Goal: Task Accomplishment & Management: Manage account settings

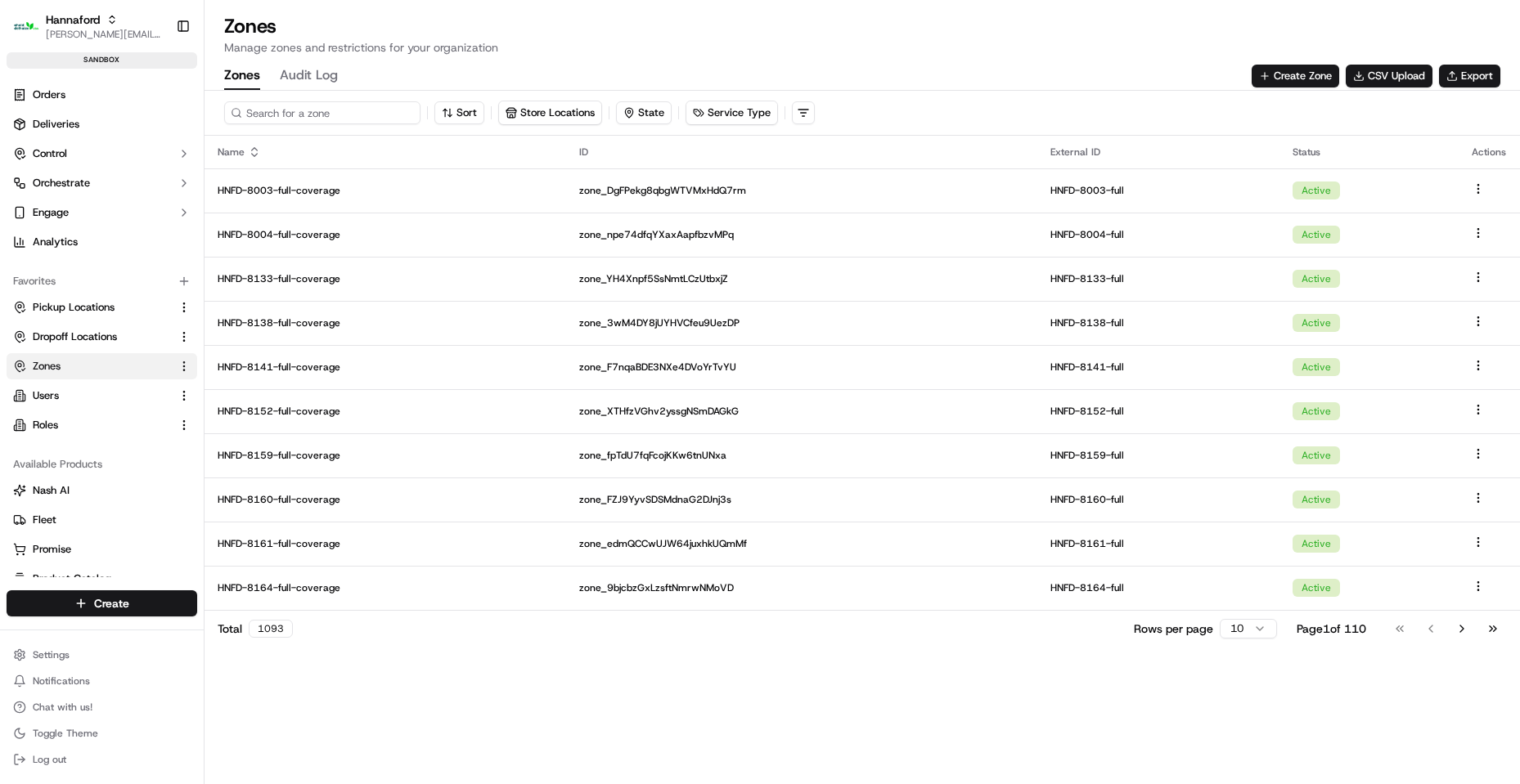
click at [311, 110] on input at bounding box center [322, 113] width 196 height 23
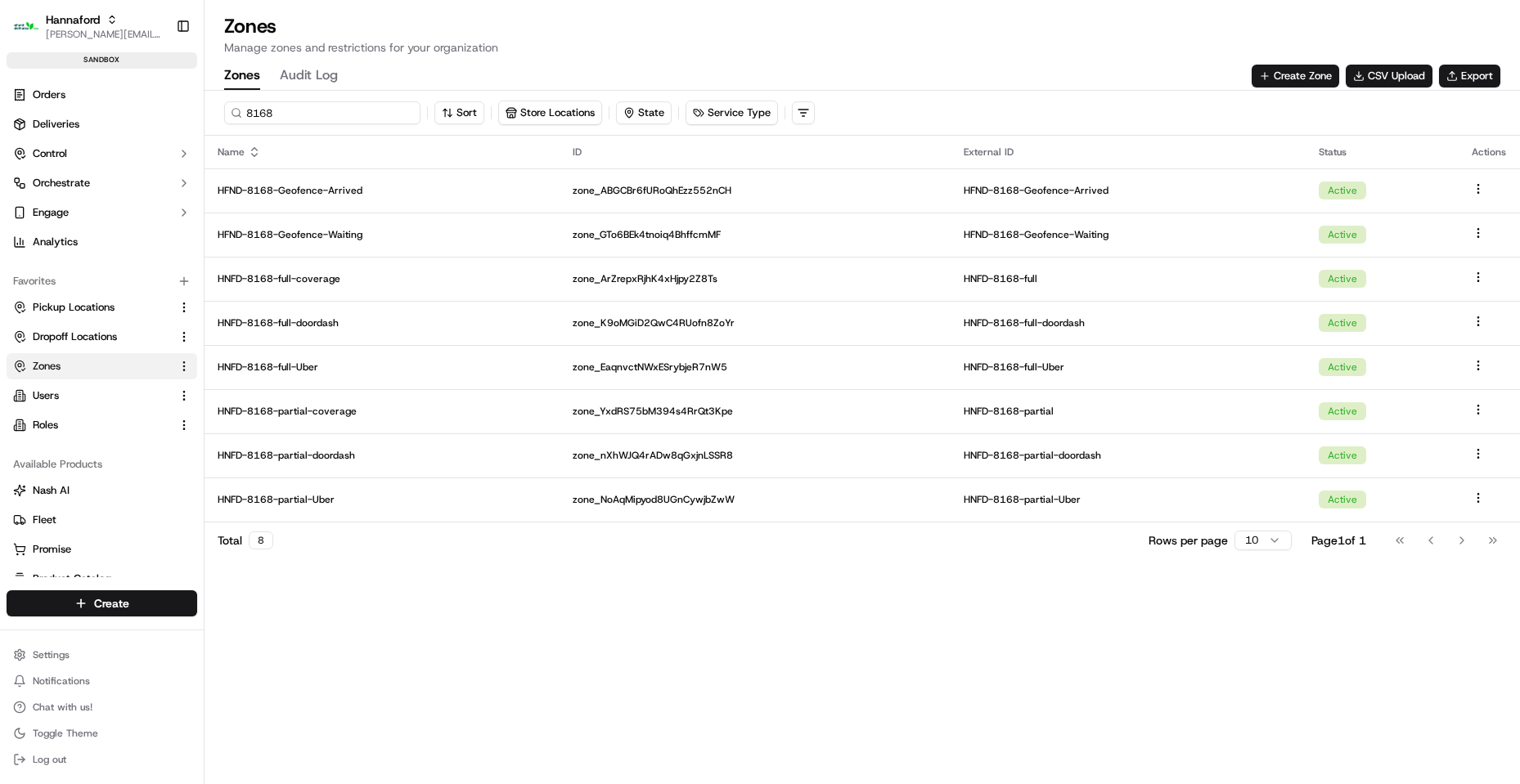
click at [293, 120] on input "8168" at bounding box center [322, 113] width 196 height 23
click at [321, 104] on input "8173" at bounding box center [322, 113] width 196 height 23
click at [328, 105] on input "8173" at bounding box center [322, 113] width 196 height 23
type input "8175"
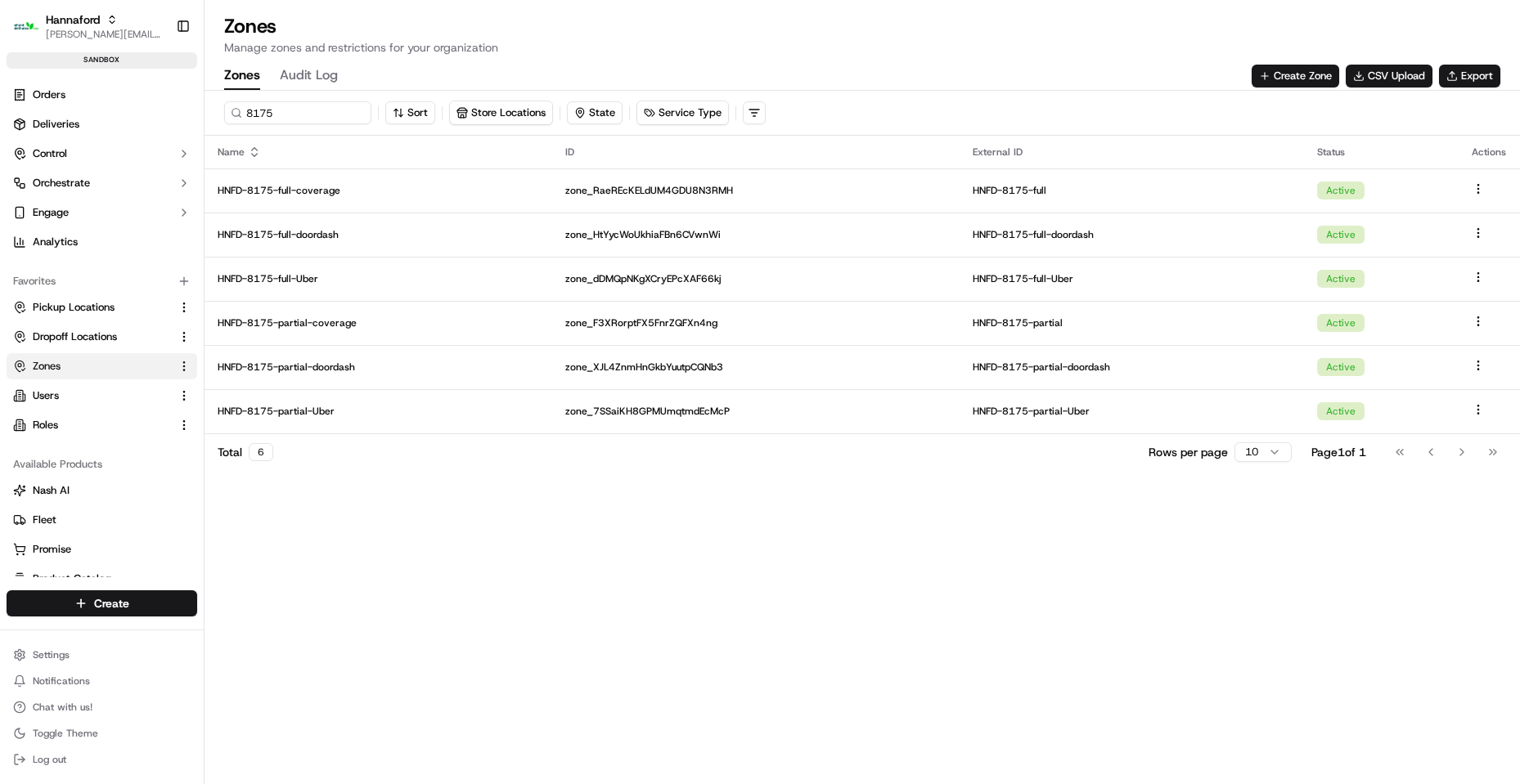
click at [1058, 27] on h1 "Zones" at bounding box center [861, 27] width 1276 height 27
click at [1280, 68] on button "Create Zone" at bounding box center [1295, 76] width 88 height 23
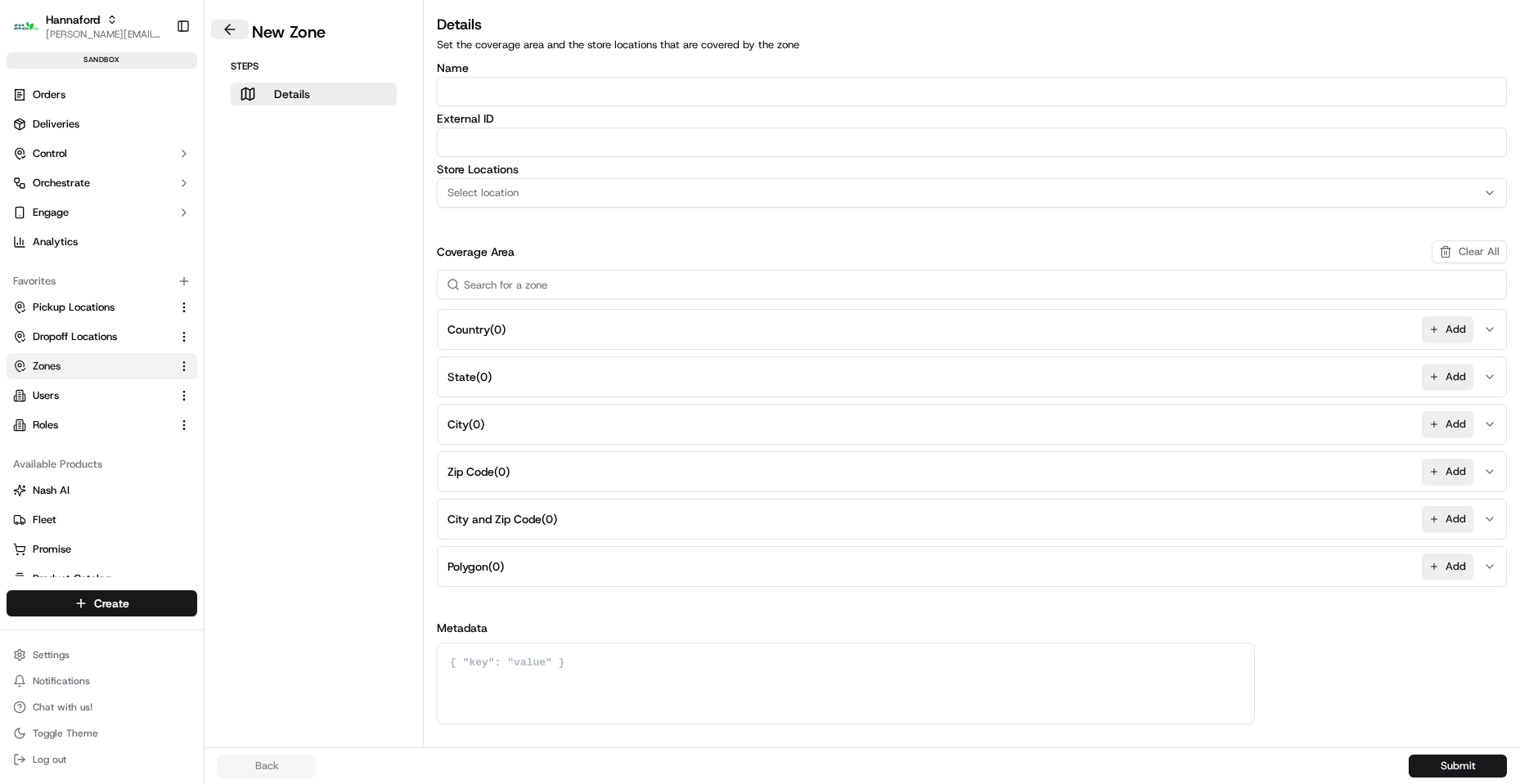
click at [222, 26] on button at bounding box center [230, 29] width 38 height 19
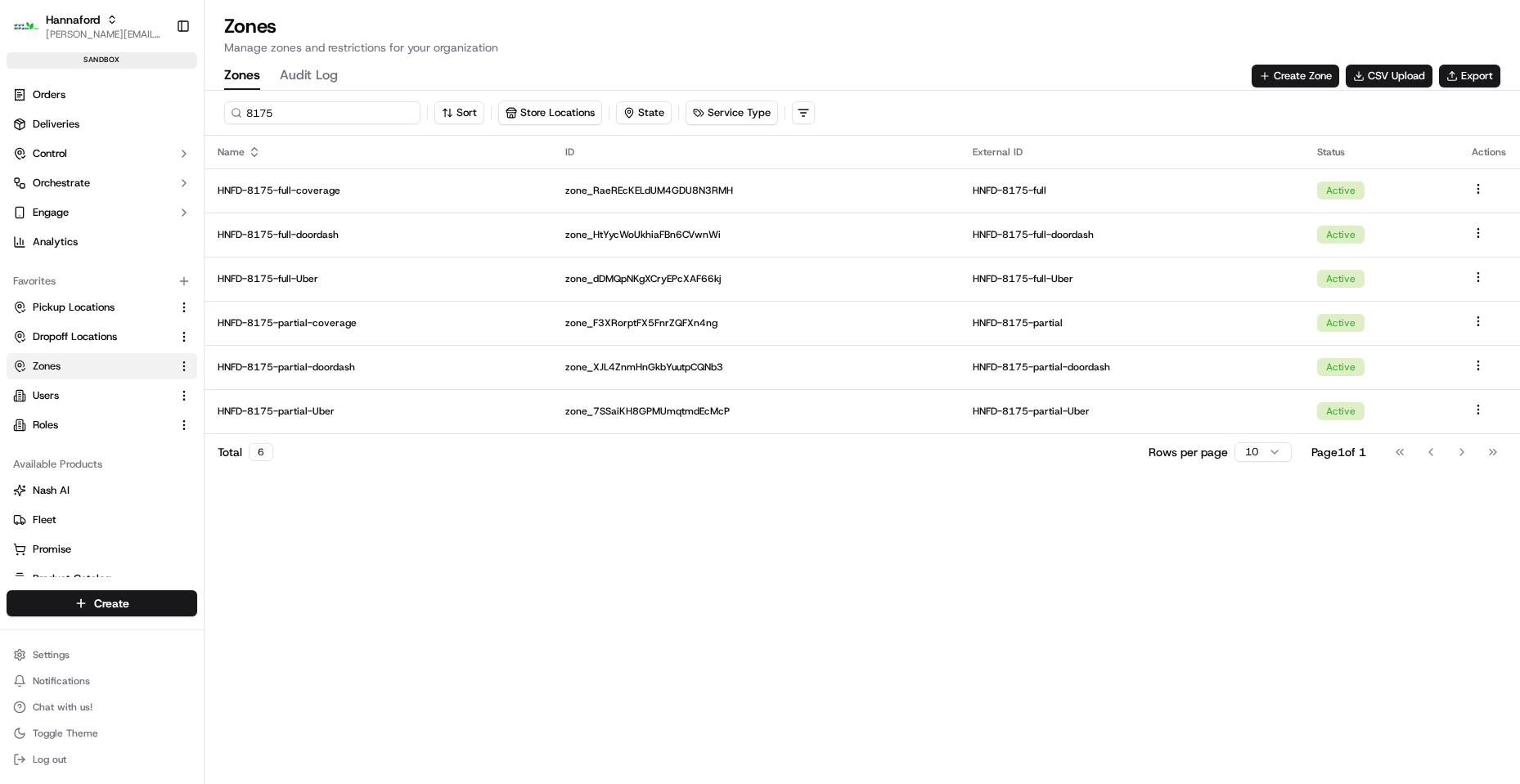
click at [332, 119] on input "8175" at bounding box center [322, 113] width 196 height 23
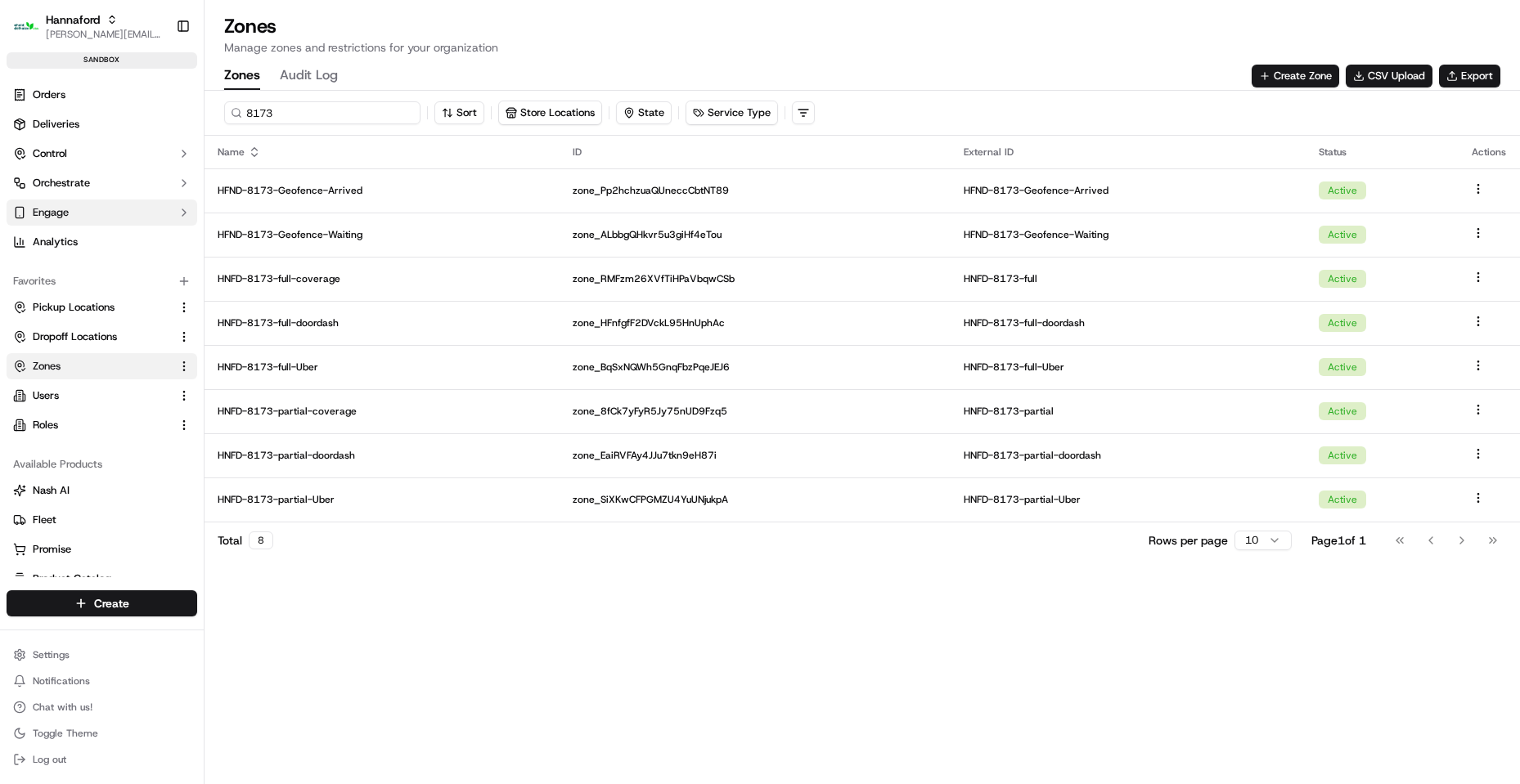
type input "8173"
drag, startPoint x: 1317, startPoint y: 74, endPoint x: 35, endPoint y: 184, distance: 1286.7
click at [1318, 74] on button "Create Zone" at bounding box center [1295, 76] width 88 height 23
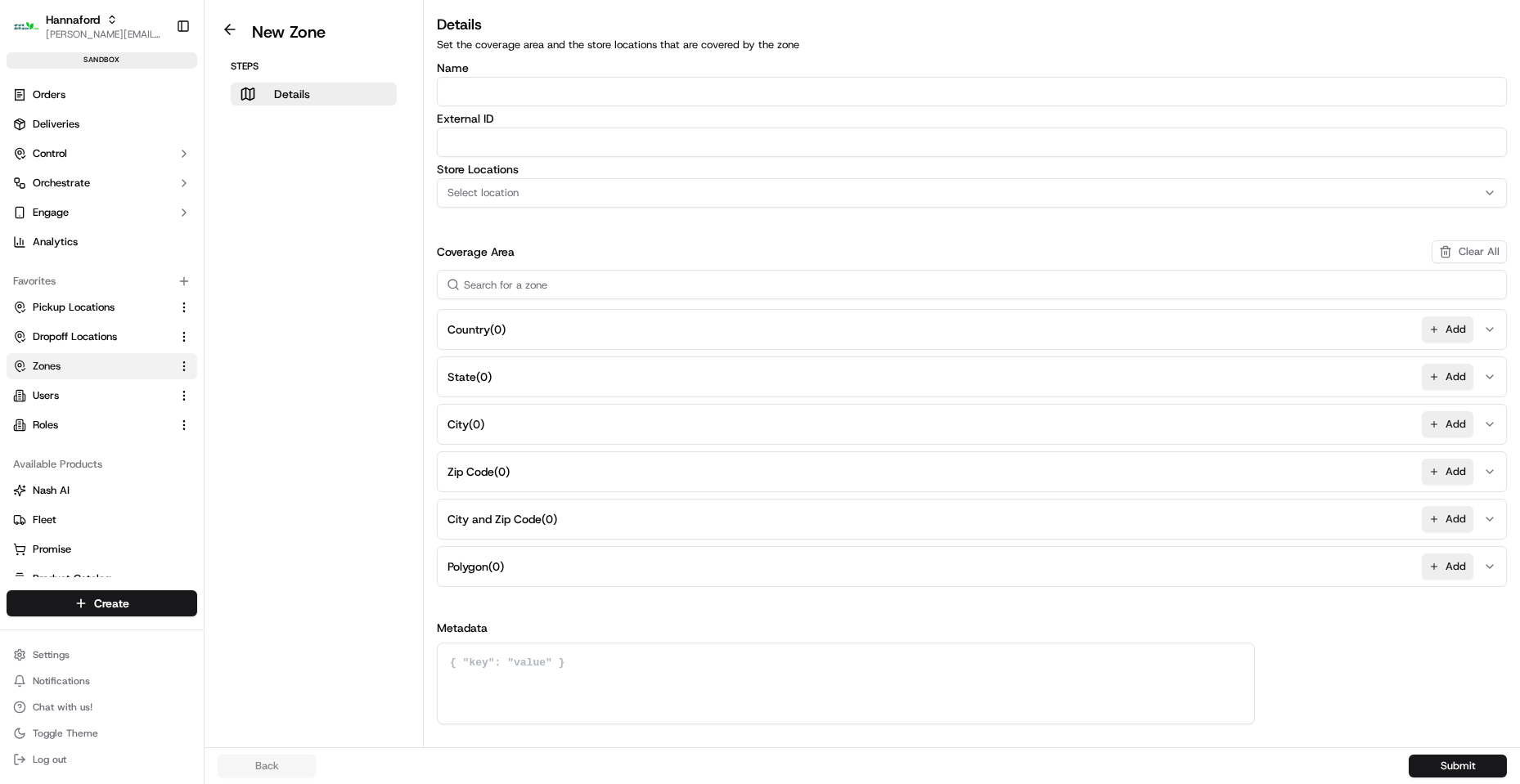
click at [755, 102] on input "Name" at bounding box center [972, 91] width 1070 height 29
paste input "HNFD-8175-Geofence-Arrived"
type input "HNFD-8175-Geofence-Arrived"
paste input "HNFD-8175-Geofence-Arrived"
type input "HNFD-8175-Geofence-Arrived"
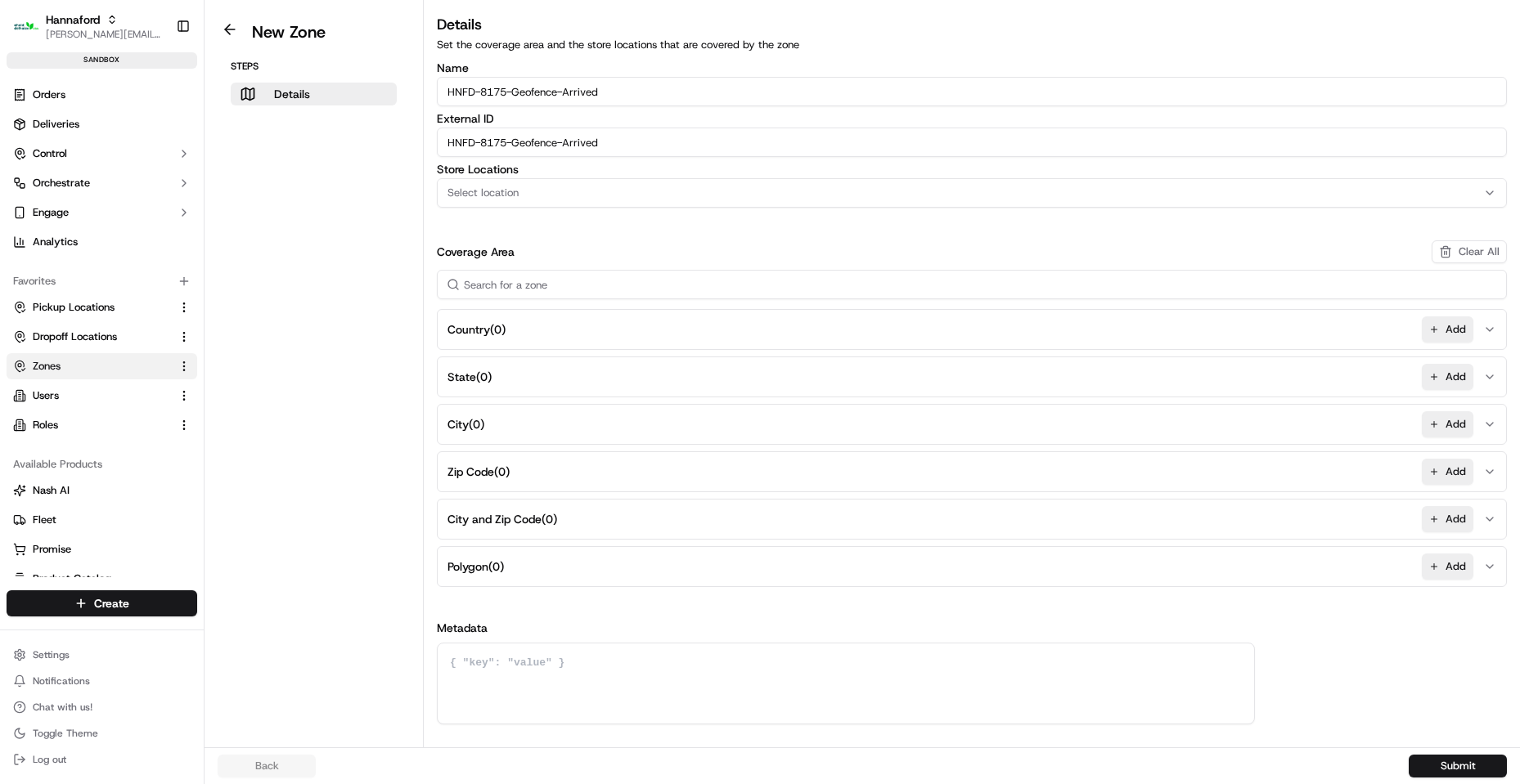
click at [694, 189] on div "Select location" at bounding box center [972, 193] width 1062 height 15
type input "8175"
click at [636, 254] on span "Hannaford-8175 (HNFD-8175)" at bounding box center [564, 257] width 202 height 15
click at [1455, 567] on html "Hannaford [EMAIL_ADDRESS][DOMAIN_NAME] Toggle Sidebar sandbox Orders Deliveries…" at bounding box center [760, 392] width 1520 height 784
drag, startPoint x: 1445, startPoint y: 564, endPoint x: 1088, endPoint y: 163, distance: 536.9
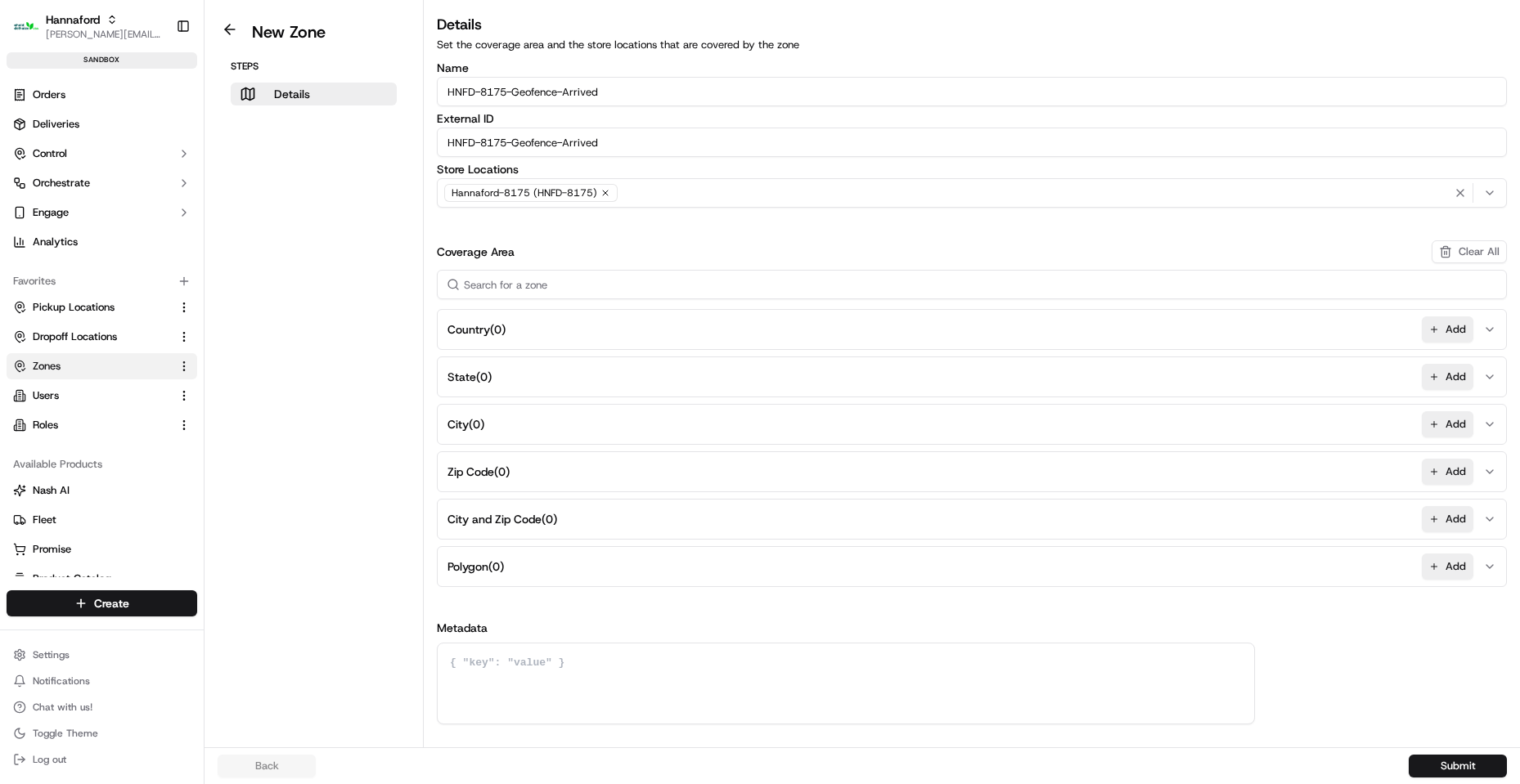
click at [1445, 566] on button "Add" at bounding box center [1447, 567] width 51 height 27
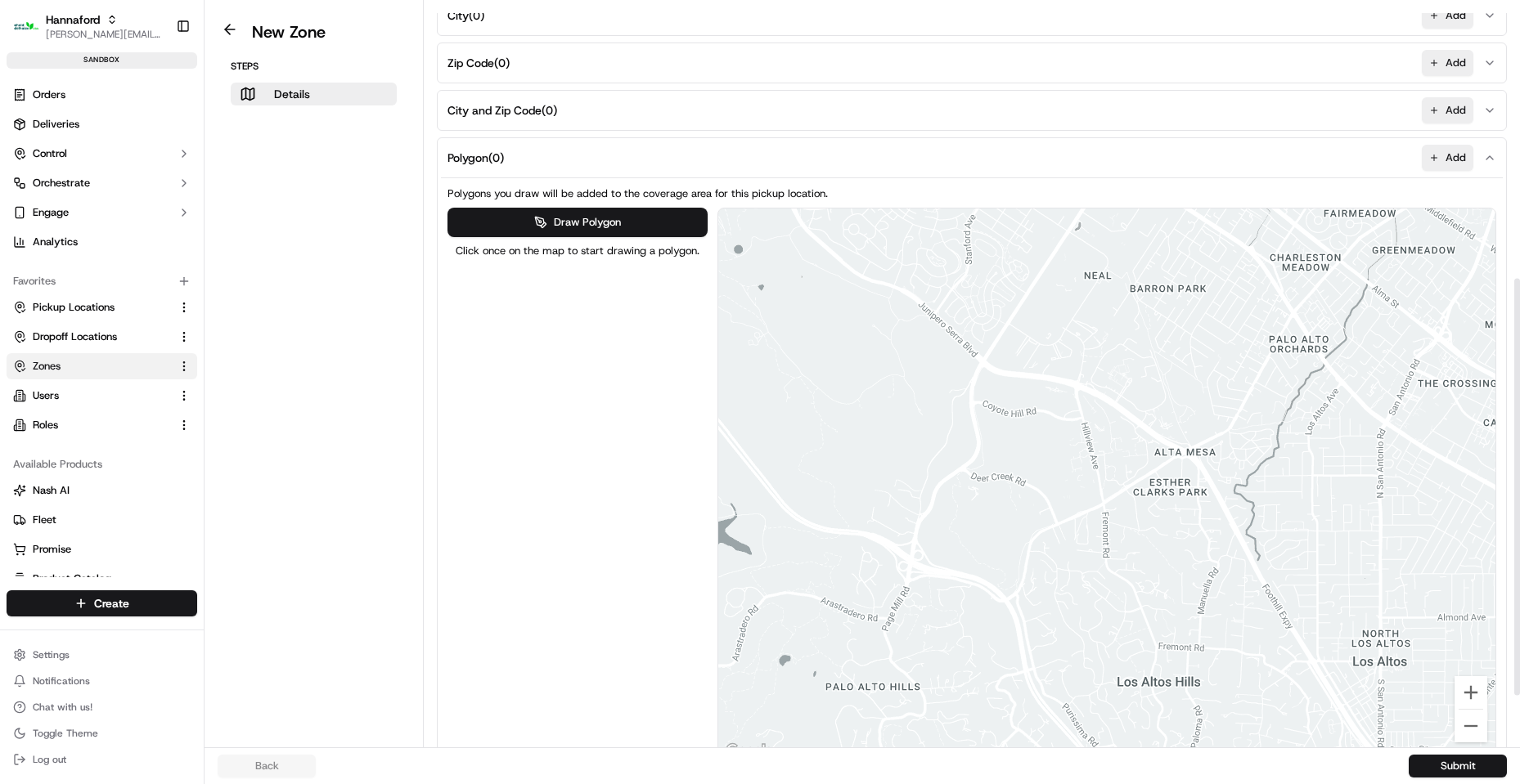
scroll to position [491, 0]
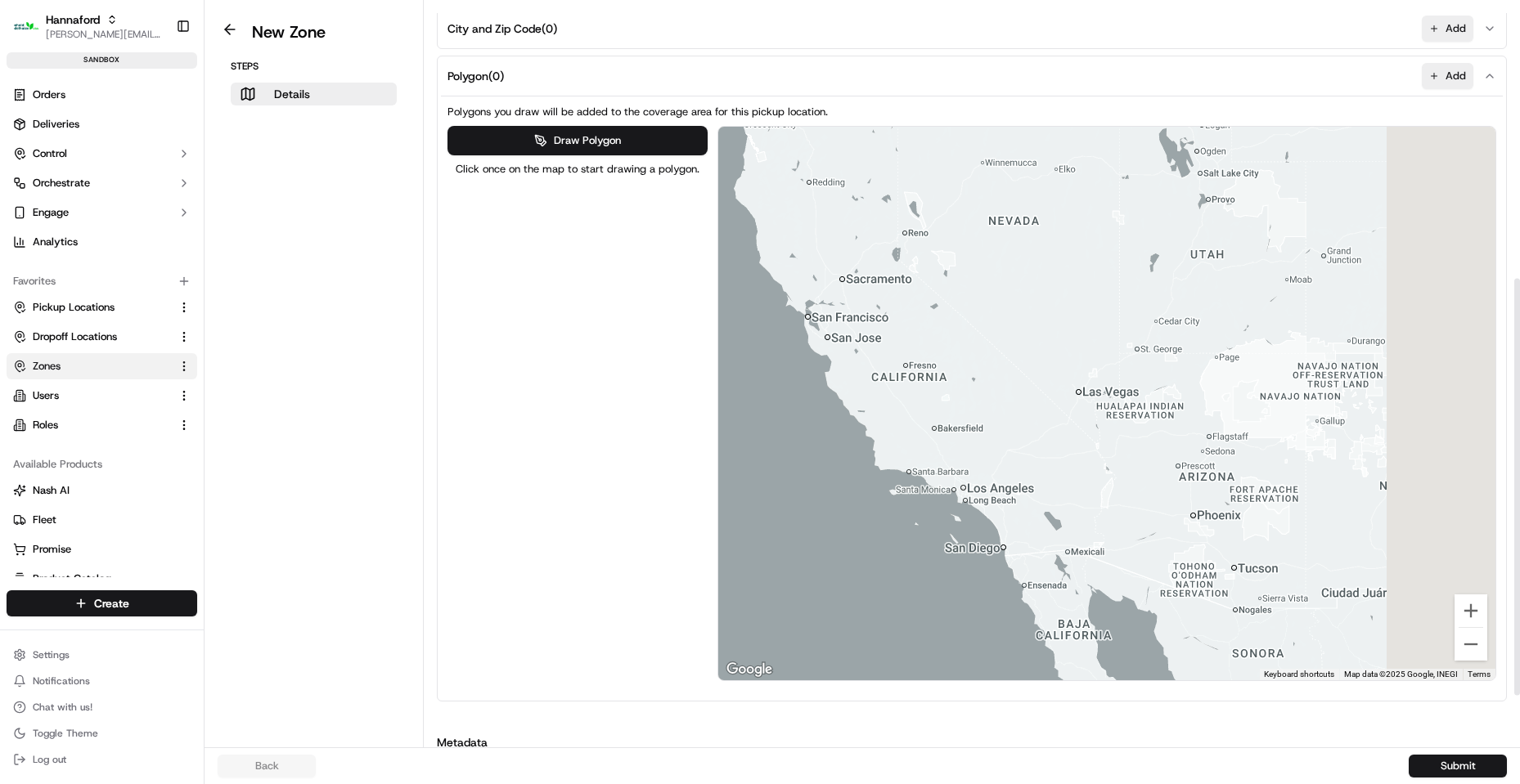
drag, startPoint x: 1422, startPoint y: 227, endPoint x: 867, endPoint y: 287, distance: 558.2
click at [877, 280] on div at bounding box center [1107, 403] width 778 height 553
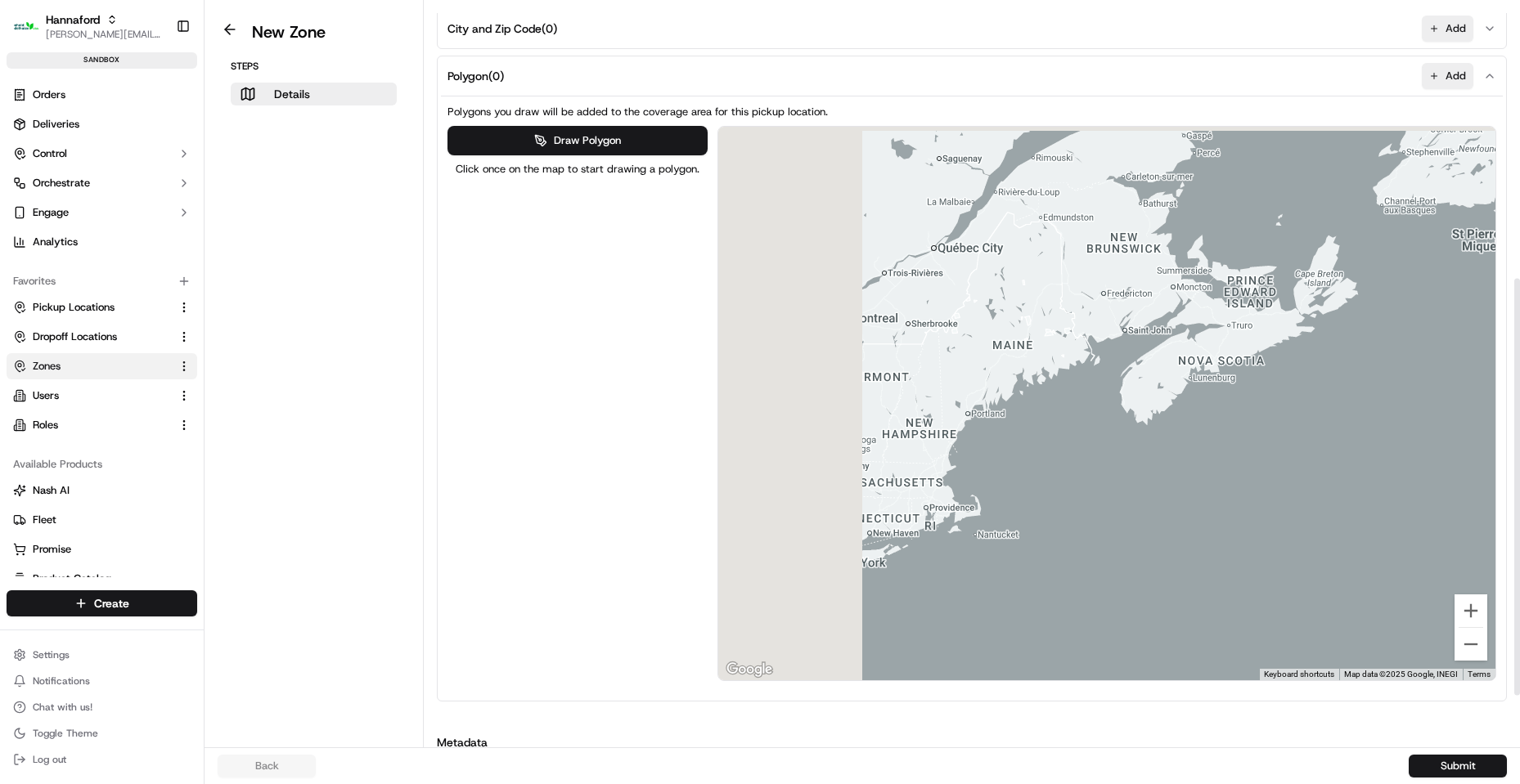
drag, startPoint x: 1131, startPoint y: 260, endPoint x: 1302, endPoint y: 422, distance: 235.6
click at [1334, 437] on div at bounding box center [1107, 403] width 778 height 553
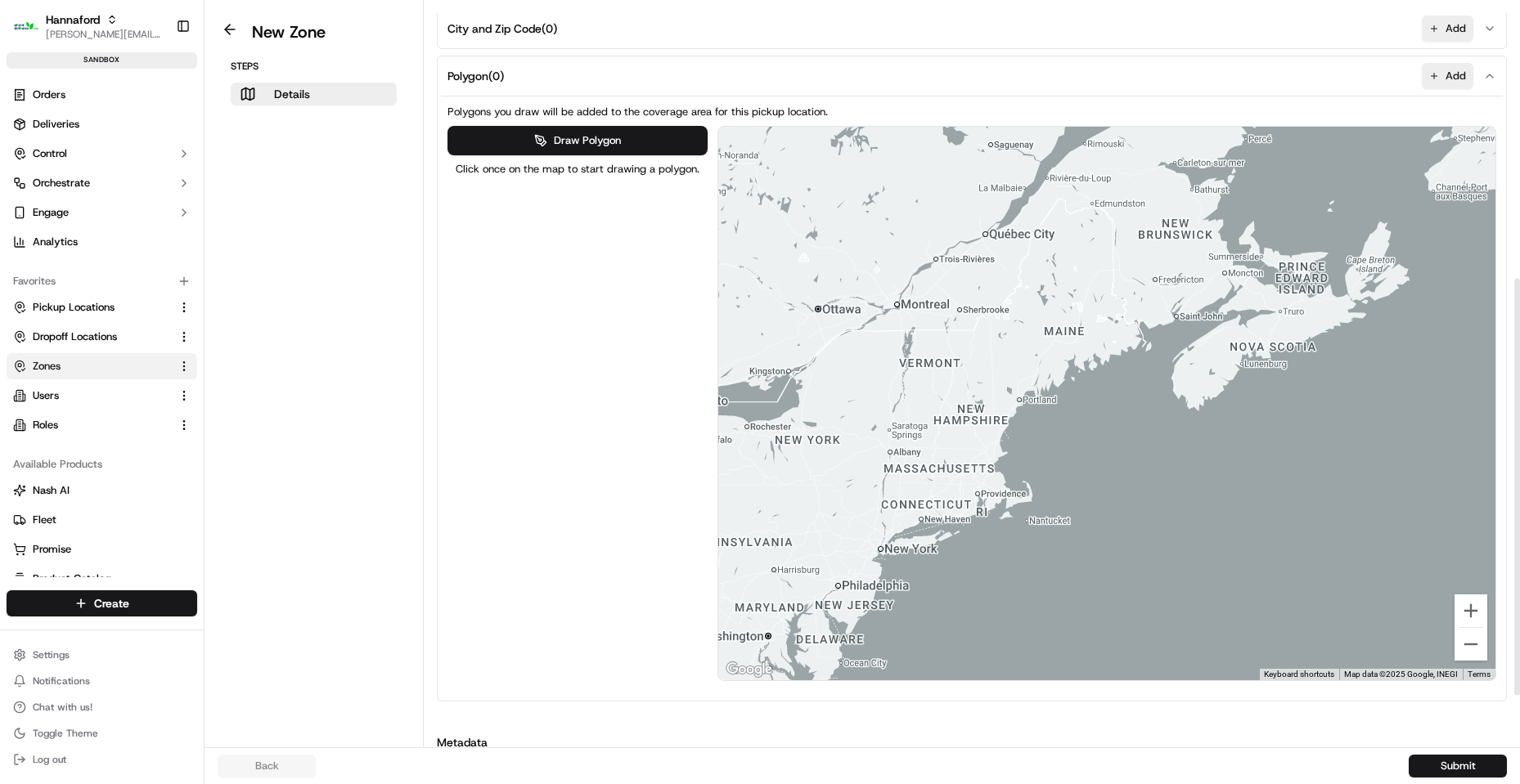
drag, startPoint x: 1067, startPoint y: 350, endPoint x: 1144, endPoint y: 339, distance: 77.8
click at [1144, 339] on div at bounding box center [1107, 403] width 778 height 553
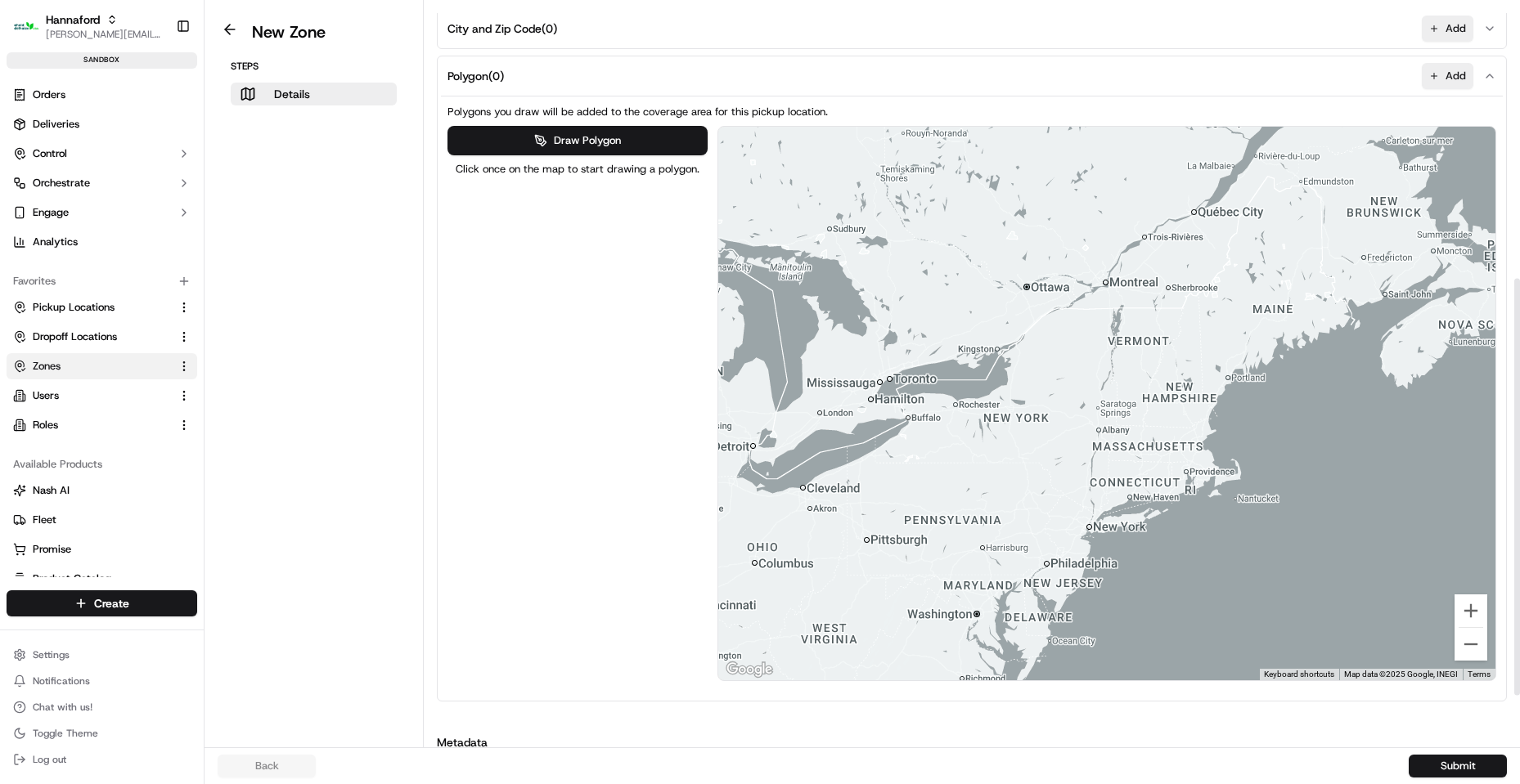
drag, startPoint x: 935, startPoint y: 373, endPoint x: 1077, endPoint y: 361, distance: 142.5
click at [1077, 361] on div at bounding box center [1107, 403] width 778 height 553
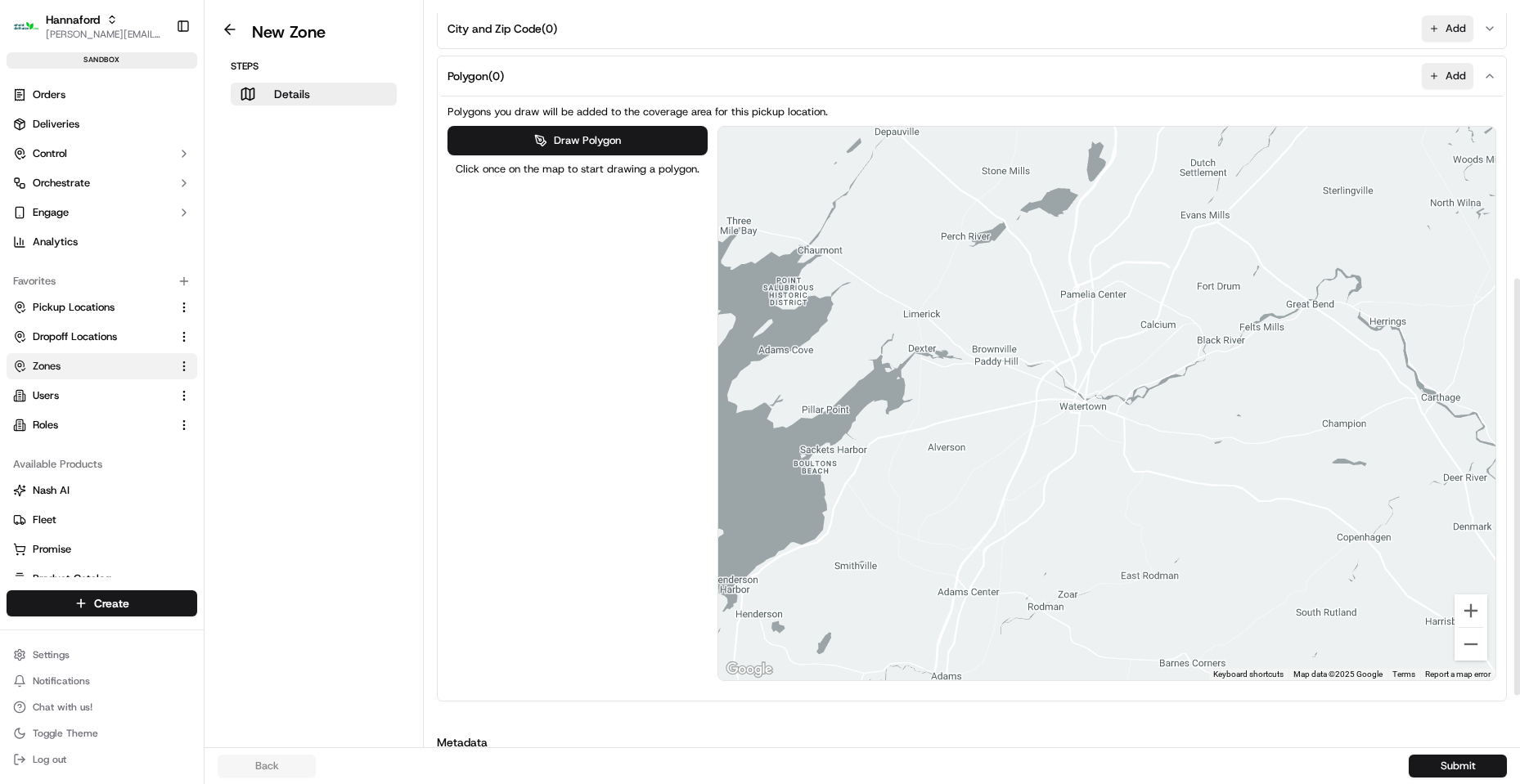
drag, startPoint x: 1017, startPoint y: 529, endPoint x: 1106, endPoint y: 448, distance: 120.3
click at [1106, 448] on div at bounding box center [1107, 403] width 778 height 553
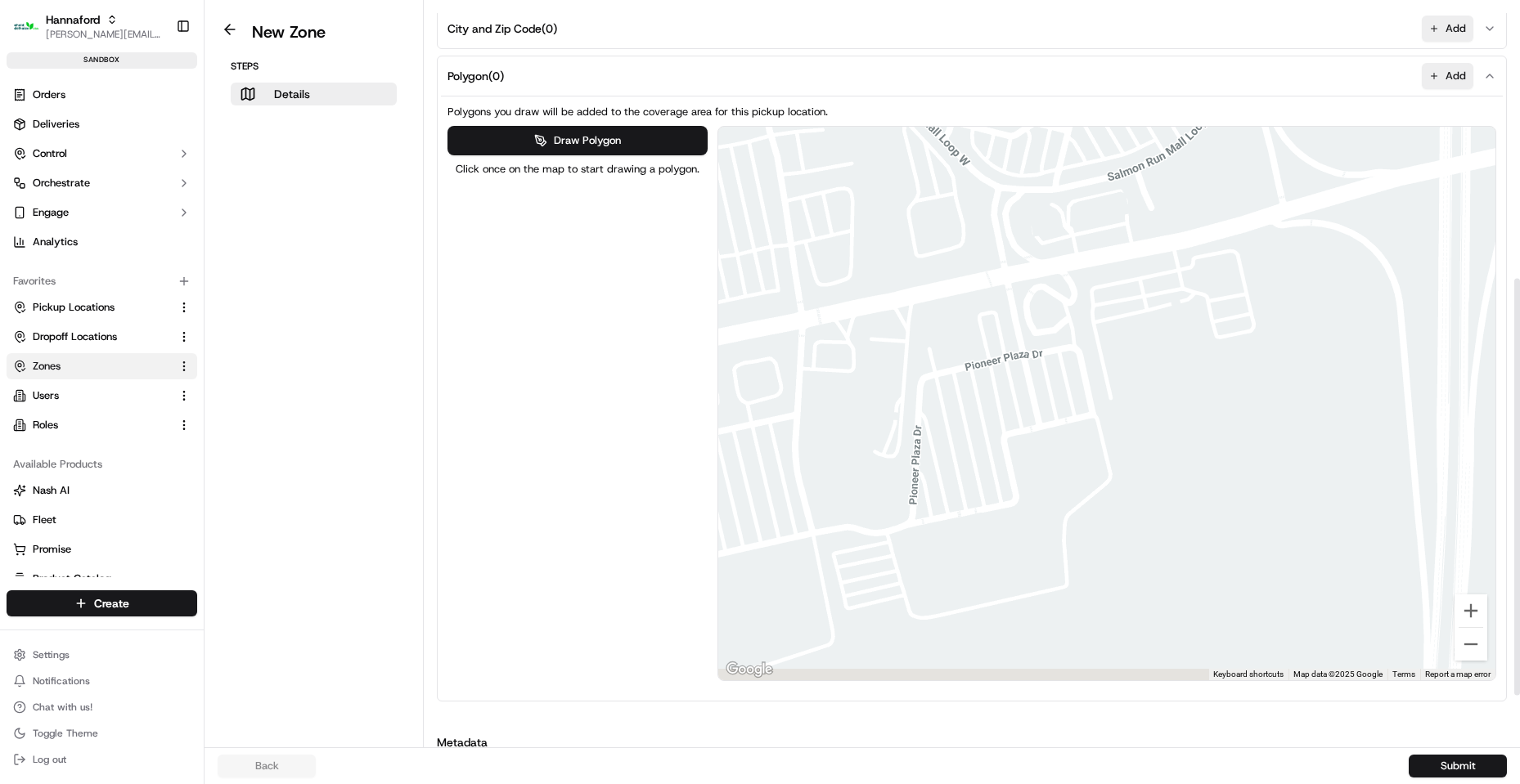
click at [1116, 315] on div at bounding box center [1107, 403] width 778 height 553
click at [538, 143] on button "Draw Polygon" at bounding box center [577, 140] width 260 height 29
click at [1090, 347] on div at bounding box center [1107, 404] width 778 height 553
click at [1116, 442] on div at bounding box center [1107, 404] width 778 height 553
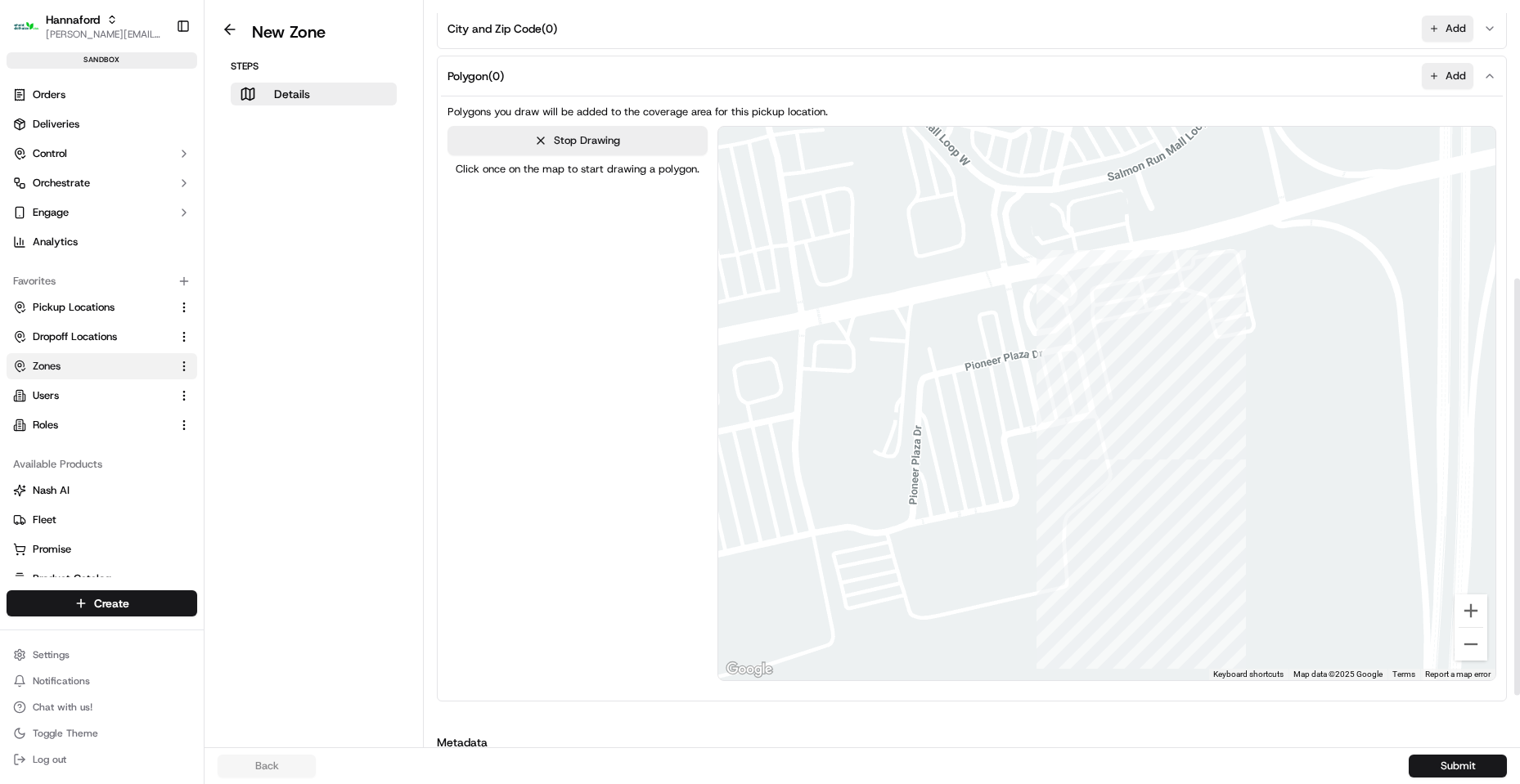
click at [1126, 474] on div at bounding box center [1107, 404] width 778 height 553
click at [1028, 495] on div at bounding box center [1107, 404] width 778 height 553
click at [998, 432] on div at bounding box center [1107, 404] width 778 height 553
click at [985, 369] on div at bounding box center [1107, 404] width 778 height 553
click at [1093, 346] on div at bounding box center [1107, 404] width 778 height 553
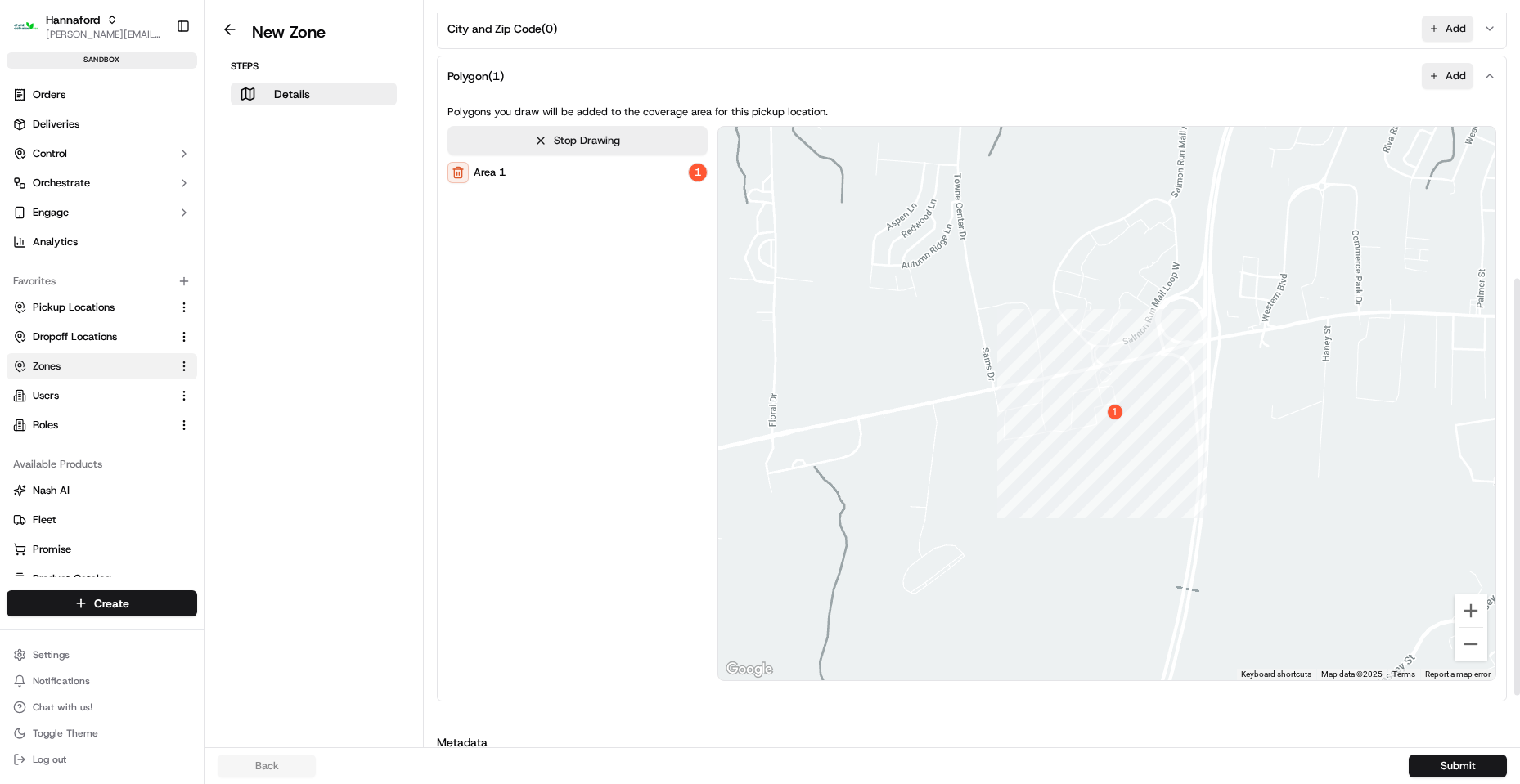
scroll to position [0, 0]
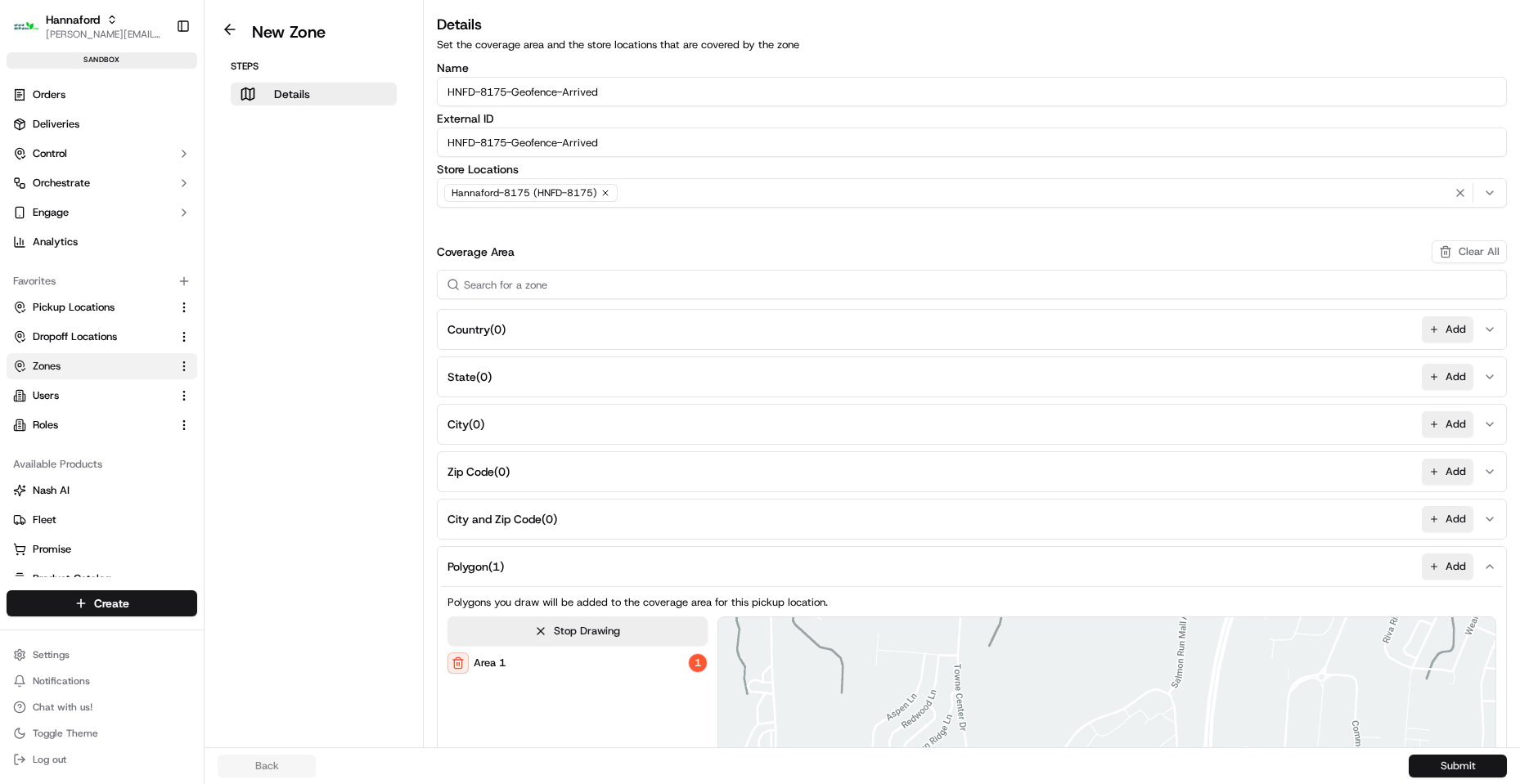
click at [1462, 762] on button "Submit" at bounding box center [1457, 766] width 98 height 23
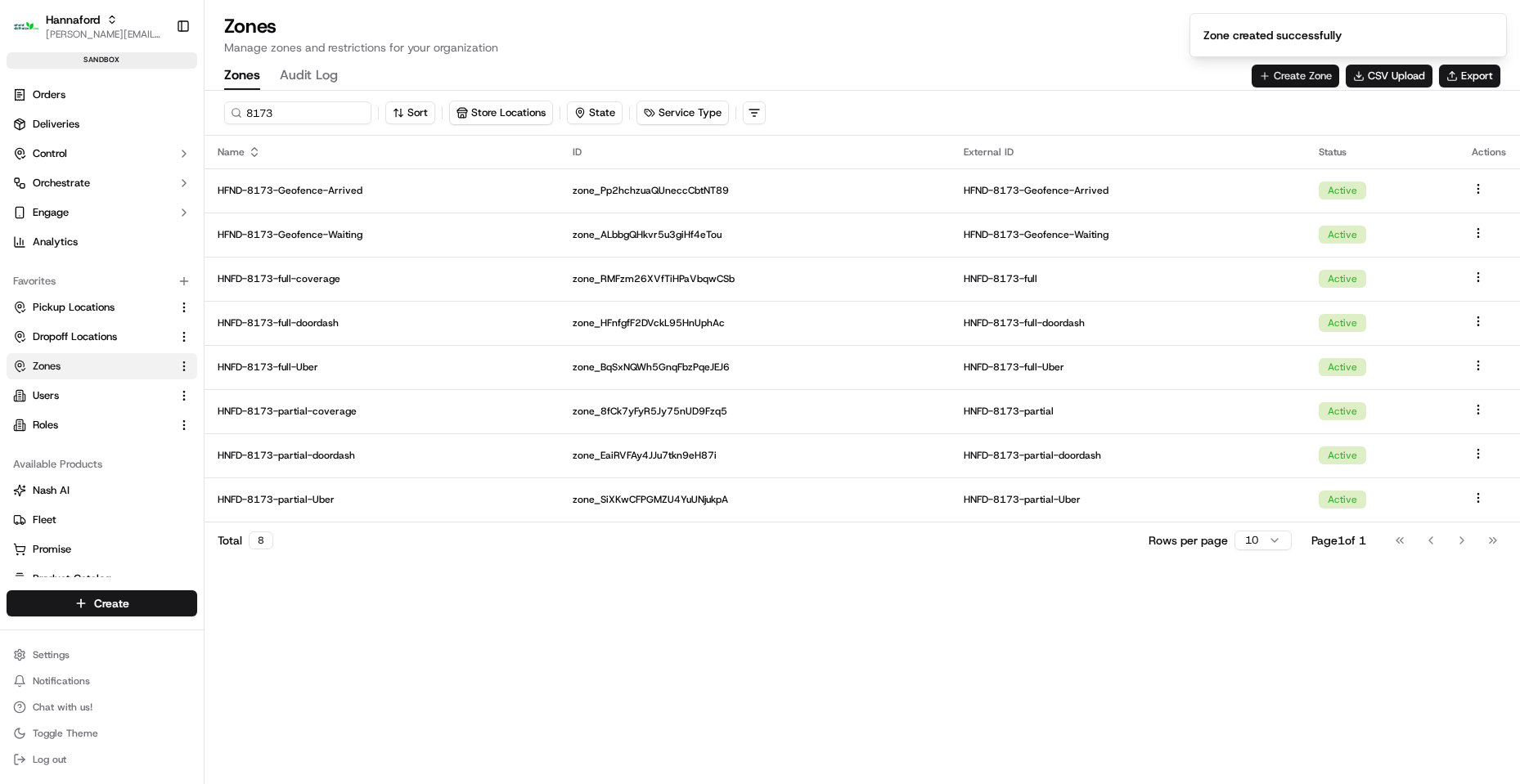
click at [1291, 84] on button "Create Zone" at bounding box center [1295, 76] width 88 height 23
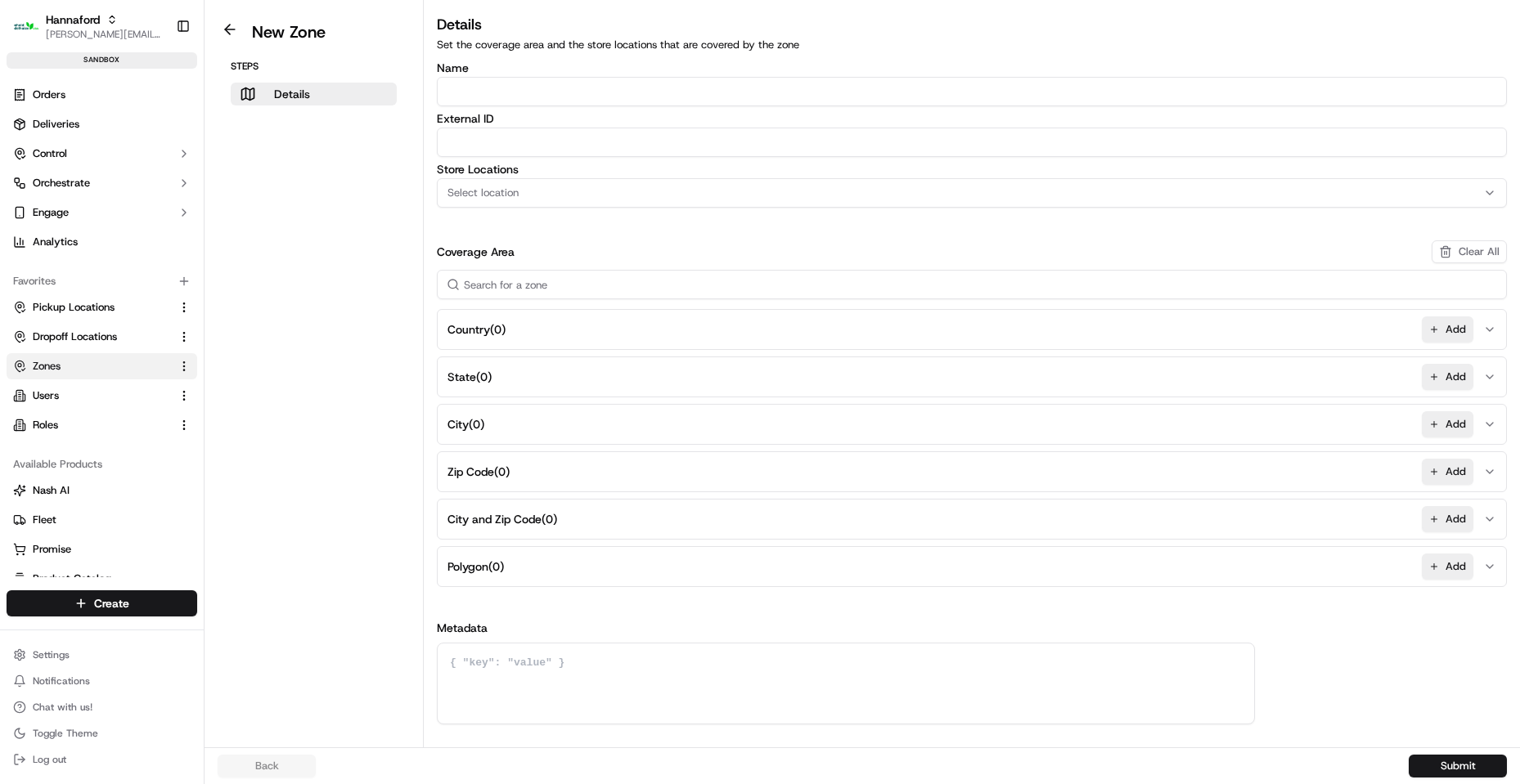
click at [507, 88] on input "Name" at bounding box center [972, 91] width 1070 height 29
paste input "HNFD-8175-Geofence-Waiting"
type input "HNFD-8175-Geofence-Waiting"
click at [530, 145] on input "External ID" at bounding box center [972, 141] width 1070 height 29
paste input "HNFD-8175-Geofence-Waiting"
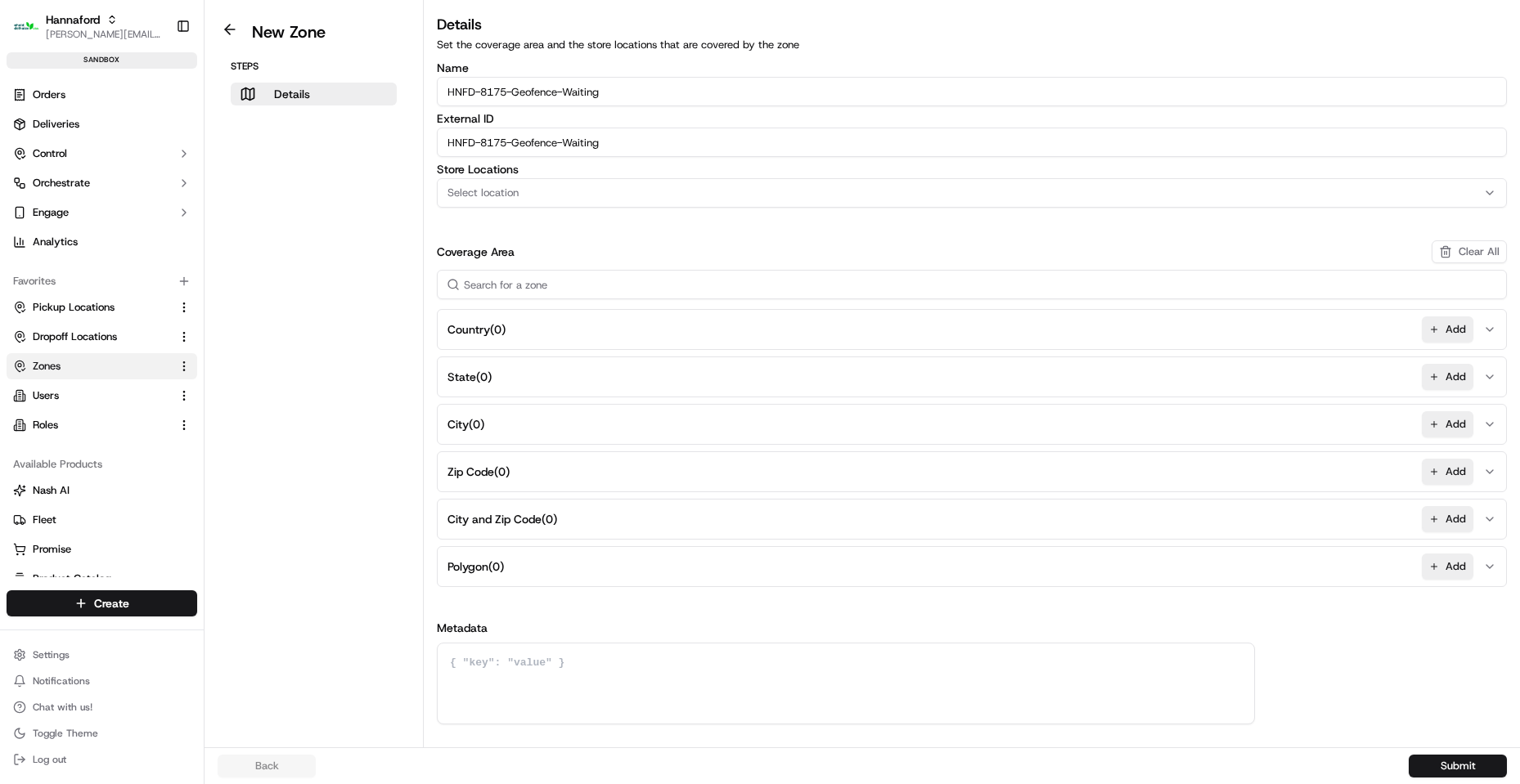
type input "HNFD-8175-Geofence-Waiting"
click at [512, 196] on span "Select location" at bounding box center [483, 193] width 71 height 15
type input "8175"
click at [545, 265] on div "Hannaford-8175 (HNFD-8175)" at bounding box center [554, 257] width 234 height 25
click at [622, 288] on button "Close" at bounding box center [615, 289] width 112 height 23
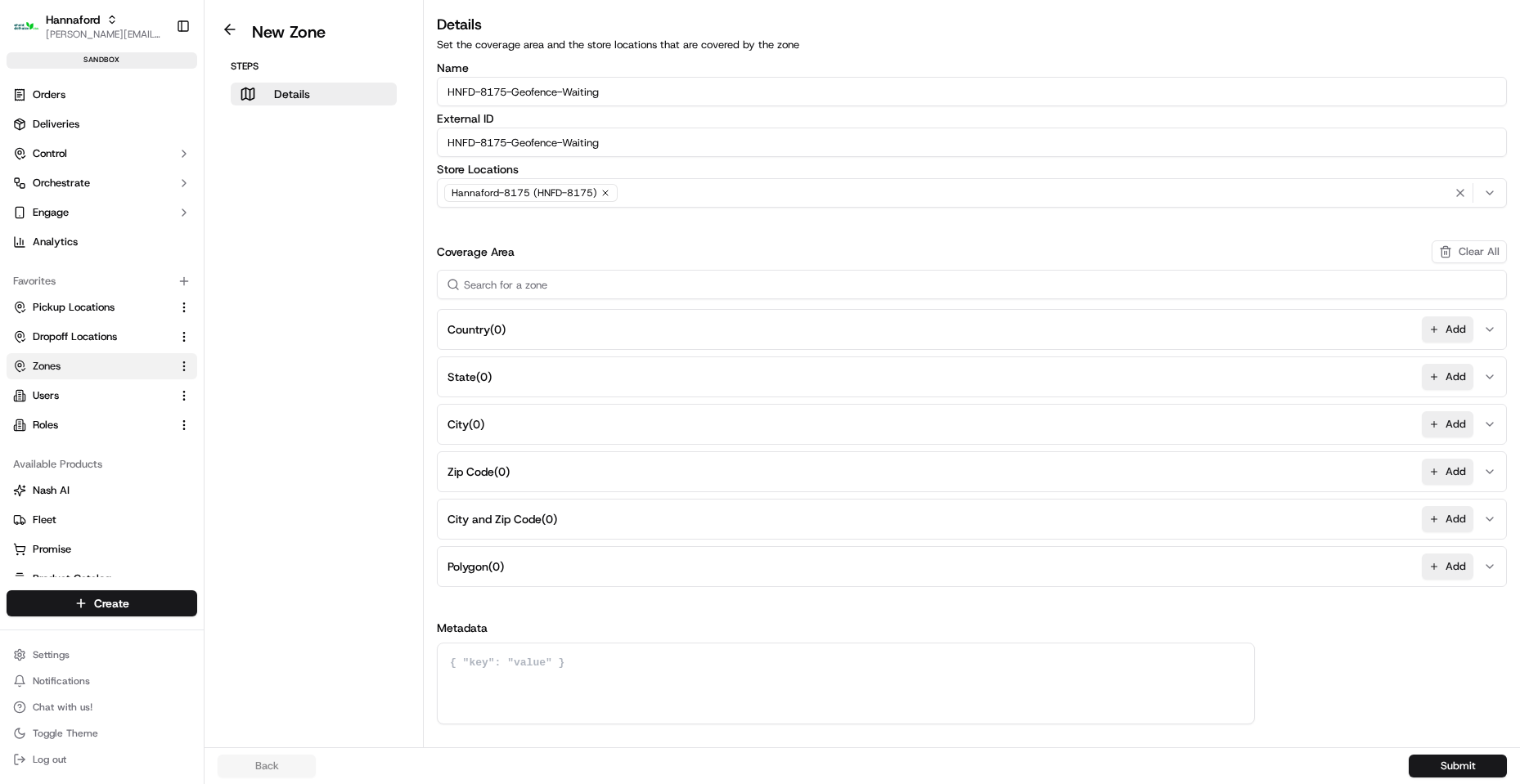
drag, startPoint x: 1456, startPoint y: 570, endPoint x: 1141, endPoint y: 175, distance: 505.2
click at [1455, 569] on button "Add" at bounding box center [1447, 567] width 51 height 27
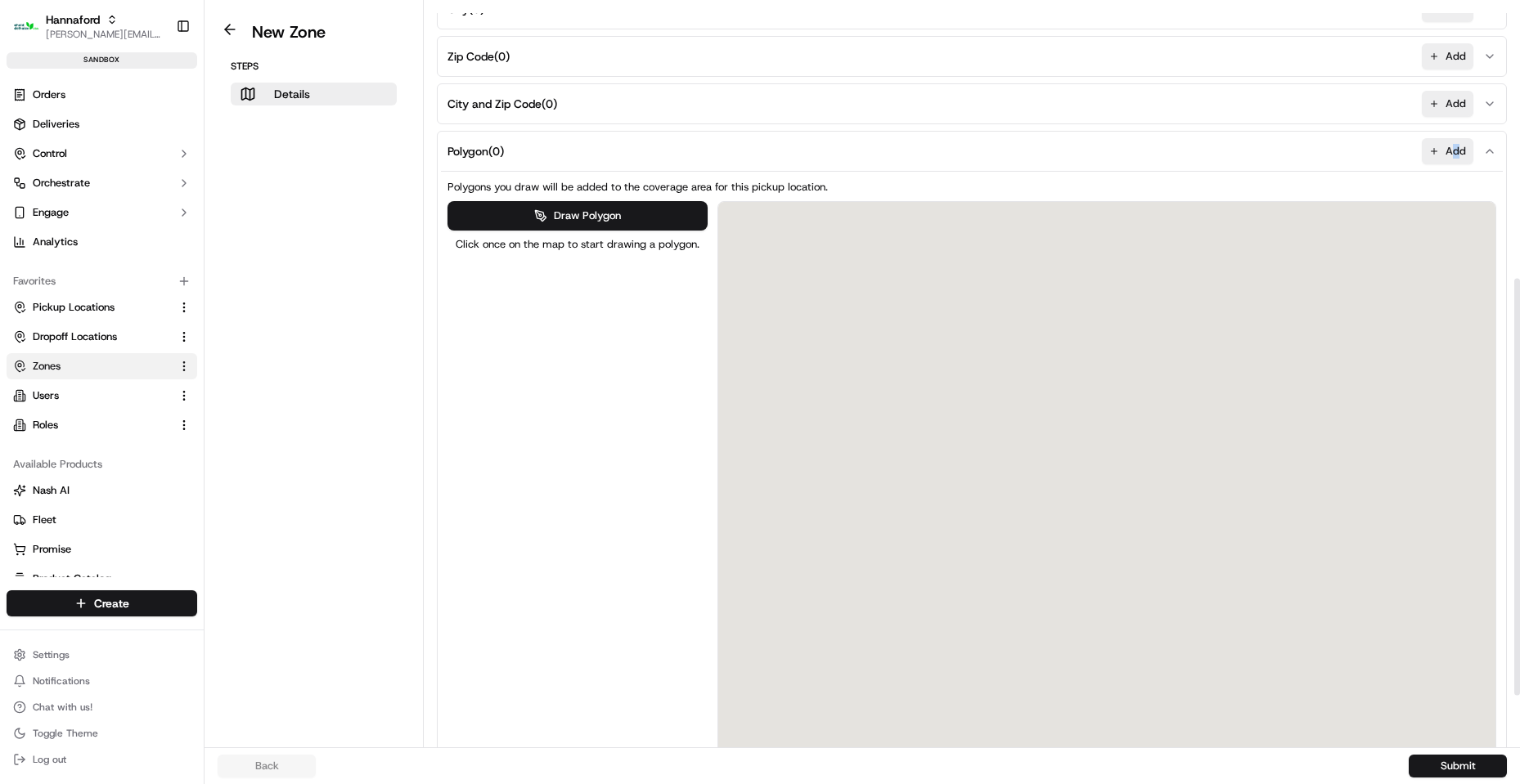
scroll to position [491, 0]
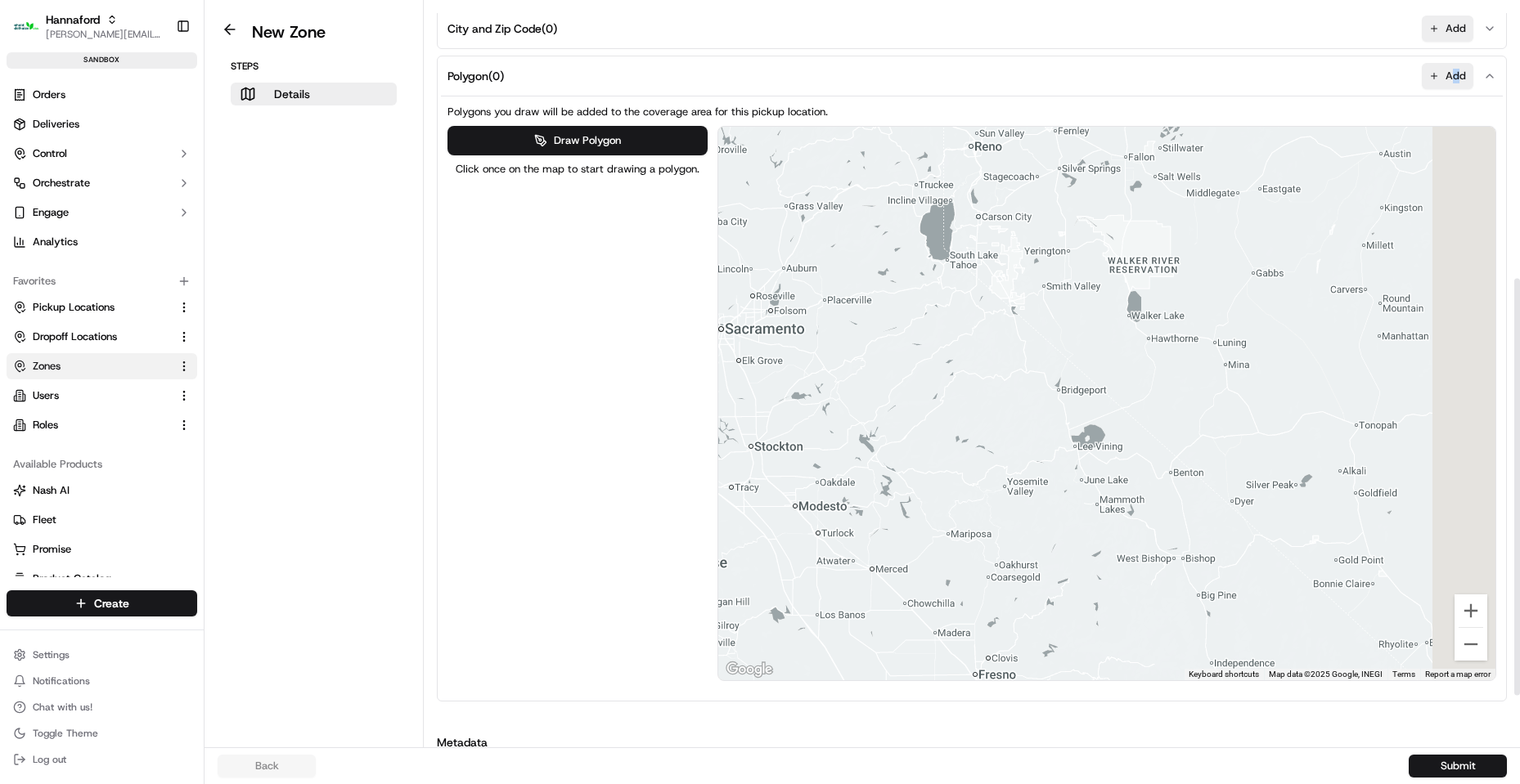
drag, startPoint x: 1266, startPoint y: 280, endPoint x: 865, endPoint y: 487, distance: 451.3
click at [877, 482] on div at bounding box center [1107, 403] width 778 height 553
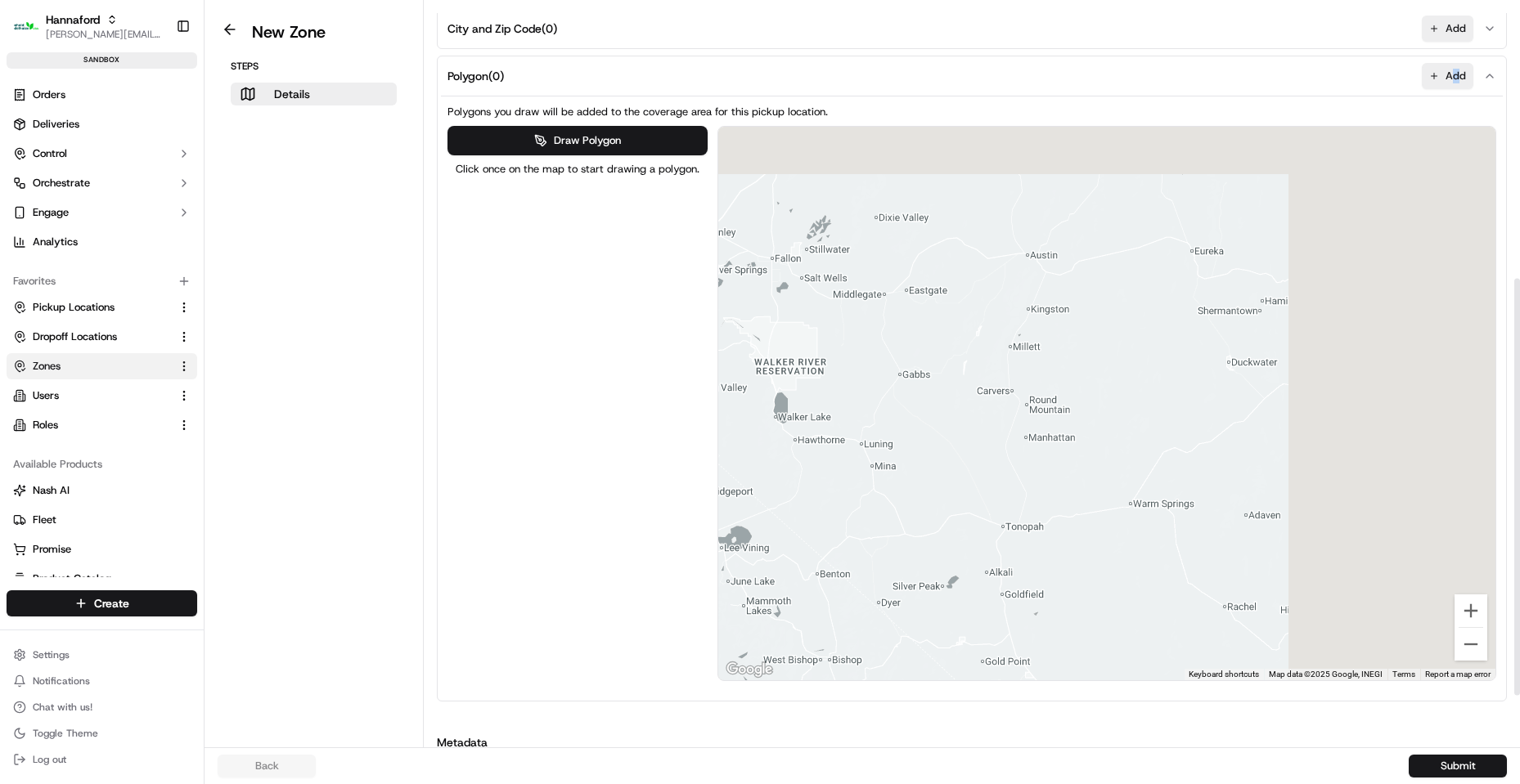
drag, startPoint x: 1172, startPoint y: 324, endPoint x: 752, endPoint y: 463, distance: 442.4
click at [760, 463] on div at bounding box center [1107, 403] width 778 height 553
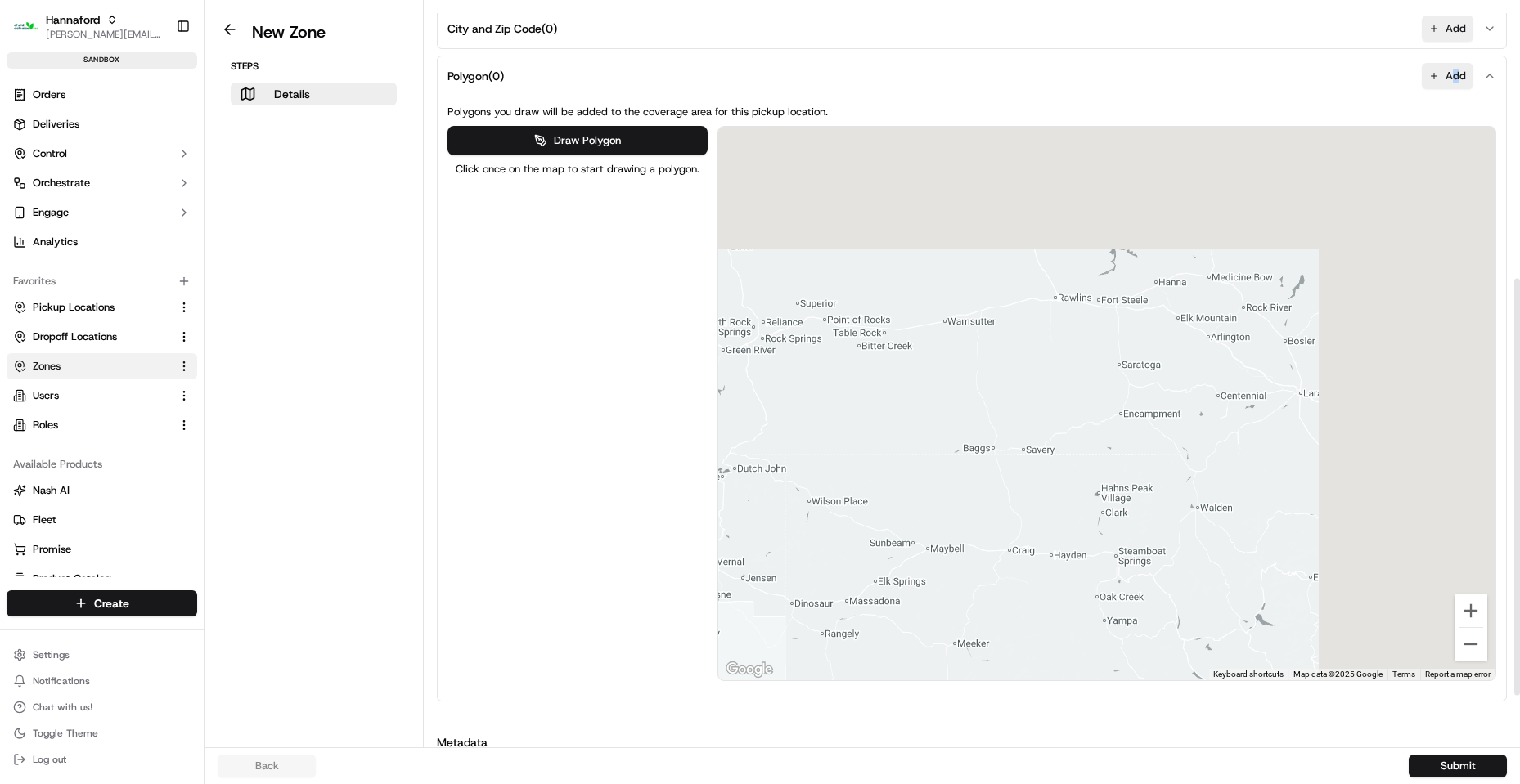
drag, startPoint x: 988, startPoint y: 413, endPoint x: 388, endPoint y: 497, distance: 605.9
click at [454, 489] on div "Draw Polygon Click once on the map to start drawing a polygon. ← Move left → Mo…" at bounding box center [972, 403] width 1049 height 555
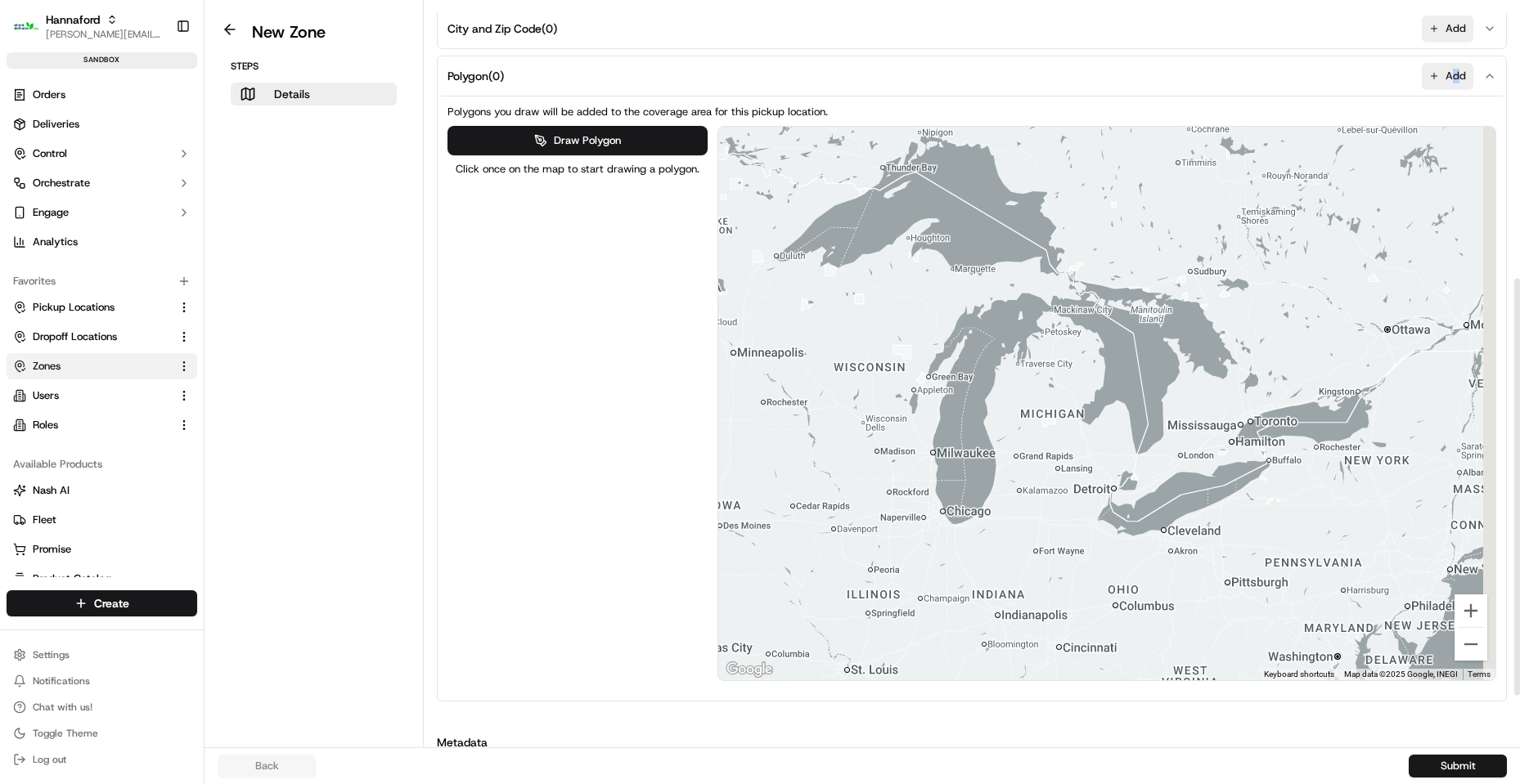
drag, startPoint x: 1302, startPoint y: 242, endPoint x: 526, endPoint y: 428, distance: 798.0
click at [552, 428] on div "Draw Polygon Click once on the map to start drawing a polygon. ← Move left → Mo…" at bounding box center [972, 403] width 1049 height 555
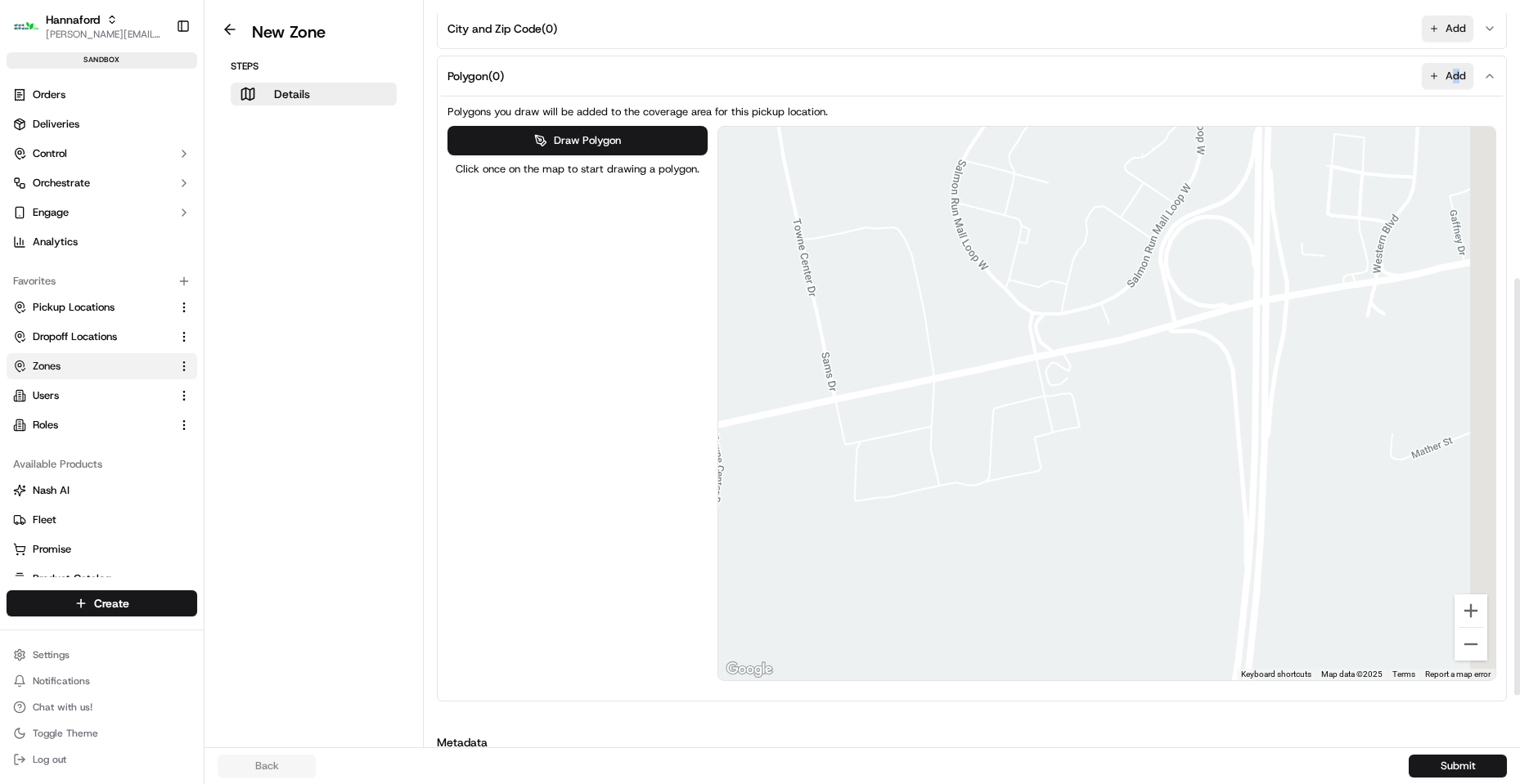
drag, startPoint x: 1248, startPoint y: 205, endPoint x: 1134, endPoint y: 403, distance: 228.5
click at [1141, 404] on div at bounding box center [1107, 403] width 778 height 553
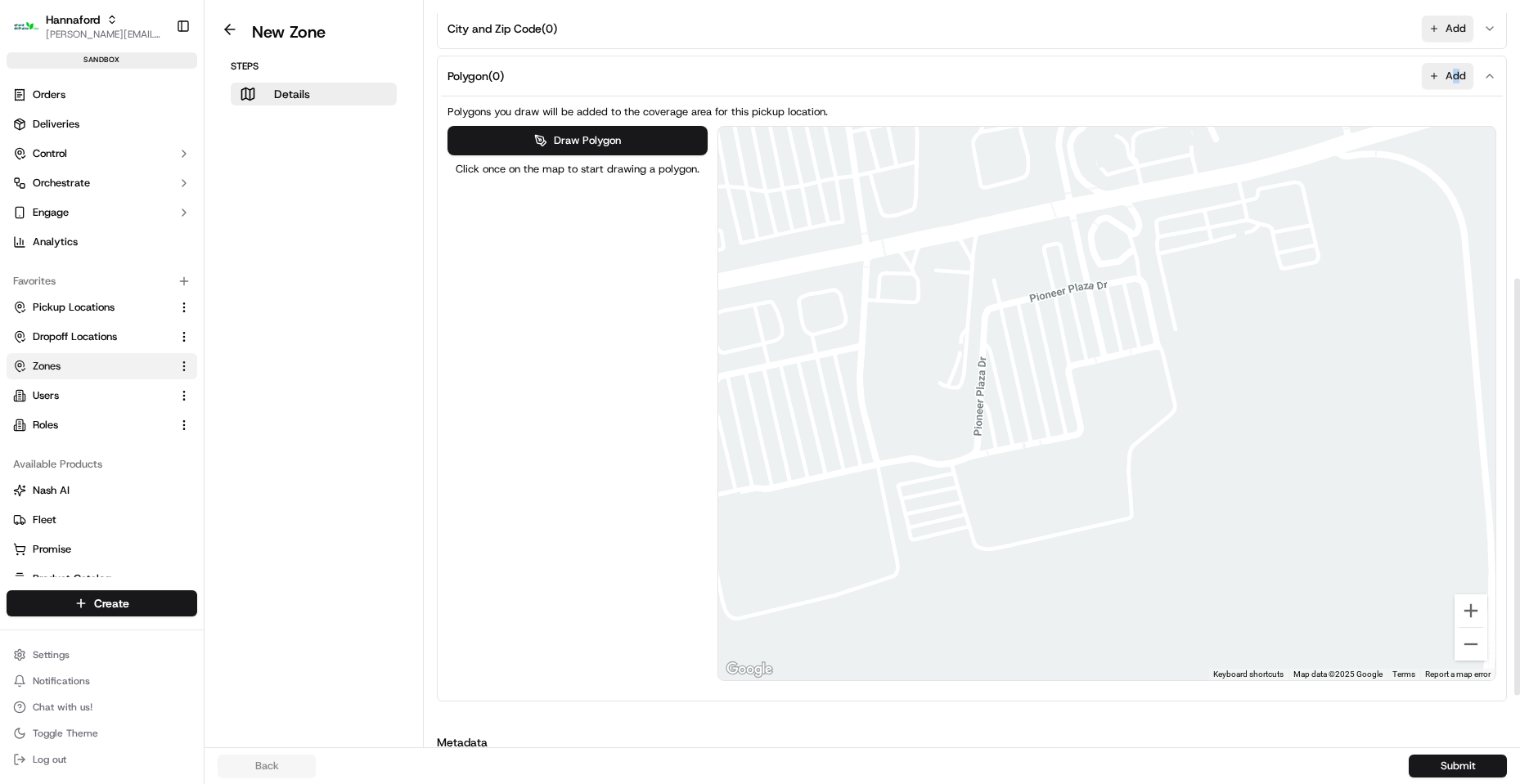
drag, startPoint x: 1051, startPoint y: 415, endPoint x: 1203, endPoint y: 233, distance: 237.1
click at [1203, 233] on div at bounding box center [1107, 403] width 778 height 553
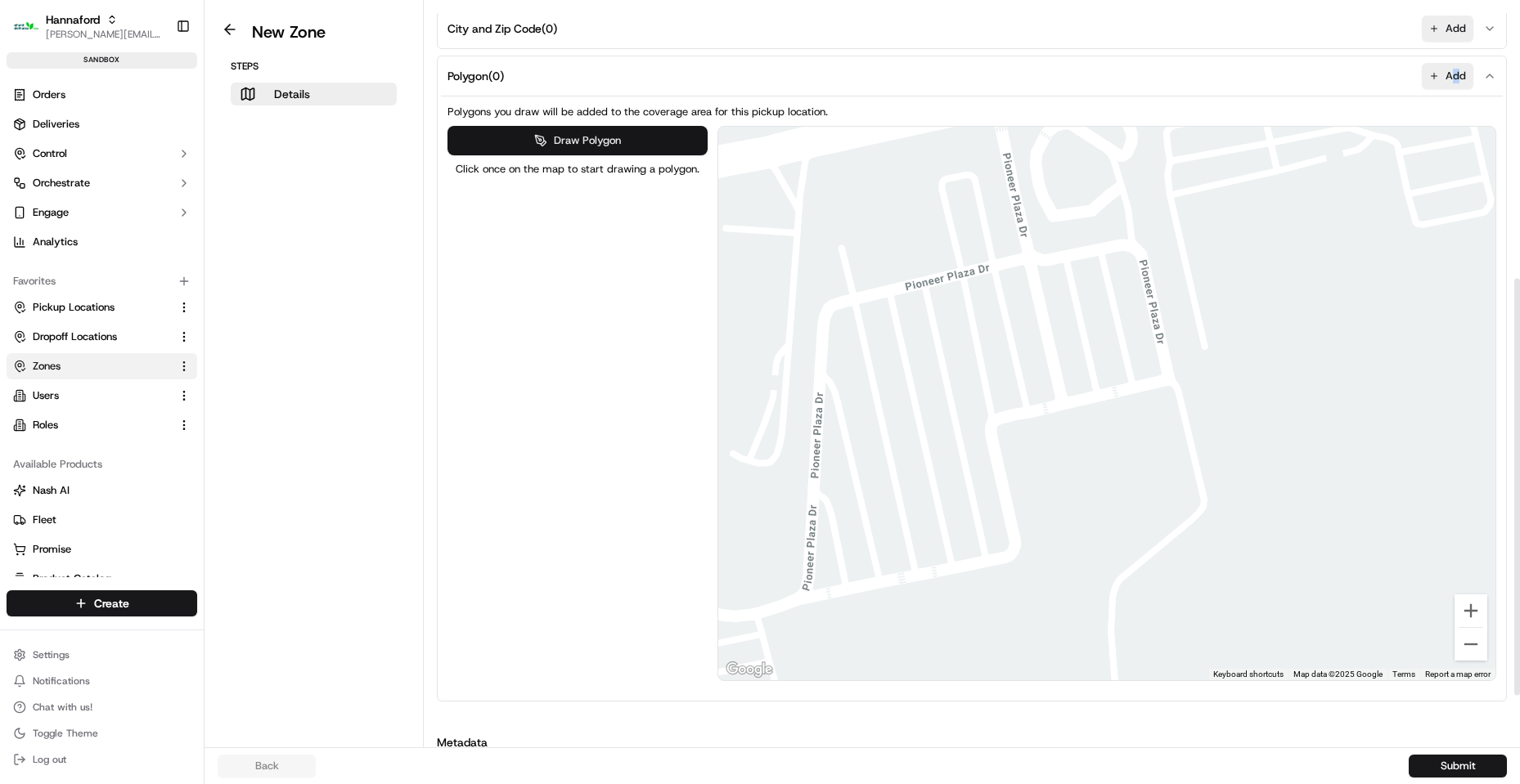
drag, startPoint x: 646, startPoint y: 147, endPoint x: 659, endPoint y: 143, distance: 13.6
click at [648, 147] on button "Draw Polygon" at bounding box center [577, 140] width 260 height 29
click at [1082, 329] on div at bounding box center [1106, 403] width 778 height 553
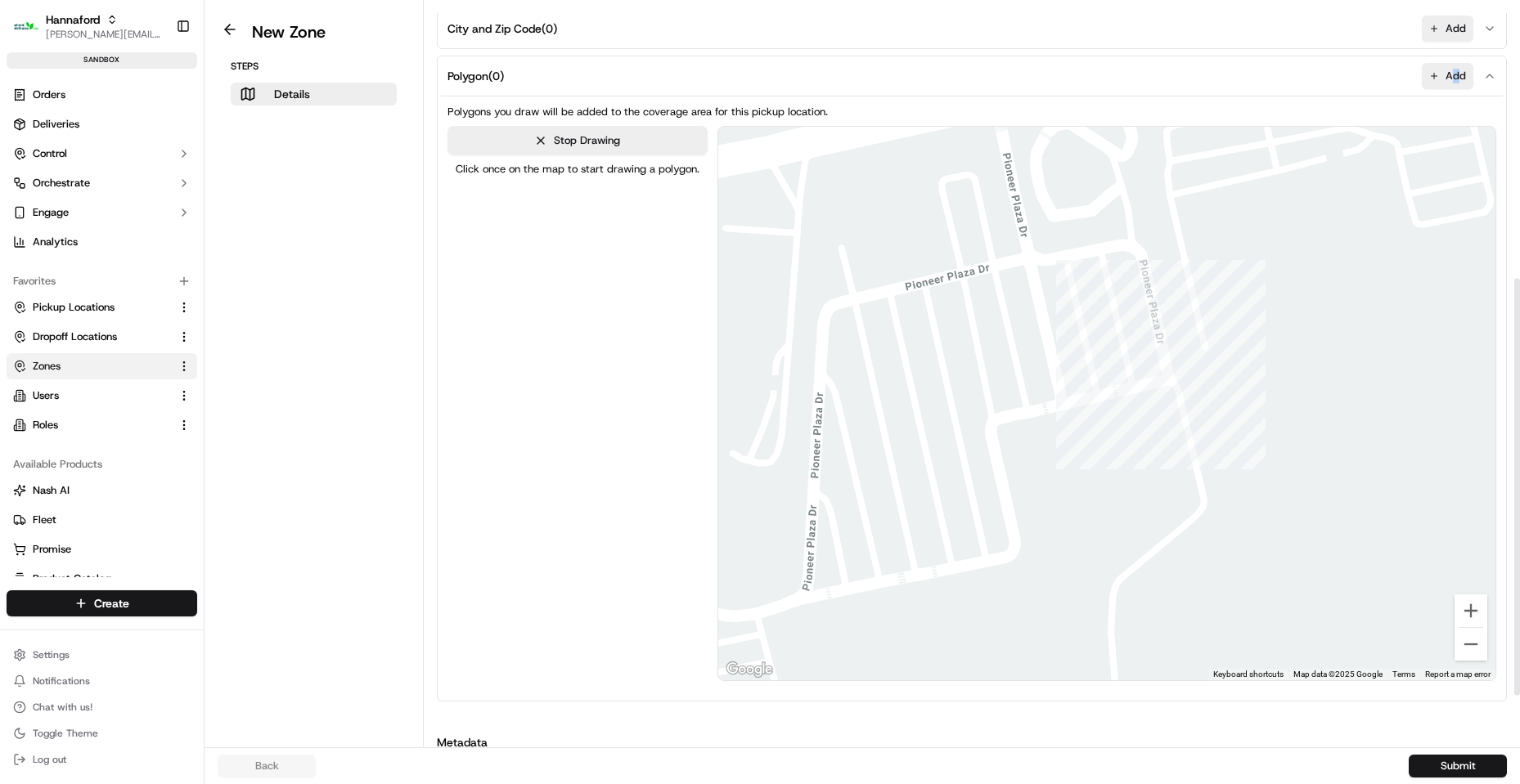
click at [1103, 323] on div at bounding box center [1106, 403] width 778 height 553
click at [1113, 370] on div at bounding box center [1106, 403] width 778 height 553
click at [1095, 376] on div at bounding box center [1106, 403] width 778 height 553
click at [1084, 329] on div at bounding box center [1106, 403] width 778 height 553
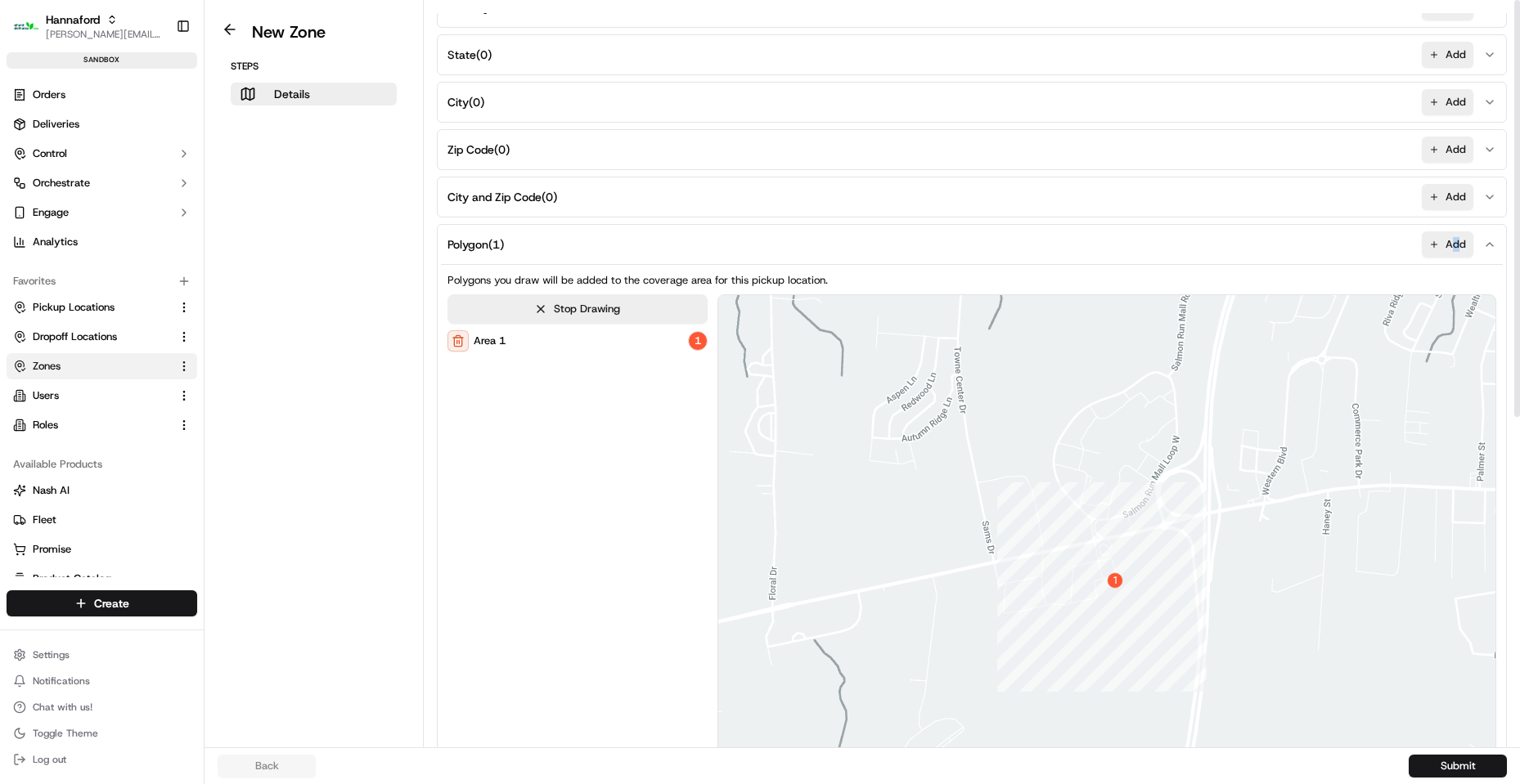
scroll to position [582, 0]
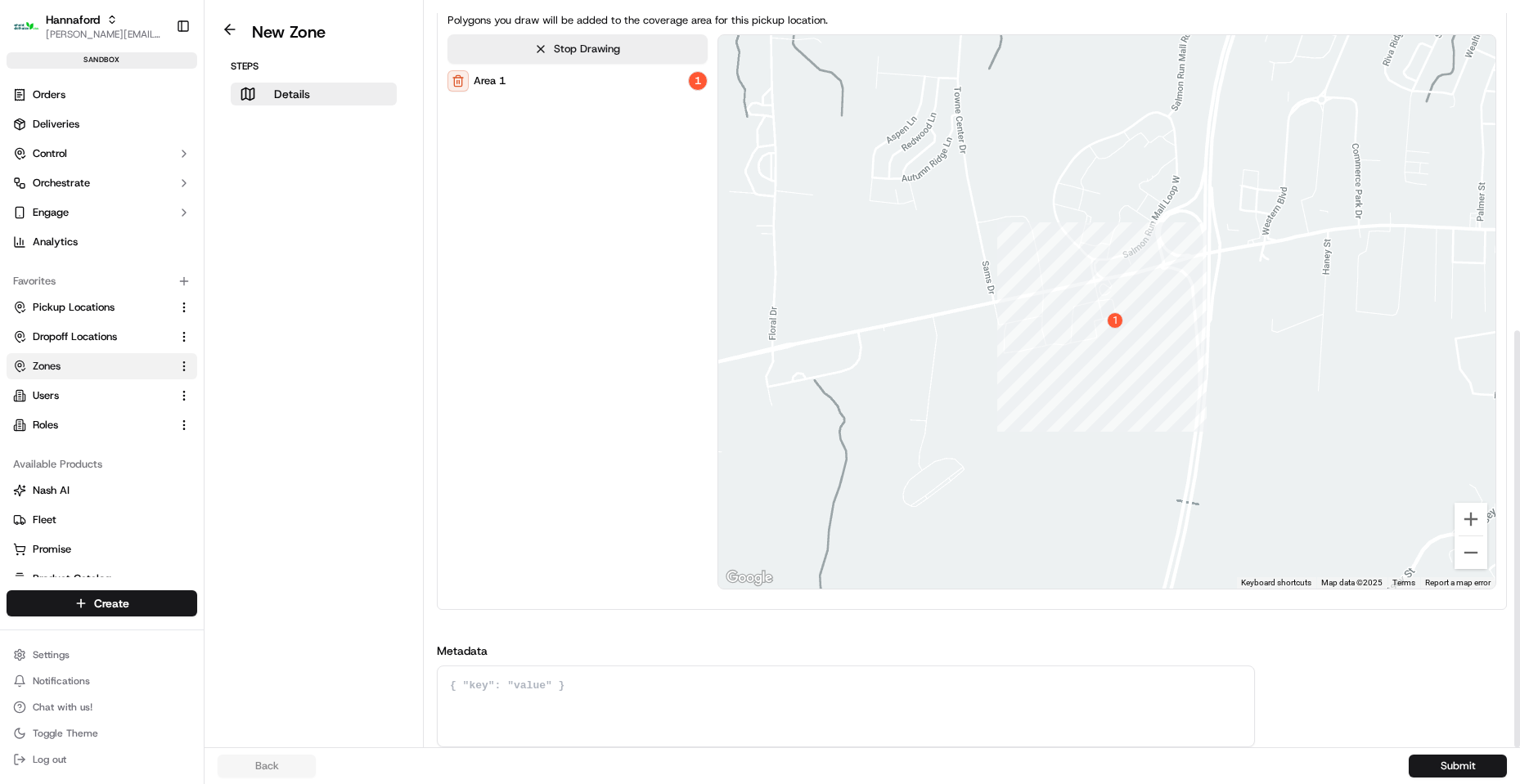
click at [1463, 754] on div "Back Submit" at bounding box center [861, 765] width 1315 height 37
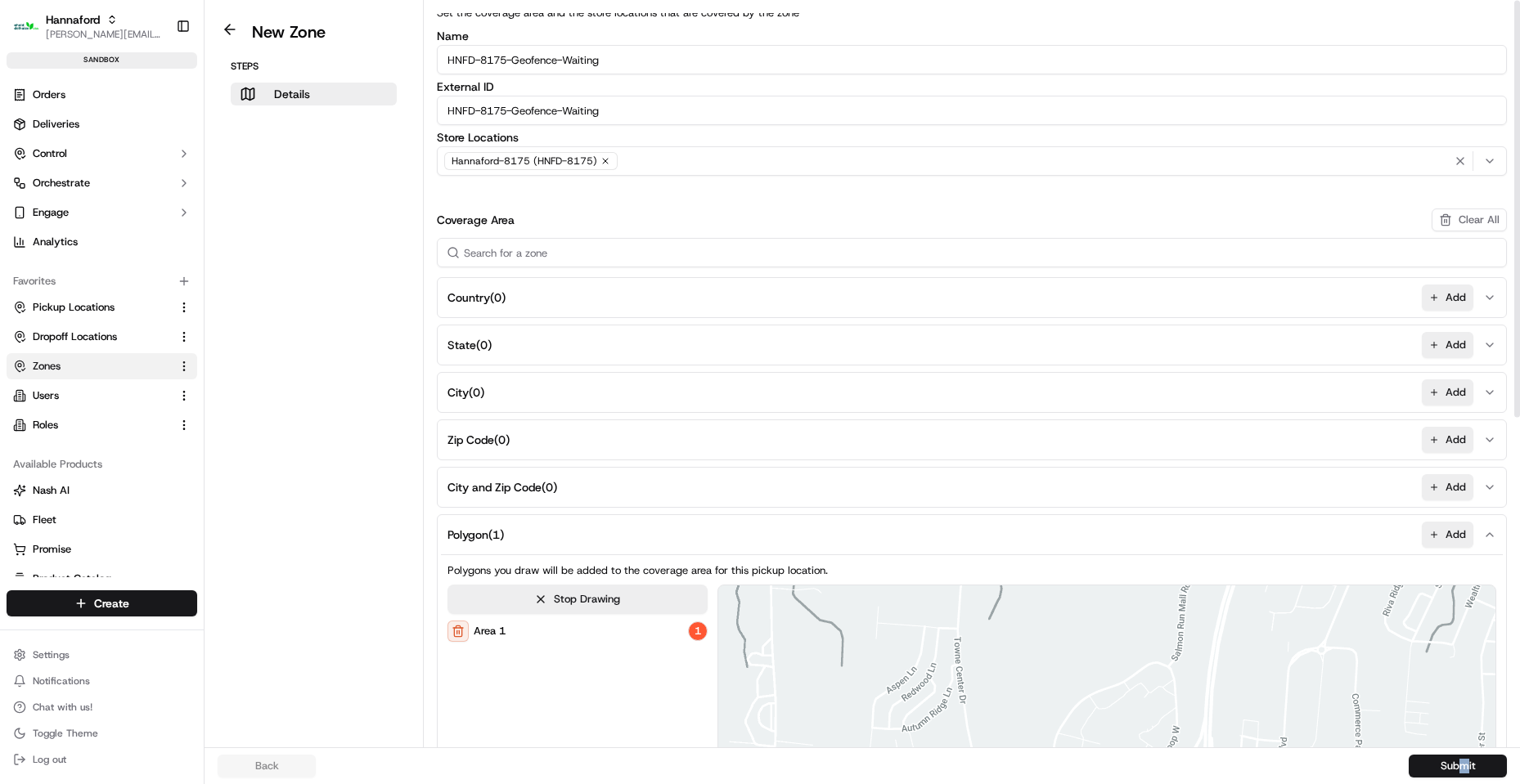
scroll to position [0, 0]
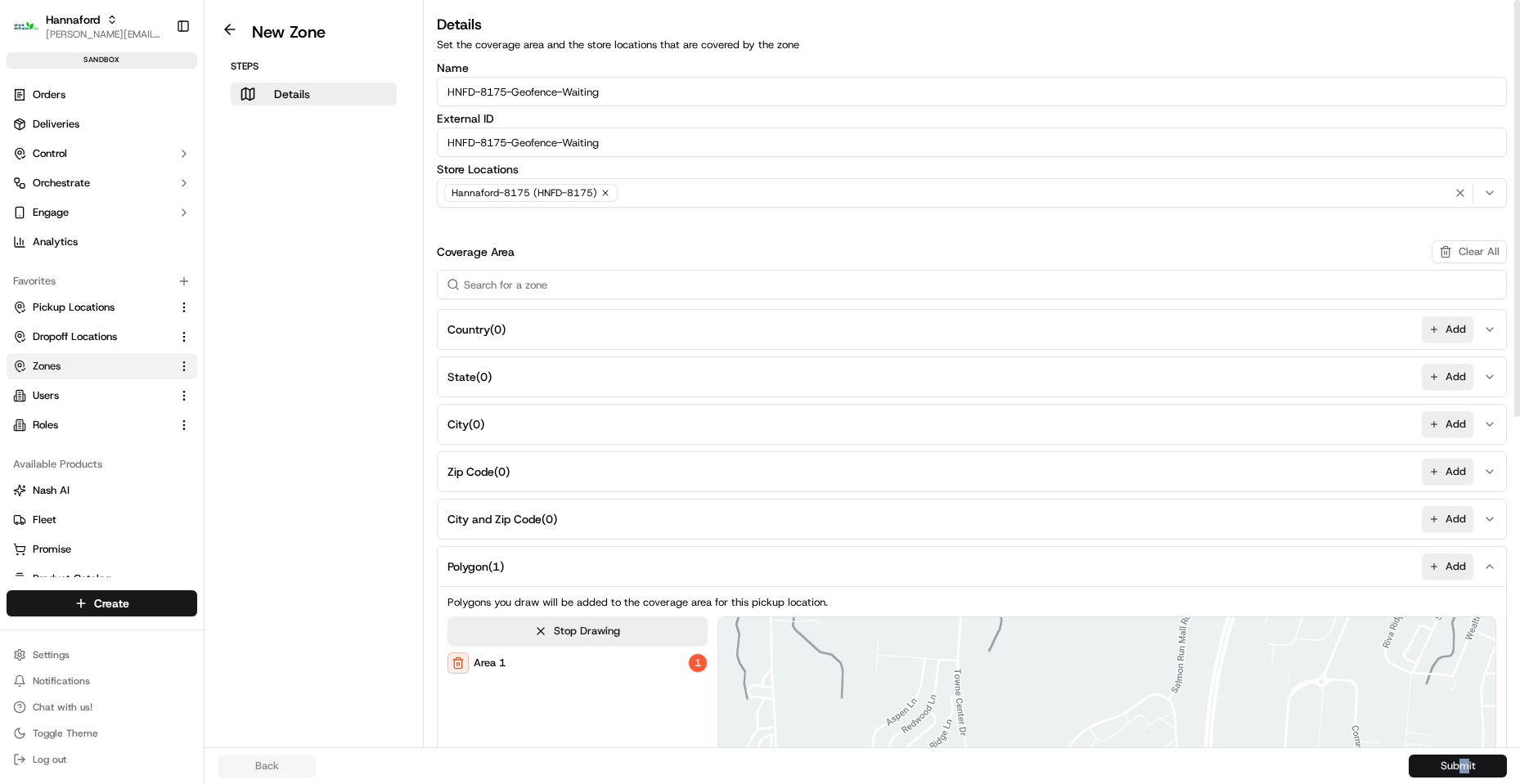
click at [1454, 767] on button "Submit" at bounding box center [1457, 766] width 98 height 23
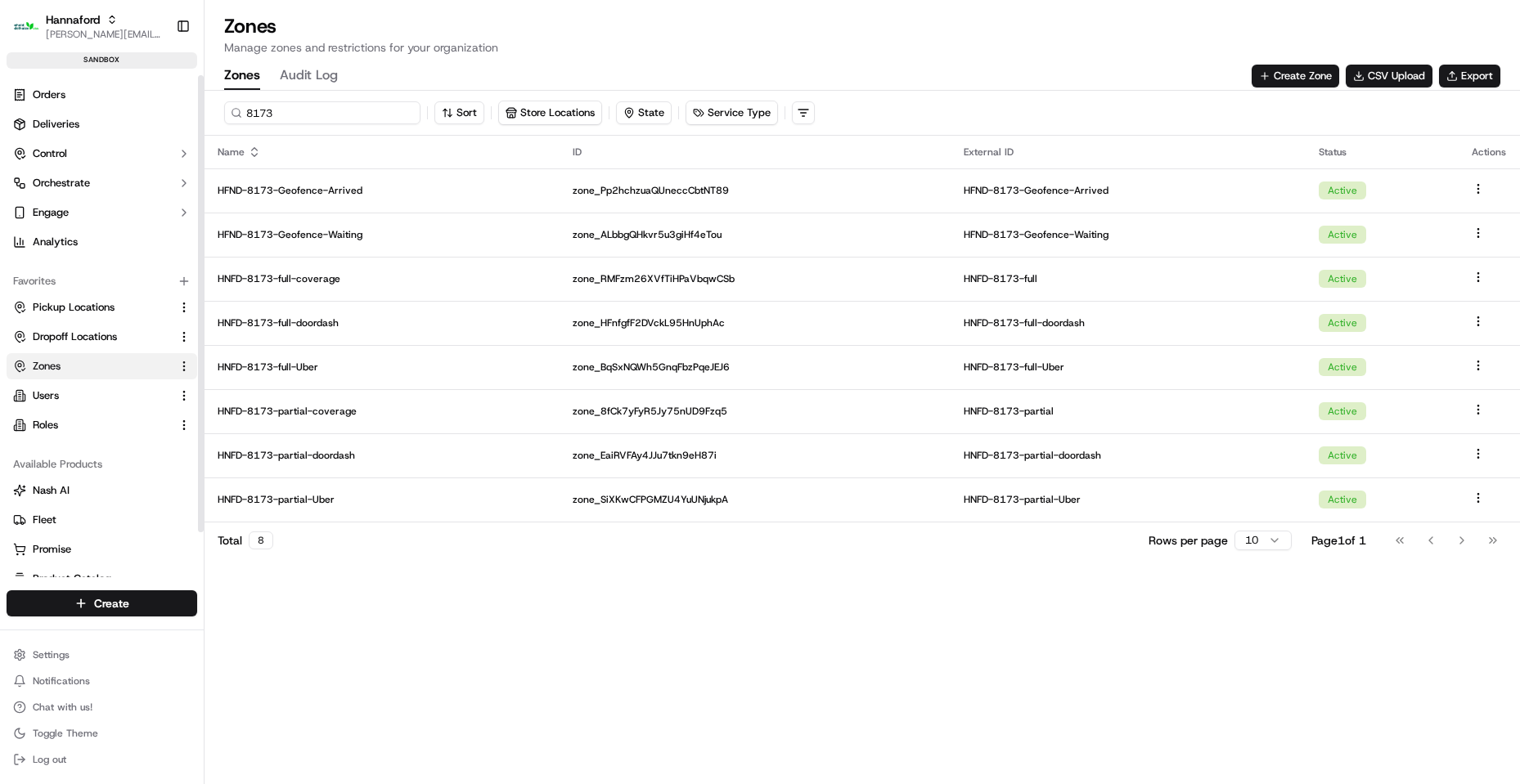
click at [312, 112] on input "8173" at bounding box center [322, 113] width 196 height 23
type input "8175"
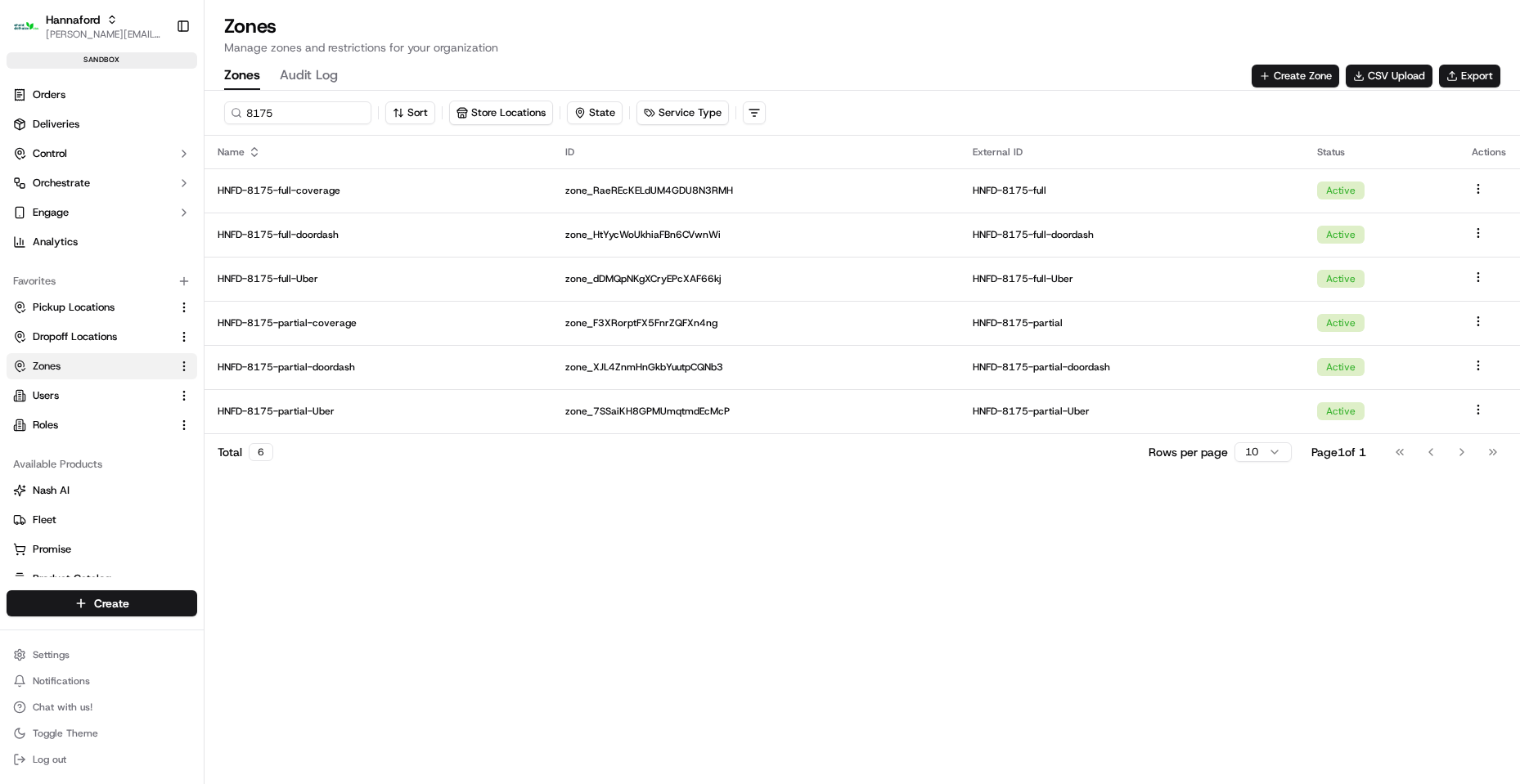
drag, startPoint x: 1300, startPoint y: 71, endPoint x: 64, endPoint y: 464, distance: 1297.0
click at [1302, 71] on button "Create Zone" at bounding box center [1295, 76] width 88 height 23
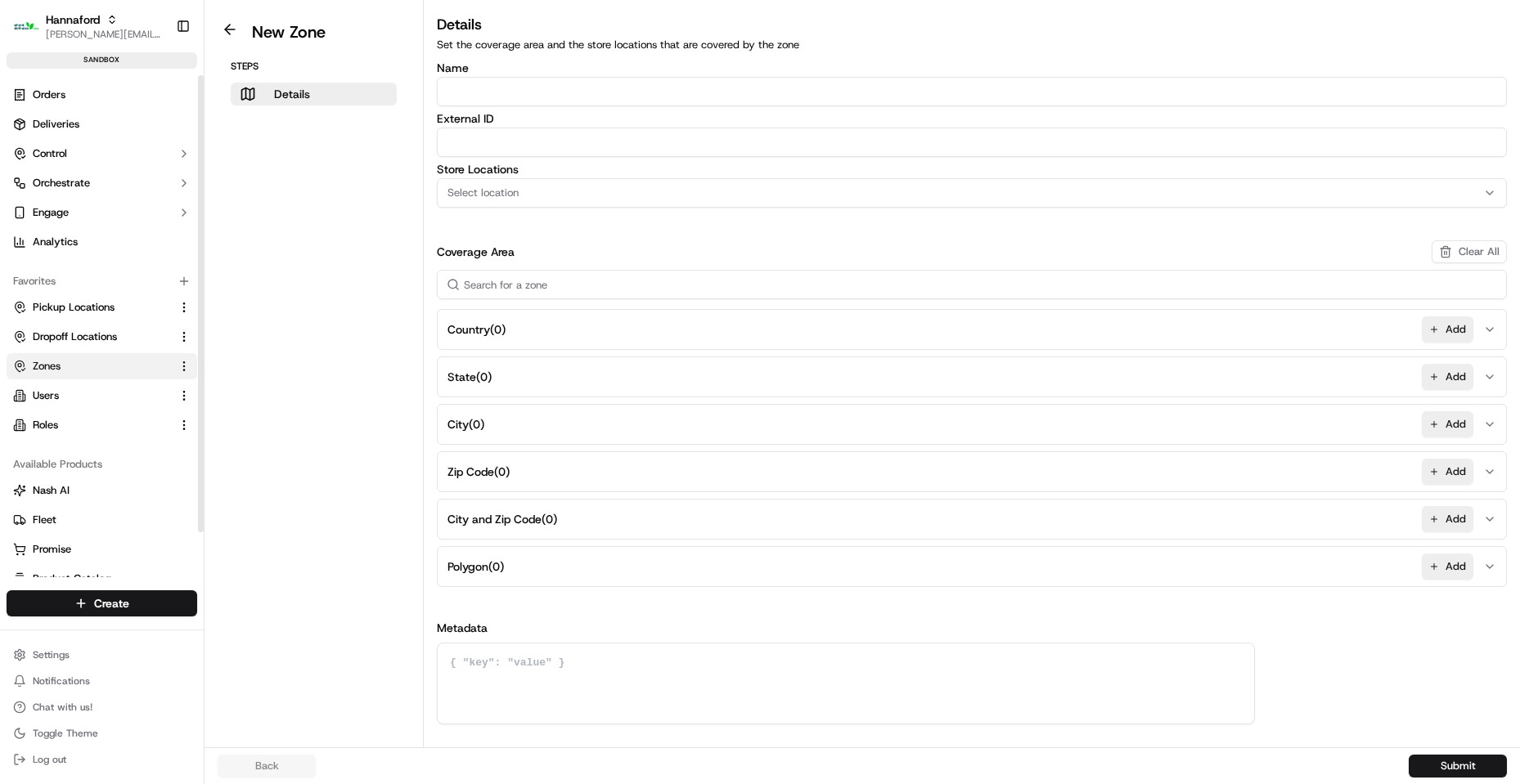
click at [509, 87] on input "Name" at bounding box center [972, 91] width 1070 height 29
paste input "HNFD-8175-Geofence-Arrived"
click at [505, 91] on input "HNFD-8175-Geofence-Arrived" at bounding box center [972, 91] width 1070 height 29
click at [584, 90] on input "HNFD-8177-Geofence-Arrived" at bounding box center [972, 91] width 1070 height 29
type input "HNFD-8177-Geofence-Arrived"
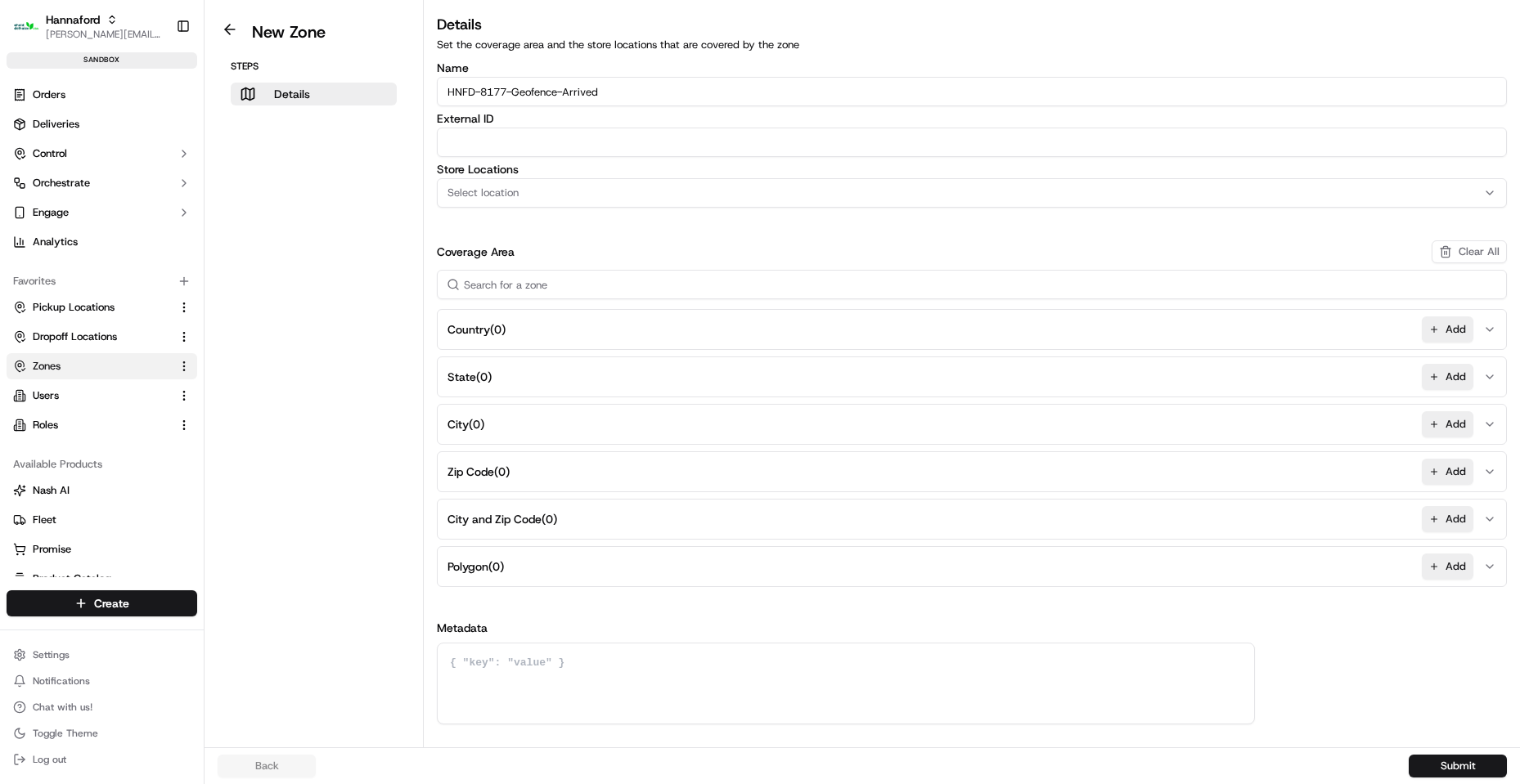
click at [535, 136] on input "External ID" at bounding box center [972, 141] width 1070 height 29
paste input "HNFD-8177-Geofence-Arrived"
type input "HNFD-8177-Geofence-Arrived"
drag, startPoint x: 525, startPoint y: 192, endPoint x: 539, endPoint y: 189, distance: 14.3
click at [529, 189] on div "Select location" at bounding box center [972, 193] width 1062 height 15
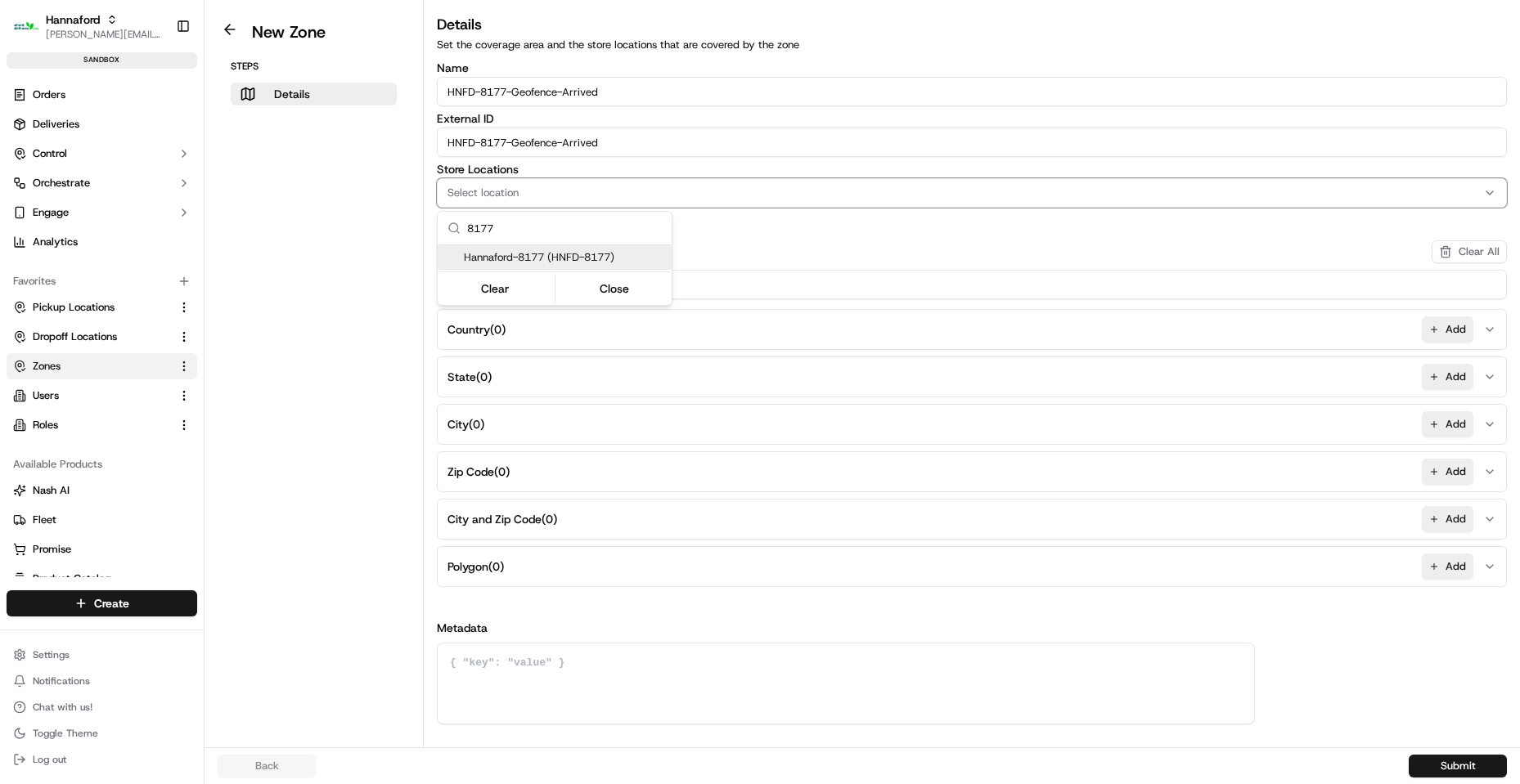
type input "8177"
click at [569, 260] on span "Hannaford-8177 (HNFD-8177)" at bounding box center [564, 257] width 202 height 15
click at [584, 285] on button "Close" at bounding box center [615, 289] width 112 height 23
click at [1439, 578] on button "Add" at bounding box center [1447, 567] width 51 height 27
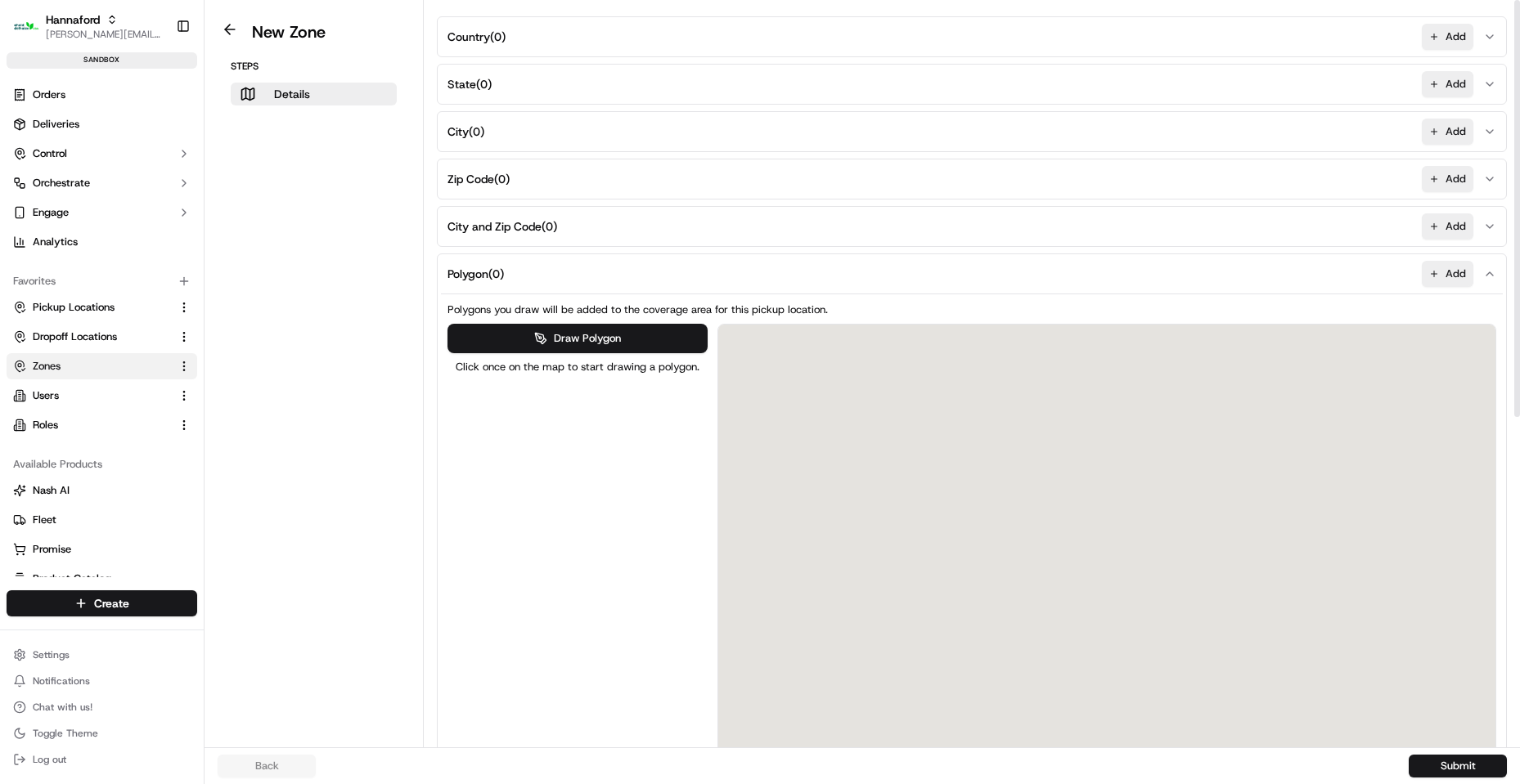
scroll to position [582, 0]
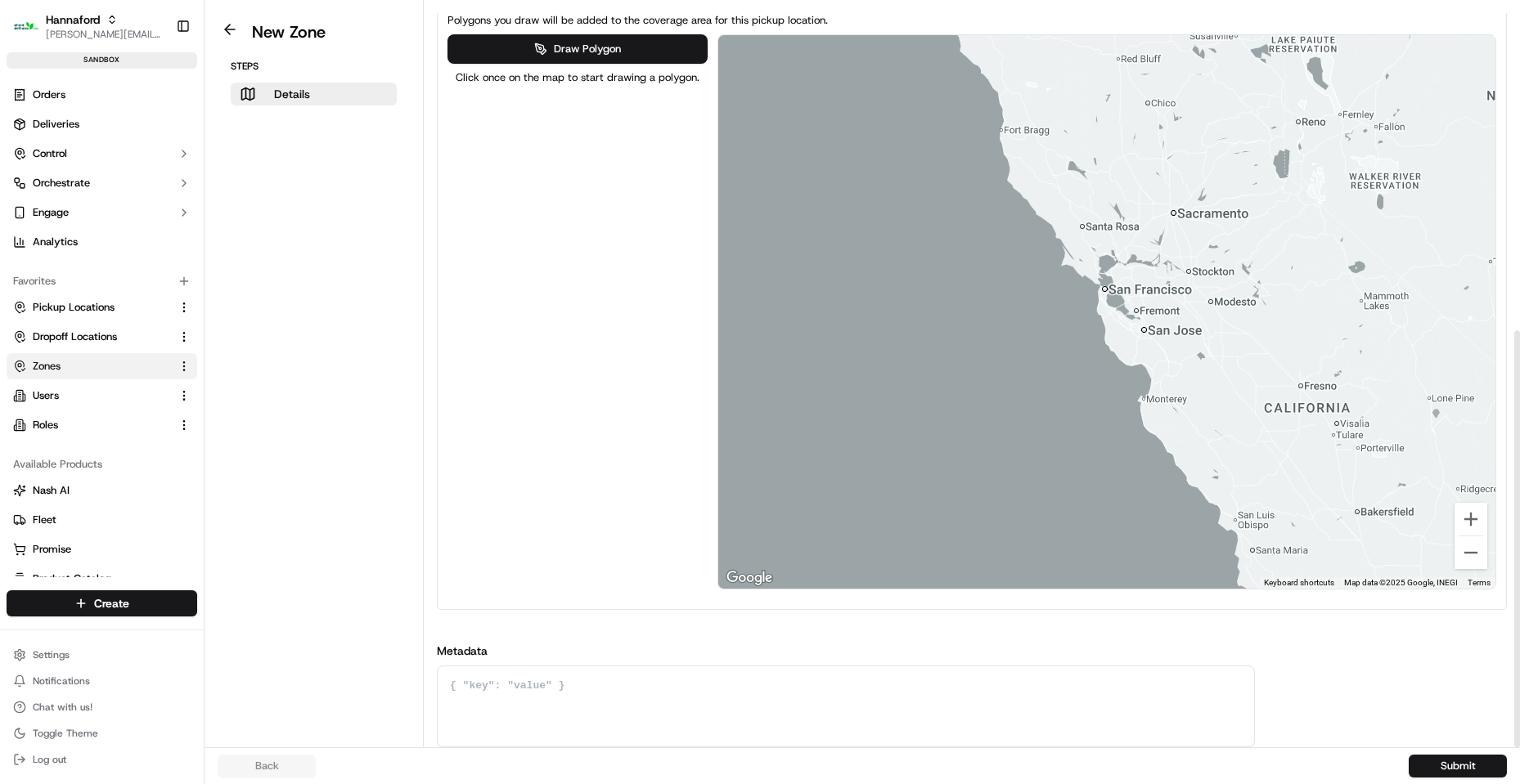
drag, startPoint x: 1427, startPoint y: 248, endPoint x: 691, endPoint y: 326, distance: 740.1
click at [724, 323] on div at bounding box center [1107, 312] width 778 height 553
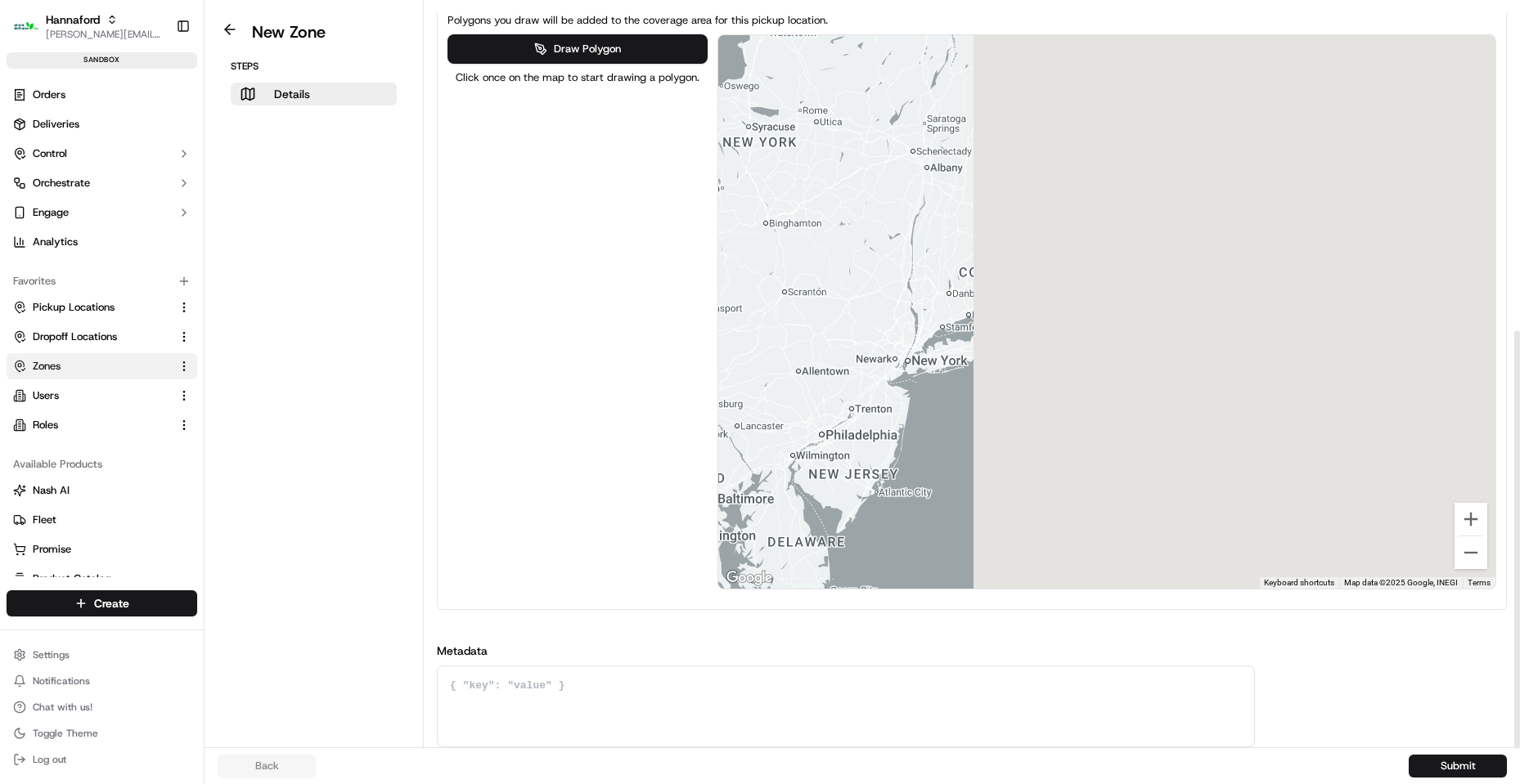
drag, startPoint x: 855, startPoint y: 342, endPoint x: 869, endPoint y: 328, distance: 19.8
click at [869, 328] on div at bounding box center [1107, 312] width 778 height 553
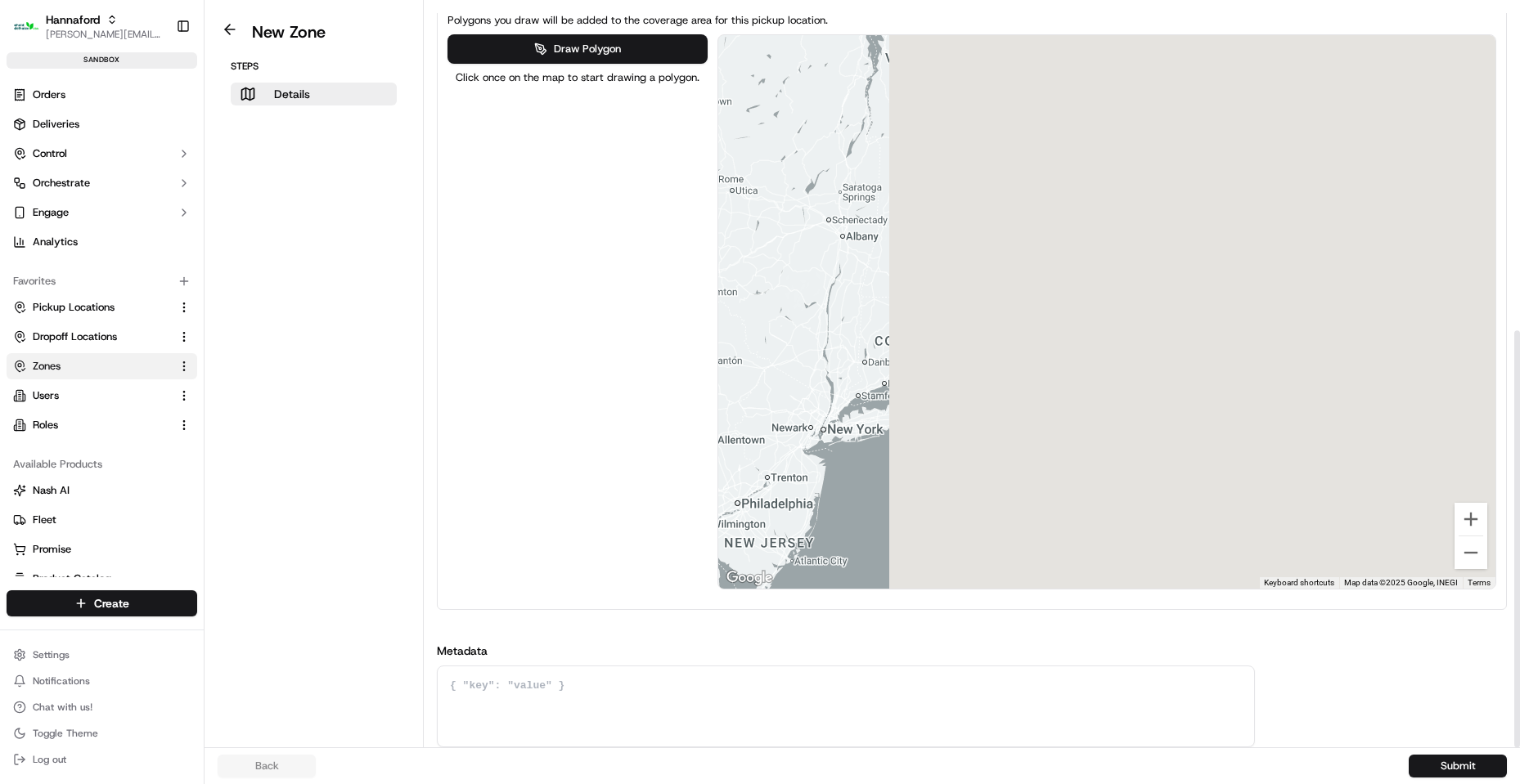
drag, startPoint x: 1030, startPoint y: 270, endPoint x: 937, endPoint y: 334, distance: 112.9
click at [941, 338] on div at bounding box center [1107, 312] width 778 height 553
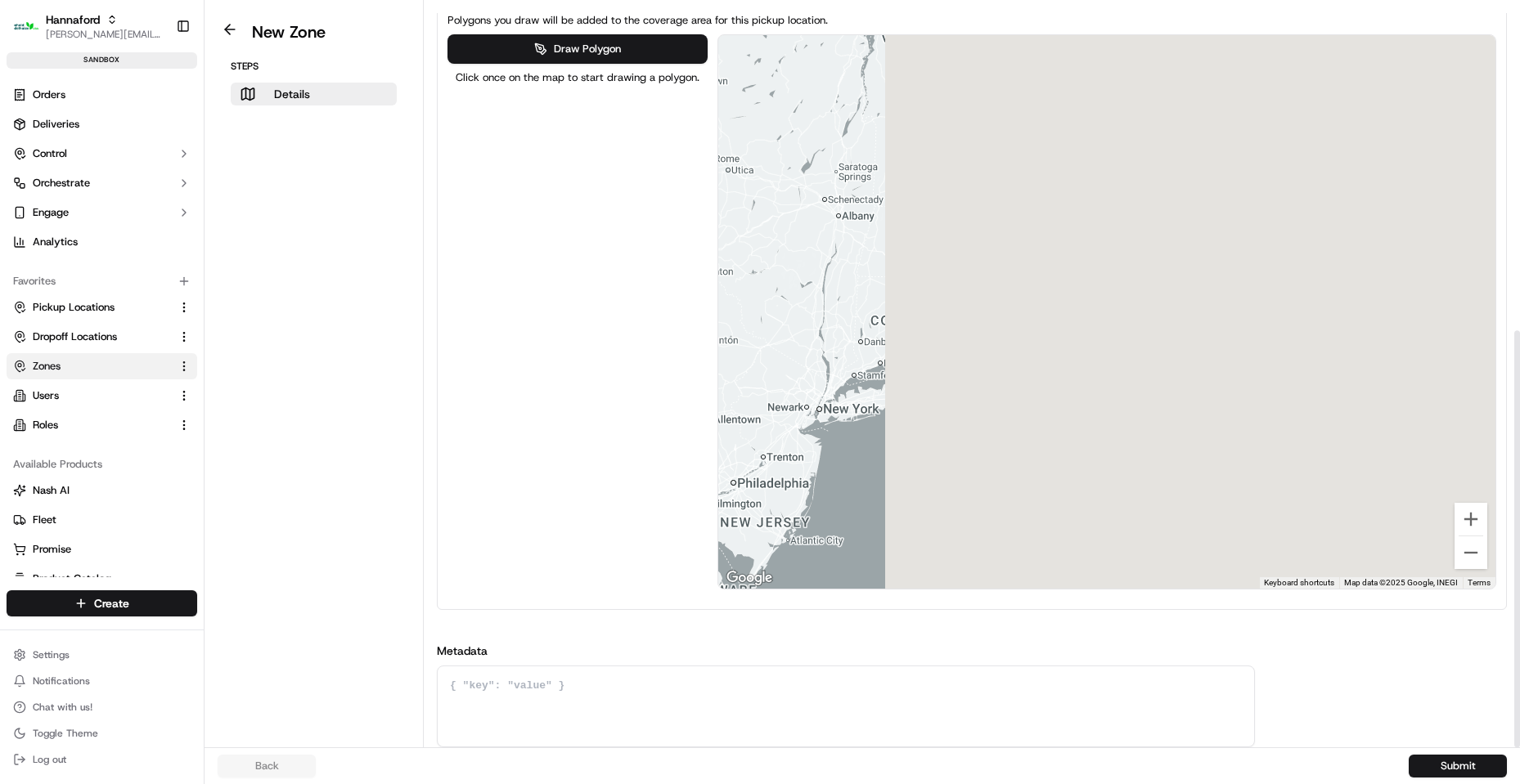
drag, startPoint x: 1307, startPoint y: 679, endPoint x: 1307, endPoint y: 669, distance: 10.0
click at [1309, 677] on div "Metadata" at bounding box center [972, 695] width 1070 height 104
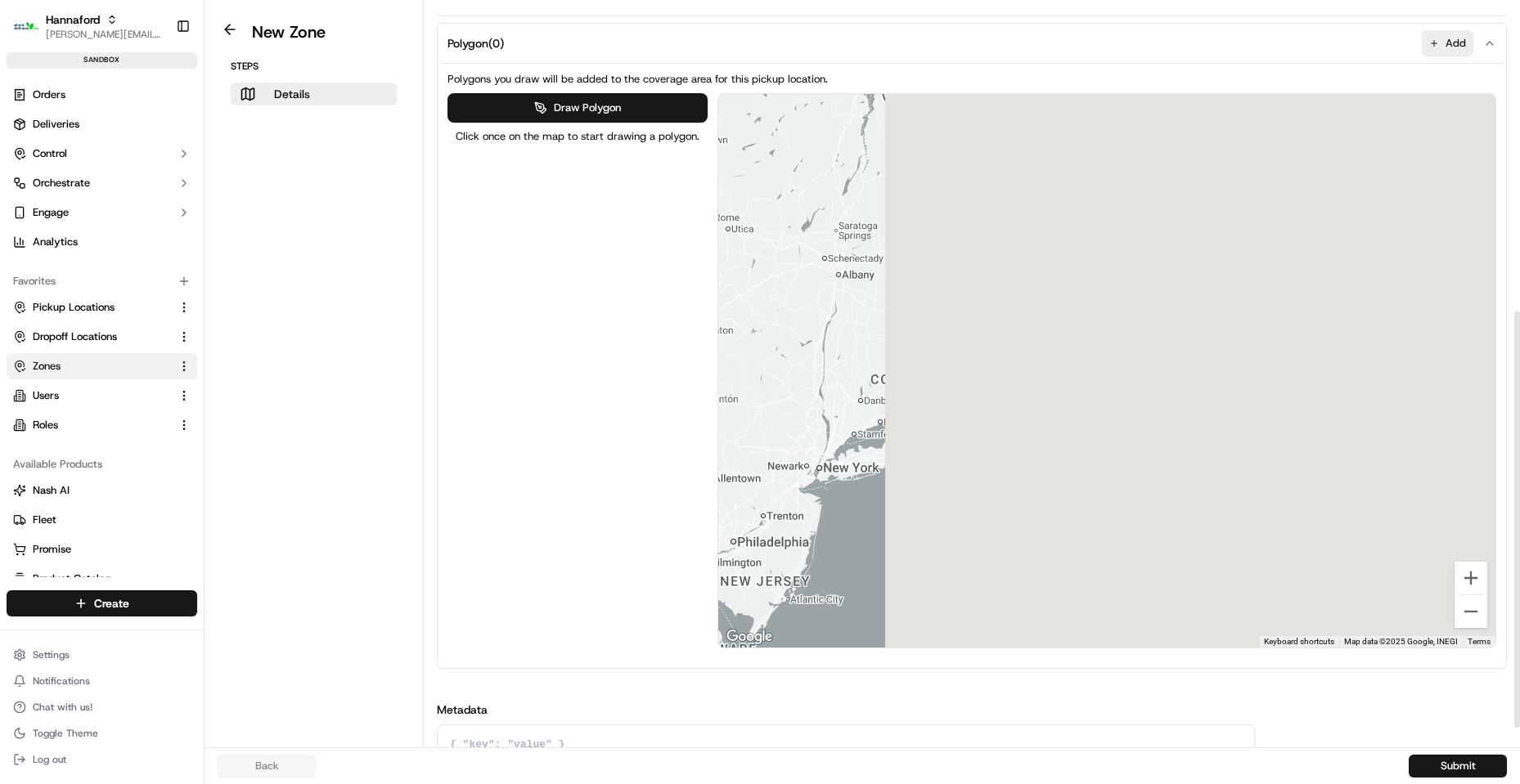
scroll to position [500, 0]
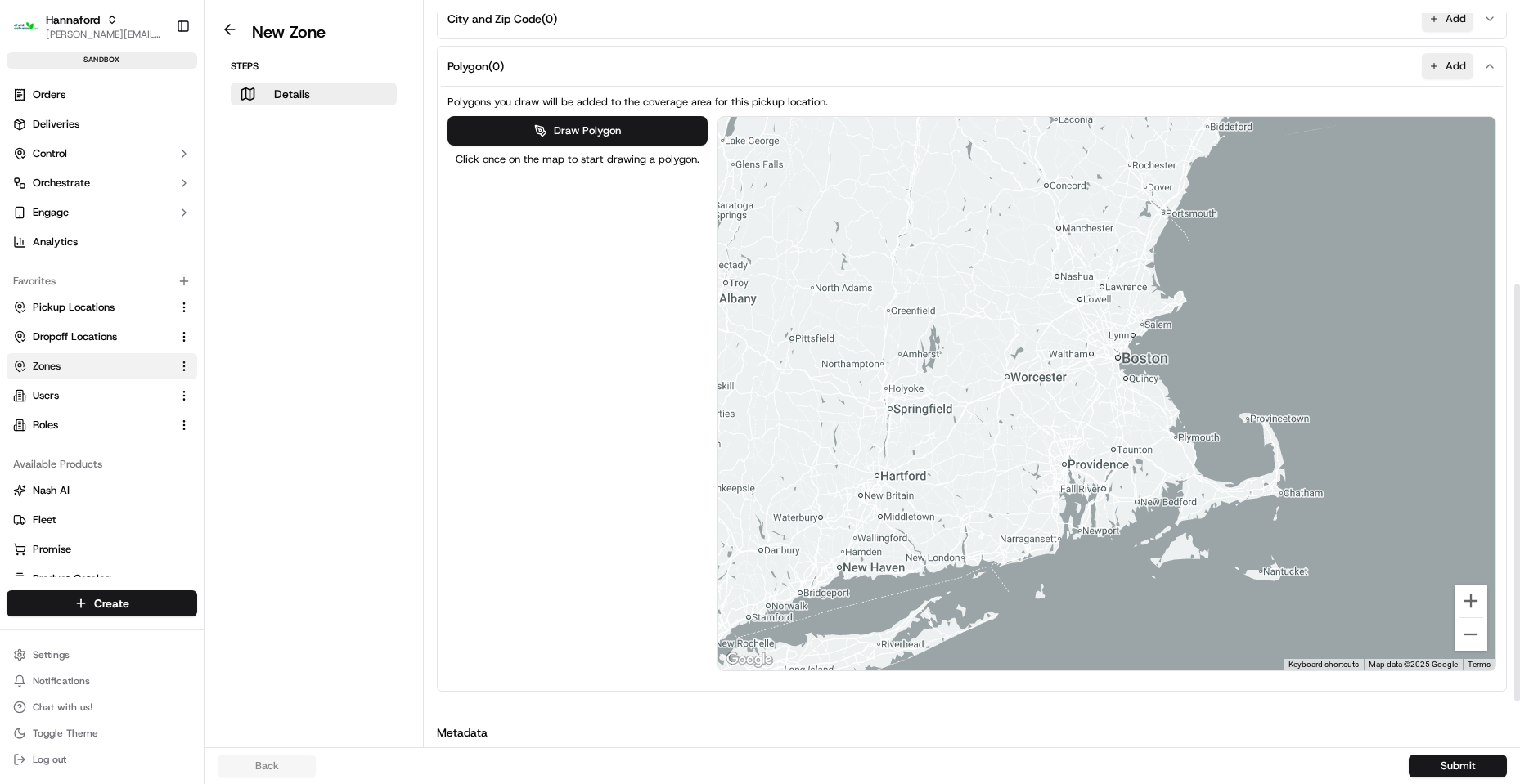
drag, startPoint x: 1127, startPoint y: 293, endPoint x: 1180, endPoint y: 457, distance: 172.4
click at [1195, 502] on div at bounding box center [1107, 393] width 778 height 553
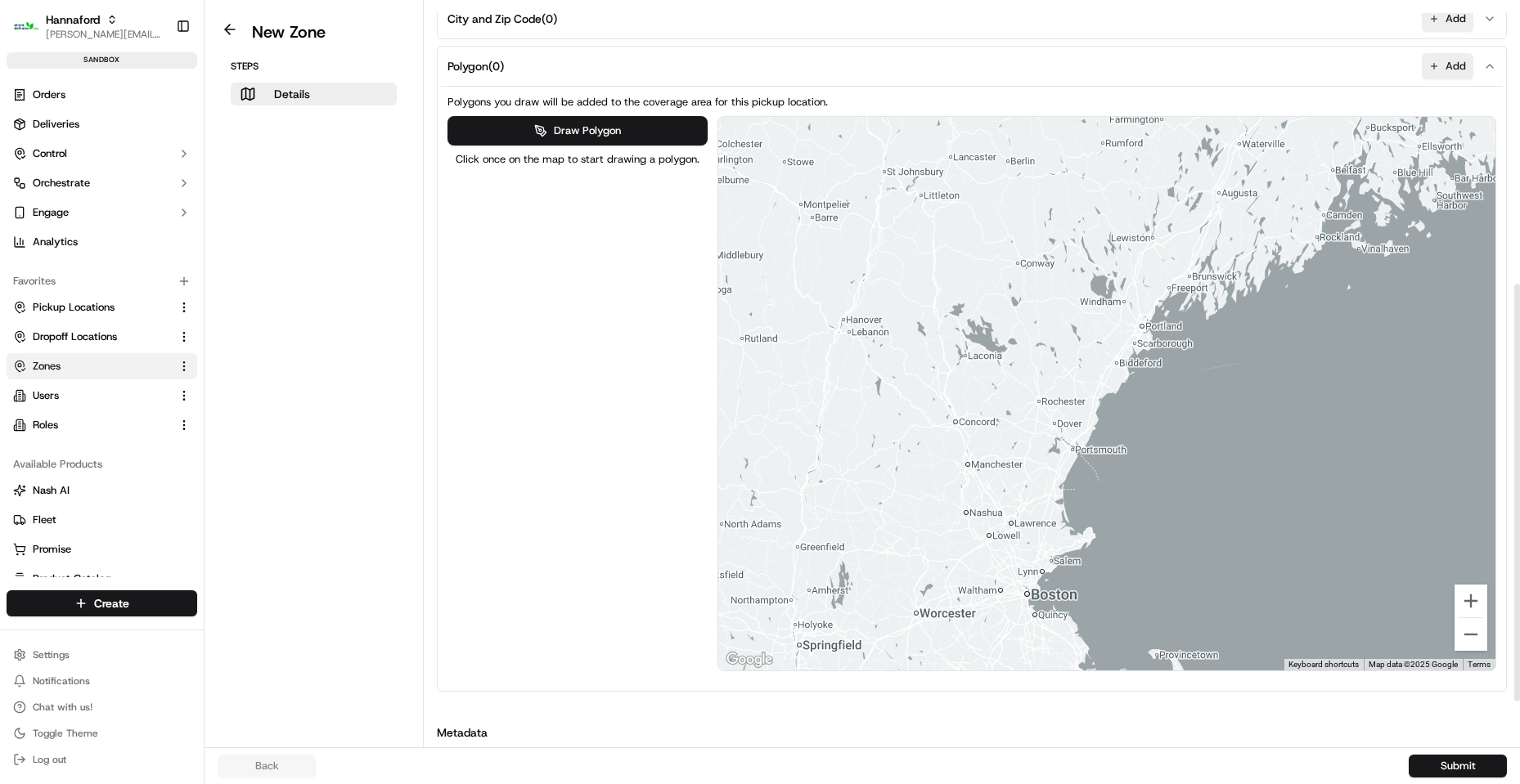
drag, startPoint x: 1230, startPoint y: 297, endPoint x: 1127, endPoint y: 518, distance: 243.8
click at [1137, 534] on div at bounding box center [1107, 393] width 778 height 553
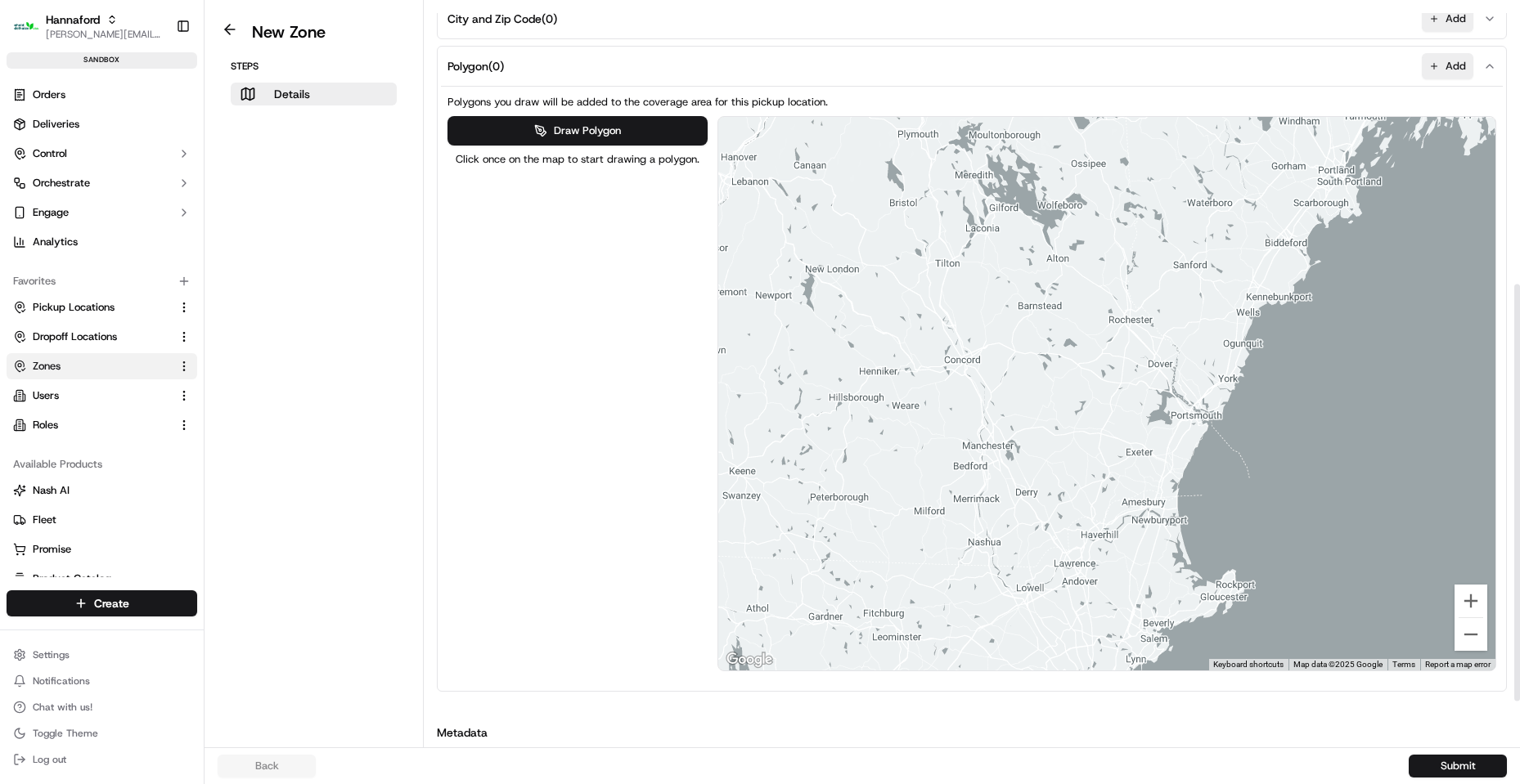
drag, startPoint x: 1067, startPoint y: 491, endPoint x: 1151, endPoint y: 448, distance: 94.4
click at [1154, 446] on div at bounding box center [1107, 393] width 778 height 553
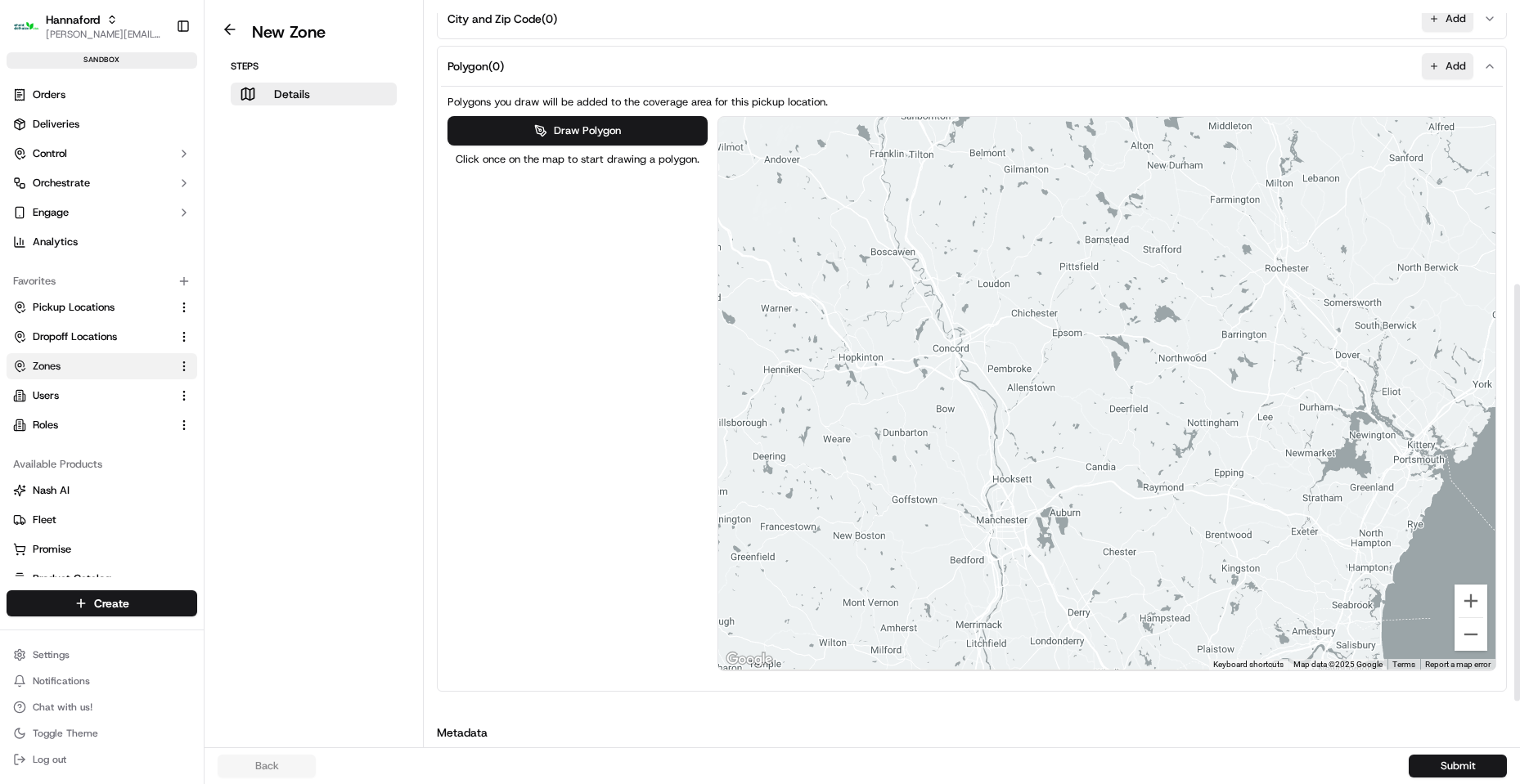
drag, startPoint x: 959, startPoint y: 373, endPoint x: 1050, endPoint y: 364, distance: 91.4
click at [1050, 364] on div at bounding box center [1107, 393] width 778 height 553
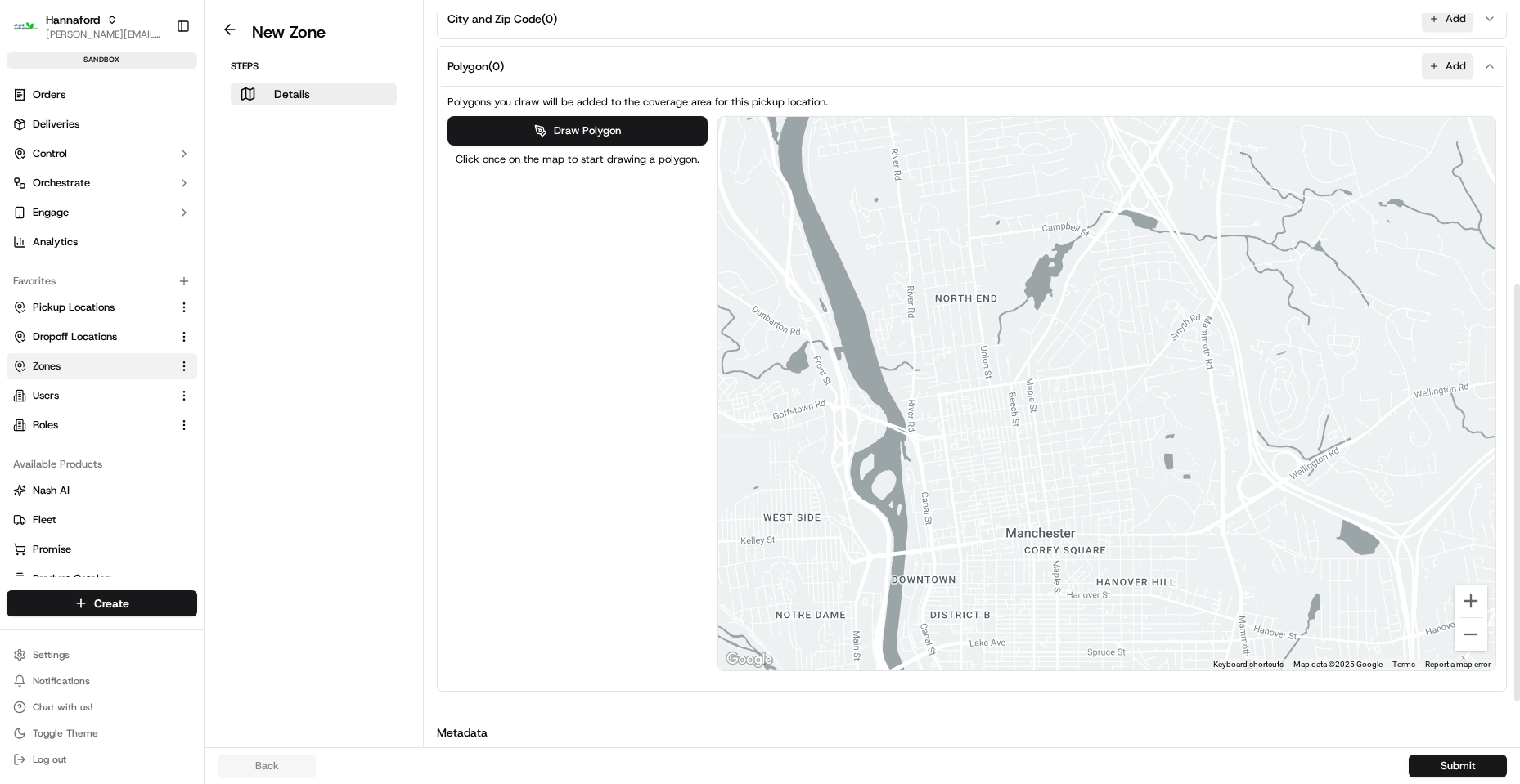
drag, startPoint x: 1112, startPoint y: 209, endPoint x: 1127, endPoint y: 346, distance: 137.8
click at [1127, 346] on div at bounding box center [1107, 393] width 778 height 553
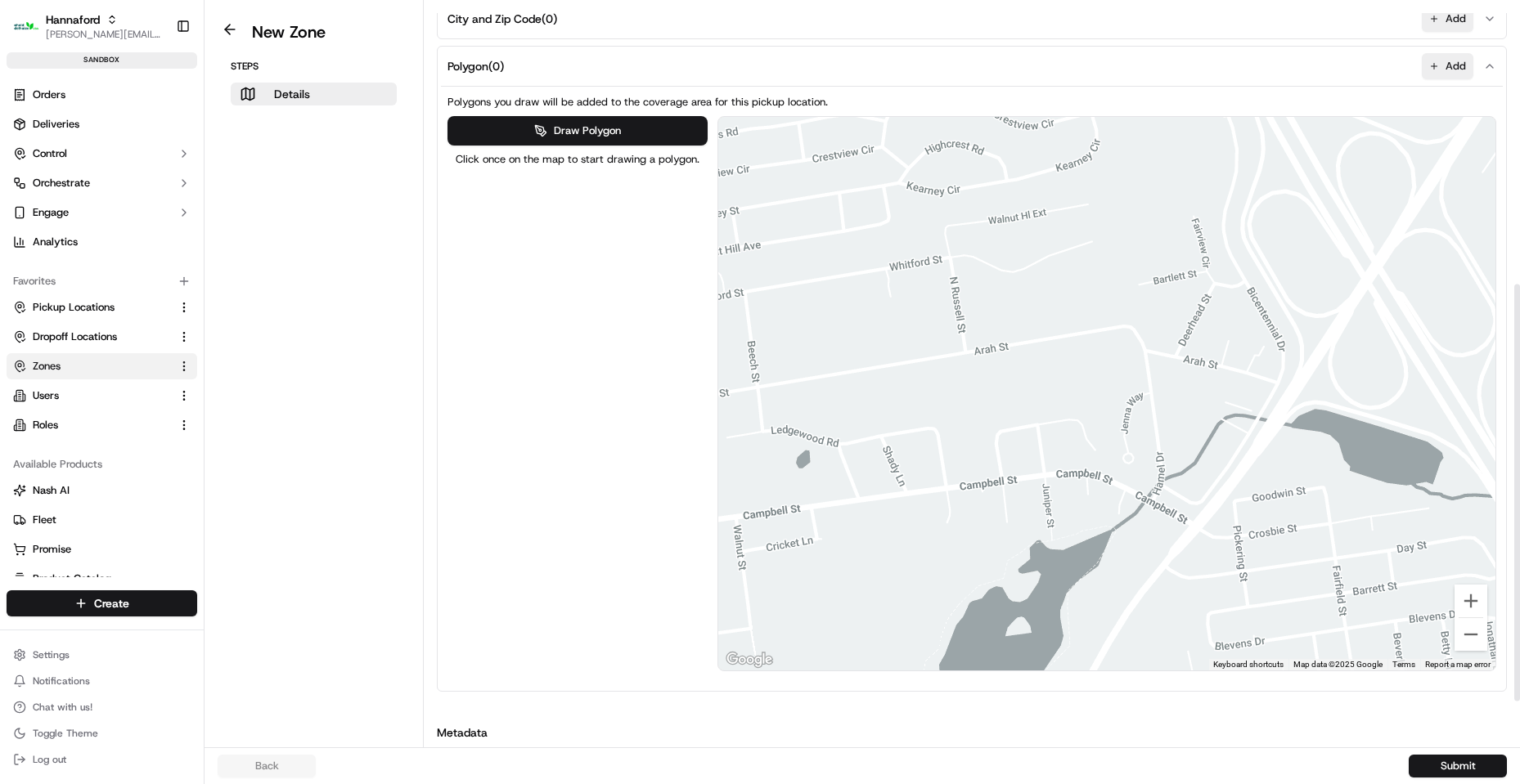
drag, startPoint x: 1056, startPoint y: 189, endPoint x: 1182, endPoint y: 255, distance: 142.2
click at [1182, 257] on div at bounding box center [1107, 393] width 778 height 553
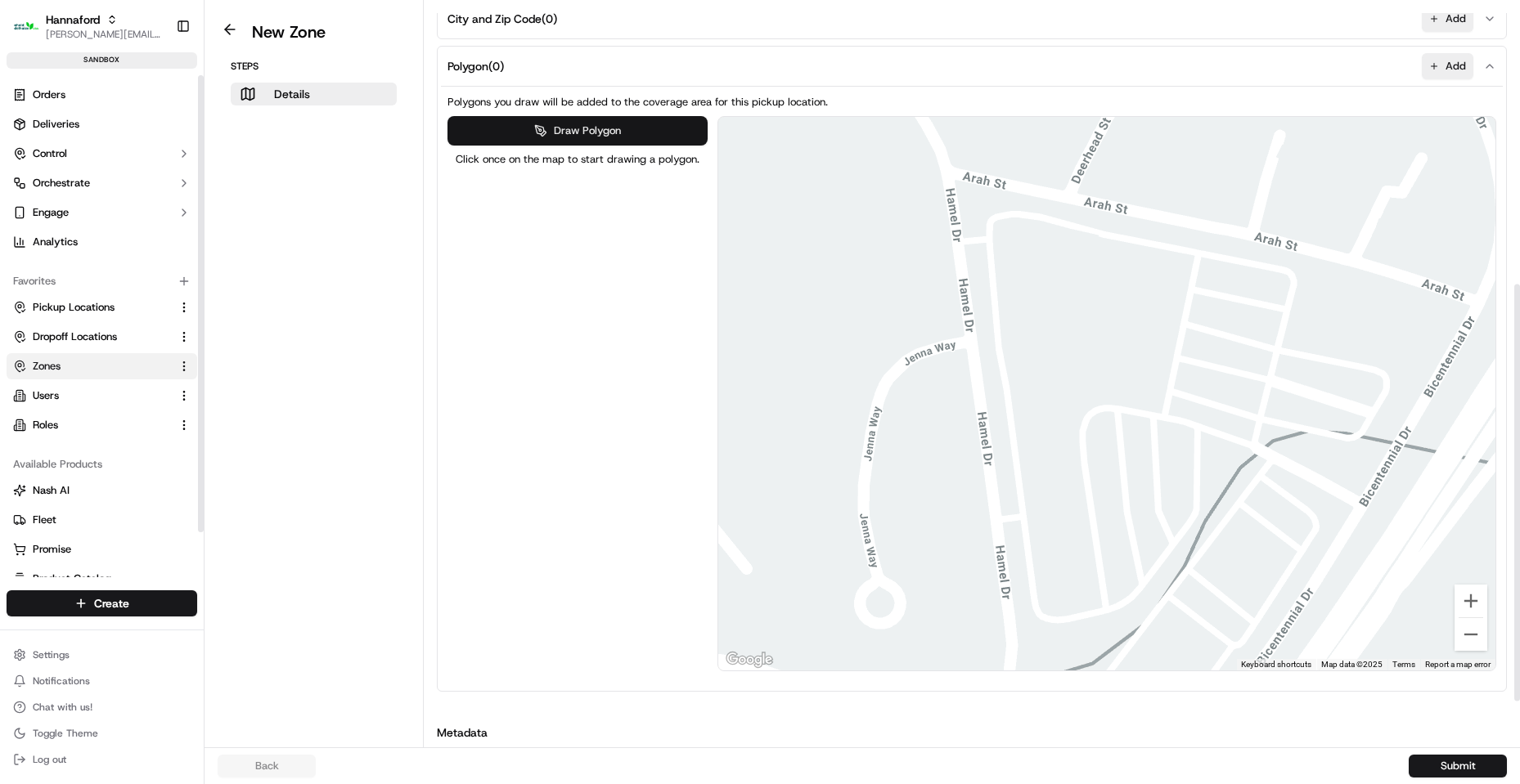
click at [532, 132] on button "Draw Polygon" at bounding box center [577, 130] width 260 height 29
click at [965, 189] on div at bounding box center [1106, 394] width 778 height 553
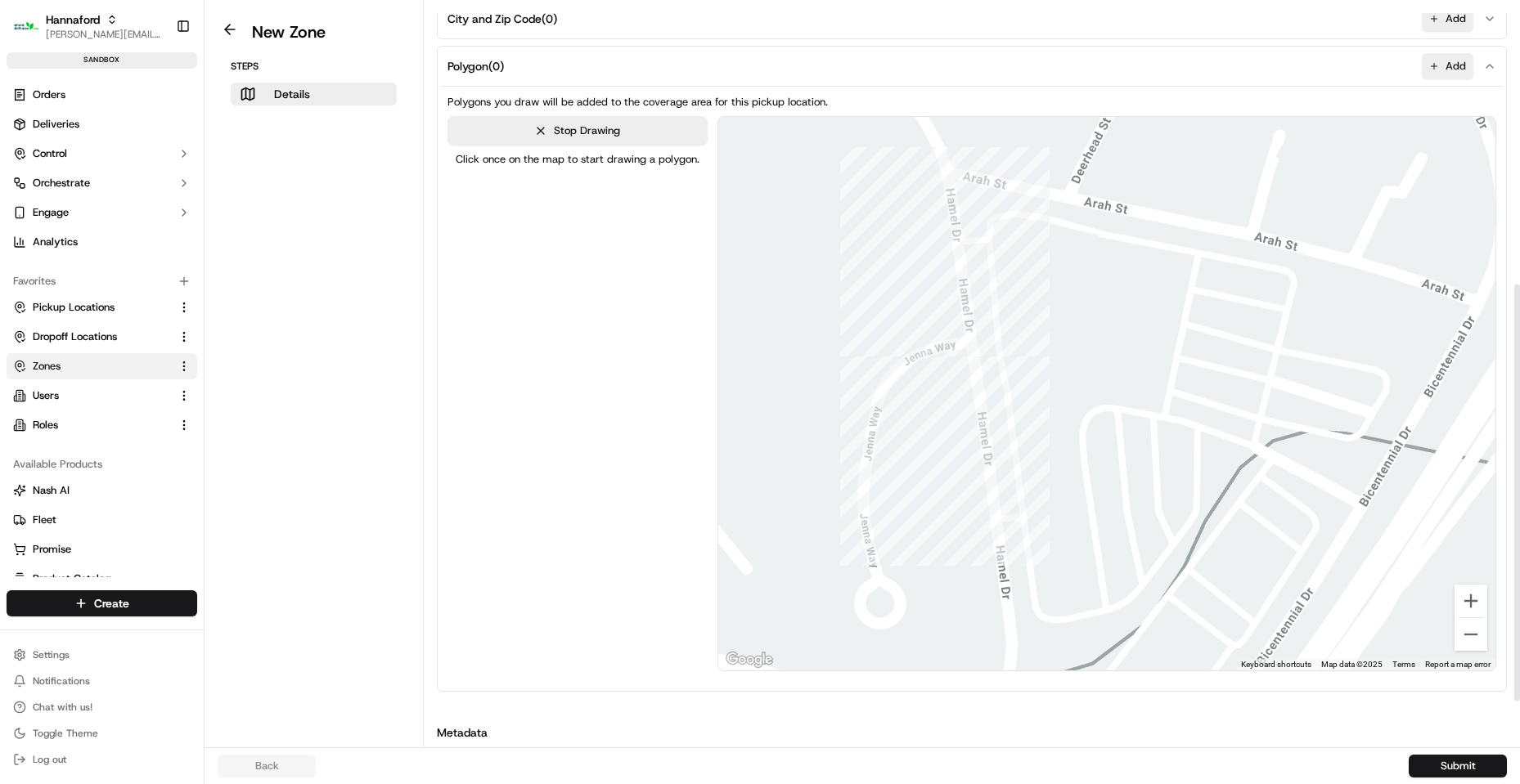
click at [997, 392] on div at bounding box center [1106, 394] width 778 height 553
drag, startPoint x: 1259, startPoint y: 441, endPoint x: 1274, endPoint y: 419, distance: 26.6
click at [1260, 441] on div at bounding box center [1106, 394] width 778 height 553
click at [1303, 270] on div at bounding box center [1106, 394] width 778 height 553
click at [968, 191] on div at bounding box center [1106, 394] width 778 height 553
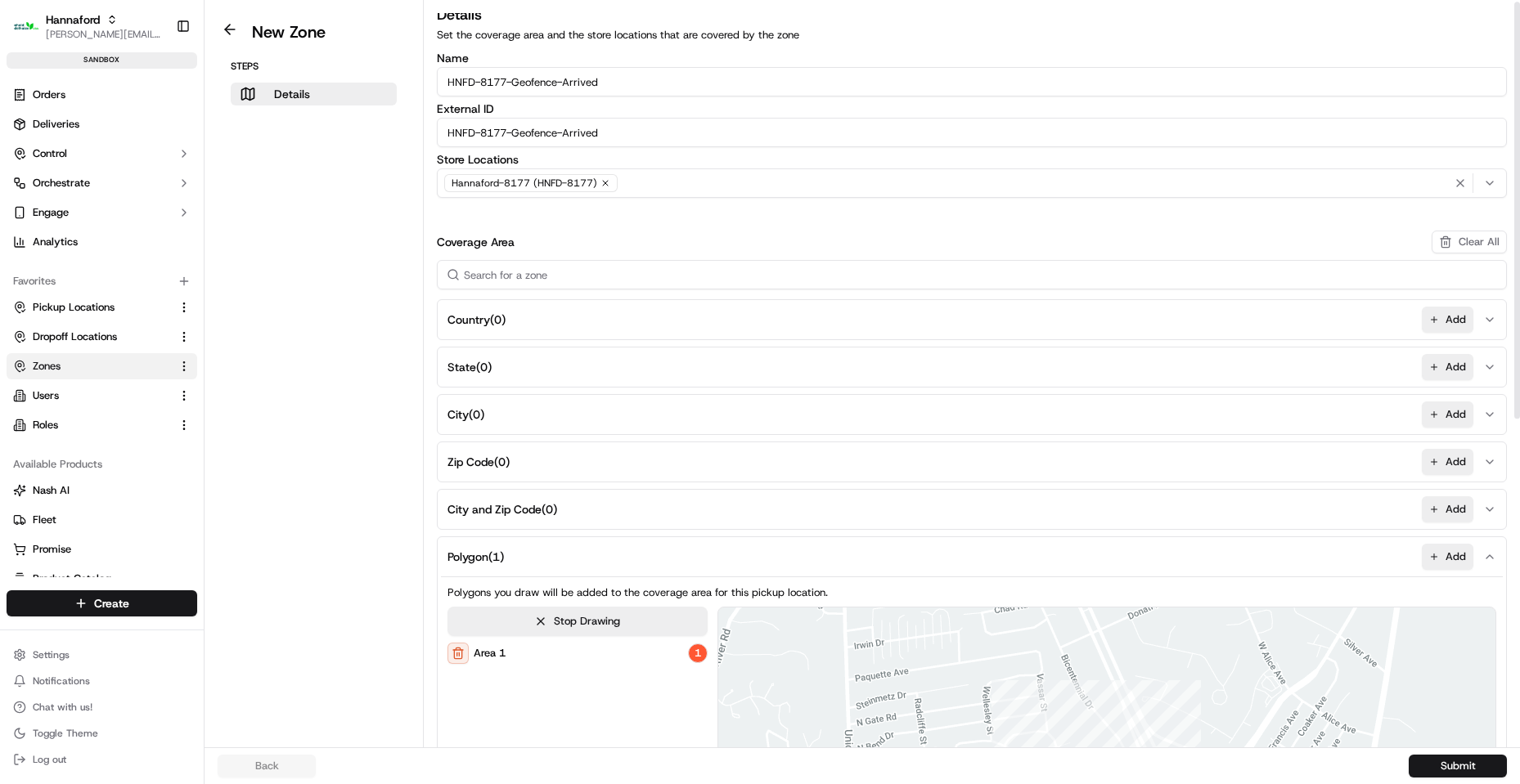
scroll to position [0, 0]
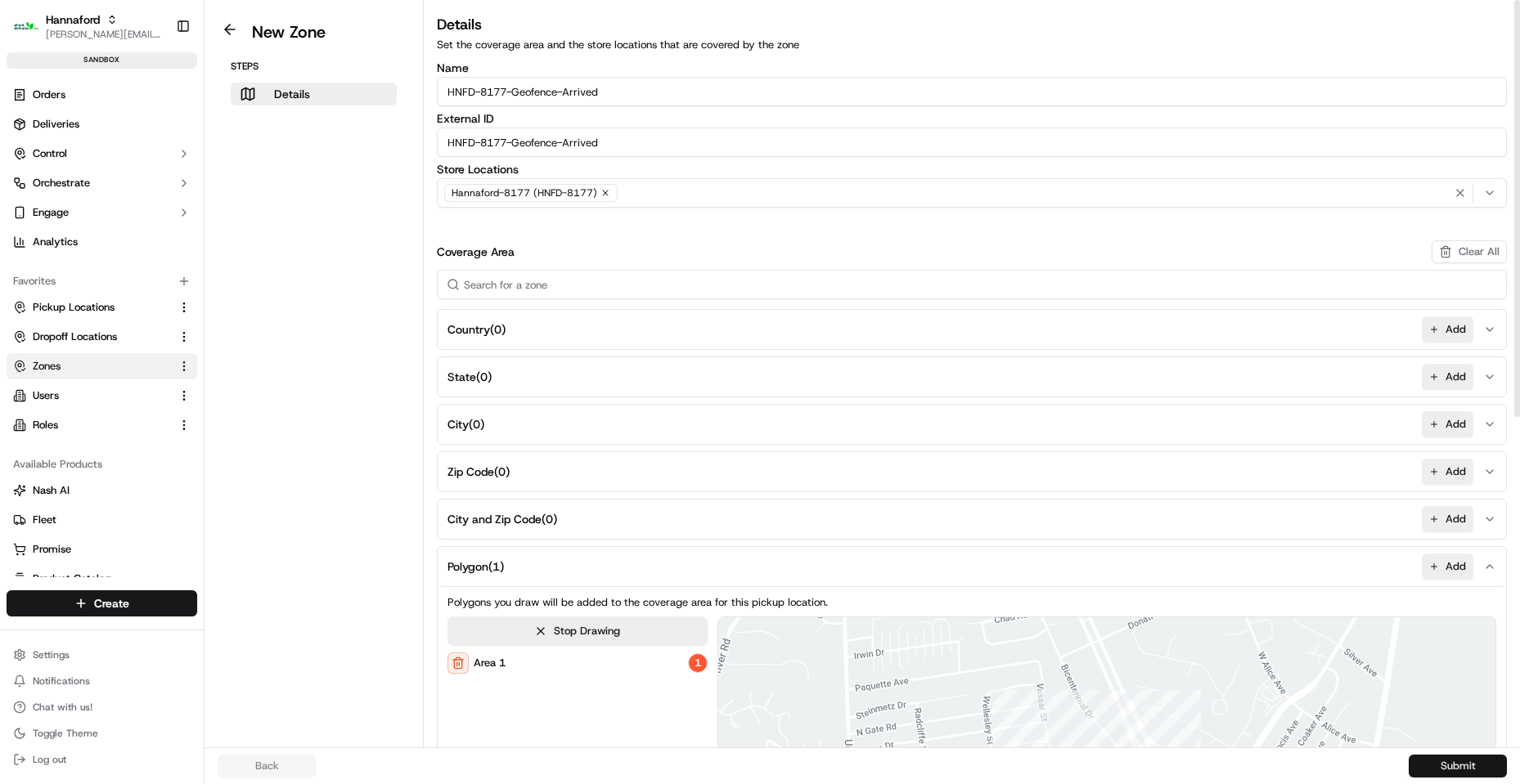
click at [1438, 767] on button "Submit" at bounding box center [1457, 766] width 98 height 23
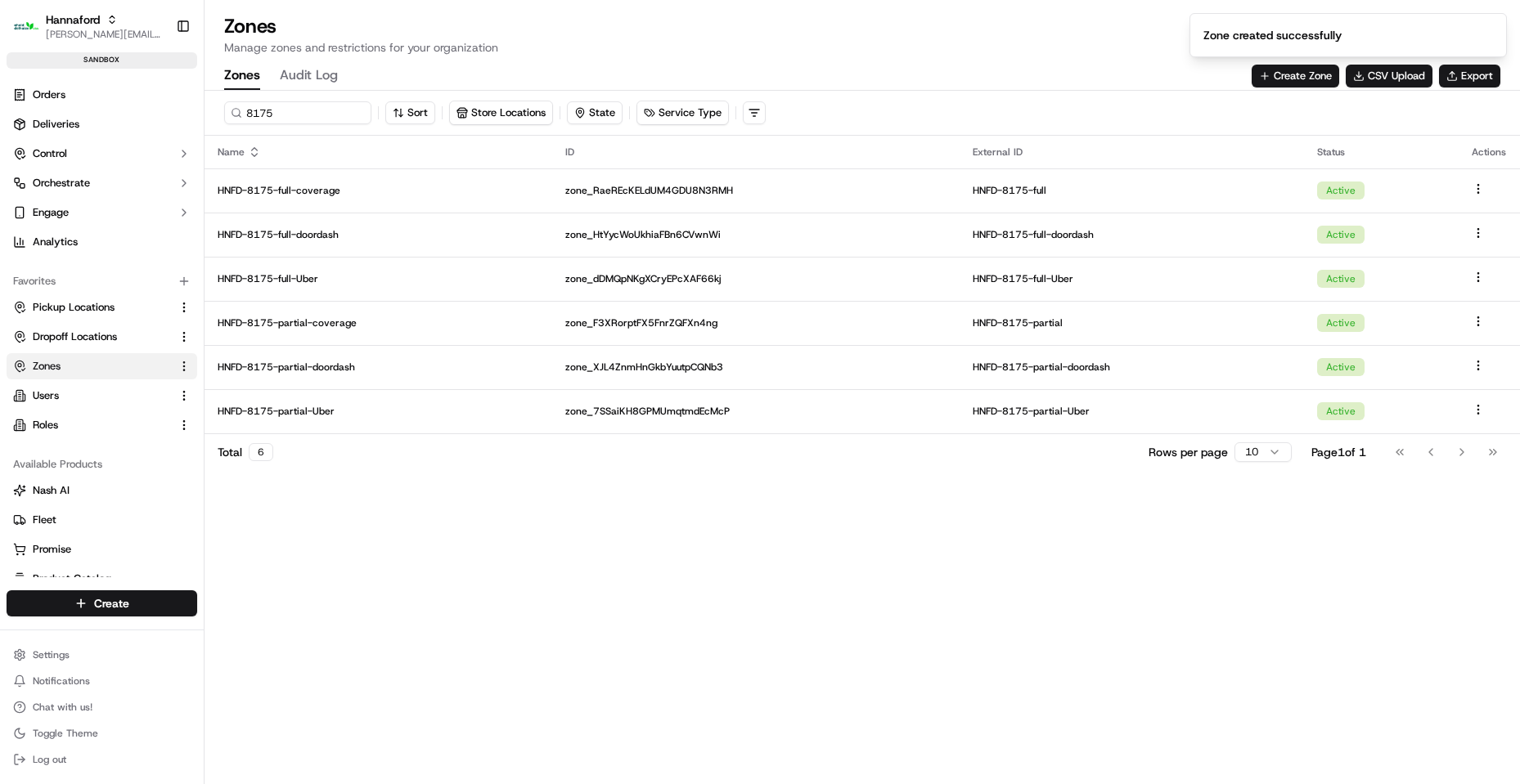
drag, startPoint x: 1278, startPoint y: 78, endPoint x: 49, endPoint y: 445, distance: 1282.6
click at [1279, 76] on button "Create Zone" at bounding box center [1295, 76] width 88 height 23
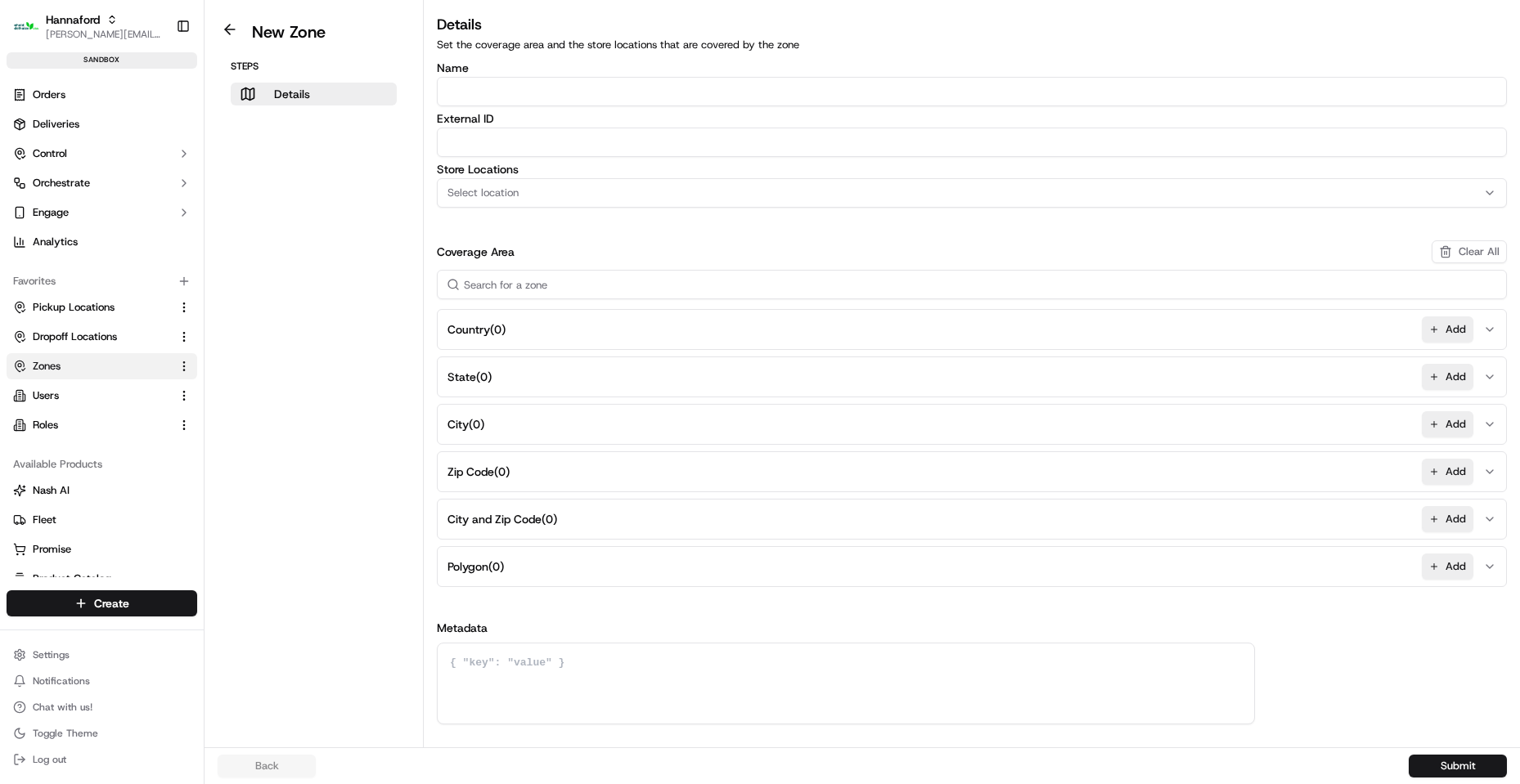
click at [594, 89] on input "Name" at bounding box center [972, 91] width 1070 height 29
paste input "HNFD-8175-Geofence-Waiting"
click at [507, 90] on input "HNFD-8175-Geofence-Waiting" at bounding box center [972, 91] width 1070 height 29
type input "HNFD-8177-Geofence-Waiting"
paste input "HNFD-8177-Geofence-Waiting"
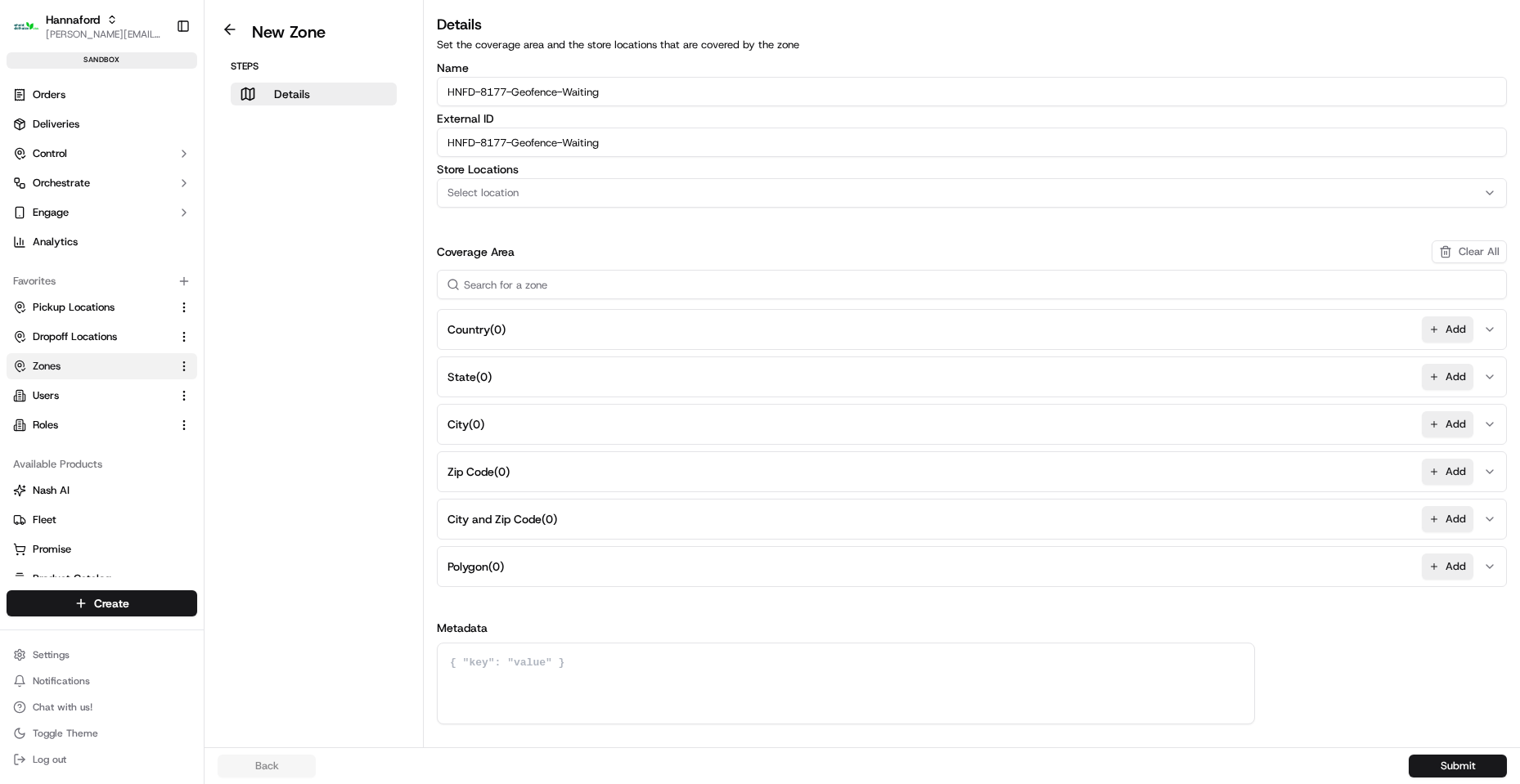
type input "HNFD-8177-Geofence-Waiting"
click at [563, 194] on div "Select location" at bounding box center [972, 193] width 1062 height 15
type input "8177"
click at [627, 256] on span "Hannaford-8177 (HNFD-8177)" at bounding box center [564, 257] width 202 height 15
click at [611, 285] on button "Close" at bounding box center [615, 289] width 112 height 23
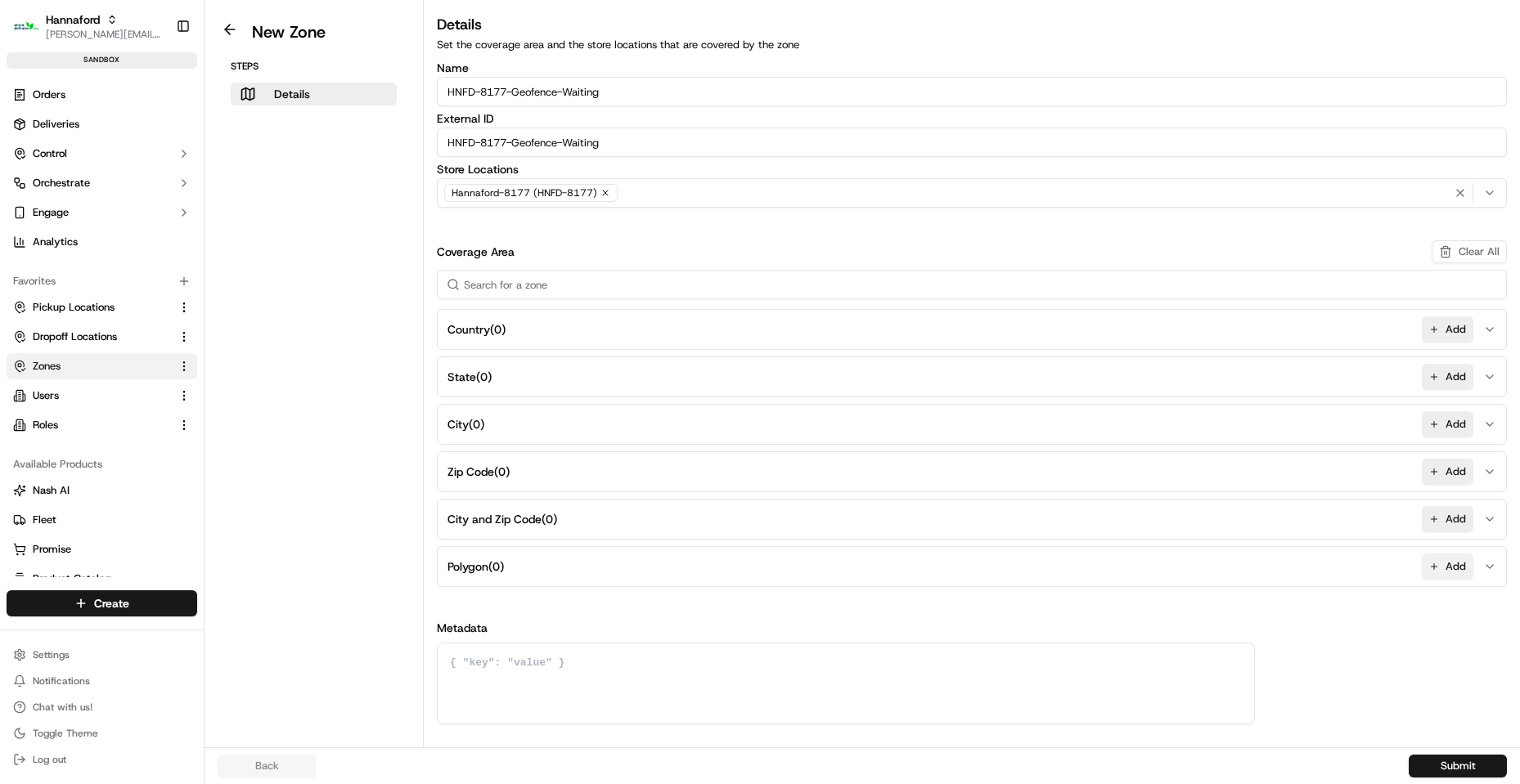
drag, startPoint x: 1446, startPoint y: 570, endPoint x: 1439, endPoint y: 561, distance: 11.4
click at [1446, 569] on button "Add" at bounding box center [1447, 567] width 51 height 27
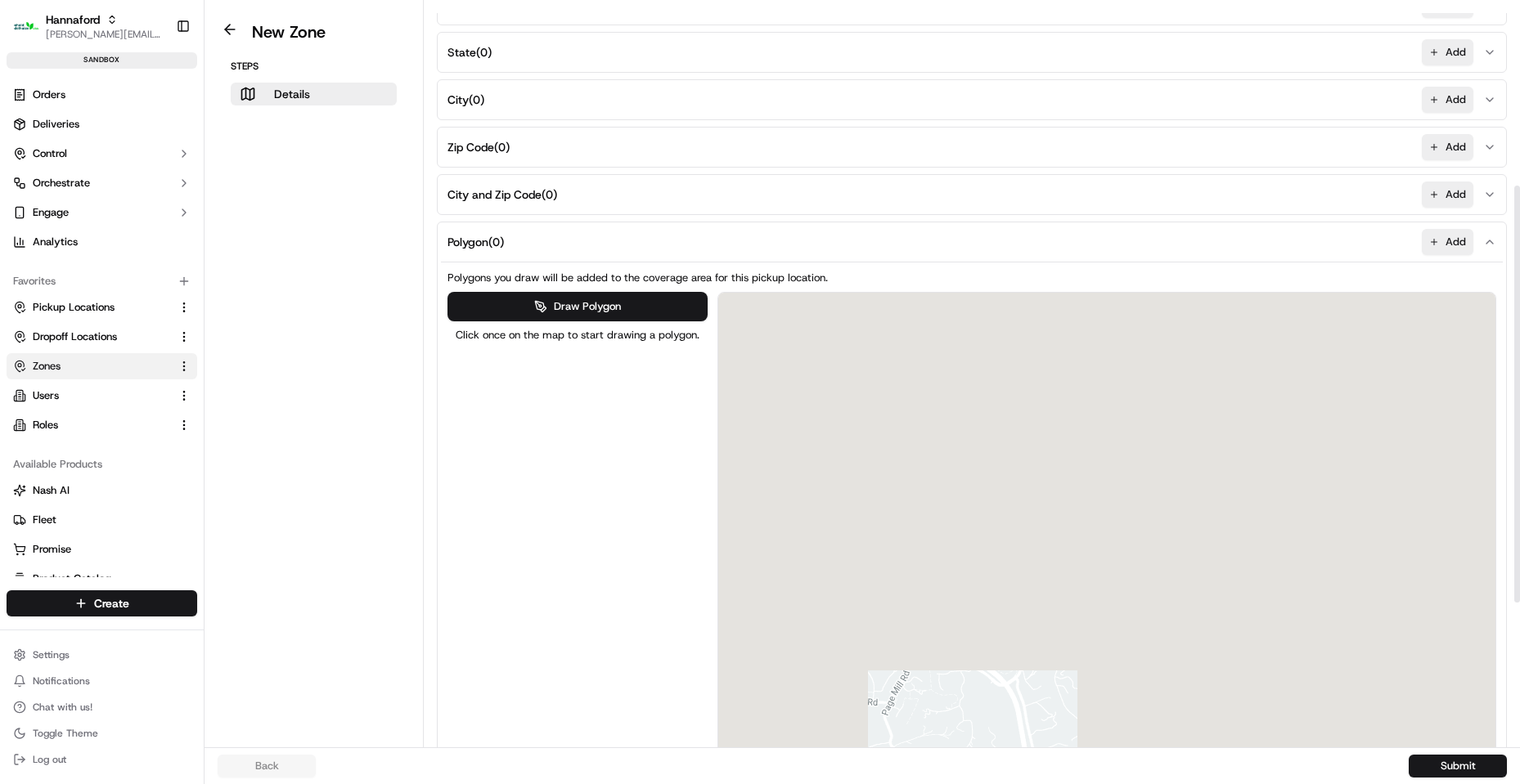
scroll to position [327, 0]
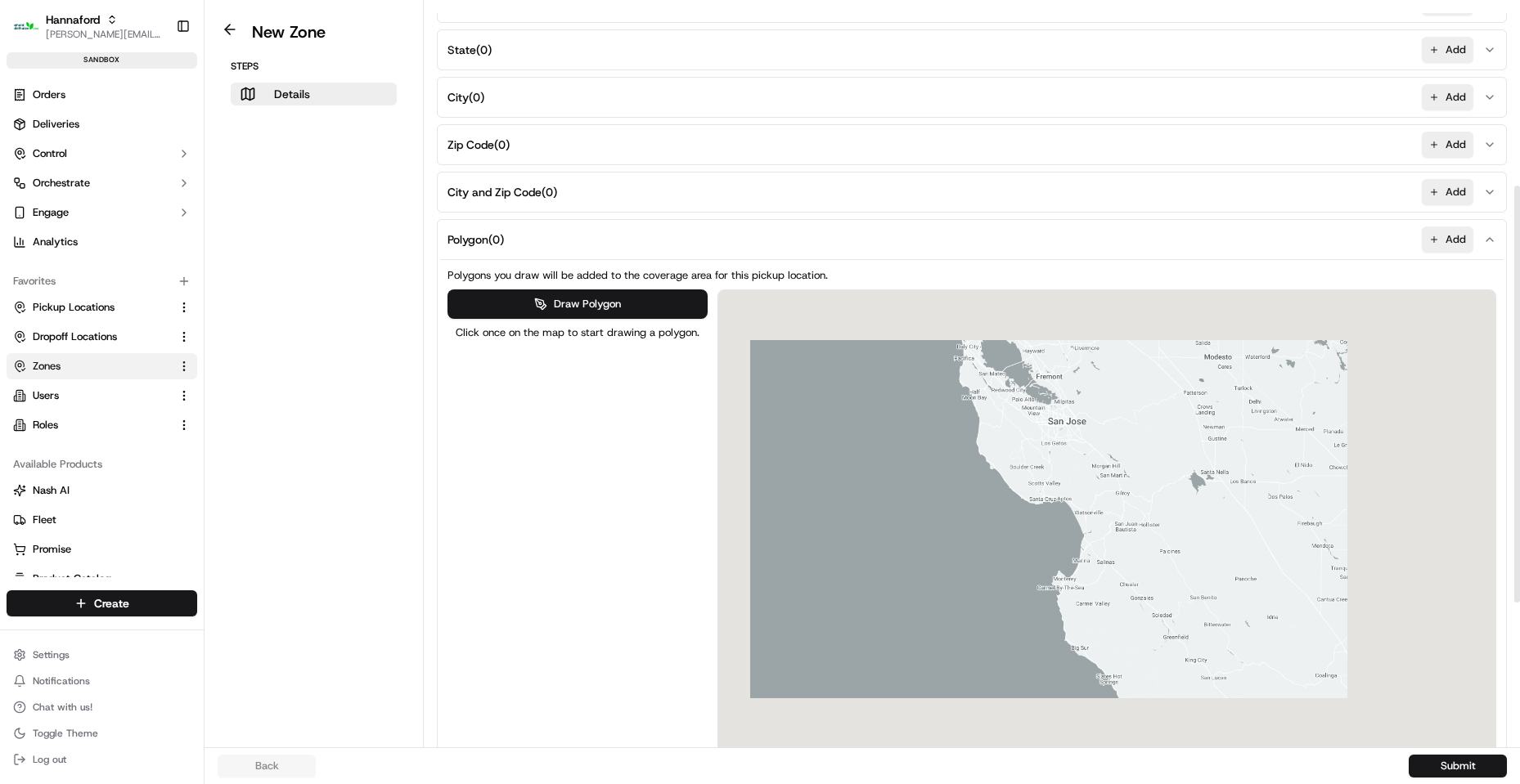
click at [718, 496] on div at bounding box center [1107, 567] width 778 height 553
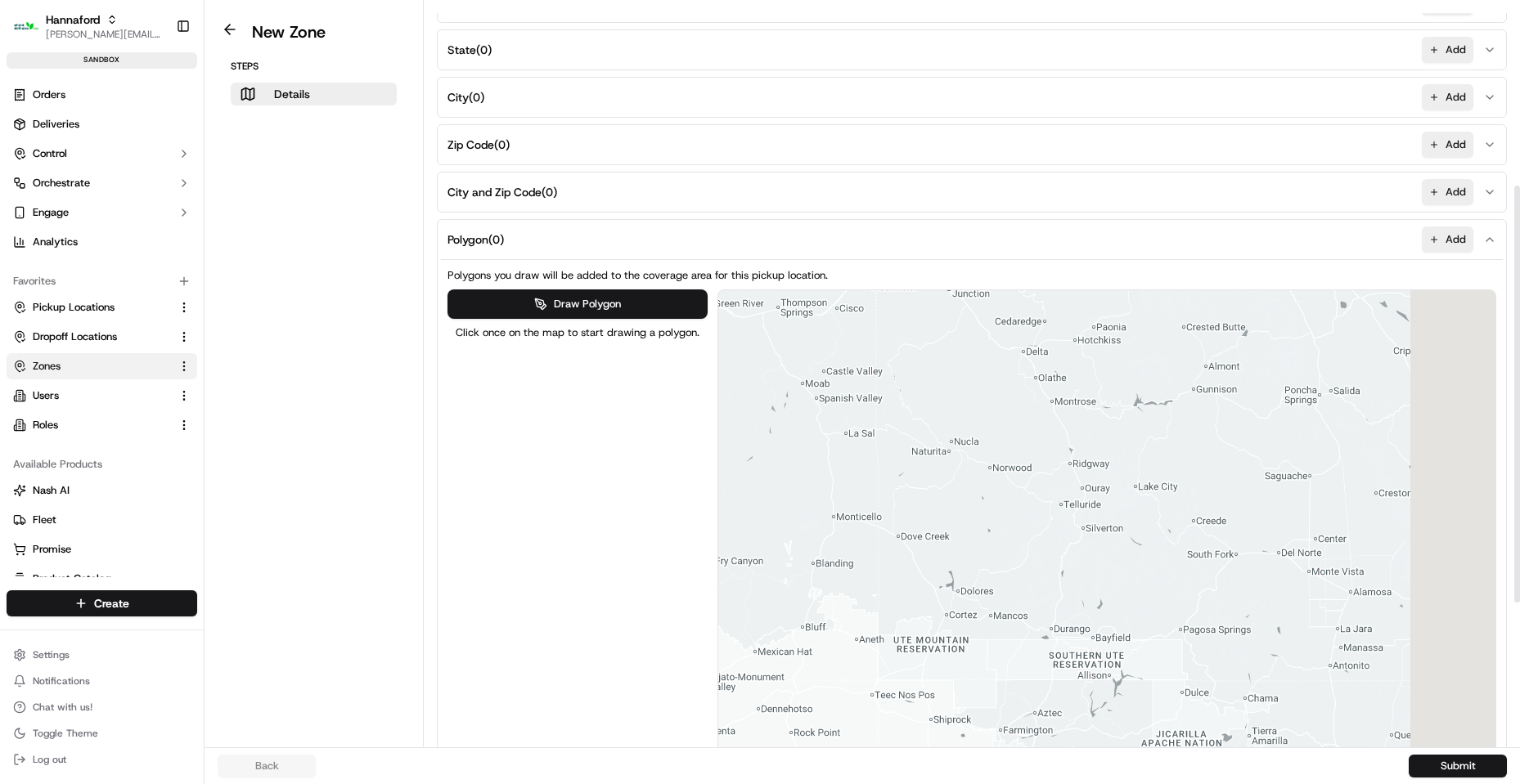
drag, startPoint x: 1286, startPoint y: 400, endPoint x: 798, endPoint y: 485, distance: 495.3
click at [762, 484] on div at bounding box center [1107, 567] width 778 height 553
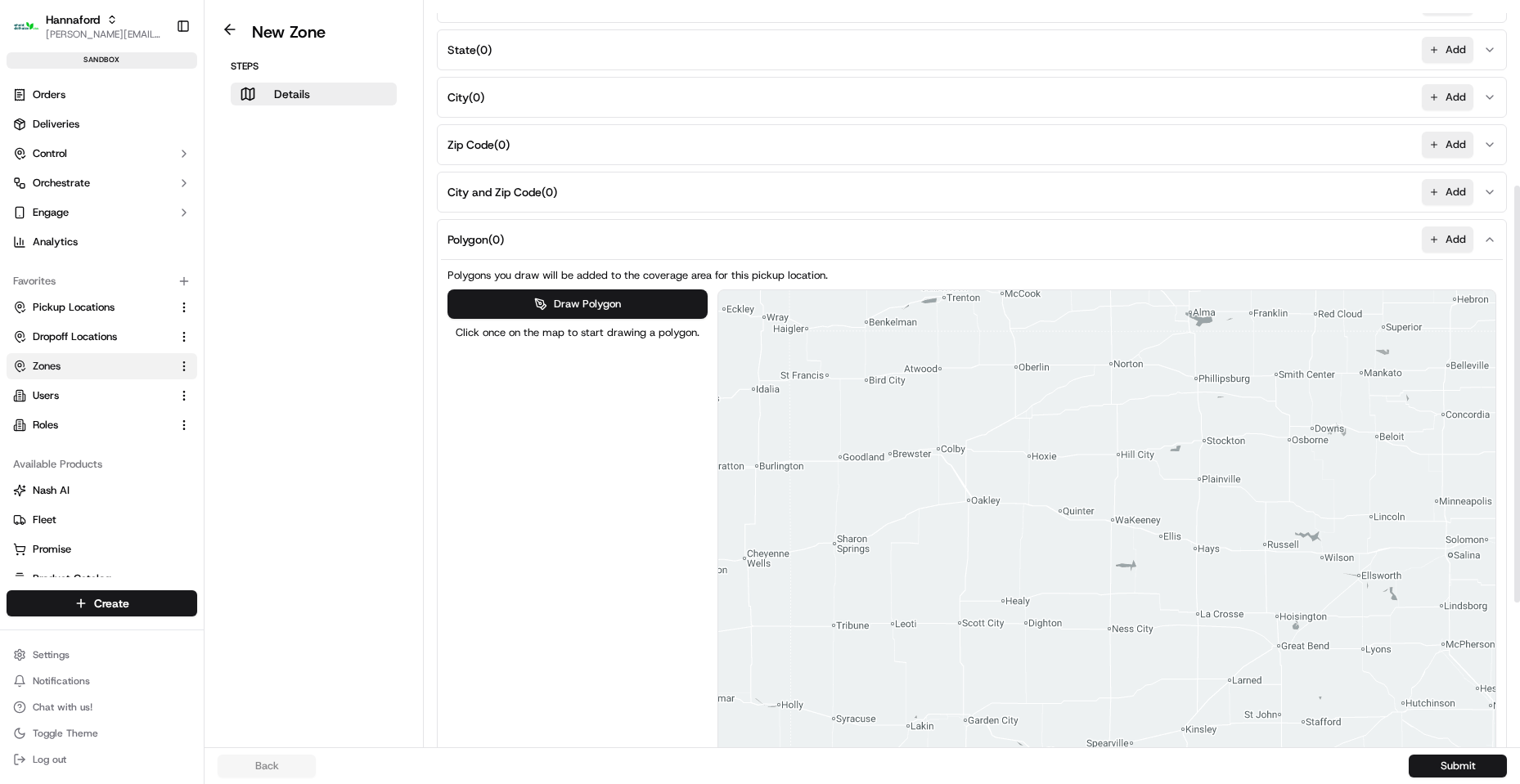
drag, startPoint x: 1272, startPoint y: 426, endPoint x: 798, endPoint y: 418, distance: 474.1
click at [735, 416] on div at bounding box center [1107, 567] width 778 height 553
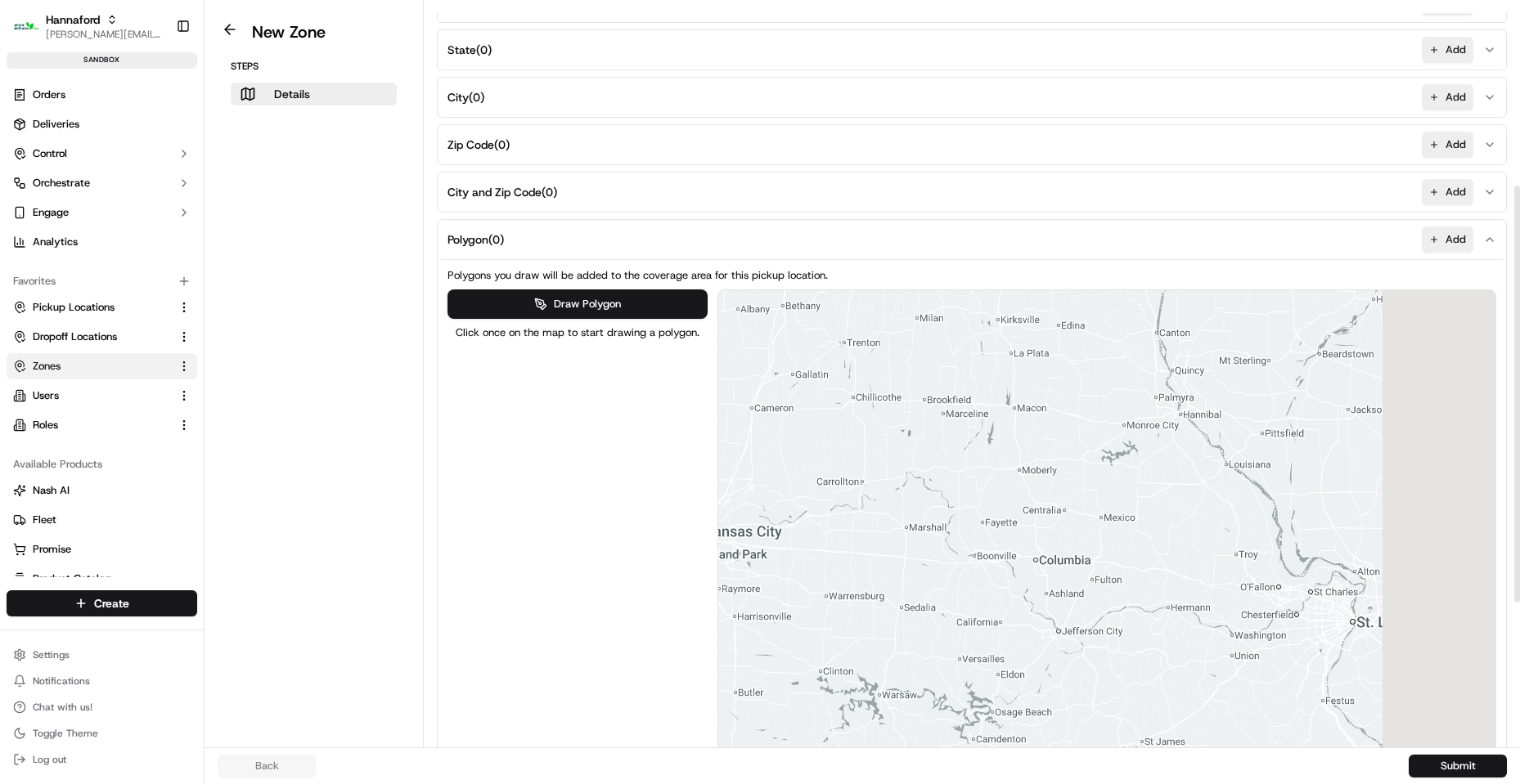
drag, startPoint x: 1213, startPoint y: 432, endPoint x: 699, endPoint y: 469, distance: 515.3
click at [685, 474] on div "Draw Polygon Click once on the map to start drawing a polygon. ← Move left → Mo…" at bounding box center [972, 567] width 1049 height 555
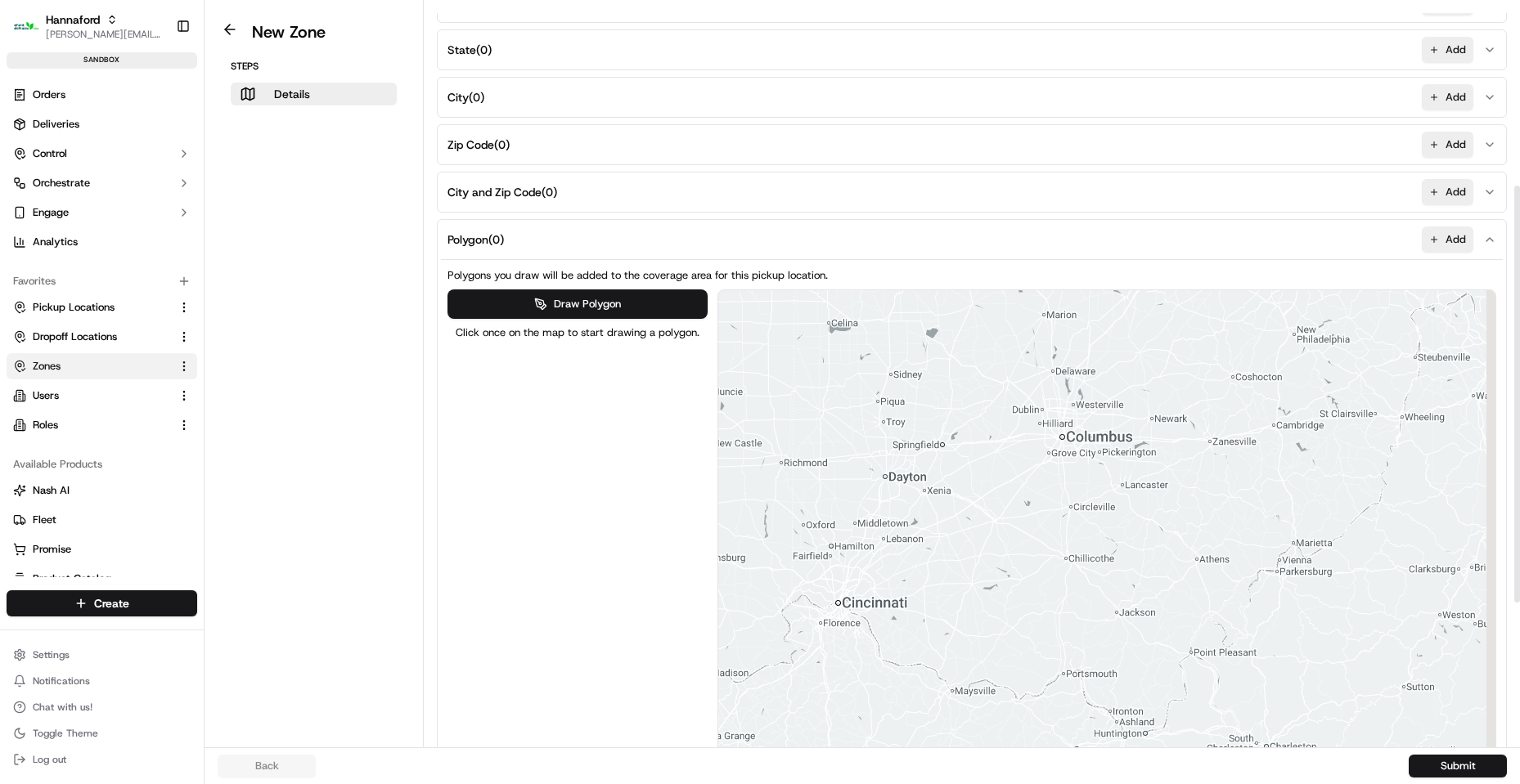
drag, startPoint x: 1340, startPoint y: 403, endPoint x: 774, endPoint y: 452, distance: 568.1
click at [404, 483] on div "New Zone Steps Details Details Set the coverage area and the store locations th…" at bounding box center [861, 373] width 1315 height 747
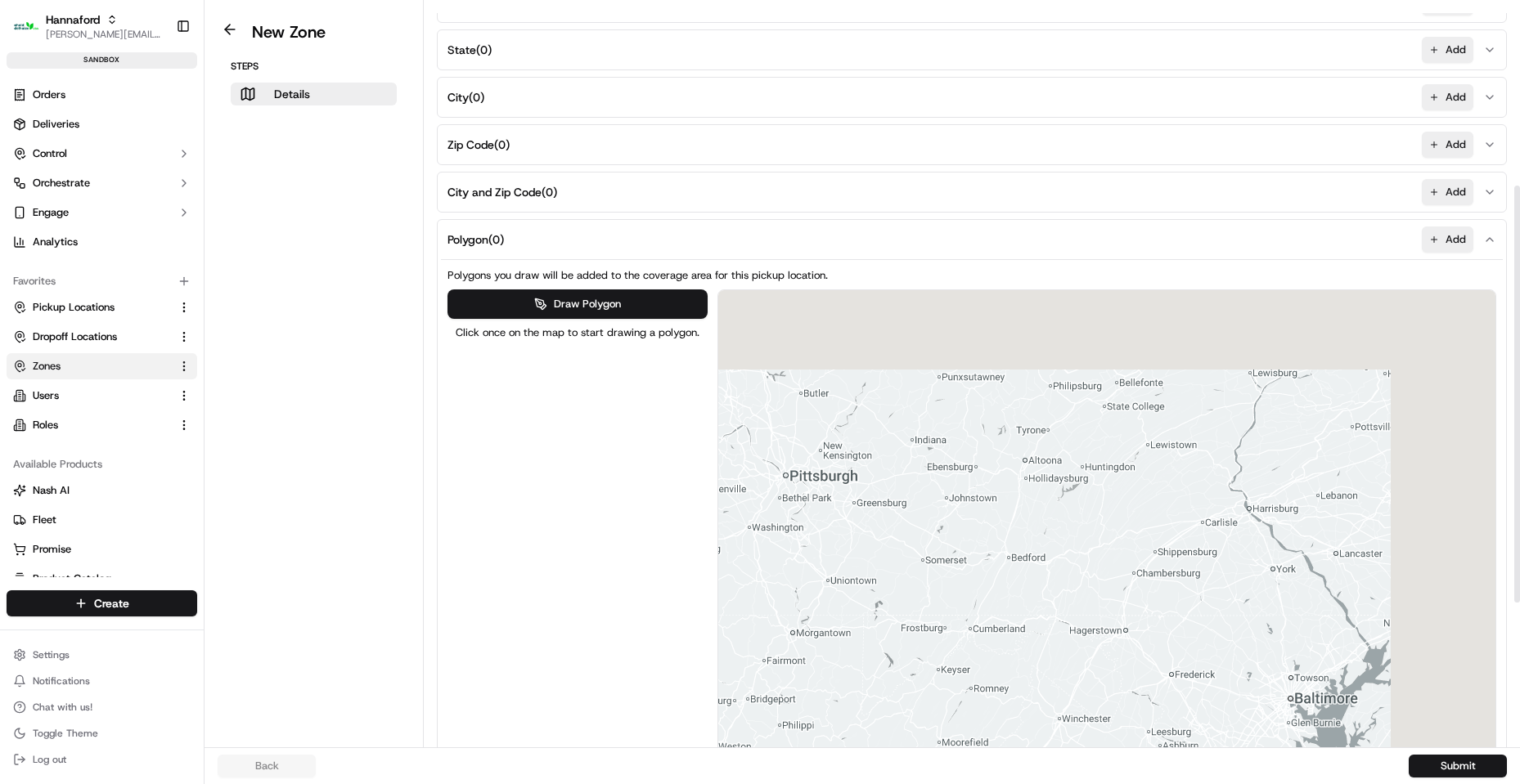
drag, startPoint x: 1418, startPoint y: 407, endPoint x: 588, endPoint y: 666, distance: 869.5
click at [586, 643] on div "Draw Polygon Click once on the map to start drawing a polygon. ← Move left → Mo…" at bounding box center [972, 567] width 1049 height 555
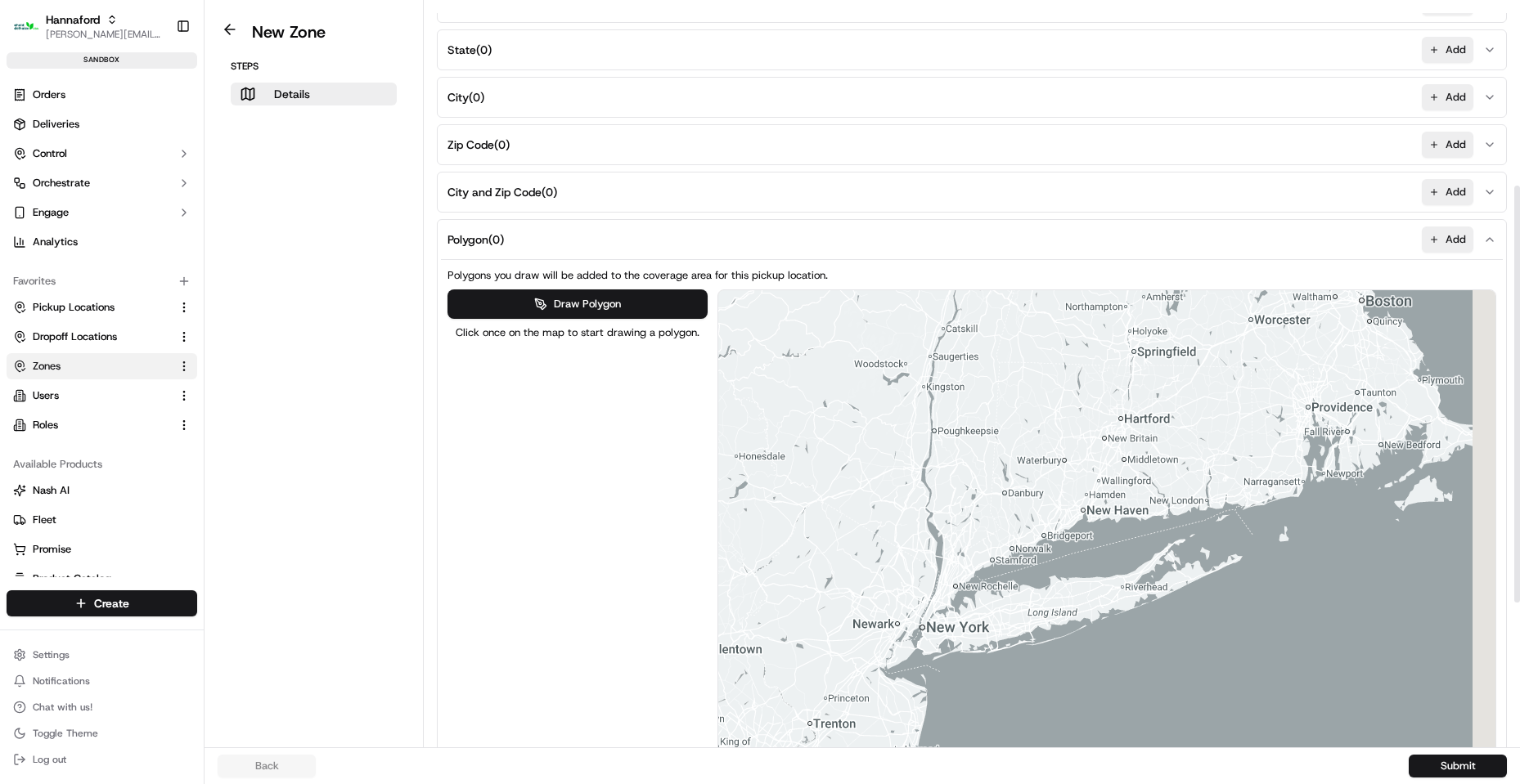
drag, startPoint x: 1355, startPoint y: 366, endPoint x: 823, endPoint y: 452, distance: 538.9
click at [745, 459] on div at bounding box center [1107, 567] width 778 height 553
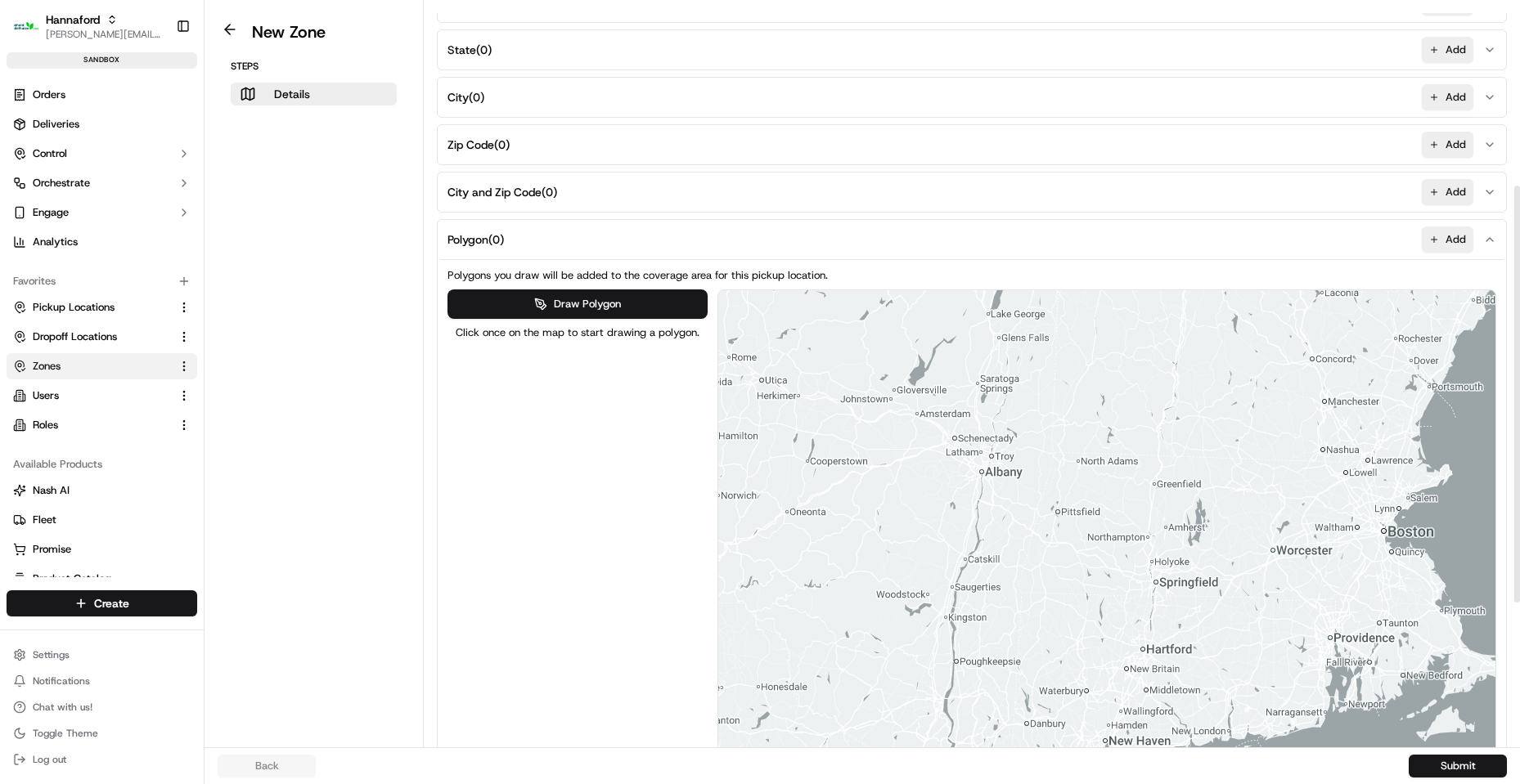
drag, startPoint x: 1145, startPoint y: 445, endPoint x: 1146, endPoint y: 659, distance: 214.0
click at [1148, 660] on div at bounding box center [1107, 567] width 778 height 553
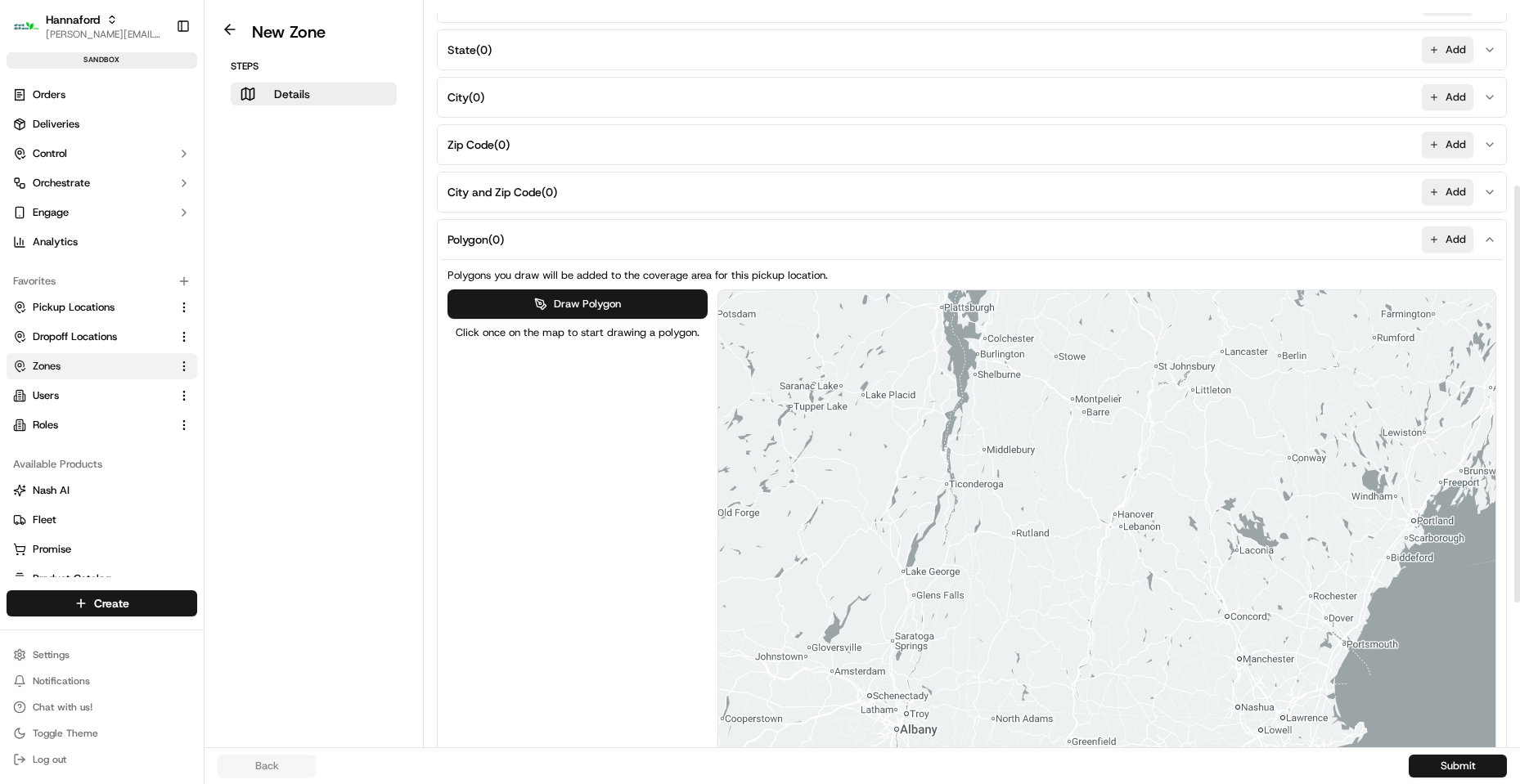
drag, startPoint x: 1081, startPoint y: 350, endPoint x: 1038, endPoint y: 495, distance: 151.2
click at [1012, 586] on div at bounding box center [1107, 567] width 778 height 553
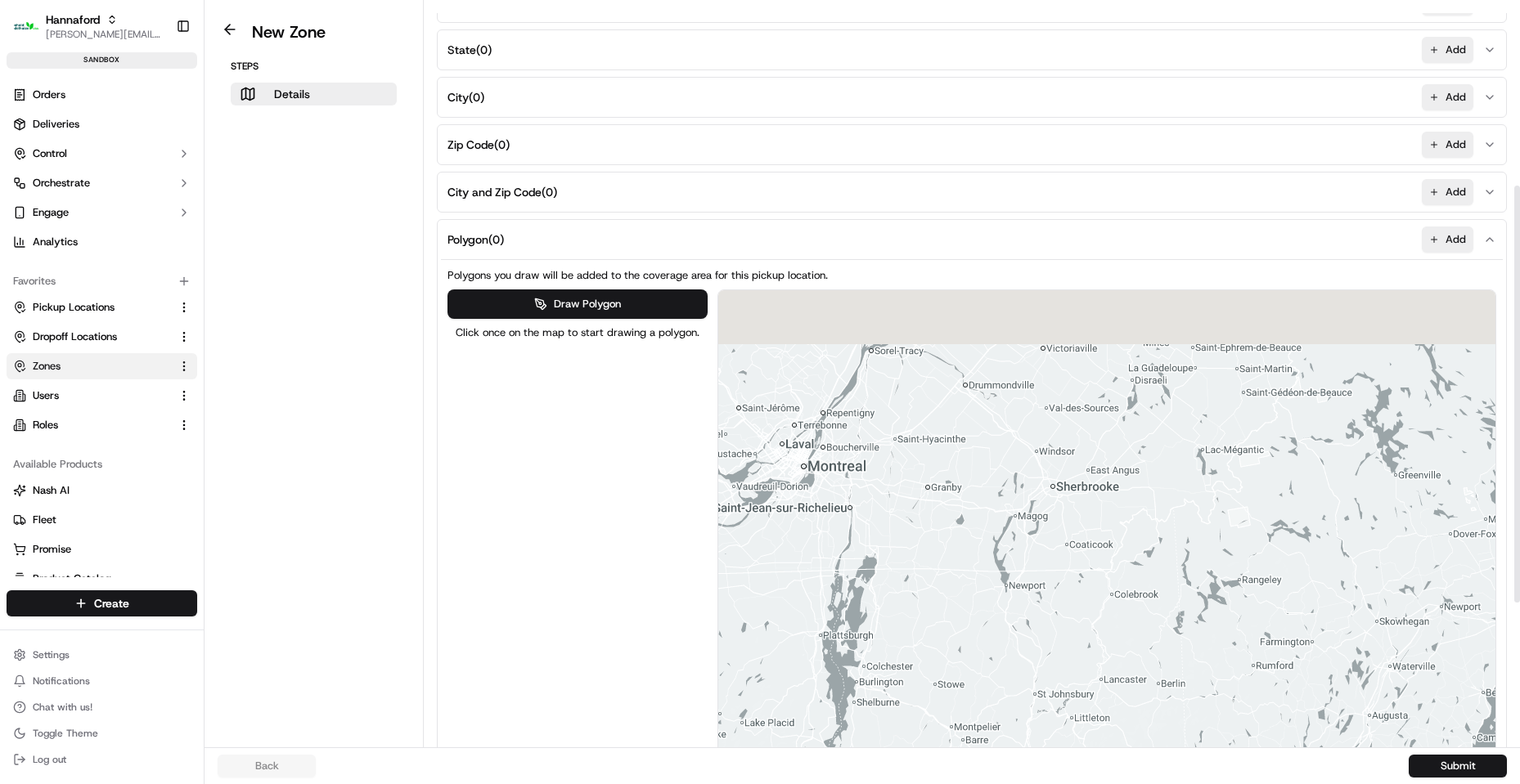
drag, startPoint x: 1078, startPoint y: 395, endPoint x: 950, endPoint y: 693, distance: 324.3
click at [951, 711] on div at bounding box center [1107, 567] width 778 height 553
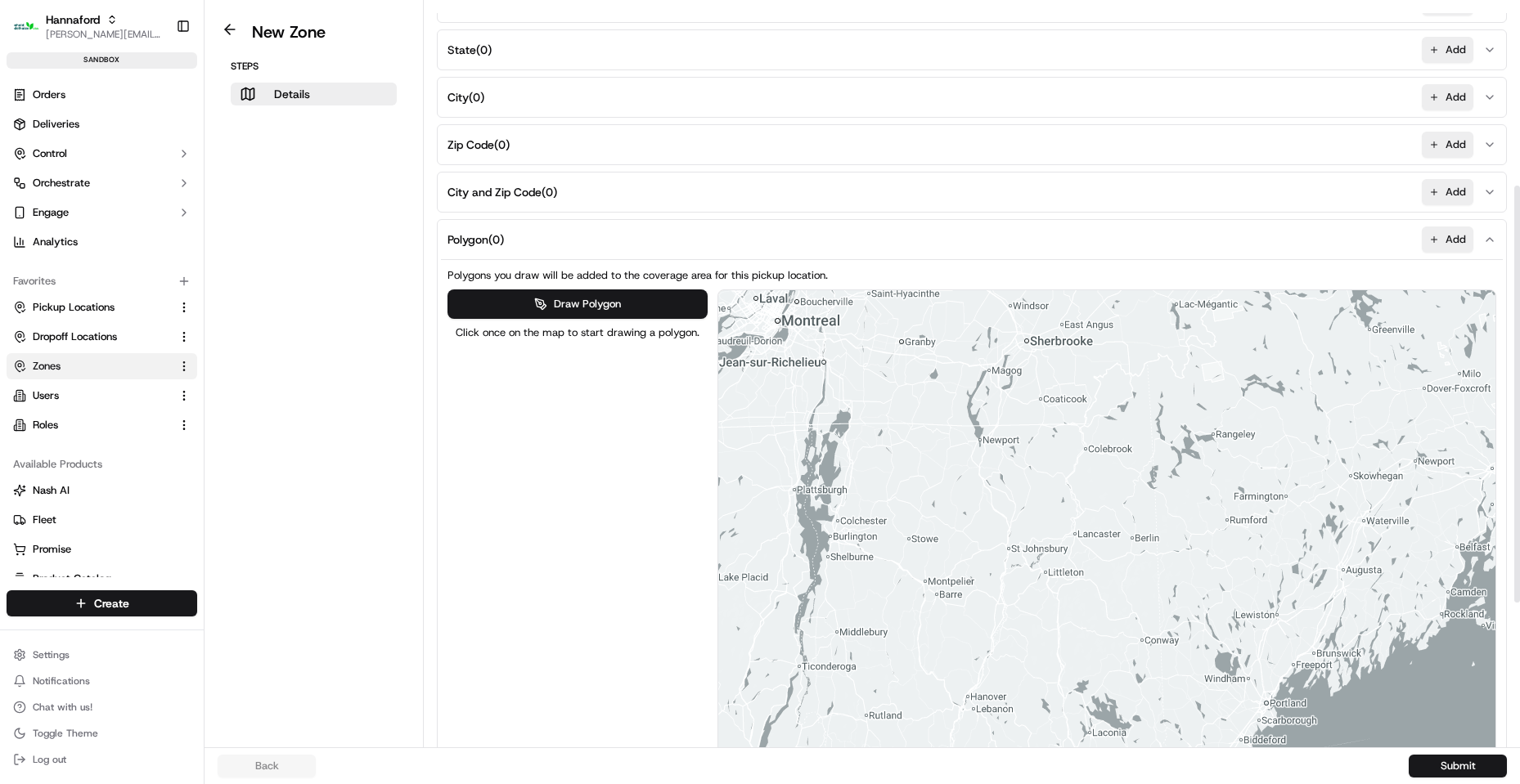
drag, startPoint x: 1031, startPoint y: 519, endPoint x: 973, endPoint y: 187, distance: 337.0
click at [975, 191] on div "Country ( 0 ) Add State ( 0 ) Add City ( 0 ) Add Zip Code ( 0 ) Add City and Zi…" at bounding box center [972, 423] width 1070 height 883
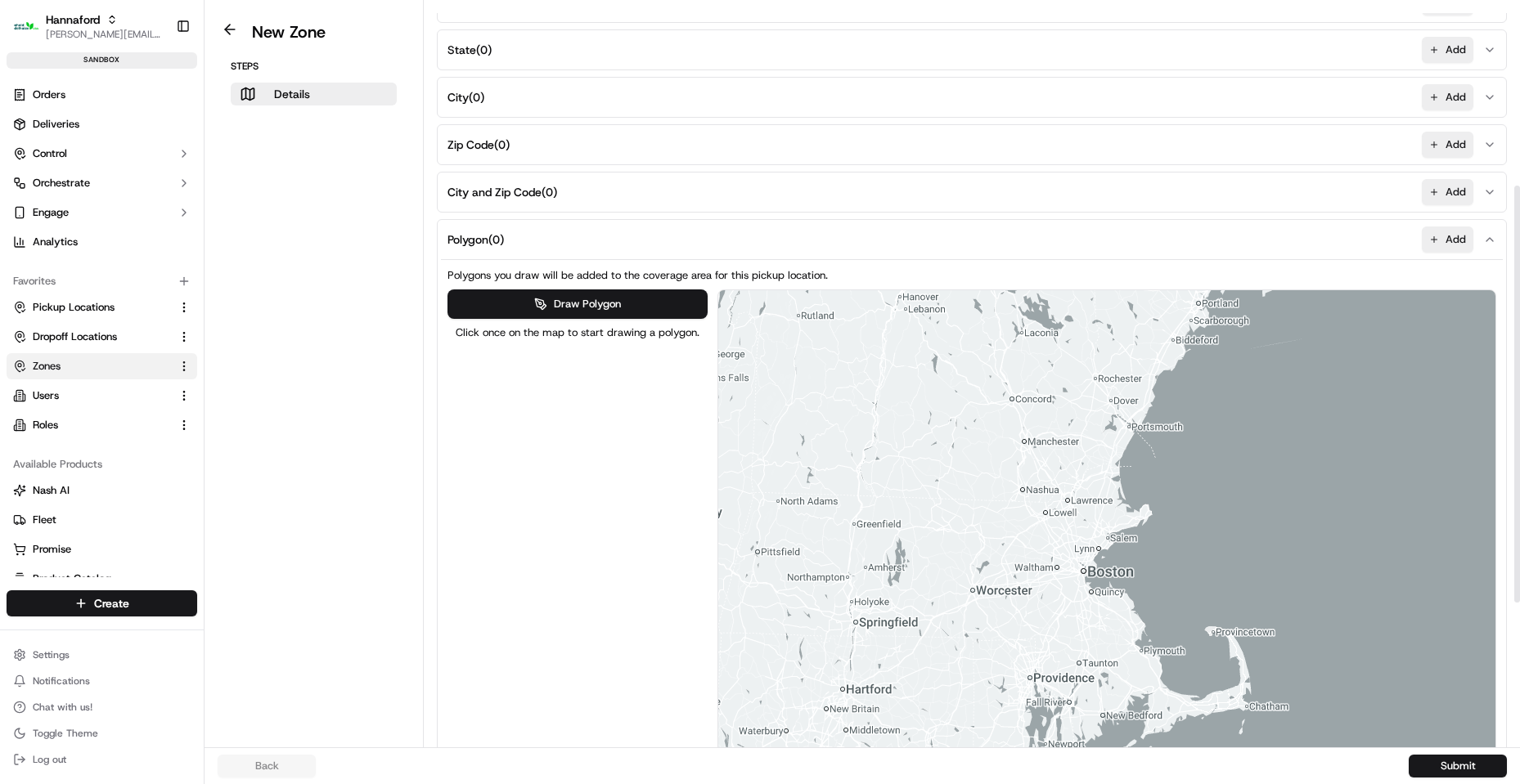
drag, startPoint x: 1072, startPoint y: 564, endPoint x: 1073, endPoint y: 499, distance: 65.0
click at [1079, 514] on div at bounding box center [1107, 567] width 778 height 553
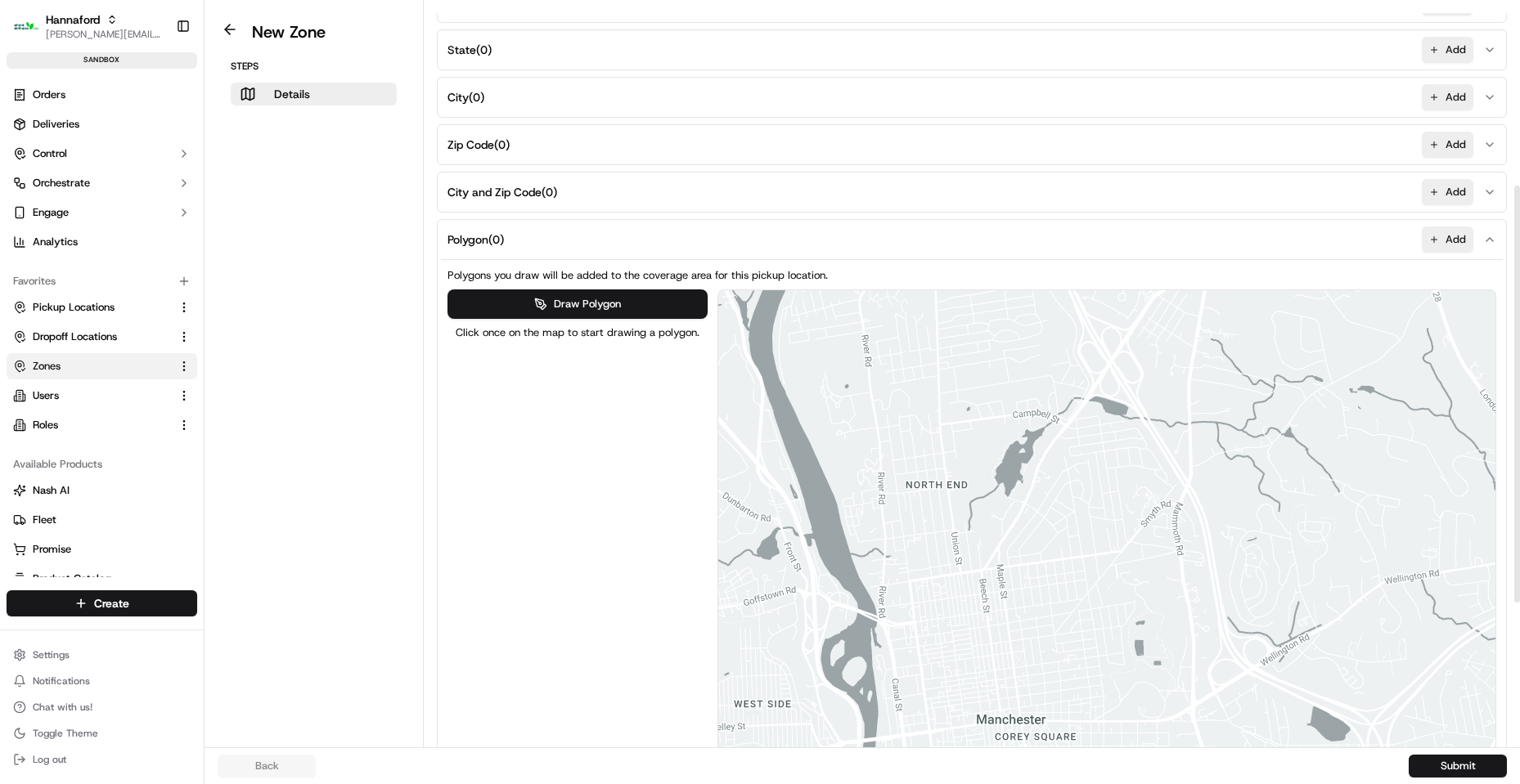
drag, startPoint x: 1084, startPoint y: 365, endPoint x: 1066, endPoint y: 358, distance: 19.3
click at [1081, 416] on div at bounding box center [1107, 567] width 778 height 553
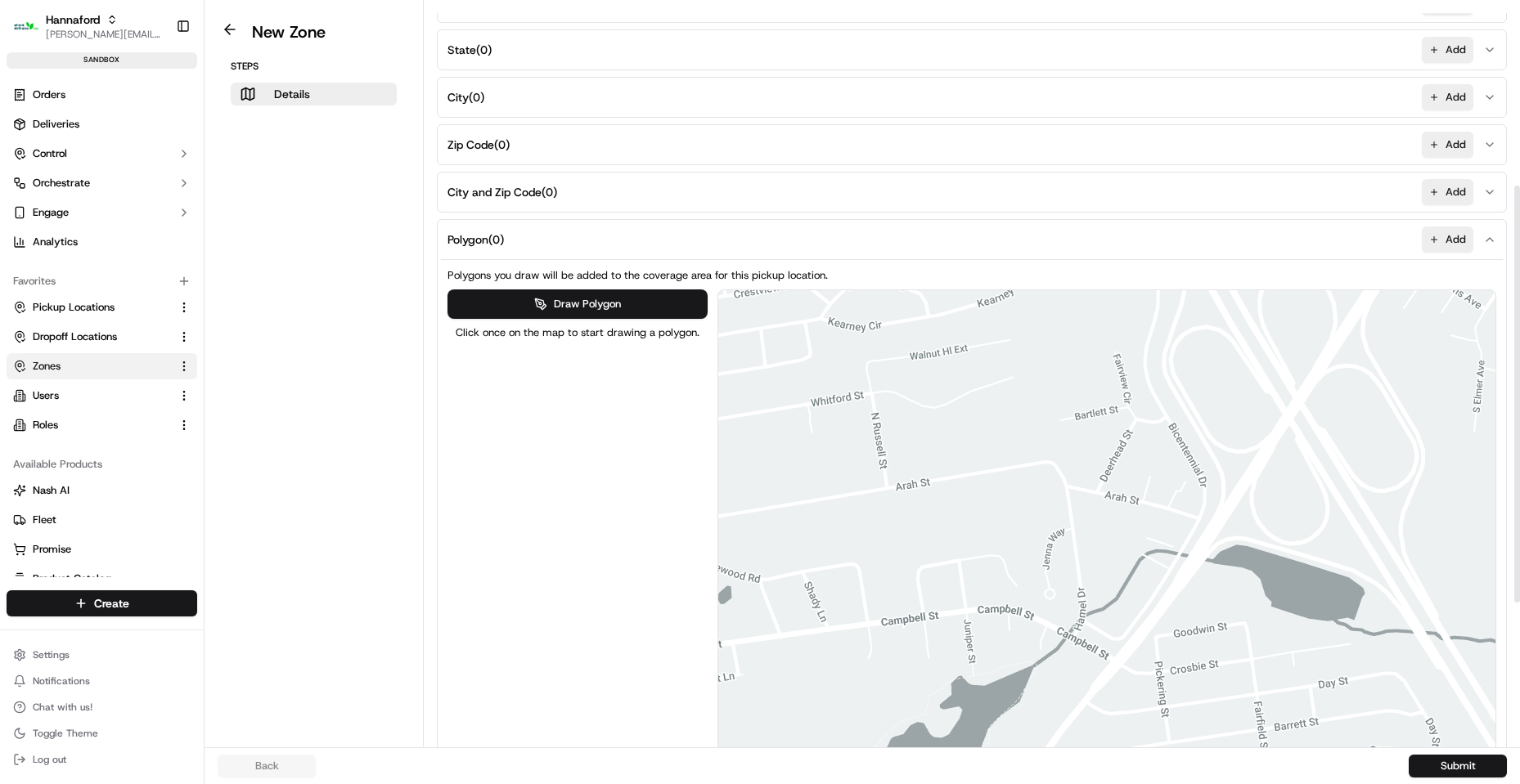
drag, startPoint x: 1040, startPoint y: 445, endPoint x: 1137, endPoint y: 476, distance: 101.8
click at [1137, 476] on div at bounding box center [1107, 567] width 778 height 553
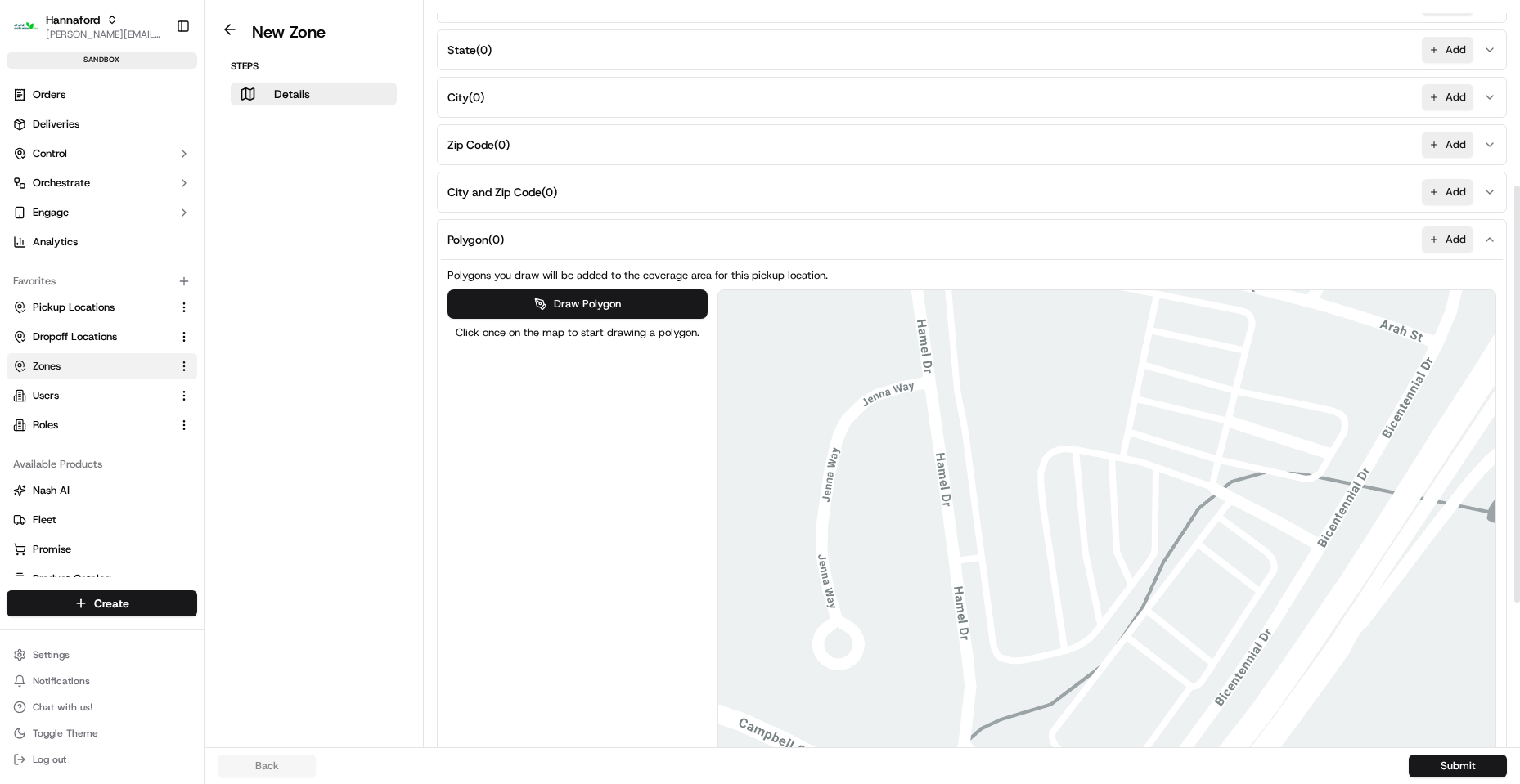
drag, startPoint x: 1154, startPoint y: 590, endPoint x: 1199, endPoint y: 251, distance: 342.0
click at [1199, 251] on div "Polygon ( 0 ) Add Polygons you draw will be added to the coverage area for this…" at bounding box center [972, 542] width 1070 height 646
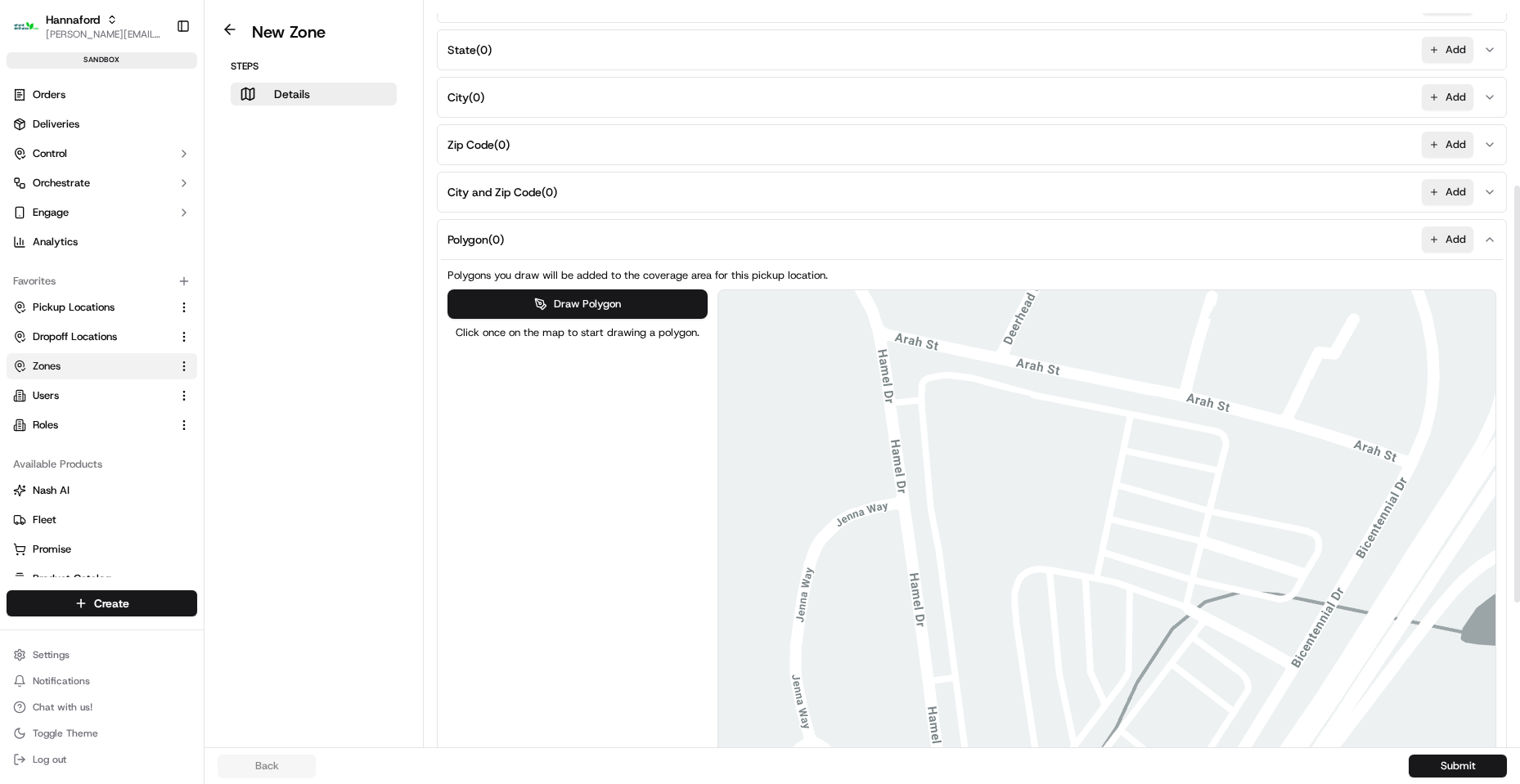
drag, startPoint x: 1238, startPoint y: 384, endPoint x: 1218, endPoint y: 510, distance: 127.6
click at [1218, 510] on div at bounding box center [1107, 567] width 778 height 553
click at [583, 315] on button "Draw Polygon" at bounding box center [577, 303] width 260 height 29
click at [1122, 561] on div at bounding box center [1106, 567] width 778 height 553
click at [1119, 575] on div at bounding box center [1106, 567] width 778 height 553
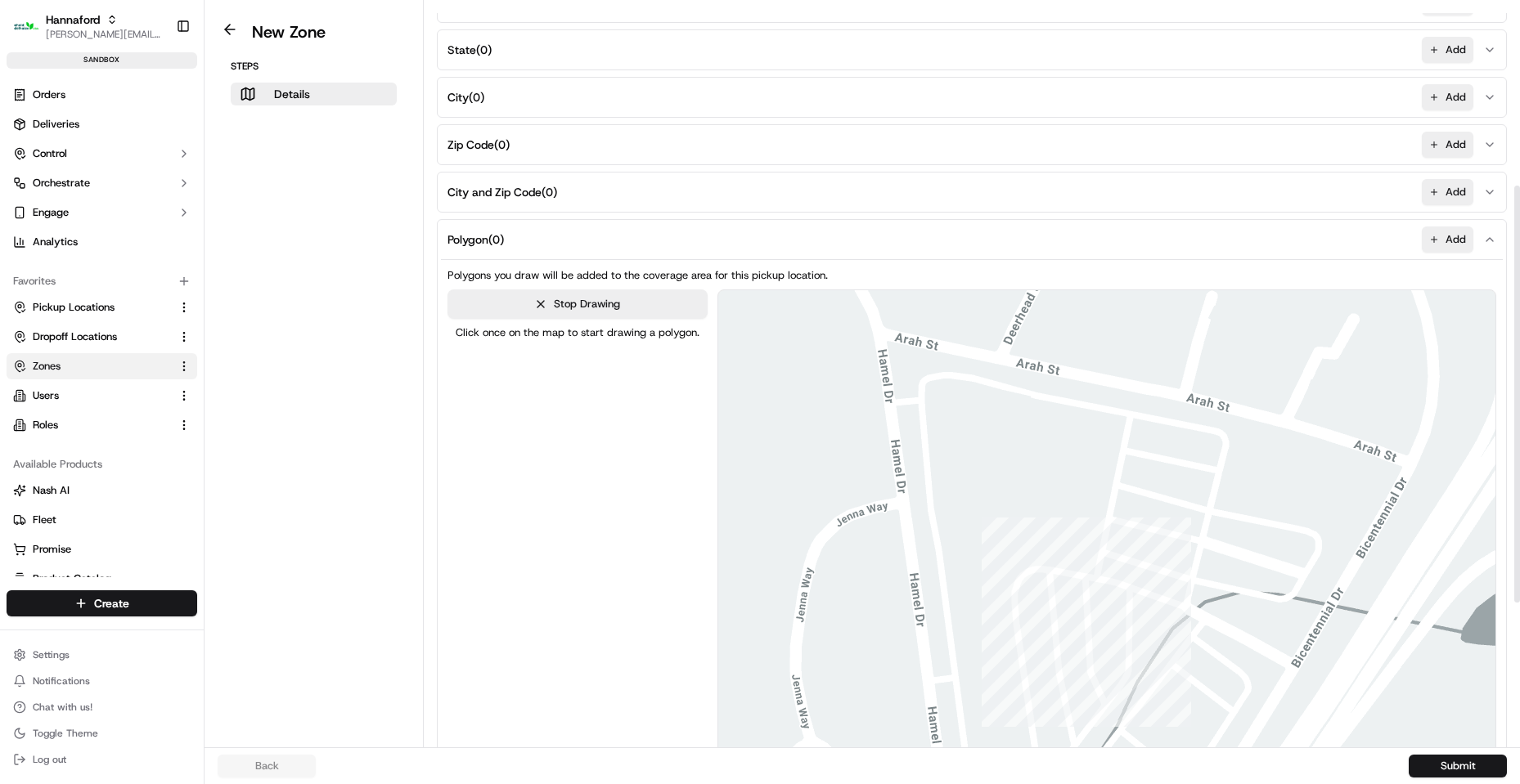
click at [1149, 582] on div at bounding box center [1106, 567] width 778 height 553
click at [1150, 572] on div at bounding box center [1106, 567] width 778 height 553
click at [1121, 562] on div at bounding box center [1106, 567] width 778 height 553
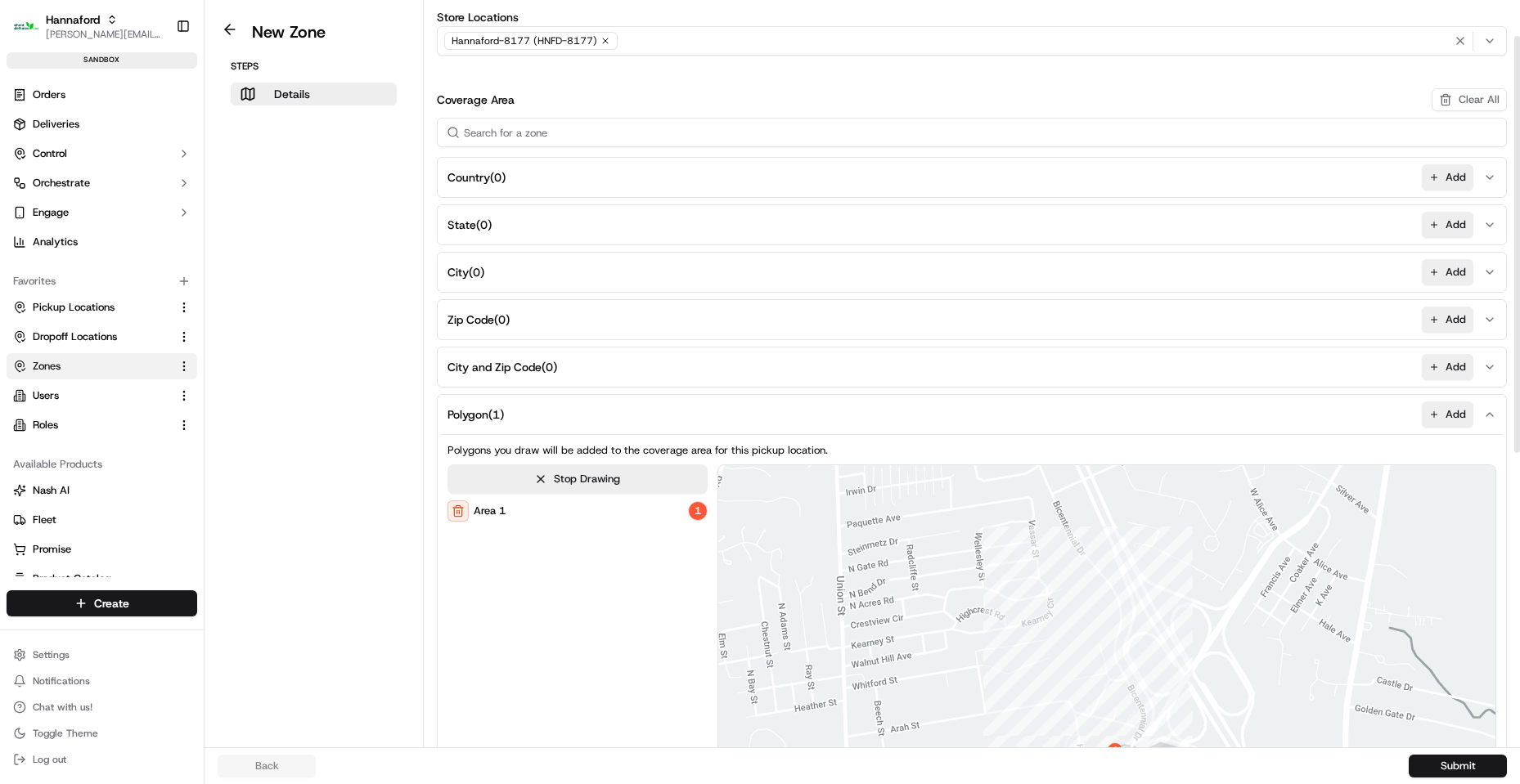
scroll to position [491, 0]
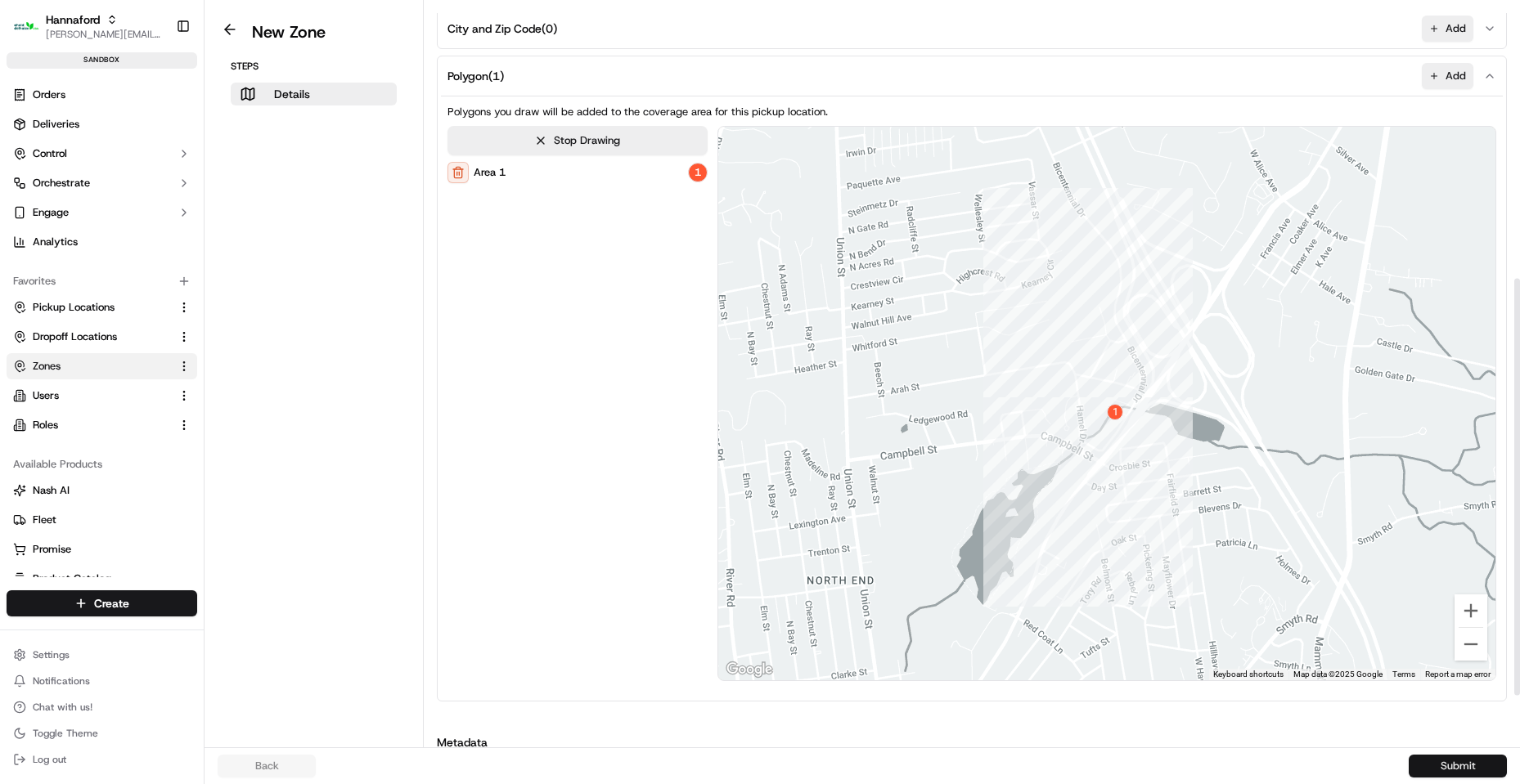
click at [1432, 769] on button "Submit" at bounding box center [1457, 766] width 98 height 23
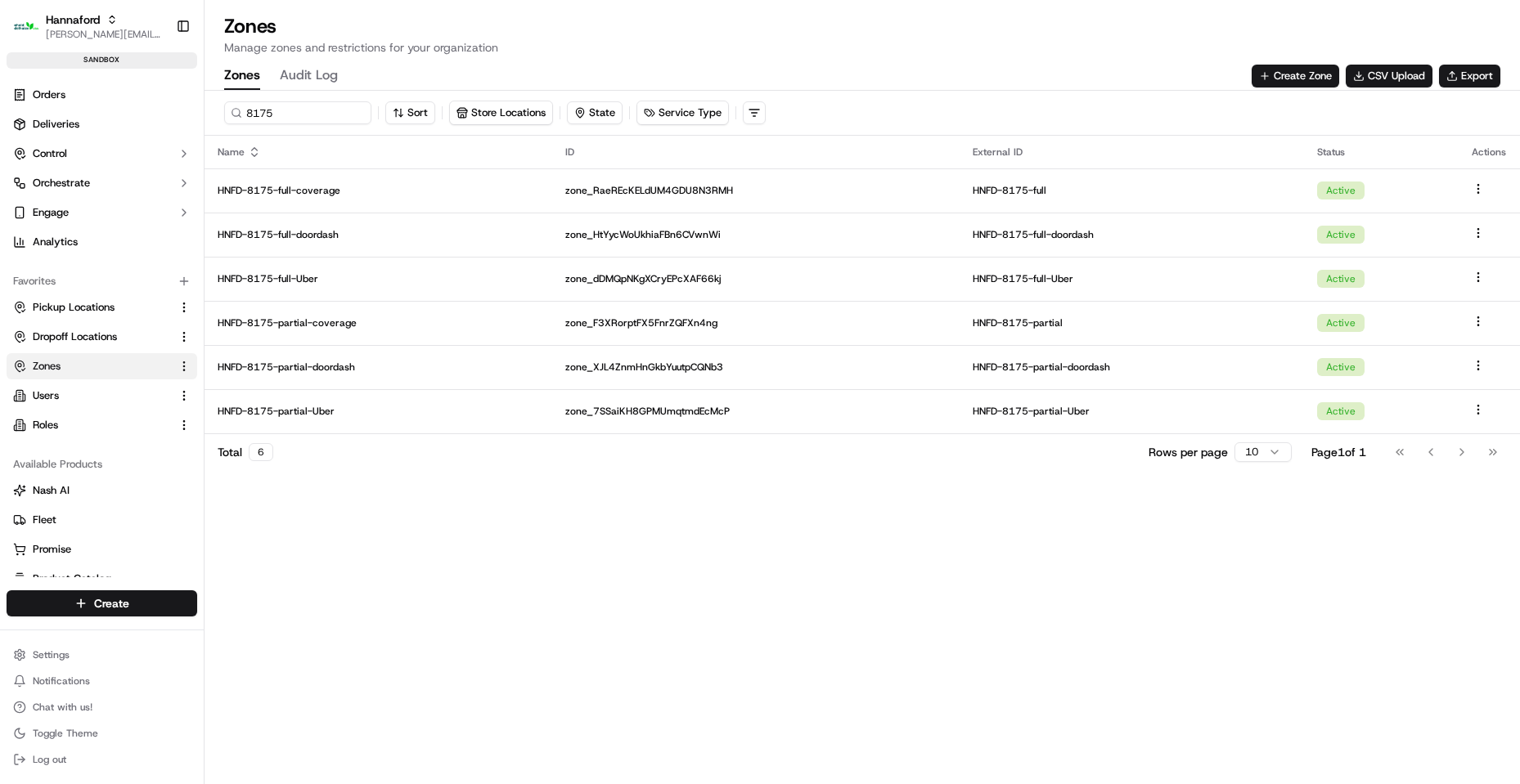
click at [279, 597] on div "8175 Sort Store Locations State Service Type Name ID External ID Status Actions…" at bounding box center [861, 438] width 1315 height 693
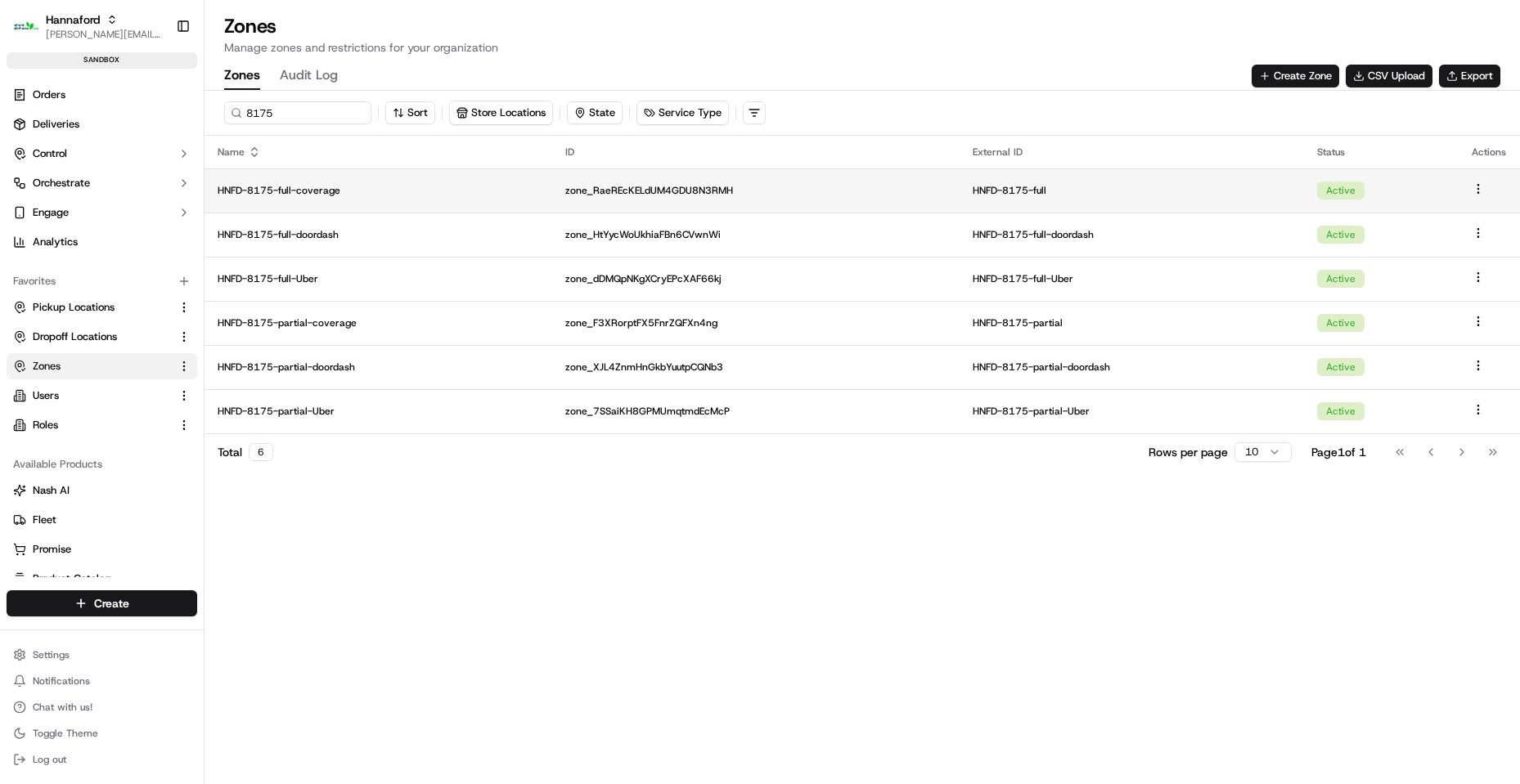
click at [1479, 181] on td at bounding box center [1488, 191] width 61 height 44
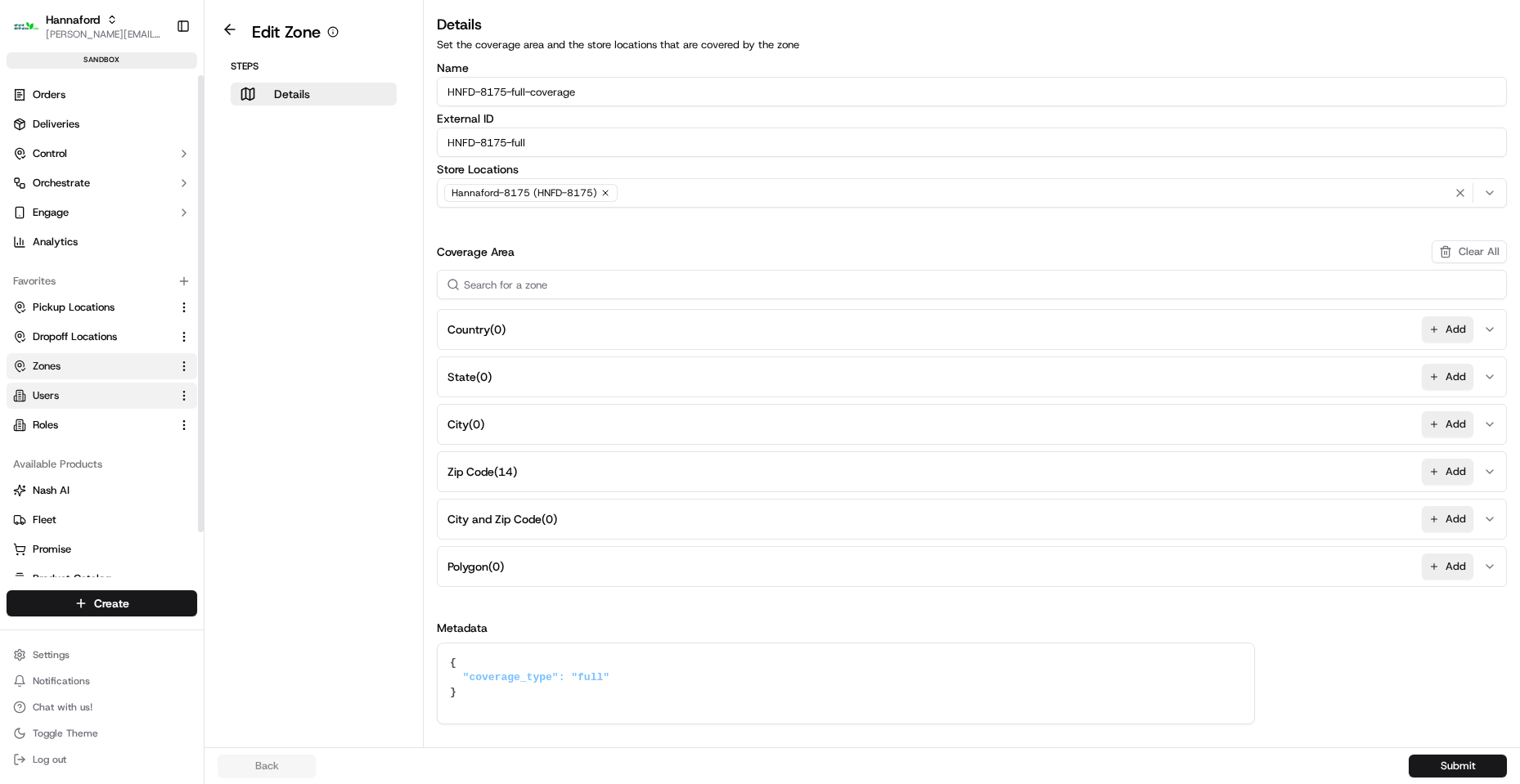
click at [74, 395] on link "Users" at bounding box center [92, 395] width 158 height 15
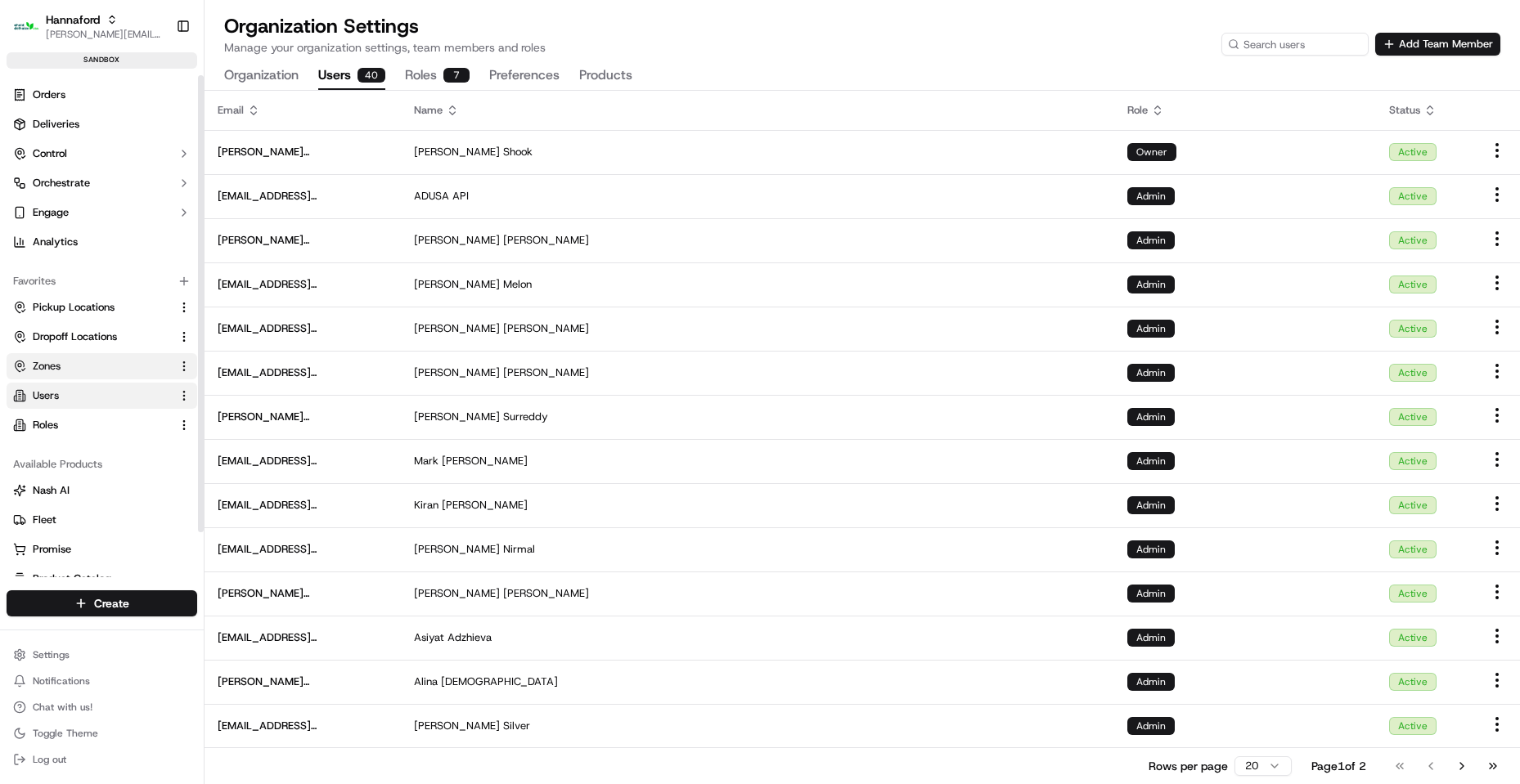
click at [92, 373] on link "Zones" at bounding box center [92, 366] width 158 height 15
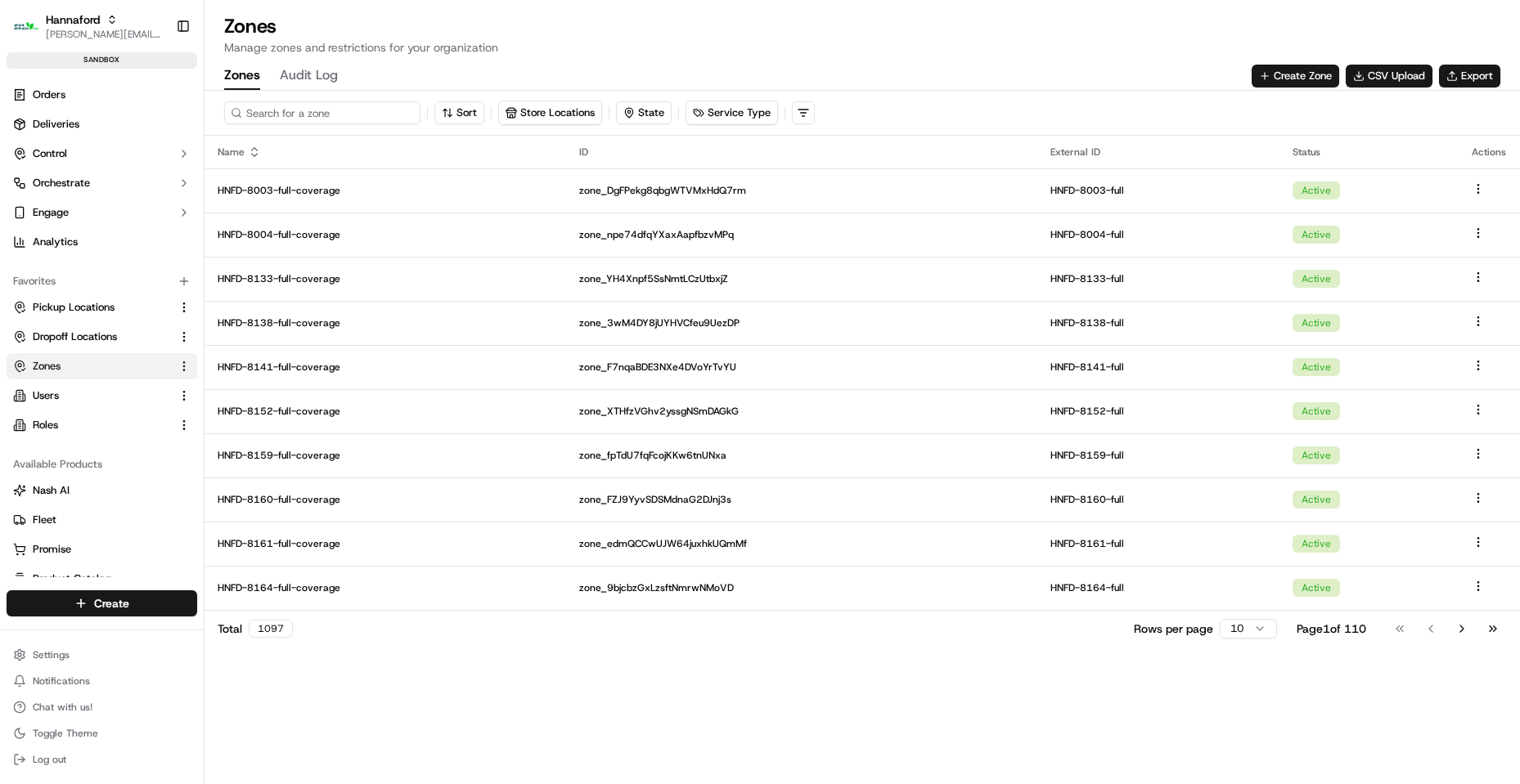
click at [325, 115] on input at bounding box center [322, 113] width 196 height 23
type input "8177"
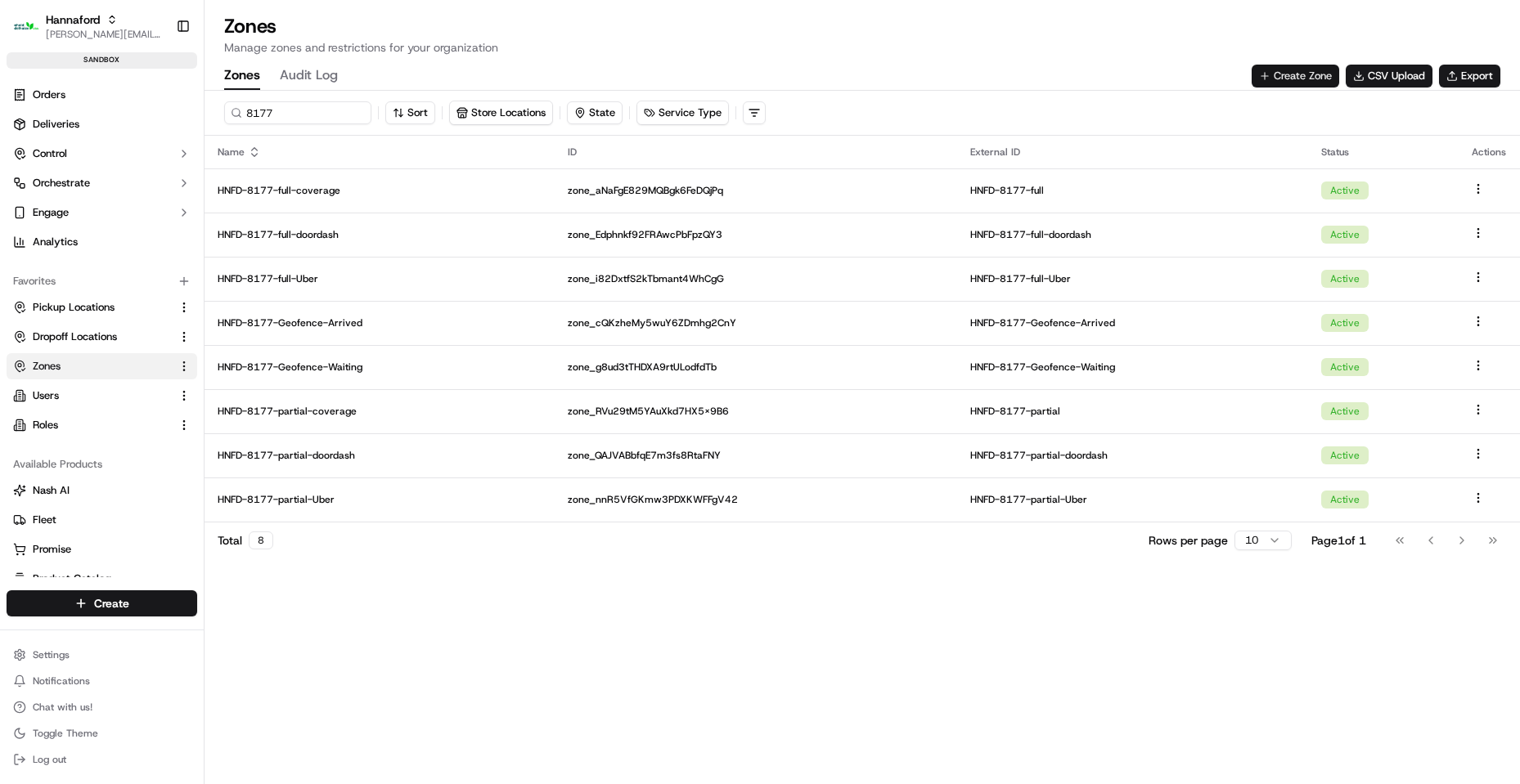
click at [1294, 80] on button "Create Zone" at bounding box center [1295, 76] width 88 height 23
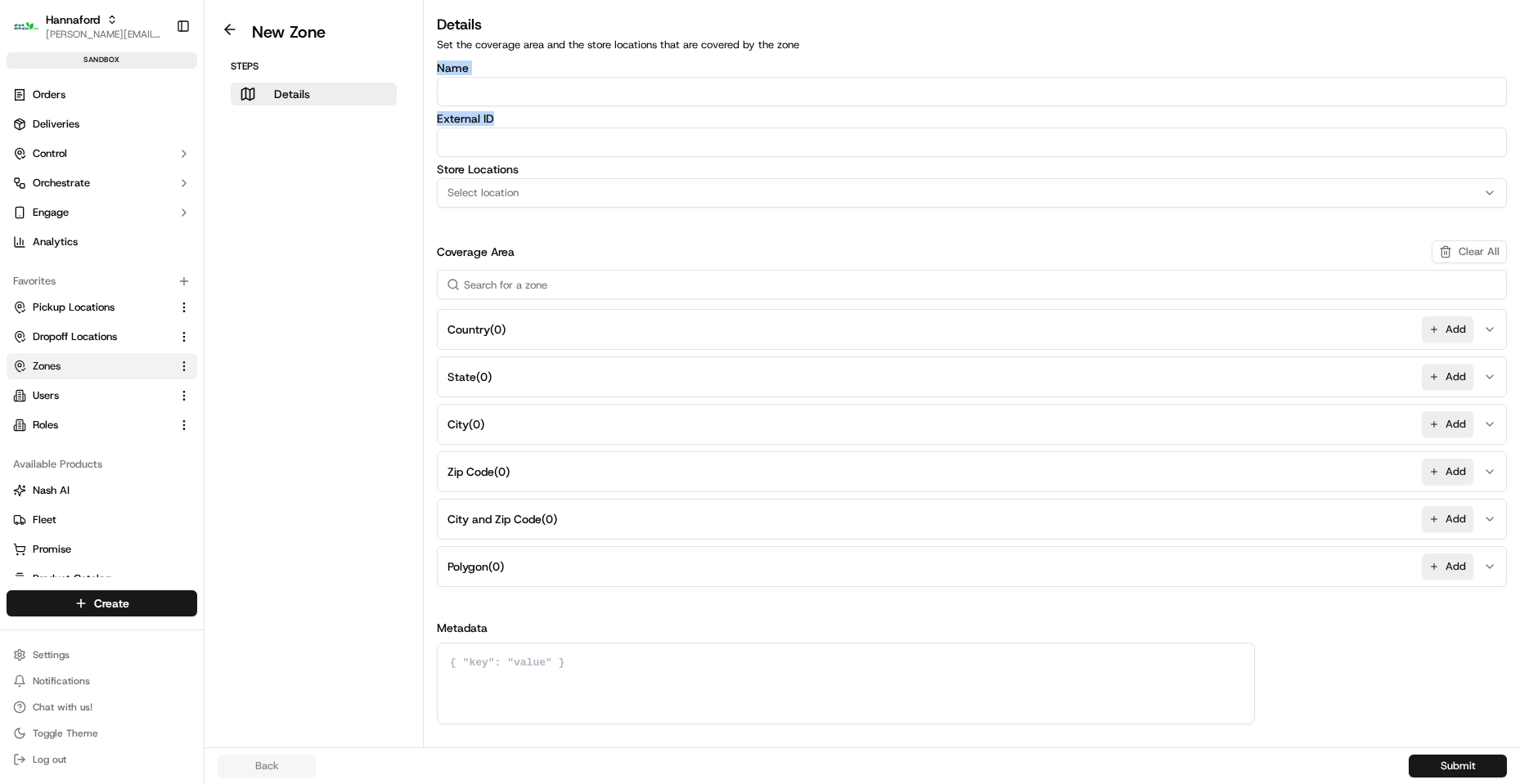
drag, startPoint x: 538, startPoint y: 112, endPoint x: 548, endPoint y: 93, distance: 21.5
click at [541, 104] on div "Name External ID Store Locations Select location Coverage Area Clear All Countr…" at bounding box center [972, 392] width 1070 height 662
click at [507, 90] on input "Name" at bounding box center [972, 91] width 1070 height 29
paste input "HNFD-8175-Geofence-Arrived"
click at [508, 88] on input "HNFD-8175-Geofence-Arrived" at bounding box center [972, 91] width 1070 height 29
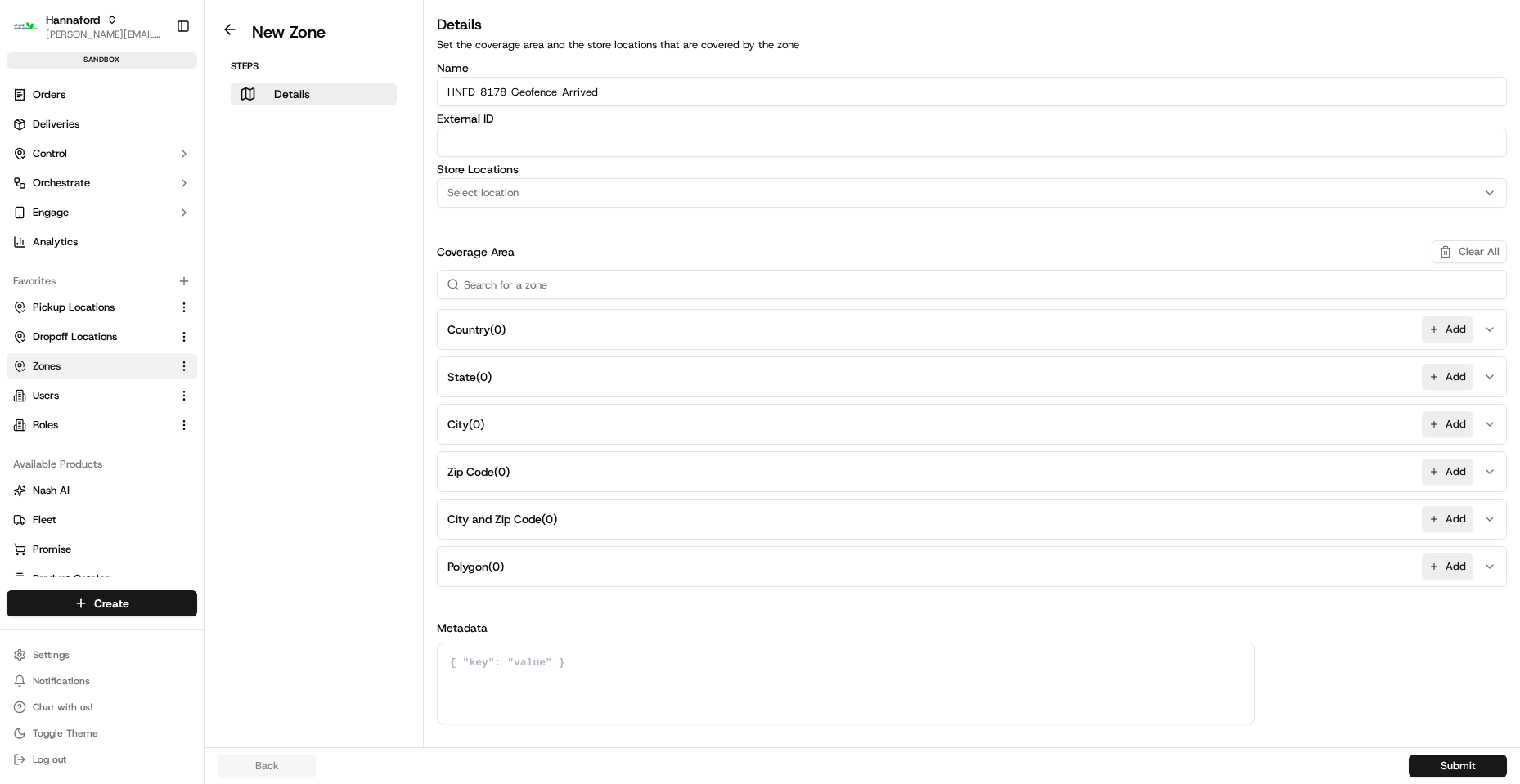
type input "HNFD-8178-Geofence-Arrived"
paste input "HNFD-8178-Geofence-Arrived"
click at [575, 141] on input "HNFD-8178-Geofence-Arrived" at bounding box center [972, 141] width 1070 height 29
click at [576, 142] on input "HNFD-8178-Geofence-Arrived" at bounding box center [972, 141] width 1070 height 29
type input "HNFD-8178-Geofence-Waiting"
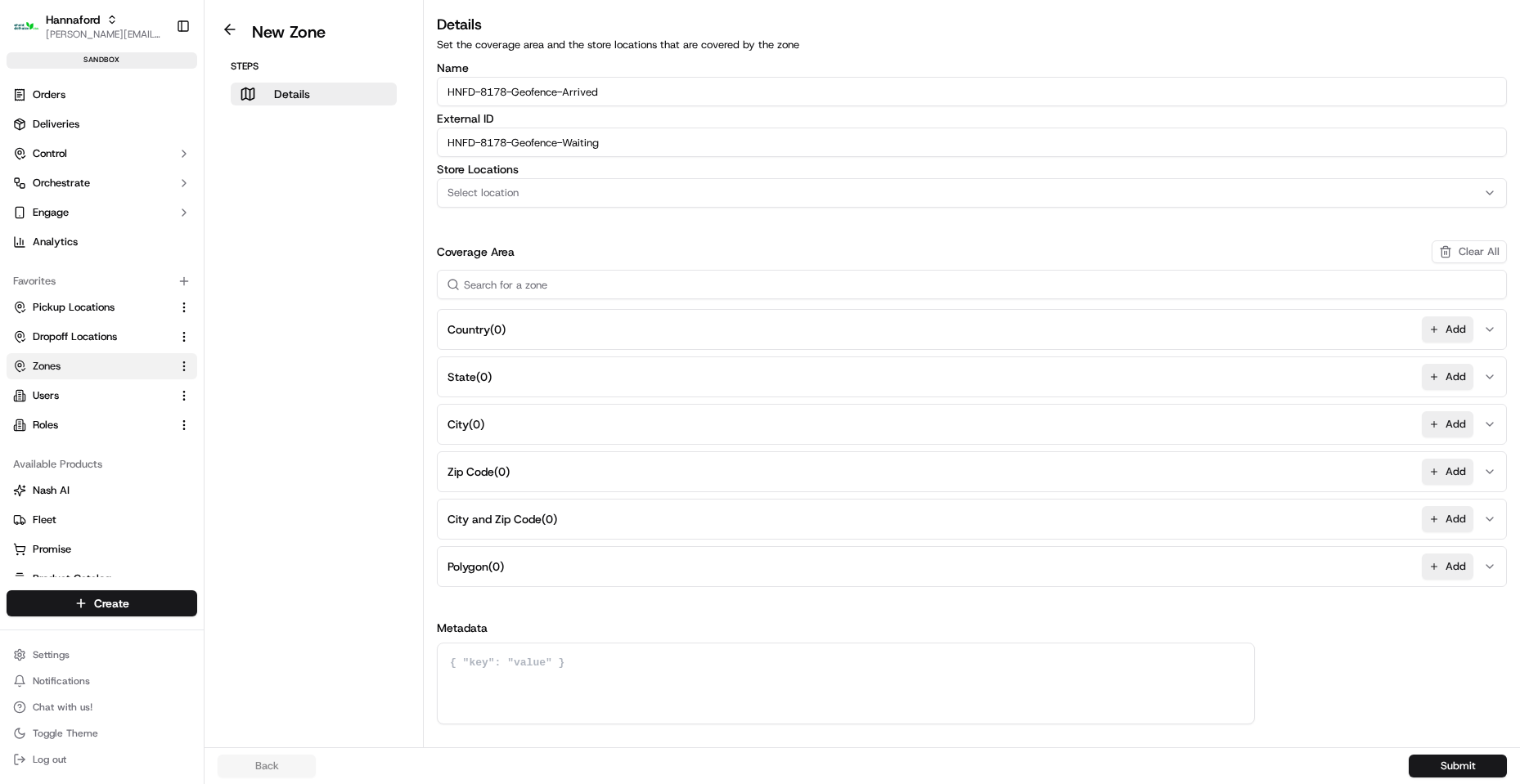
click at [609, 187] on div "Select location" at bounding box center [972, 193] width 1062 height 15
type input "8178"
click at [630, 255] on span "Hannaford-8178 (HNFD-8178)" at bounding box center [564, 257] width 202 height 15
click at [615, 289] on button "Close" at bounding box center [615, 289] width 112 height 23
click at [1464, 570] on button "Add" at bounding box center [1447, 567] width 51 height 27
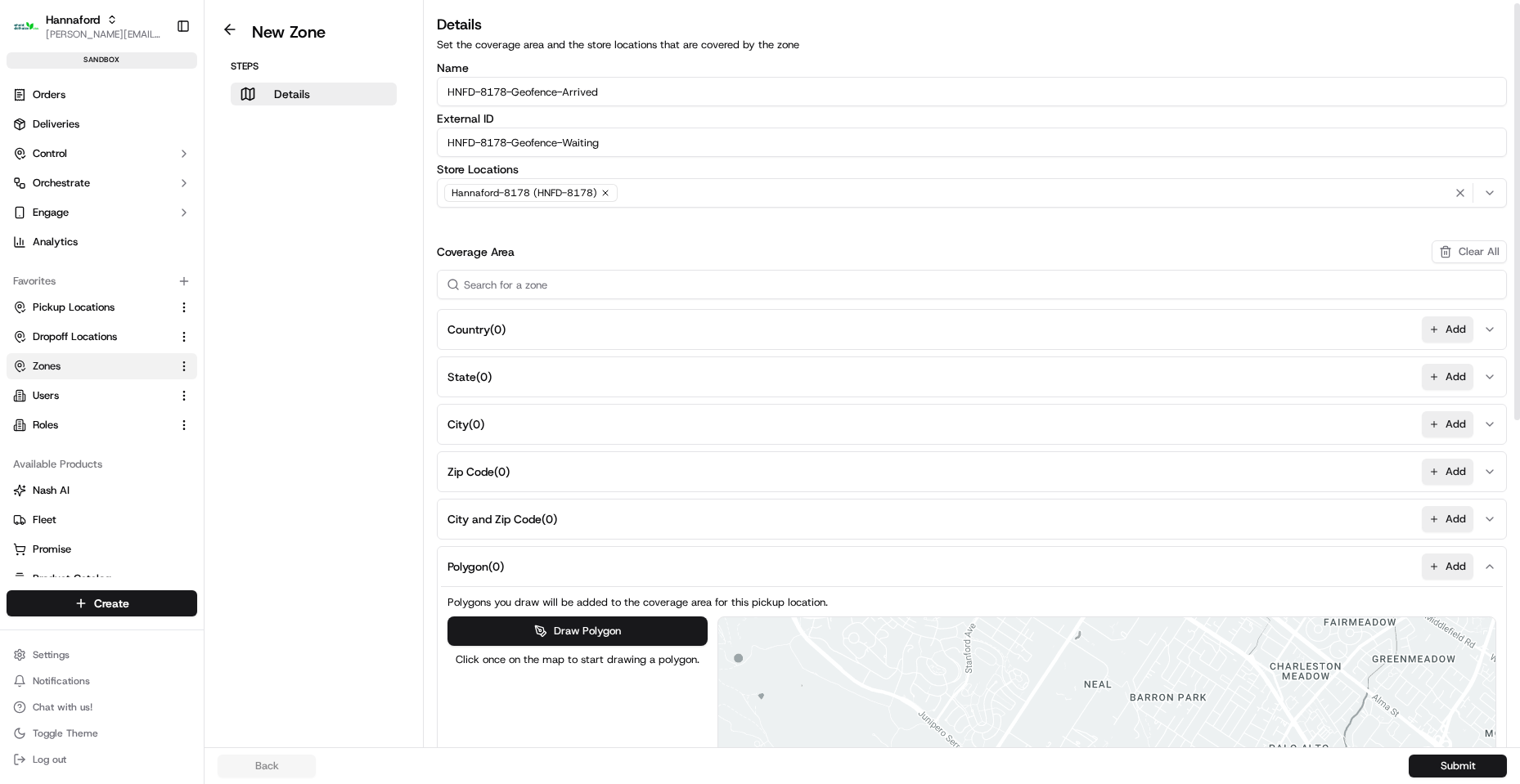
scroll to position [572, 0]
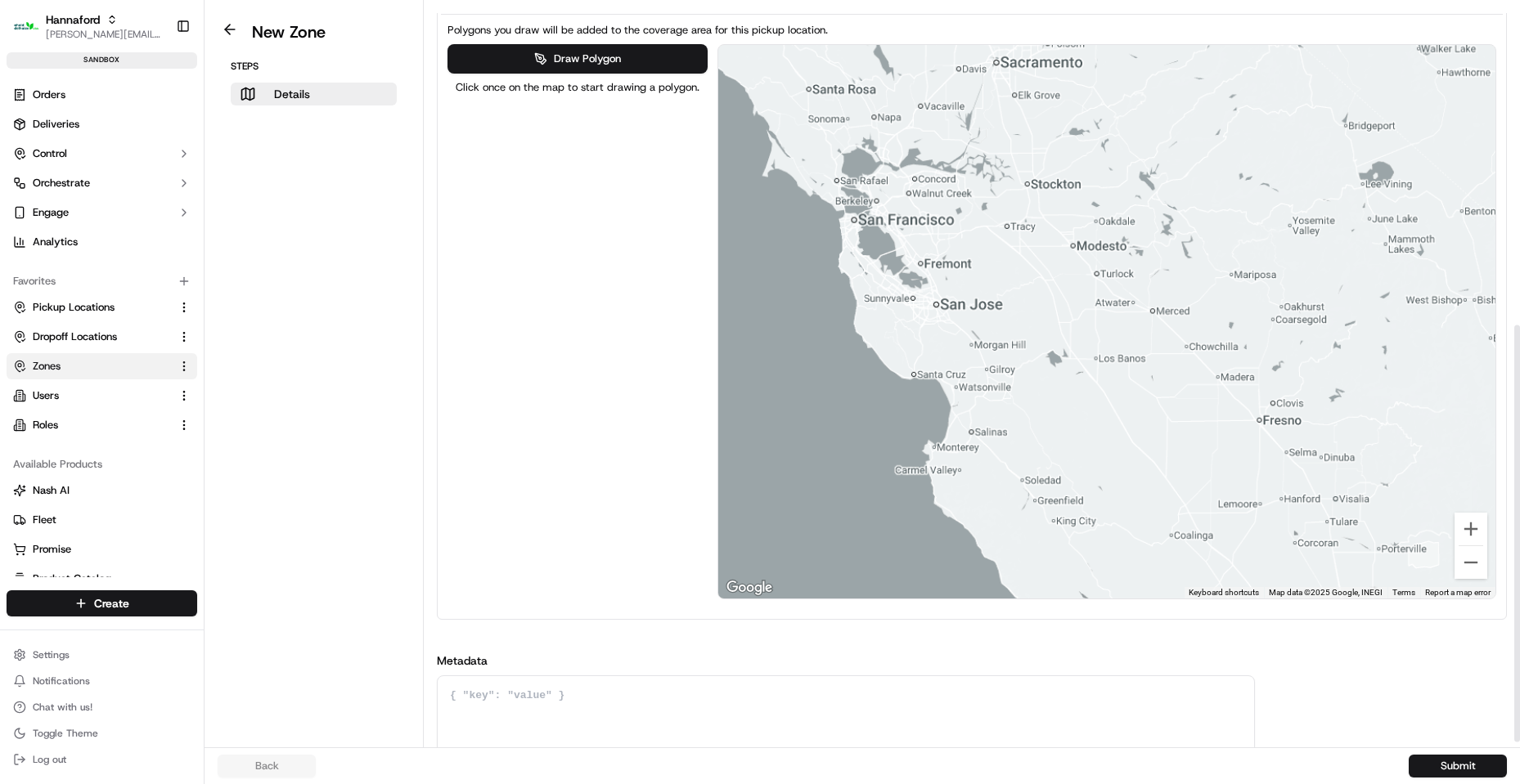
drag, startPoint x: 1321, startPoint y: 275, endPoint x: 688, endPoint y: 311, distance: 634.0
click at [901, 285] on div at bounding box center [1107, 322] width 778 height 553
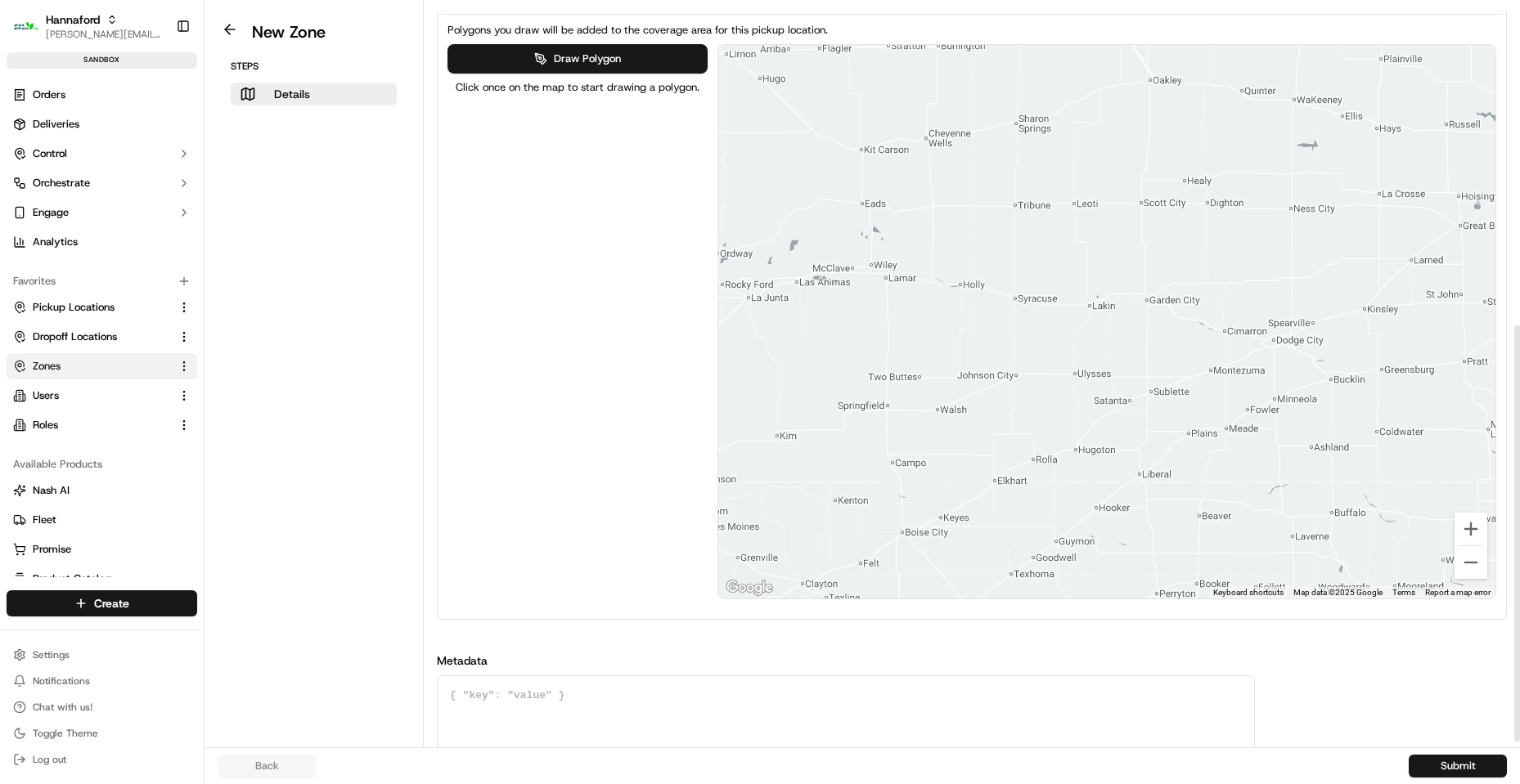
drag, startPoint x: 1168, startPoint y: 264, endPoint x: 290, endPoint y: 388, distance: 886.7
click at [475, 373] on div "Draw Polygon Click once on the map to start drawing a polygon. ← Move left → Mo…" at bounding box center [972, 322] width 1049 height 555
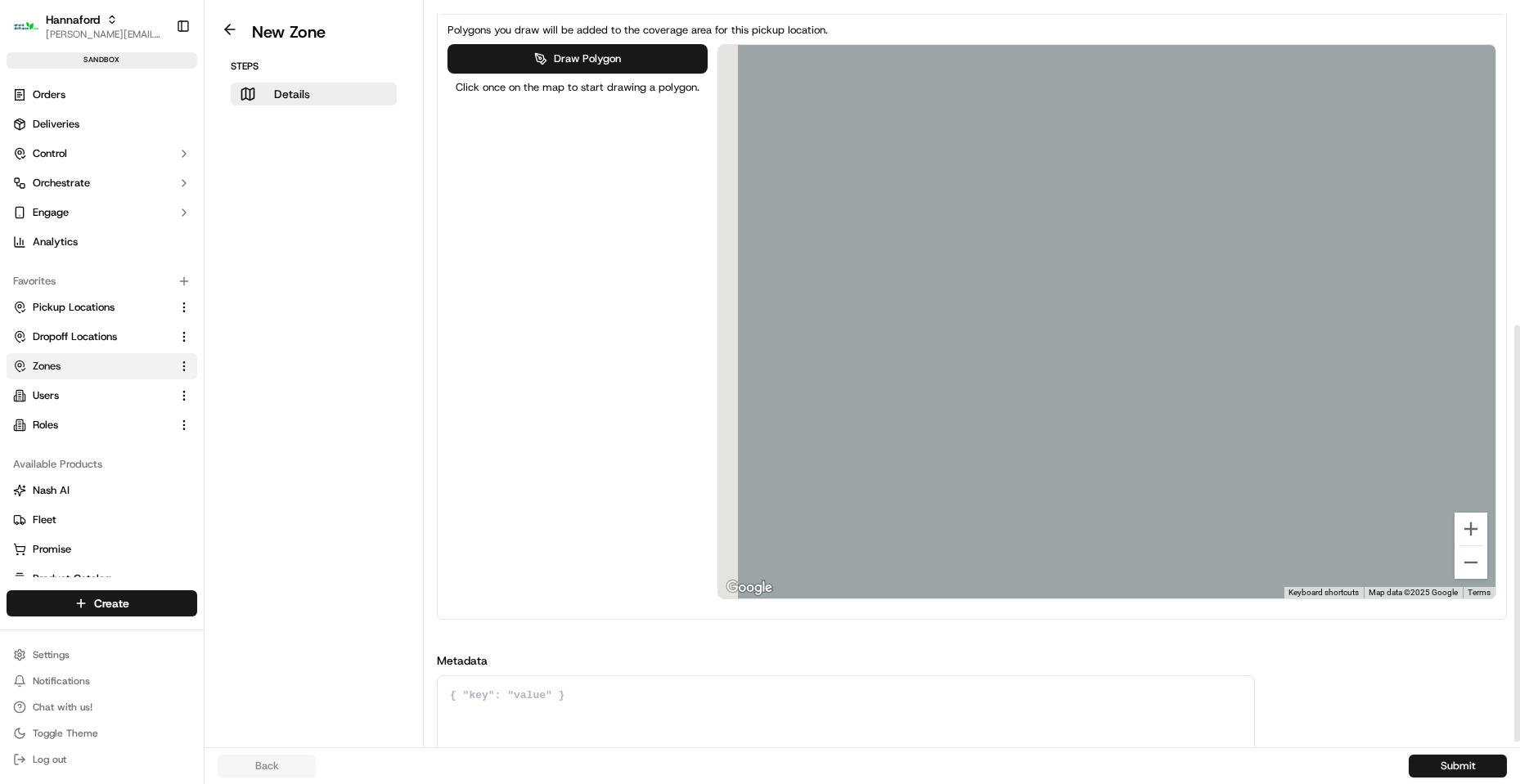
drag, startPoint x: 1007, startPoint y: 304, endPoint x: 1406, endPoint y: 267, distance: 400.7
click at [1406, 267] on div at bounding box center [1107, 322] width 778 height 553
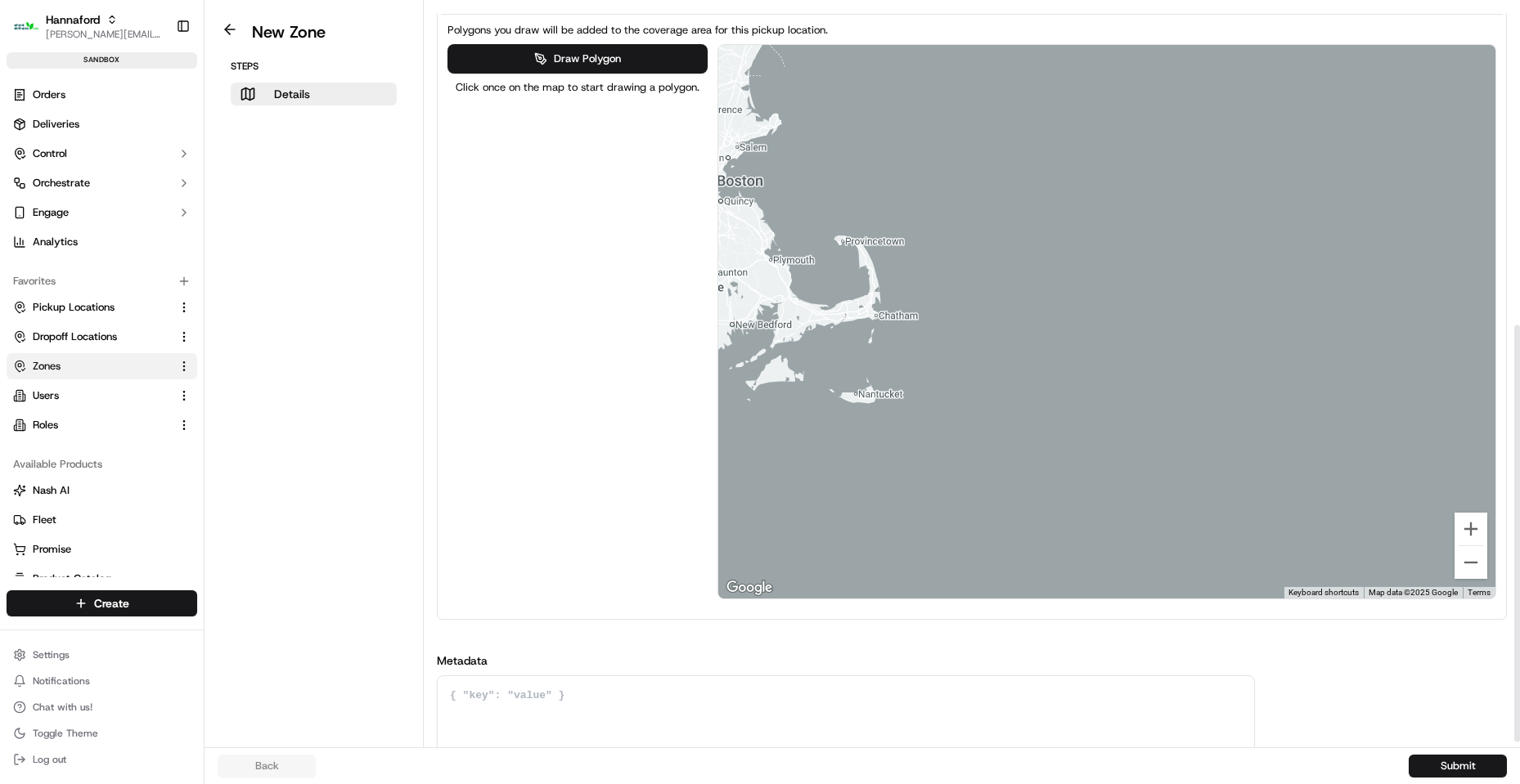
drag, startPoint x: 1022, startPoint y: 278, endPoint x: 1418, endPoint y: 305, distance: 396.9
click at [1418, 305] on div at bounding box center [1107, 322] width 778 height 553
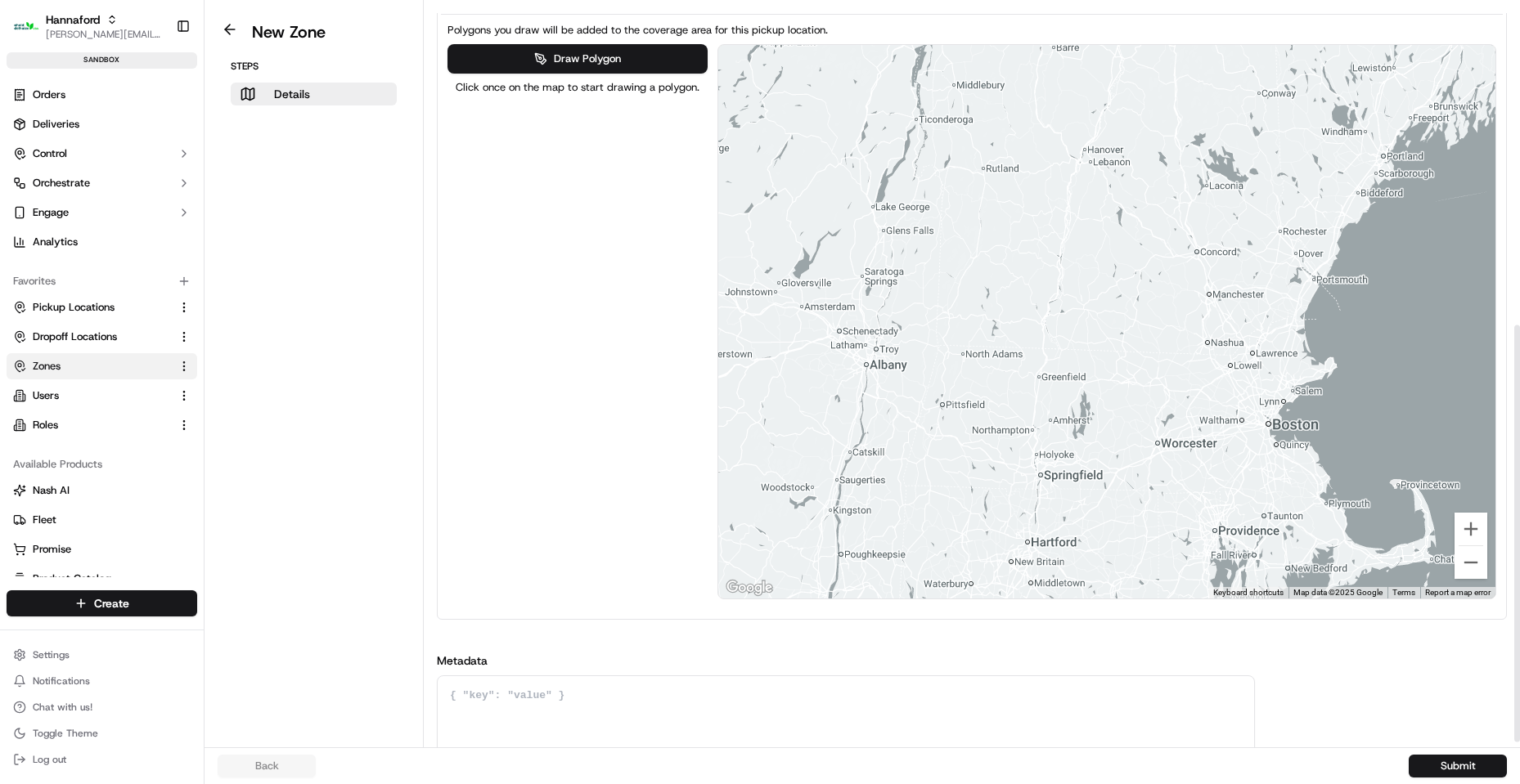
drag, startPoint x: 1379, startPoint y: 314, endPoint x: 1092, endPoint y: 445, distance: 315.5
click at [1097, 477] on div at bounding box center [1107, 322] width 778 height 553
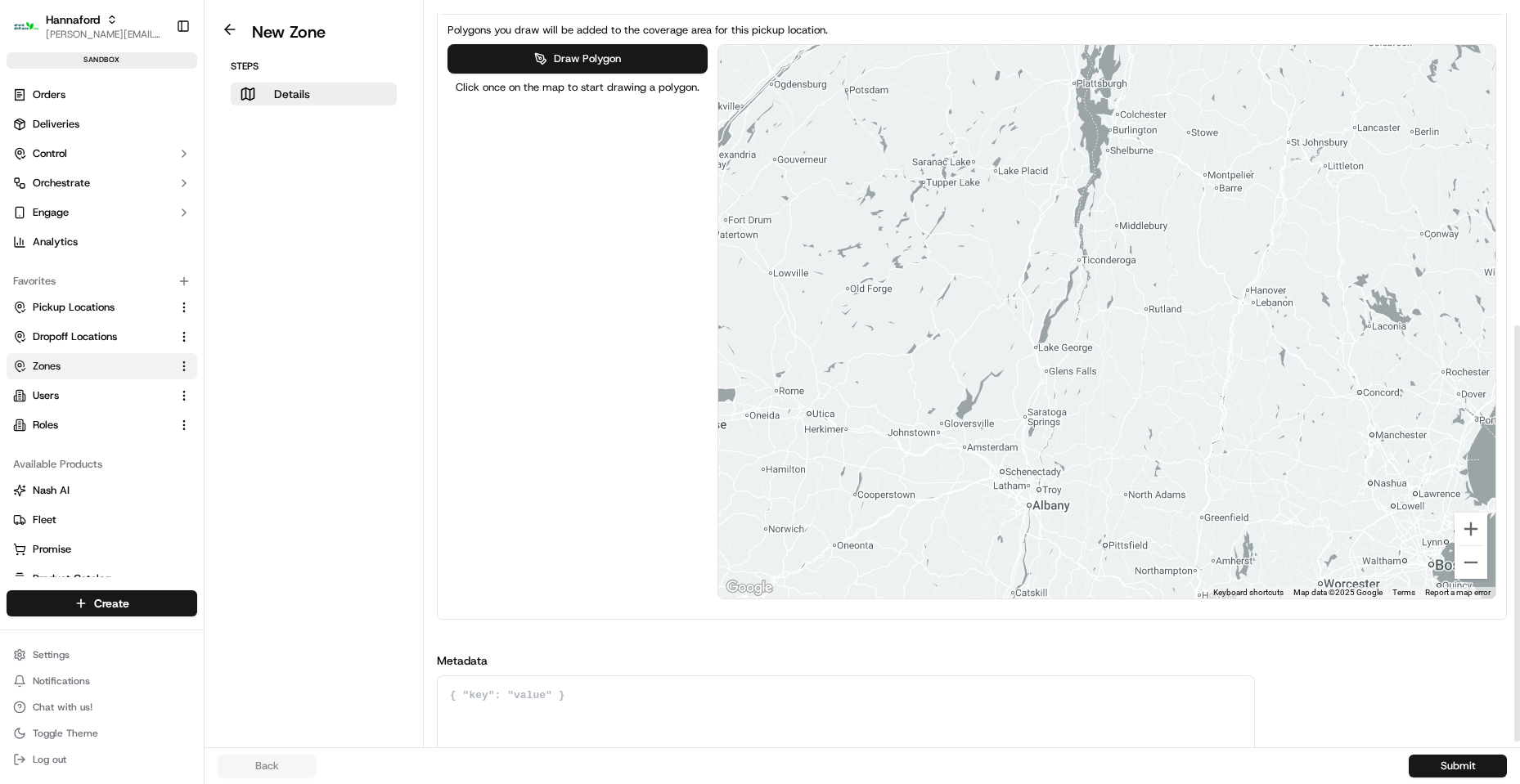
drag, startPoint x: 1053, startPoint y: 290, endPoint x: 1195, endPoint y: 439, distance: 205.8
click at [1196, 439] on div at bounding box center [1107, 322] width 778 height 553
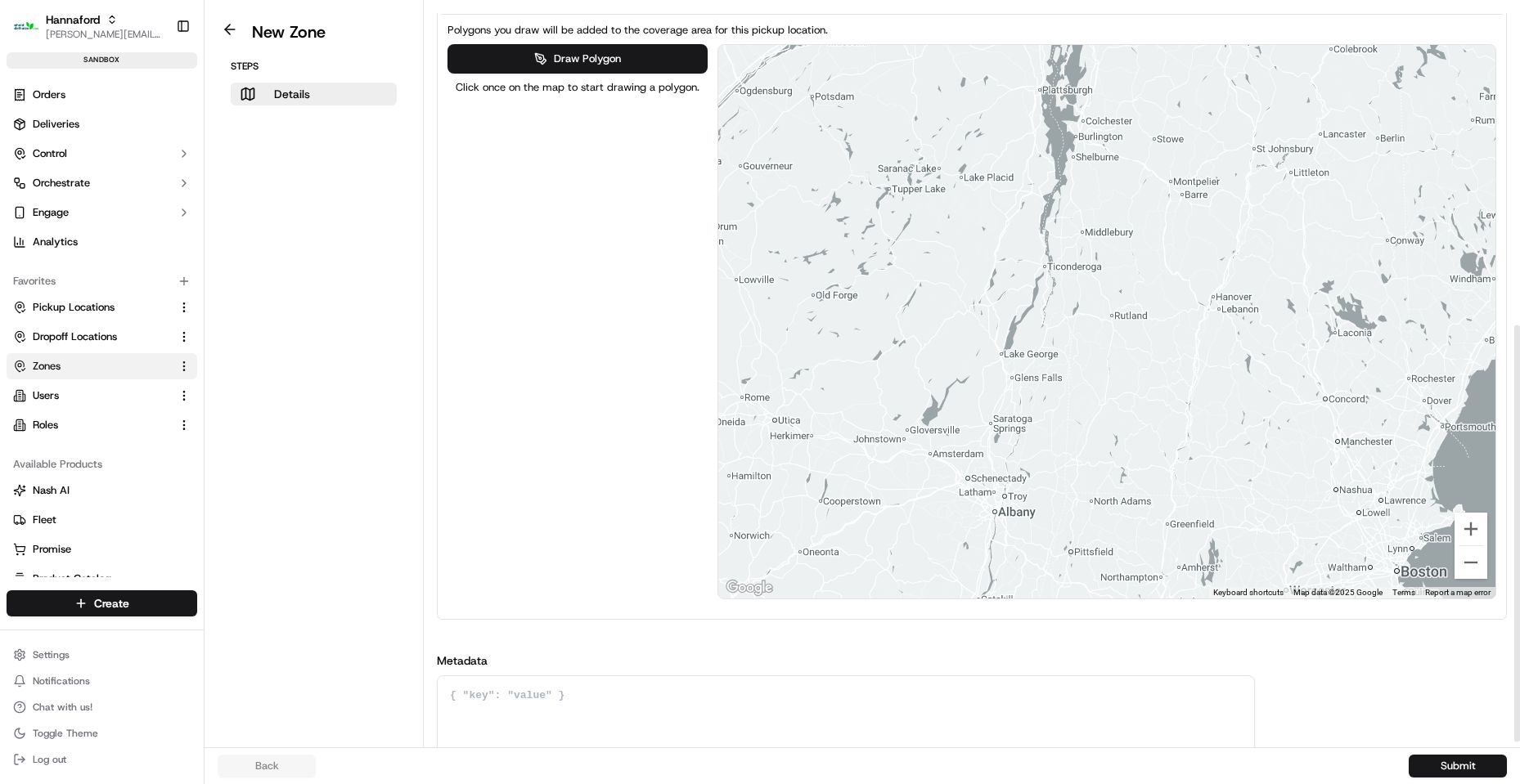
drag, startPoint x: 1194, startPoint y: 385, endPoint x: 1188, endPoint y: 374, distance: 12.5
click at [1188, 374] on div at bounding box center [1107, 322] width 778 height 553
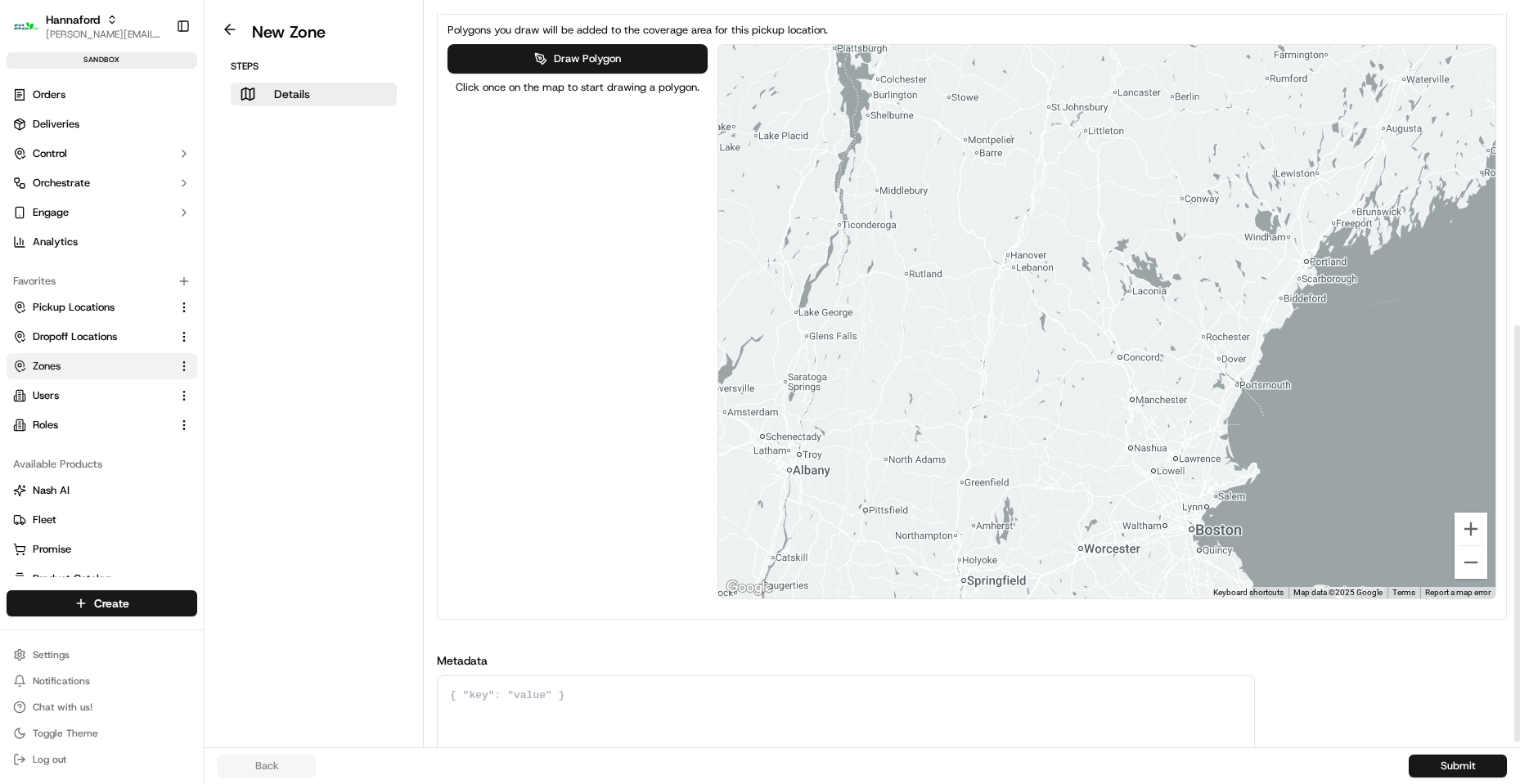
drag, startPoint x: 1195, startPoint y: 205, endPoint x: 1002, endPoint y: 219, distance: 193.5
click at [981, 162] on div at bounding box center [1107, 322] width 778 height 553
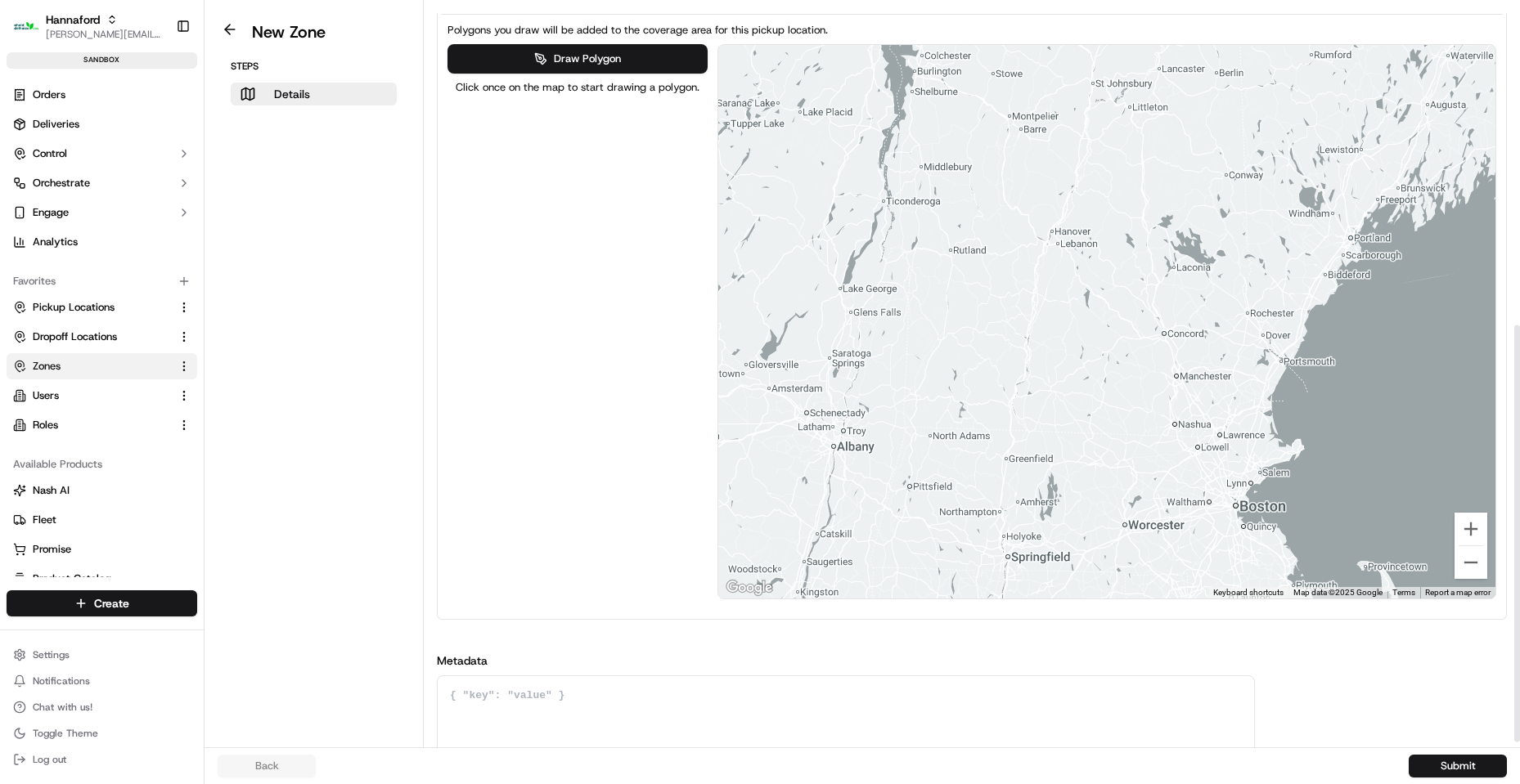
drag, startPoint x: 892, startPoint y: 378, endPoint x: 932, endPoint y: 356, distance: 45.7
click at [932, 356] on div at bounding box center [1107, 322] width 778 height 553
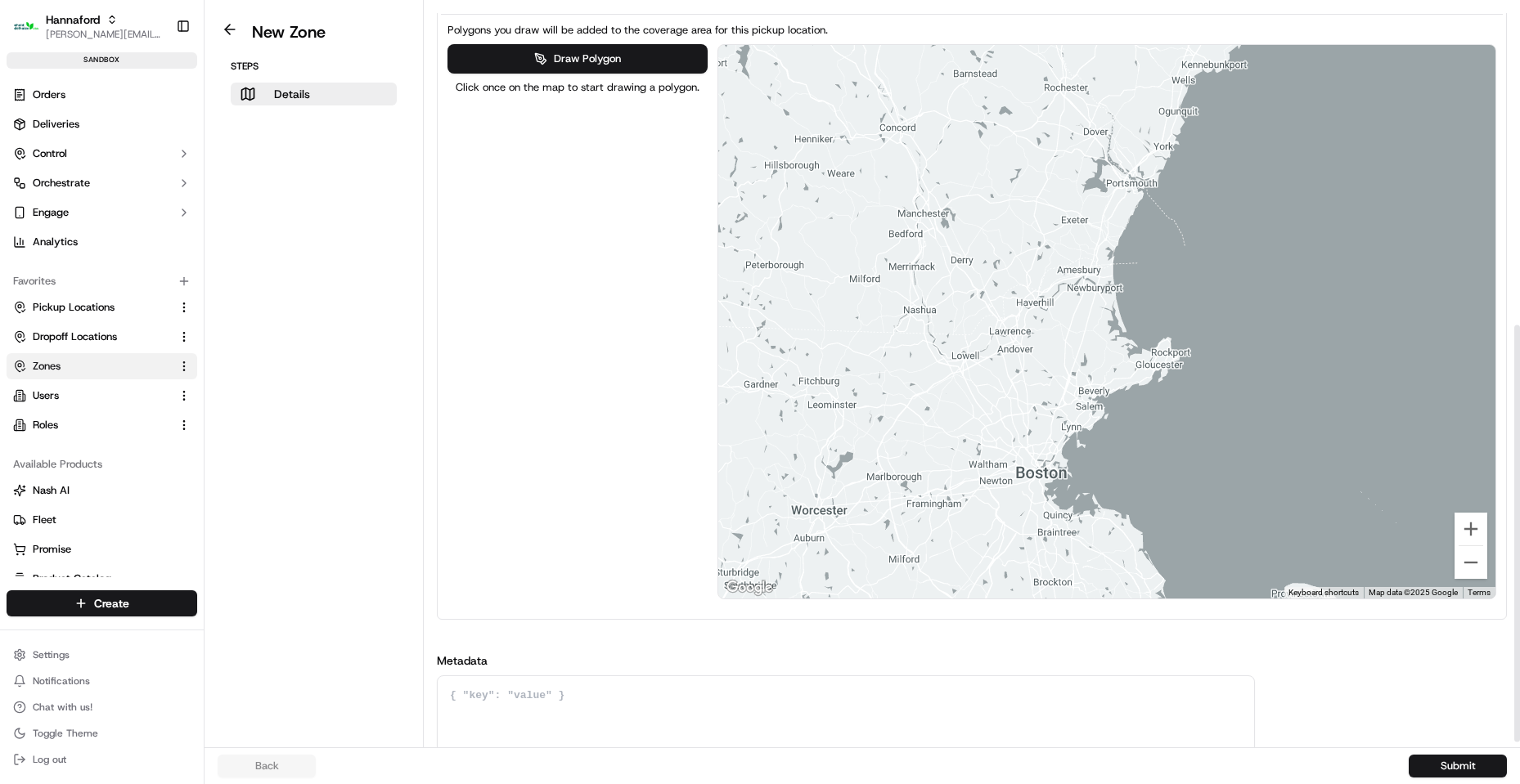
drag, startPoint x: 1103, startPoint y: 316, endPoint x: 916, endPoint y: 96, distance: 288.7
click at [899, 42] on div "Polygons you draw will be added to the coverage area for this pickup location. …" at bounding box center [971, 310] width 1055 height 591
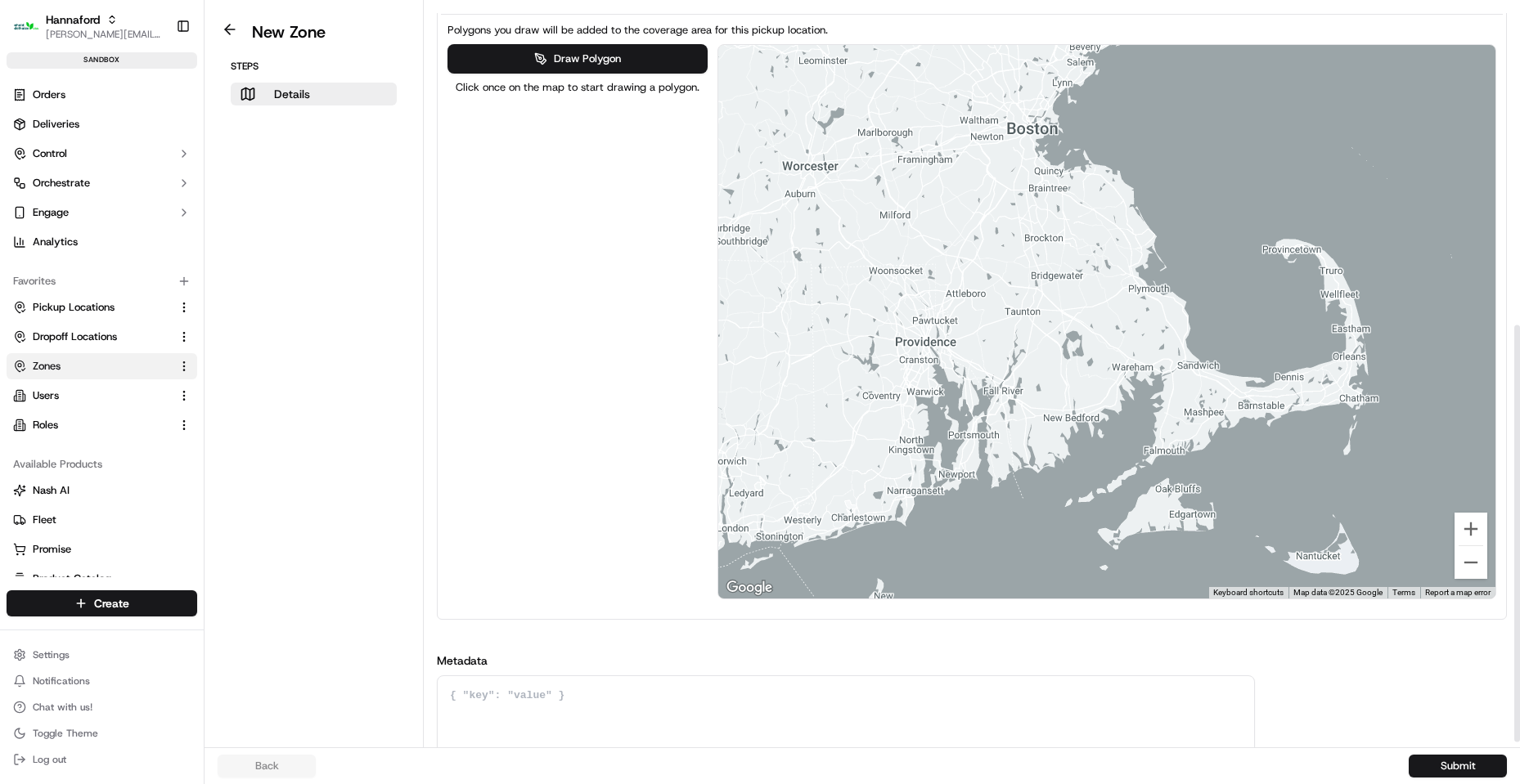
drag, startPoint x: 1024, startPoint y: 340, endPoint x: 1054, endPoint y: 70, distance: 271.7
click at [1054, 70] on div at bounding box center [1107, 322] width 778 height 553
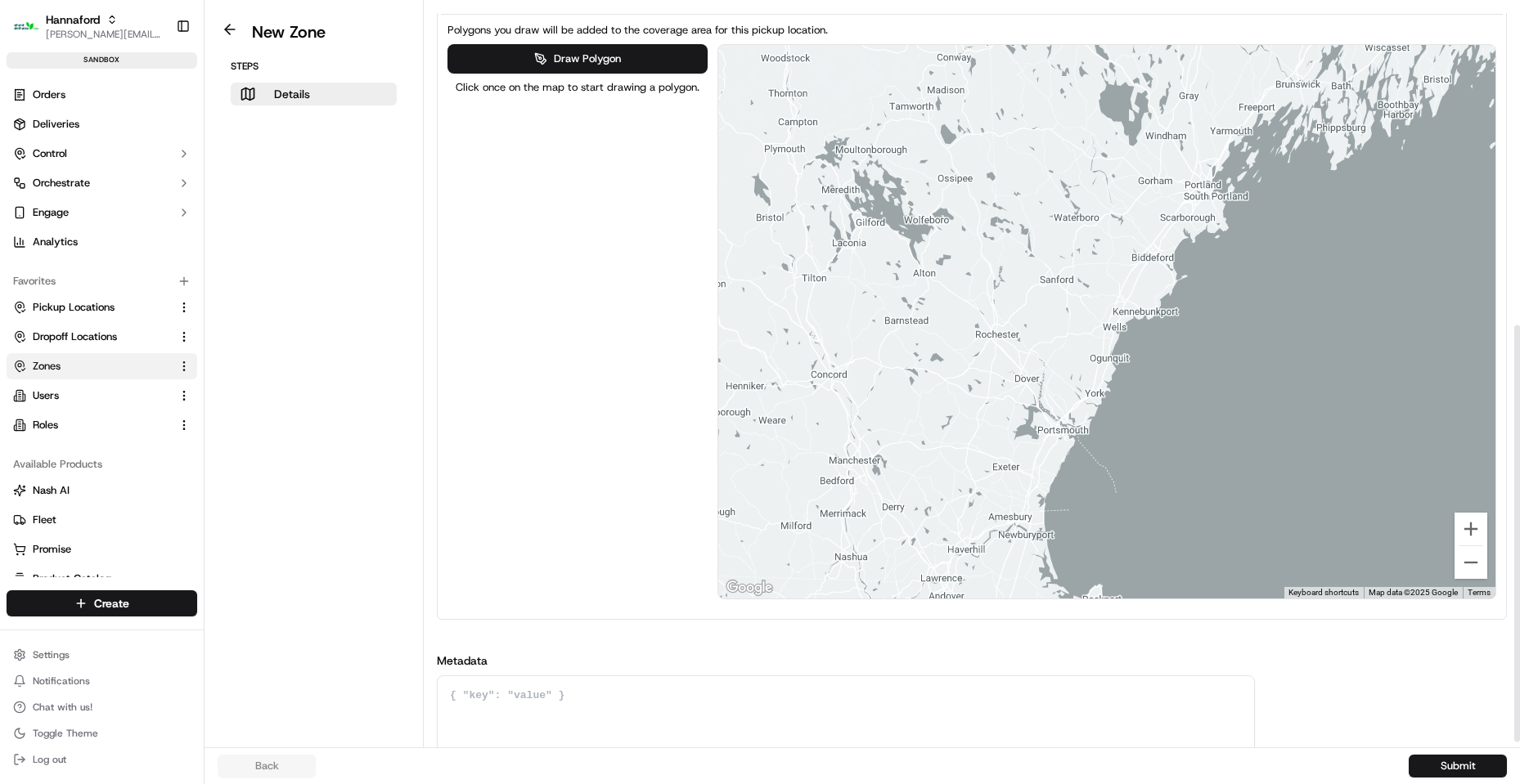
drag, startPoint x: 1082, startPoint y: 233, endPoint x: 1005, endPoint y: 721, distance: 494.0
click at [1011, 779] on div "New Zone Steps Details Details Set the coverage area and the store locations th…" at bounding box center [861, 392] width 1315 height 784
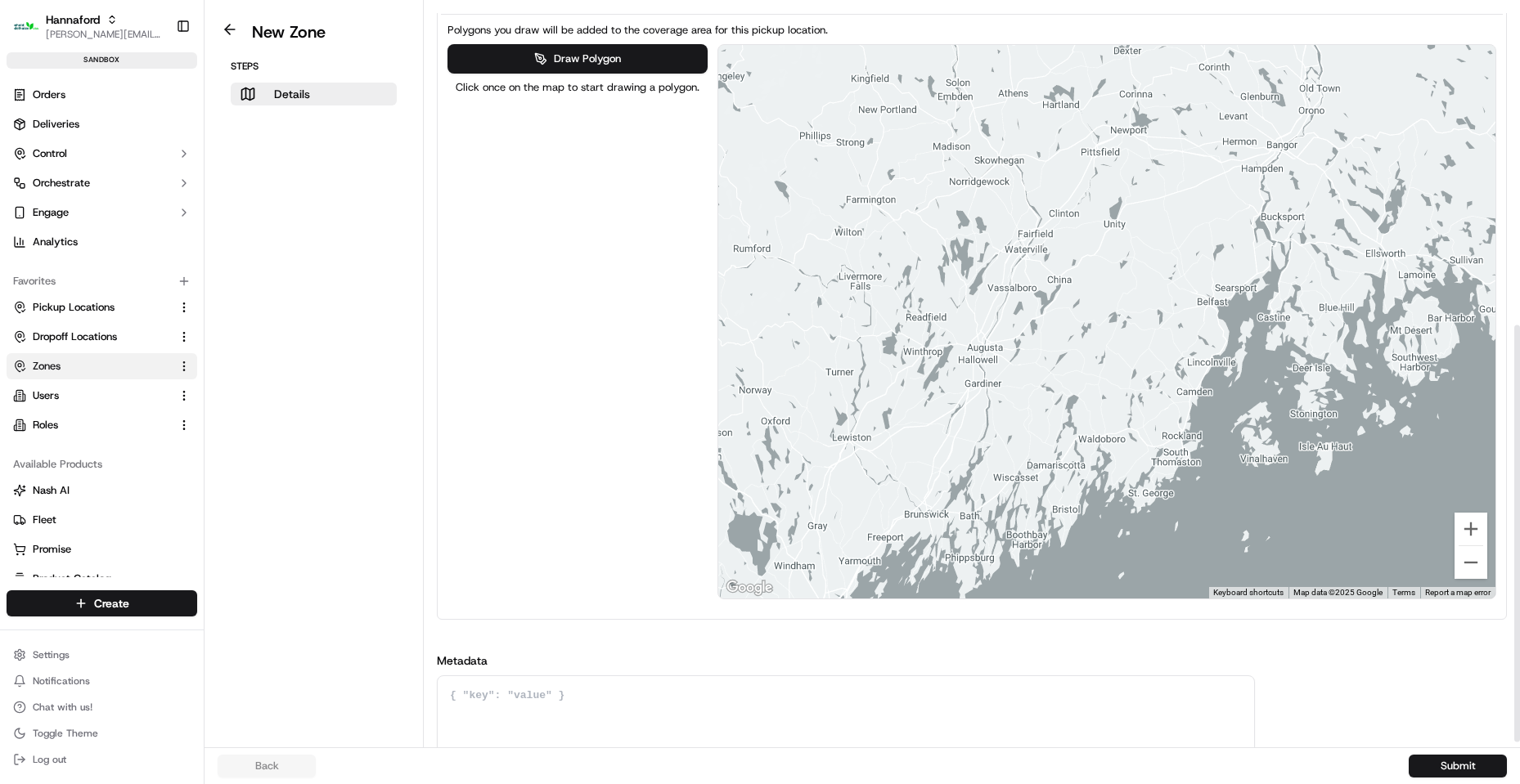
drag, startPoint x: 1182, startPoint y: 312, endPoint x: 849, endPoint y: 630, distance: 460.4
click at [843, 701] on div "Name HNFD-8178-Geofence-Arrived External ID HNFD-8178-Geofence-Waiting Store Lo…" at bounding box center [972, 124] width 1070 height 1267
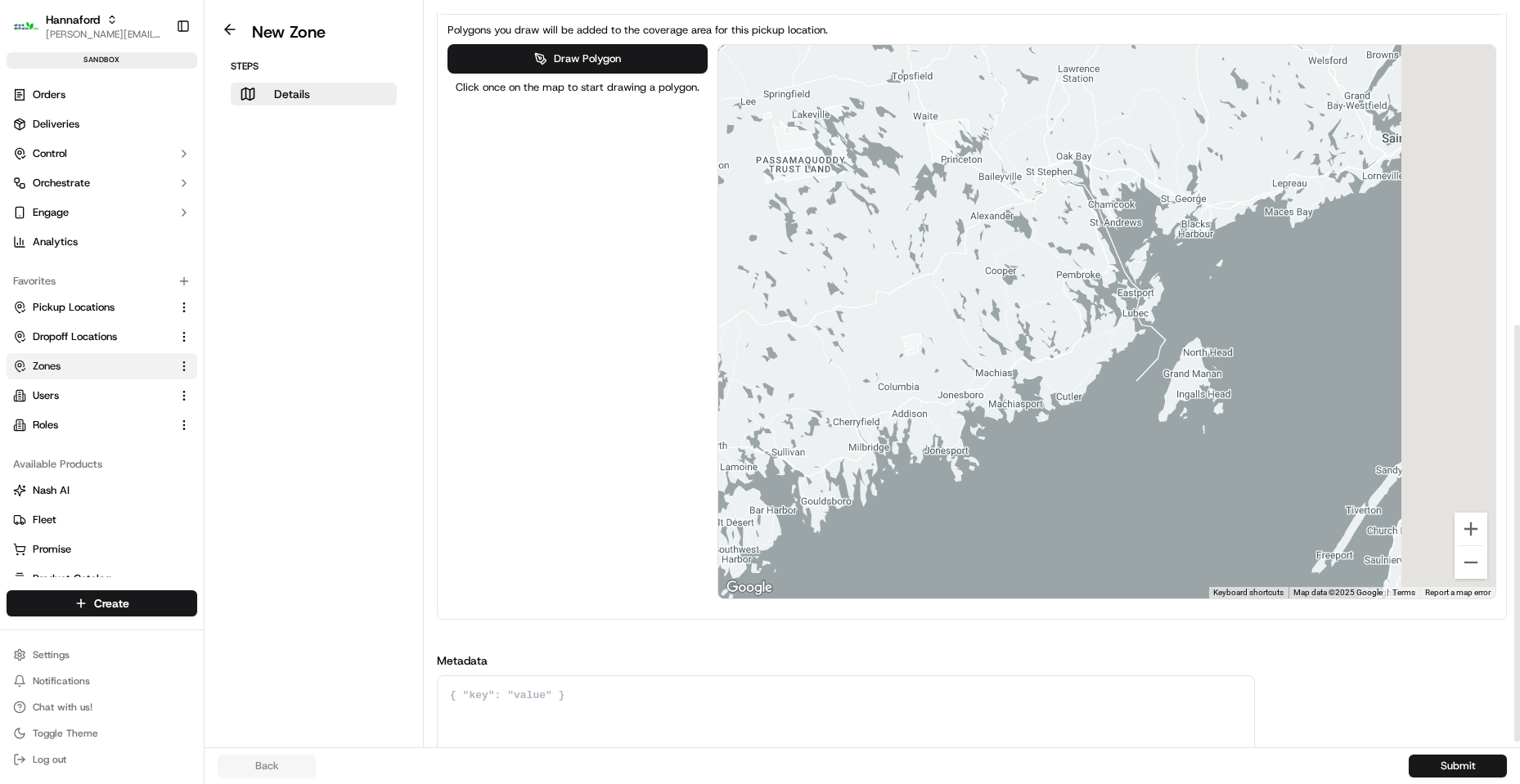
drag, startPoint x: 1226, startPoint y: 330, endPoint x: 706, endPoint y: 499, distance: 546.8
click at [706, 499] on div "Draw Polygon Click once on the map to start drawing a polygon. ← Move left → Mo…" at bounding box center [972, 322] width 1049 height 555
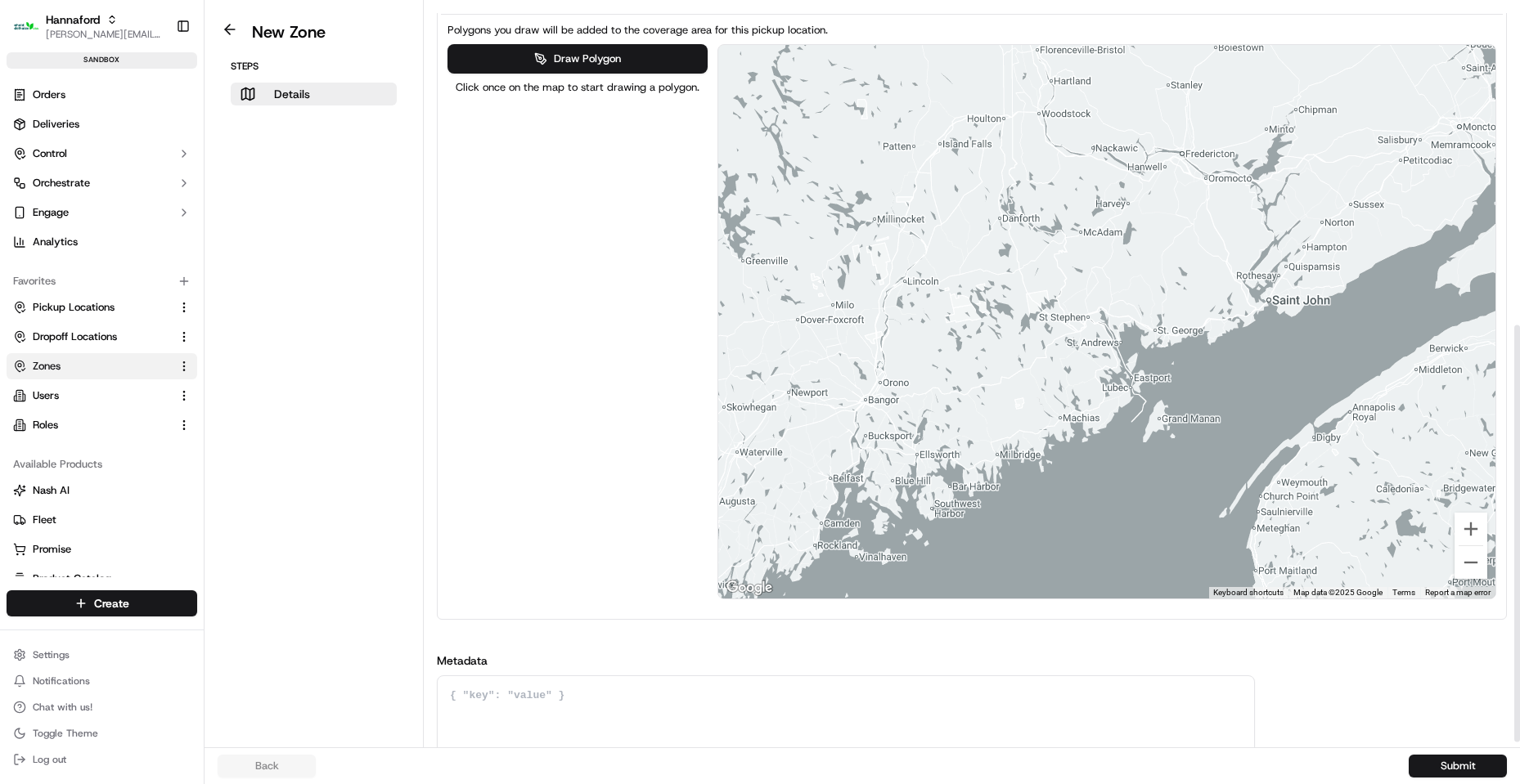
drag, startPoint x: 1248, startPoint y: 251, endPoint x: 1276, endPoint y: 353, distance: 105.8
click at [1421, 318] on div at bounding box center [1107, 322] width 778 height 553
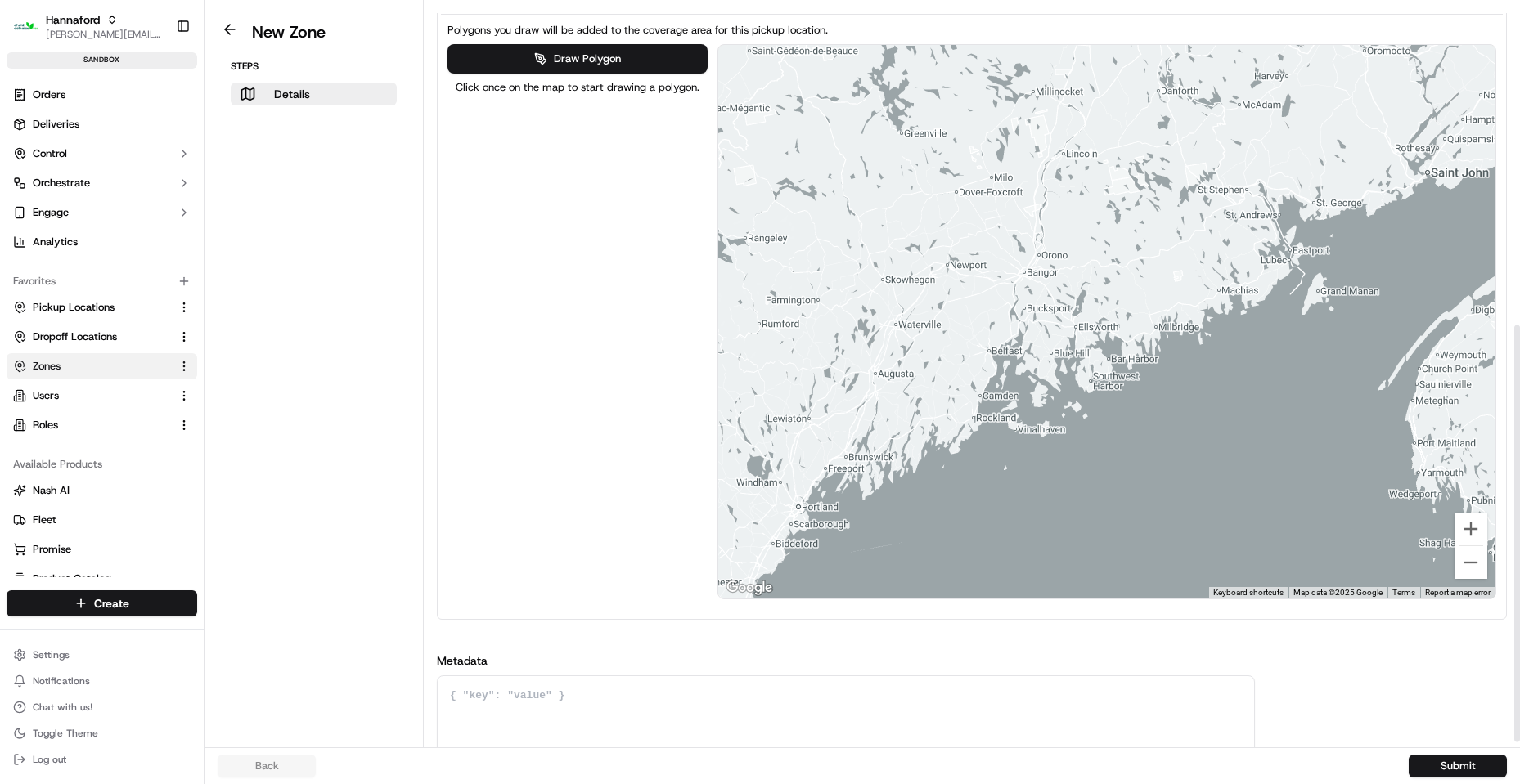
drag, startPoint x: 1108, startPoint y: 362, endPoint x: 1267, endPoint y: 234, distance: 204.1
click at [1267, 234] on div at bounding box center [1107, 322] width 778 height 553
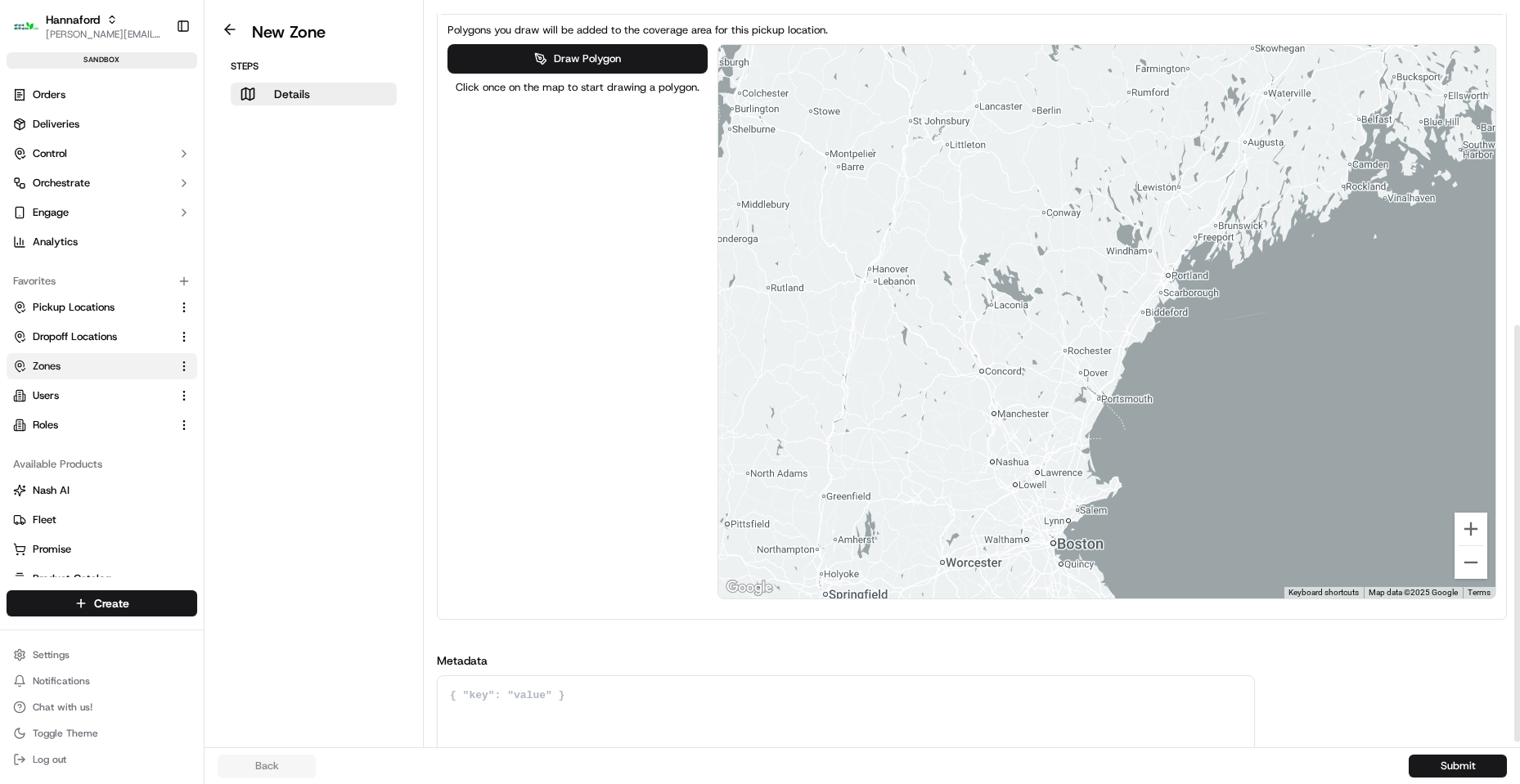
drag, startPoint x: 868, startPoint y: 423, endPoint x: 1010, endPoint y: 376, distance: 149.6
click at [1010, 376] on div at bounding box center [1107, 322] width 778 height 553
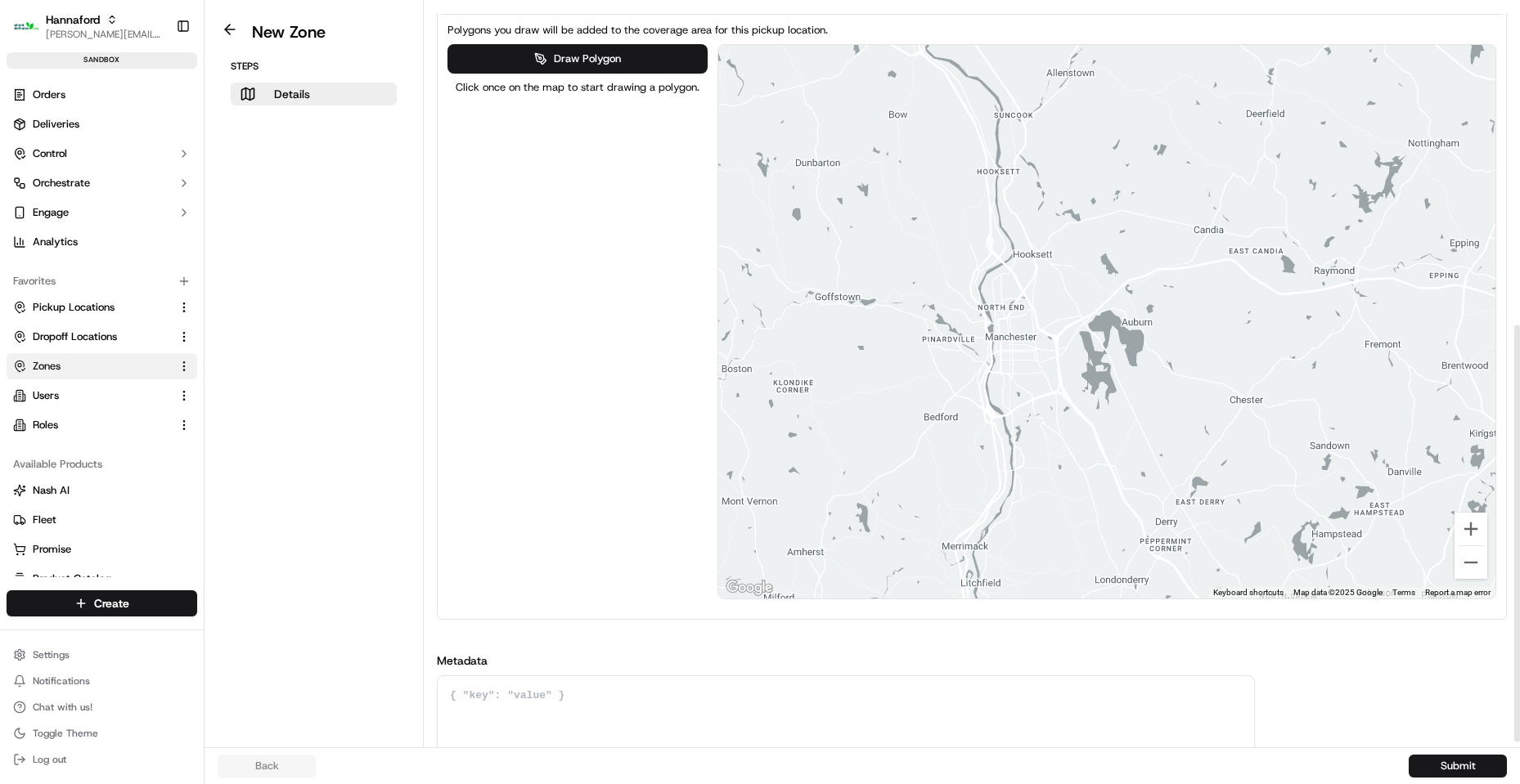
drag, startPoint x: 1058, startPoint y: 408, endPoint x: 982, endPoint y: 317, distance: 118.6
click at [1050, 284] on div at bounding box center [1107, 322] width 778 height 553
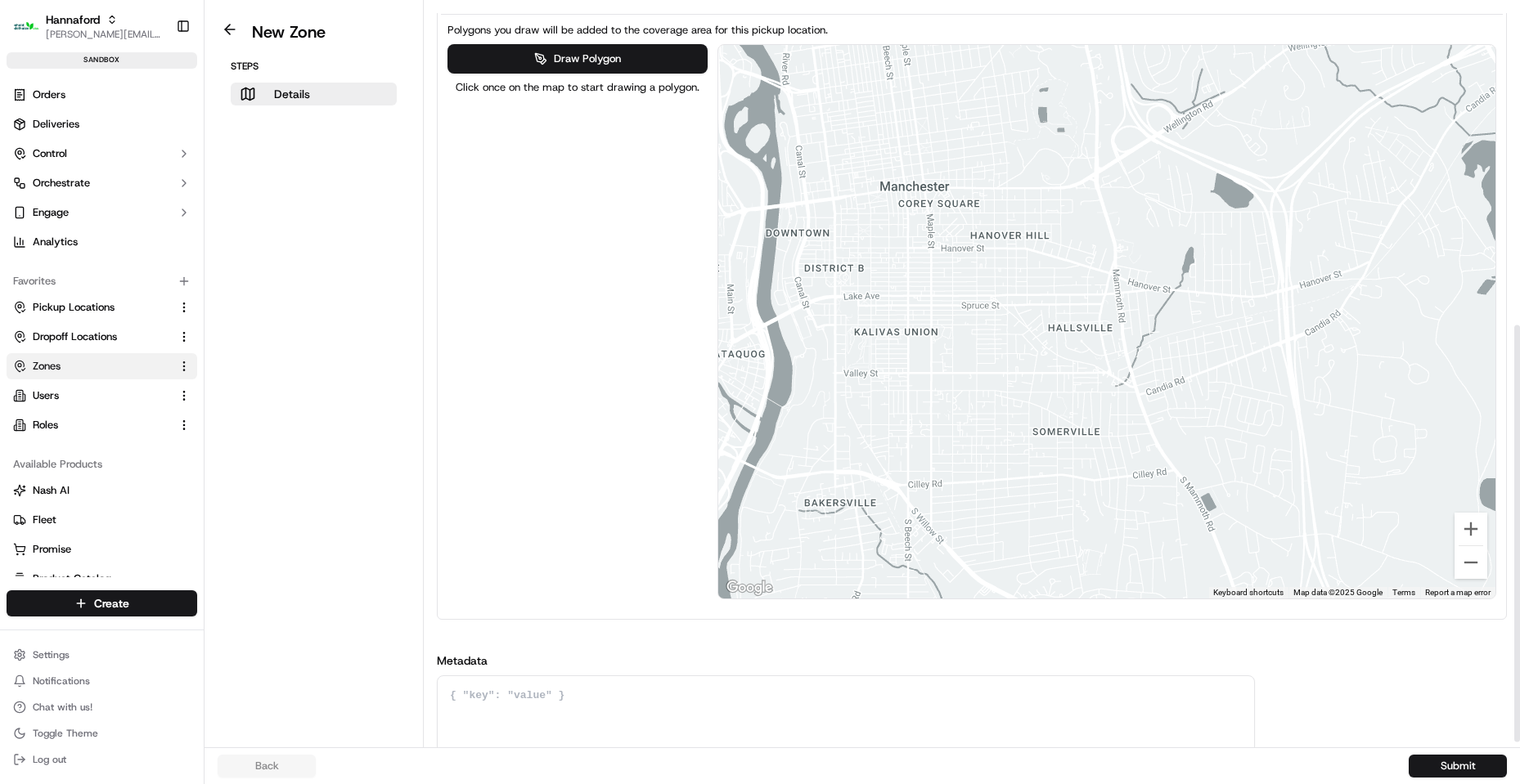
drag, startPoint x: 1051, startPoint y: 324, endPoint x: 1099, endPoint y: 347, distance: 53.2
click at [1129, 339] on div at bounding box center [1107, 322] width 778 height 553
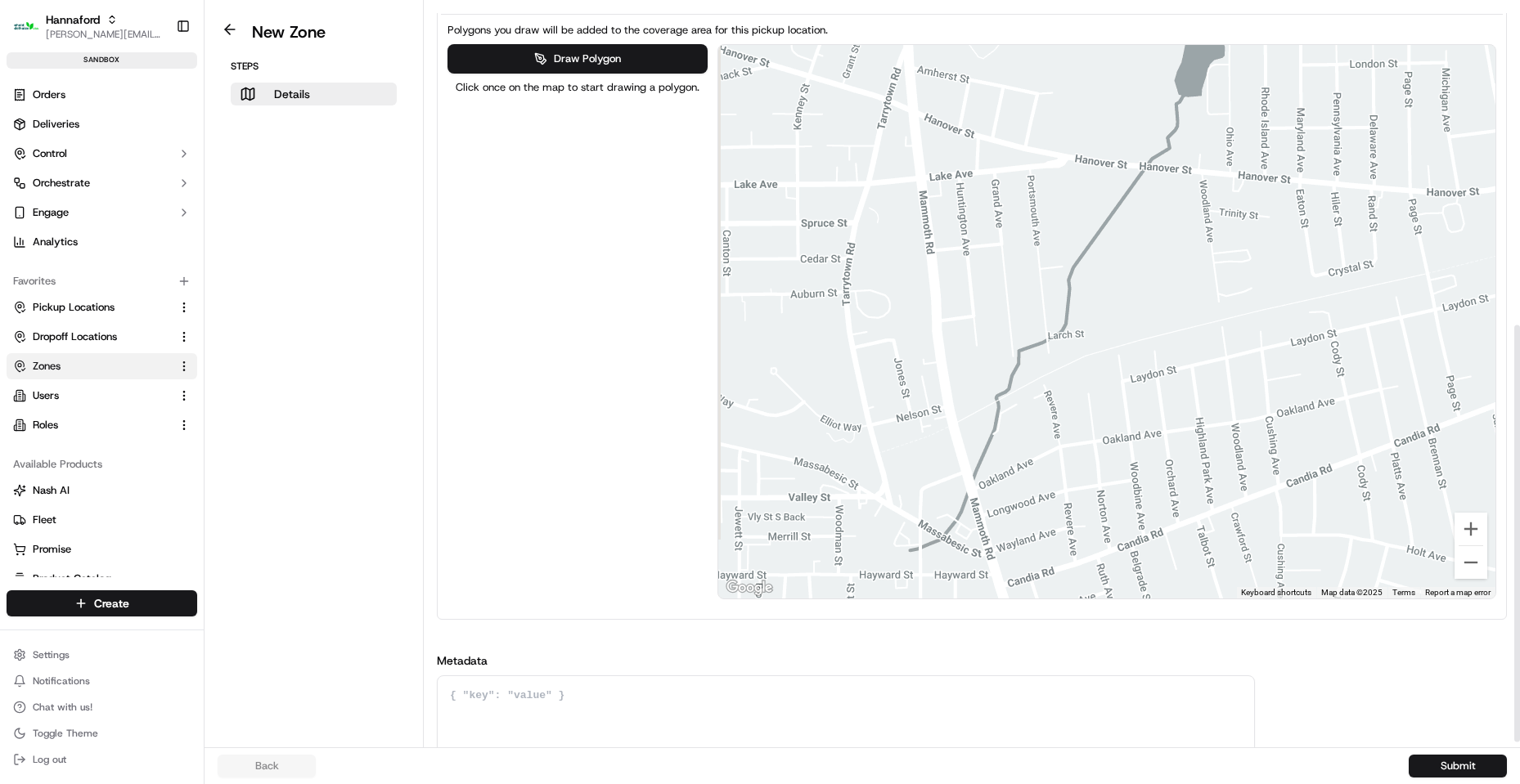
drag, startPoint x: 1152, startPoint y: 224, endPoint x: 1165, endPoint y: 244, distance: 23.9
click at [1165, 244] on div at bounding box center [1107, 322] width 778 height 553
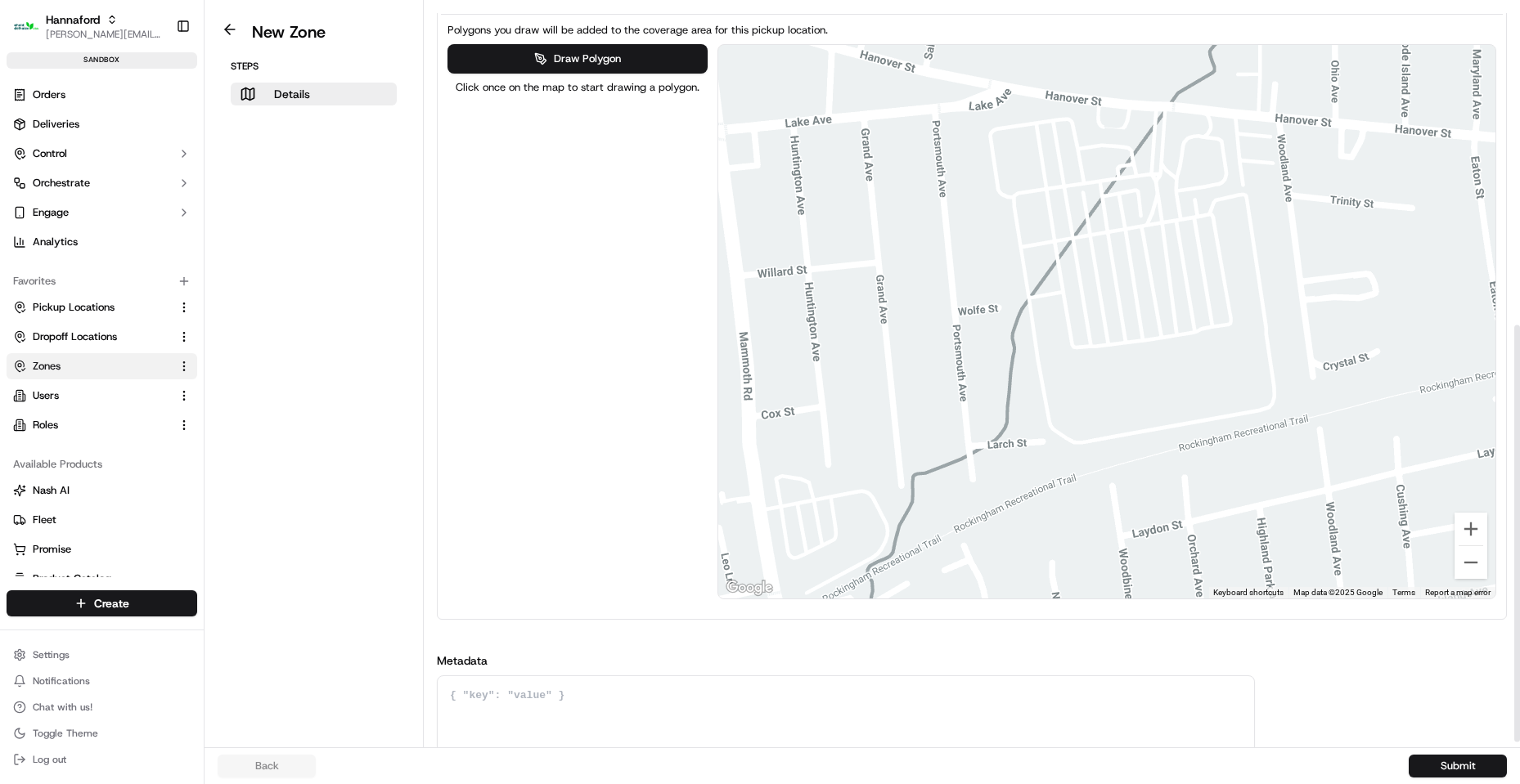
drag, startPoint x: 1134, startPoint y: 242, endPoint x: 1157, endPoint y: 280, distance: 44.4
click at [1157, 280] on div at bounding box center [1107, 322] width 778 height 553
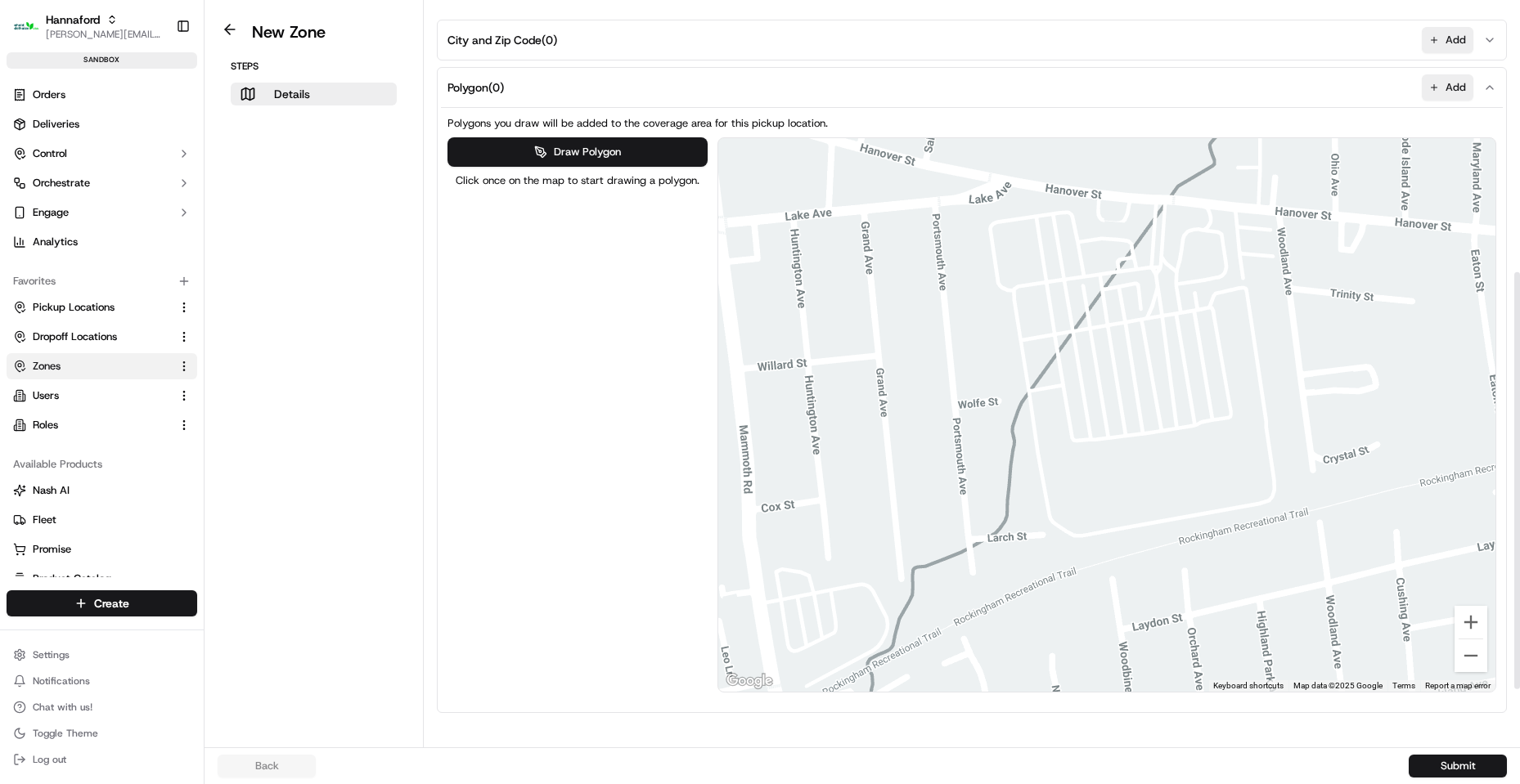
scroll to position [419, 0]
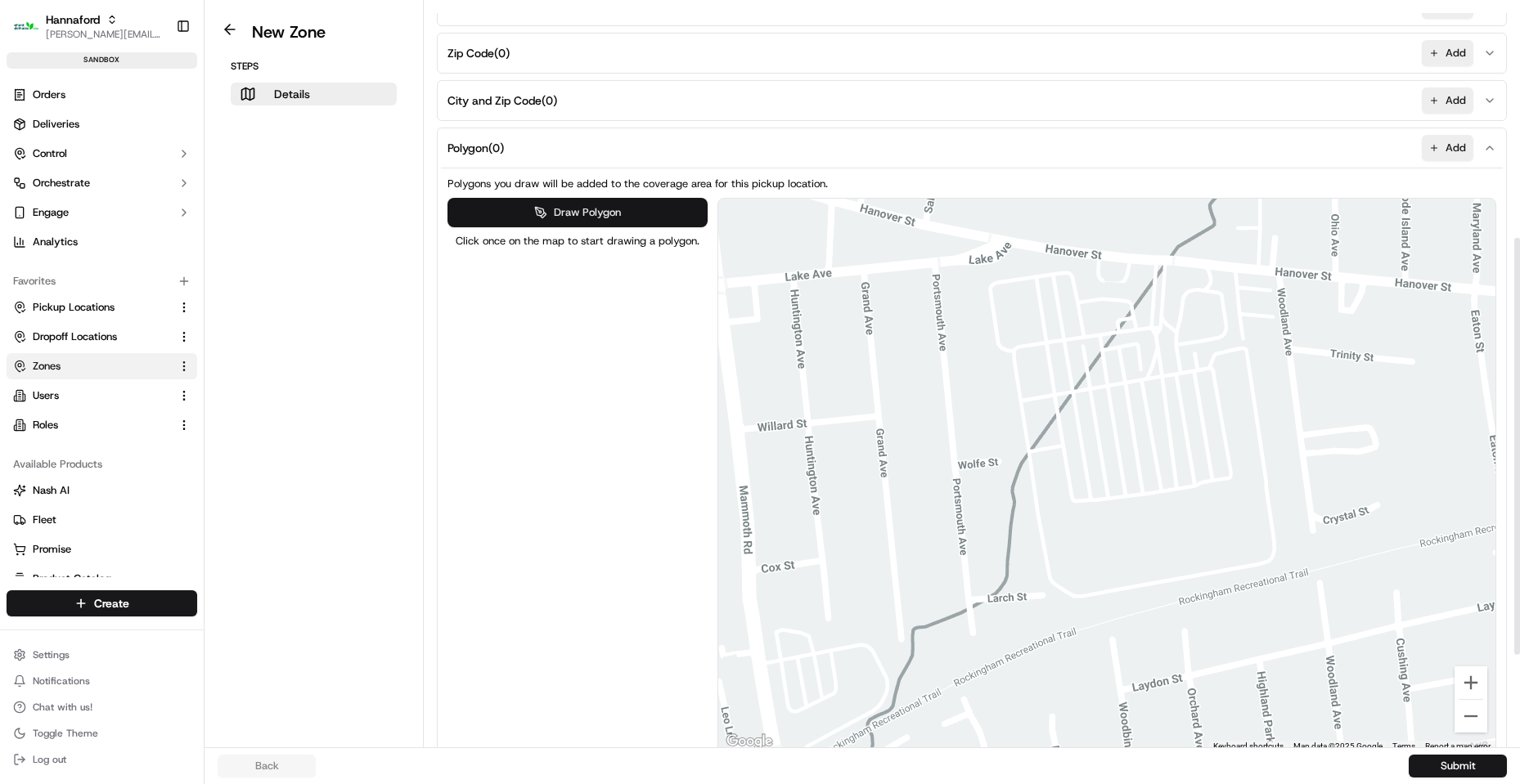
click at [615, 210] on button "Draw Polygon" at bounding box center [577, 212] width 260 height 29
click at [1034, 456] on div at bounding box center [1107, 476] width 778 height 553
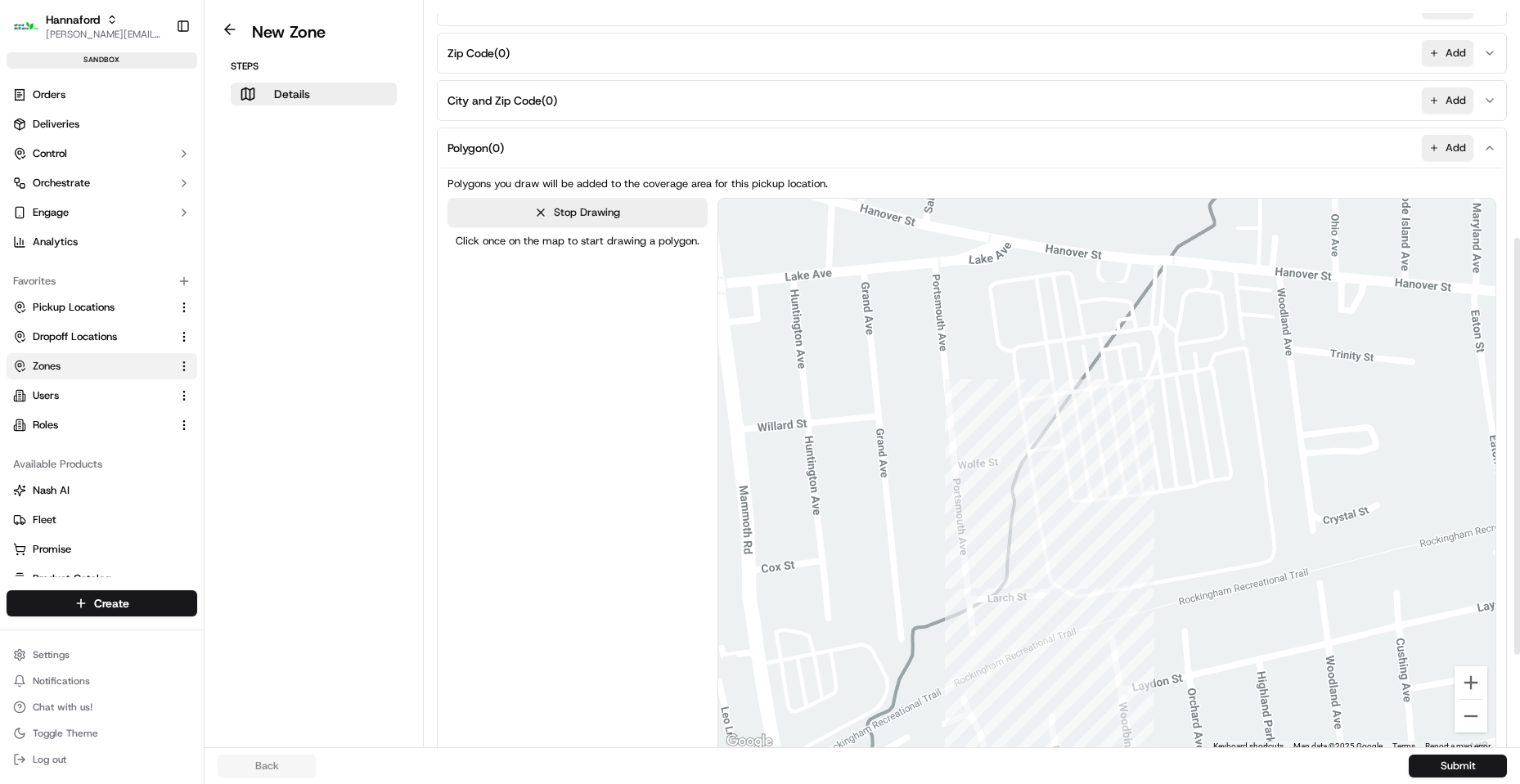
click at [1067, 590] on div at bounding box center [1107, 476] width 778 height 553
drag, startPoint x: 1139, startPoint y: 572, endPoint x: 1150, endPoint y: 555, distance: 20.2
click at [1139, 571] on div at bounding box center [1107, 476] width 778 height 553
click at [1150, 542] on div at bounding box center [1107, 476] width 778 height 553
click at [1136, 439] on div at bounding box center [1107, 476] width 778 height 553
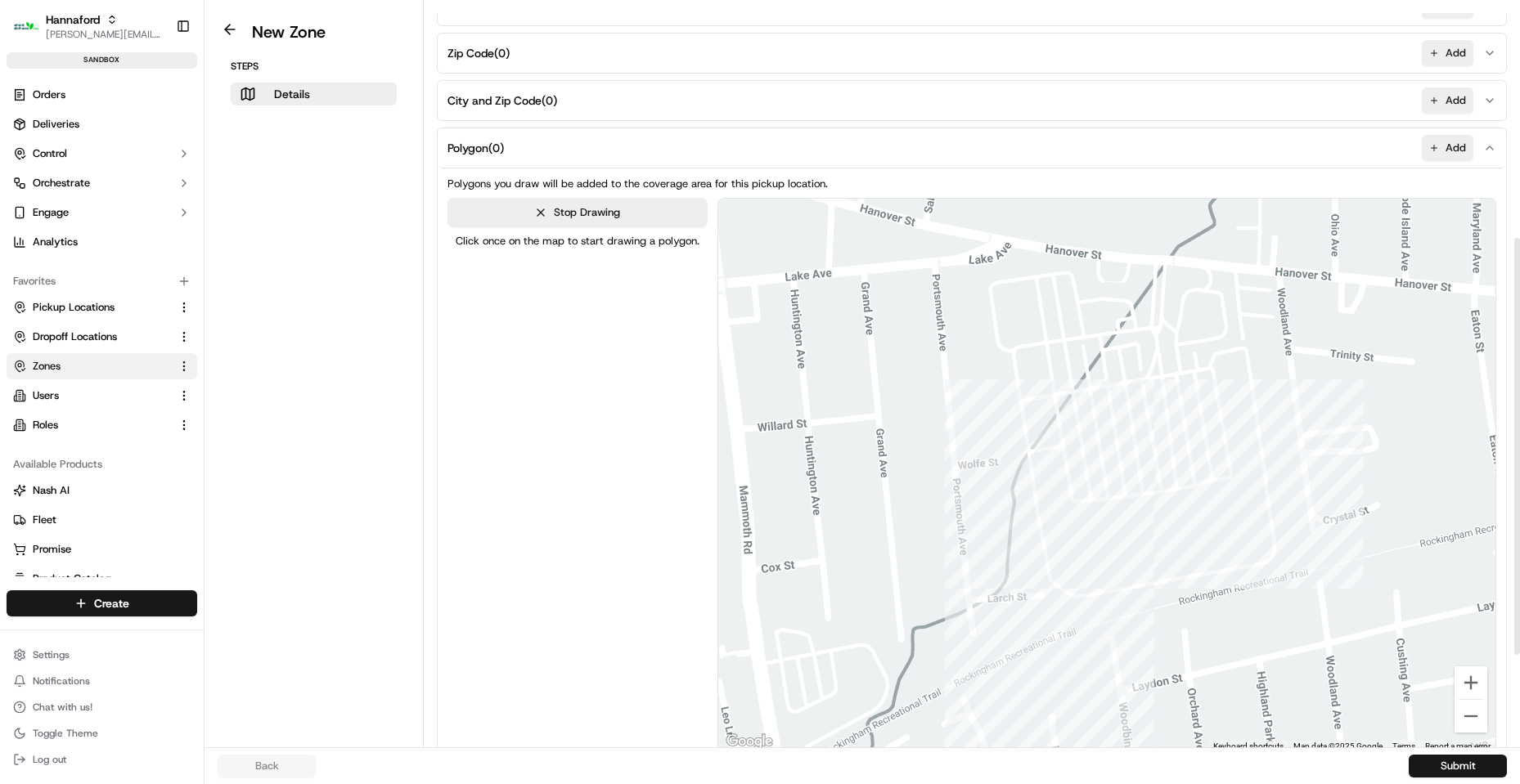
click at [1030, 454] on div at bounding box center [1107, 476] width 778 height 553
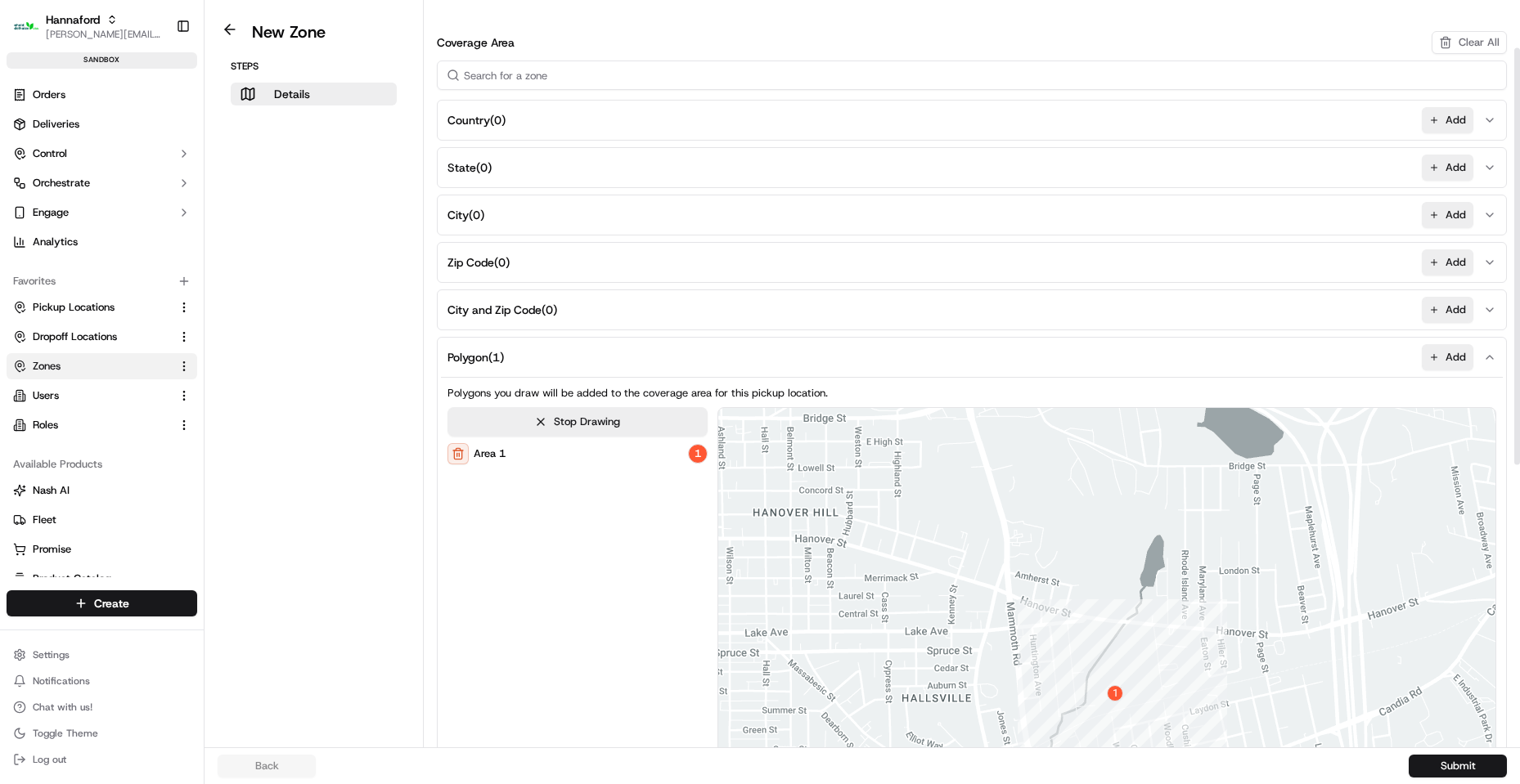
scroll to position [582, 0]
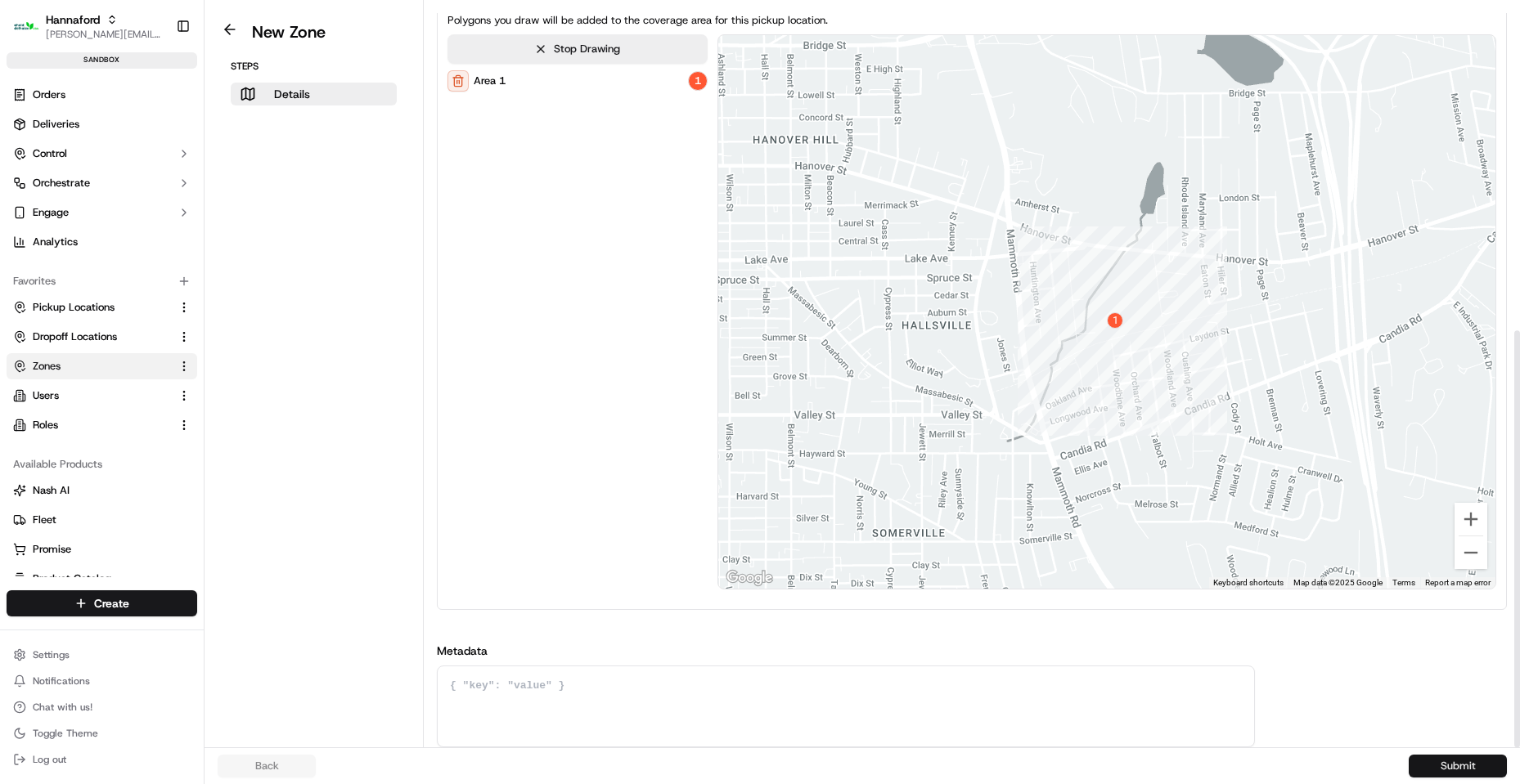
click at [1437, 764] on button "Submit" at bounding box center [1457, 766] width 98 height 23
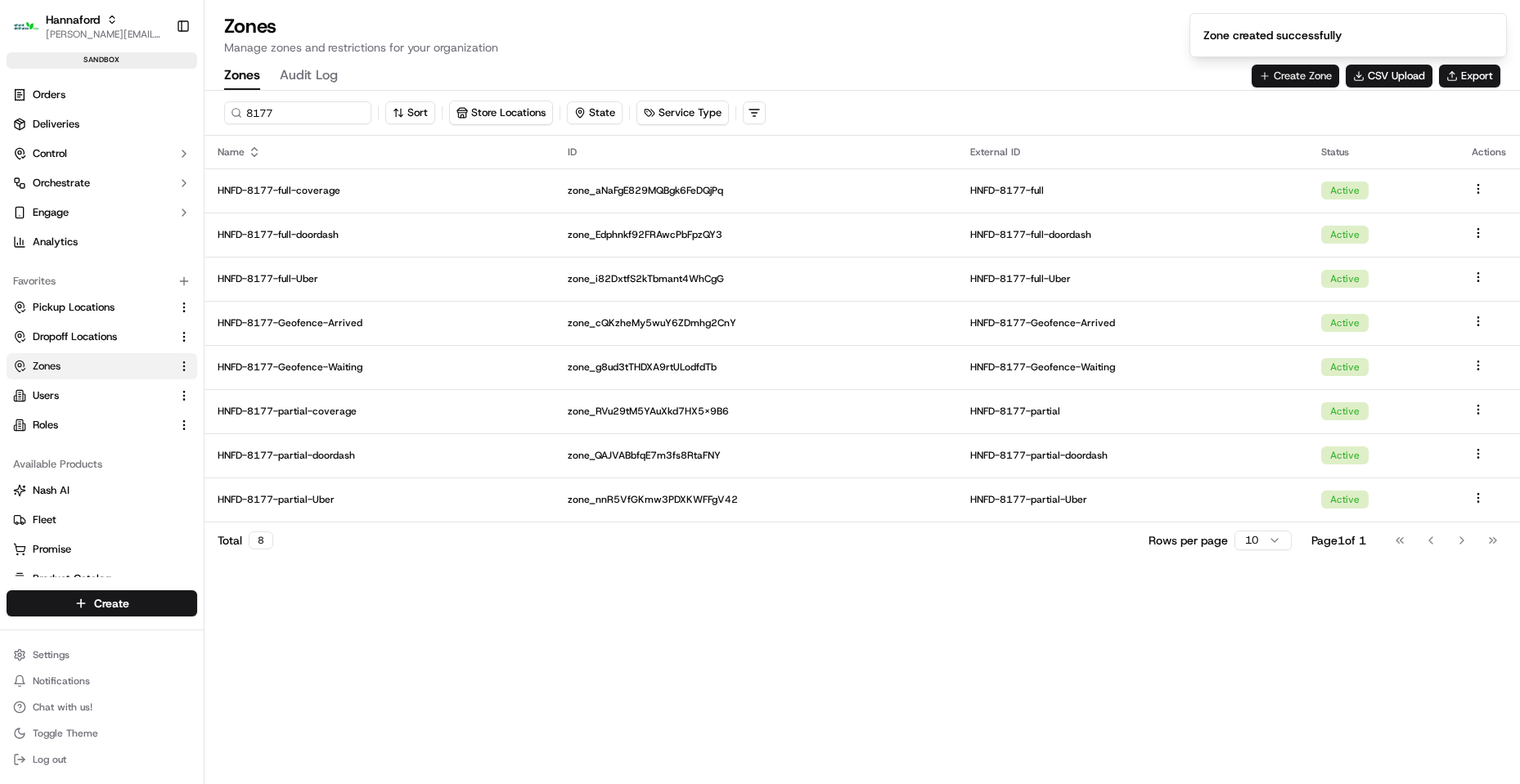
click at [1302, 84] on button "Create Zone" at bounding box center [1295, 76] width 88 height 23
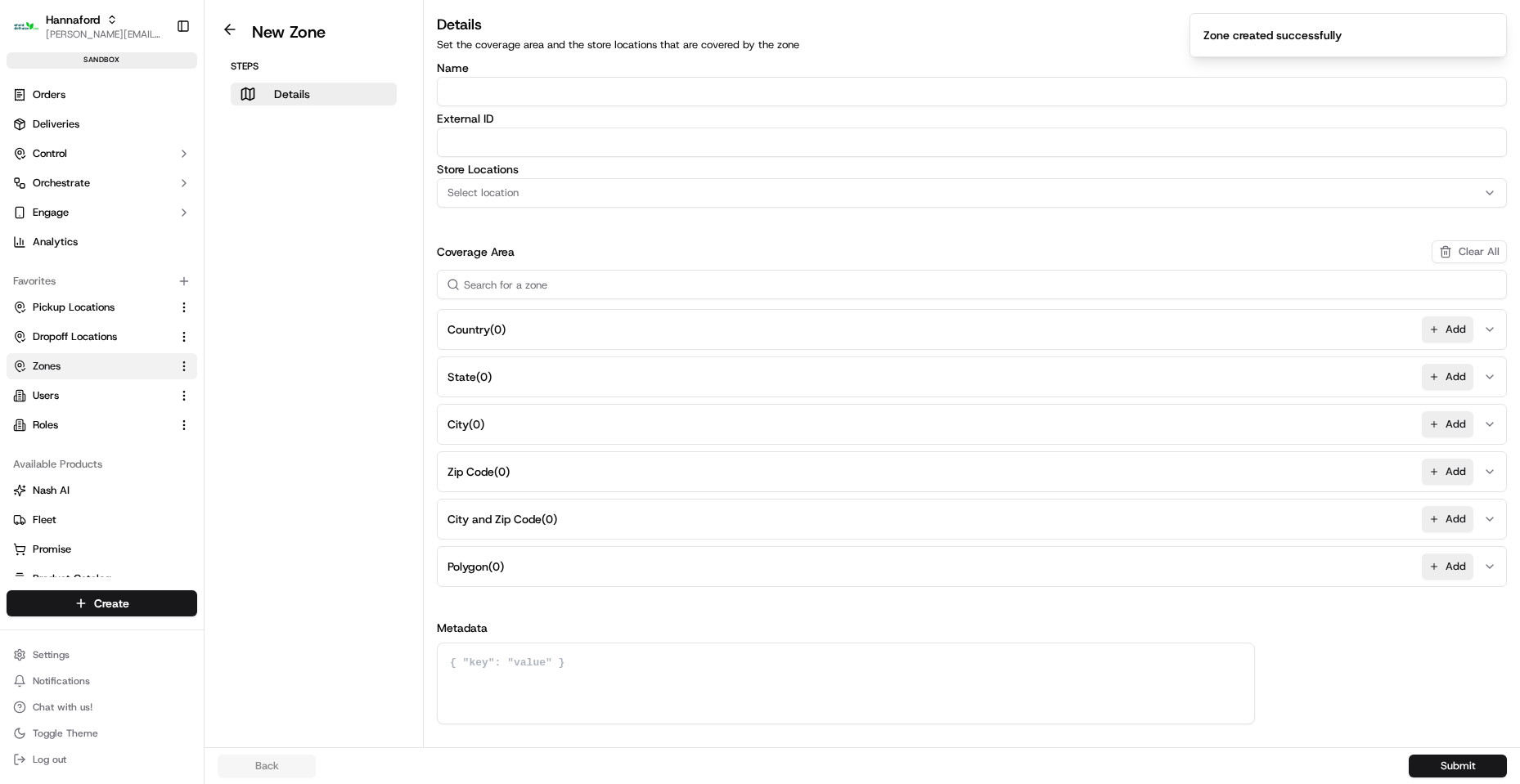
click at [517, 72] on label "Name" at bounding box center [972, 67] width 1070 height 11
click at [517, 77] on input "Name" at bounding box center [972, 91] width 1070 height 29
click at [508, 86] on input "Name" at bounding box center [972, 91] width 1070 height 29
paste input "HNFD-8178-Geofence-Arrived"
click at [572, 95] on input "HNFD-8178-Geofence-Arrived" at bounding box center [972, 91] width 1070 height 29
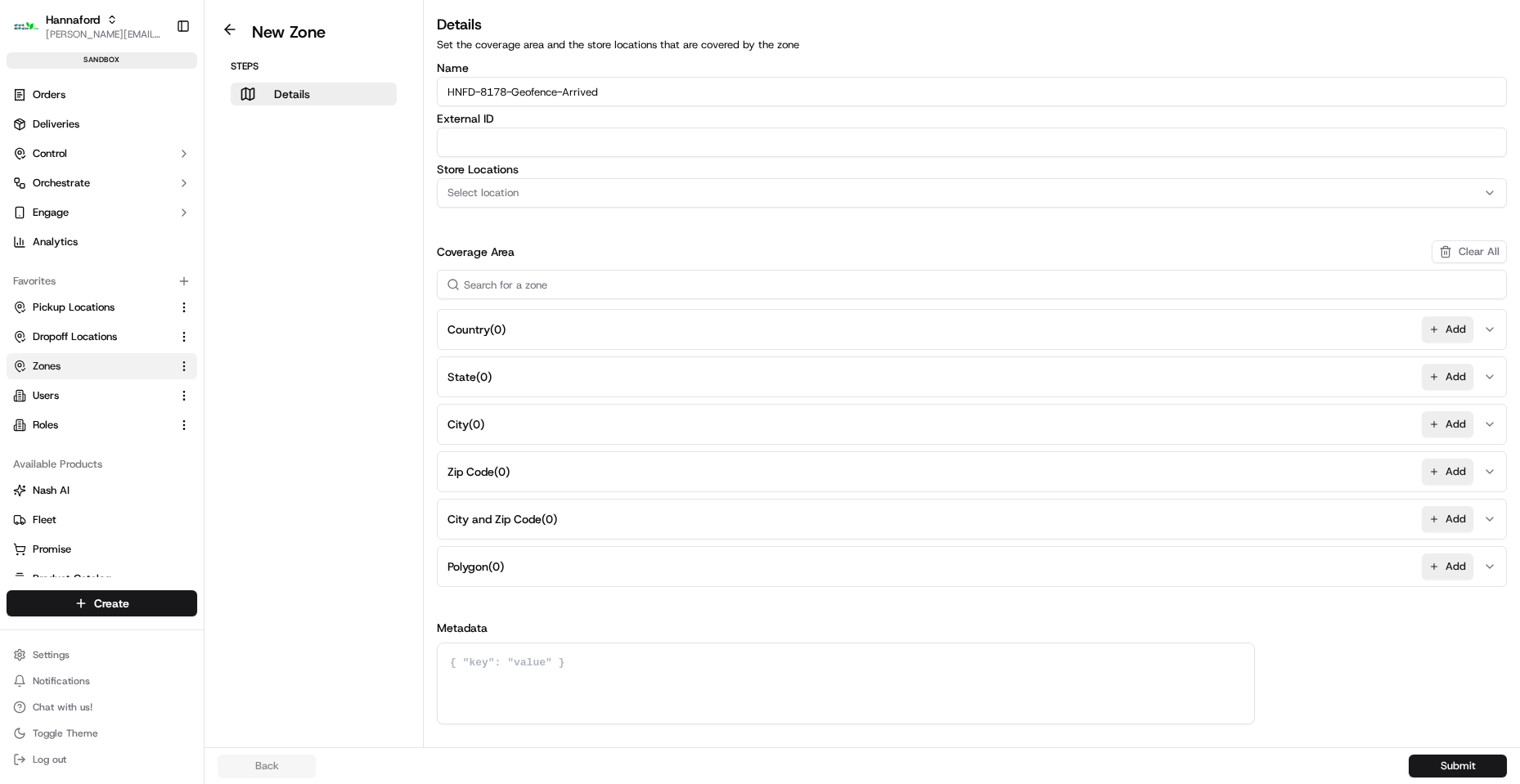
click at [572, 95] on input "HNFD-8178-Geofence-Arrived" at bounding box center [972, 91] width 1070 height 29
type input "HNFD-8178-Geofence-Waiting"
paste input "HNFD-8178-Geofence-Waiting"
type input "HNFD-8178-Geofence-Waiting"
click at [519, 201] on button "Select location" at bounding box center [972, 193] width 1070 height 29
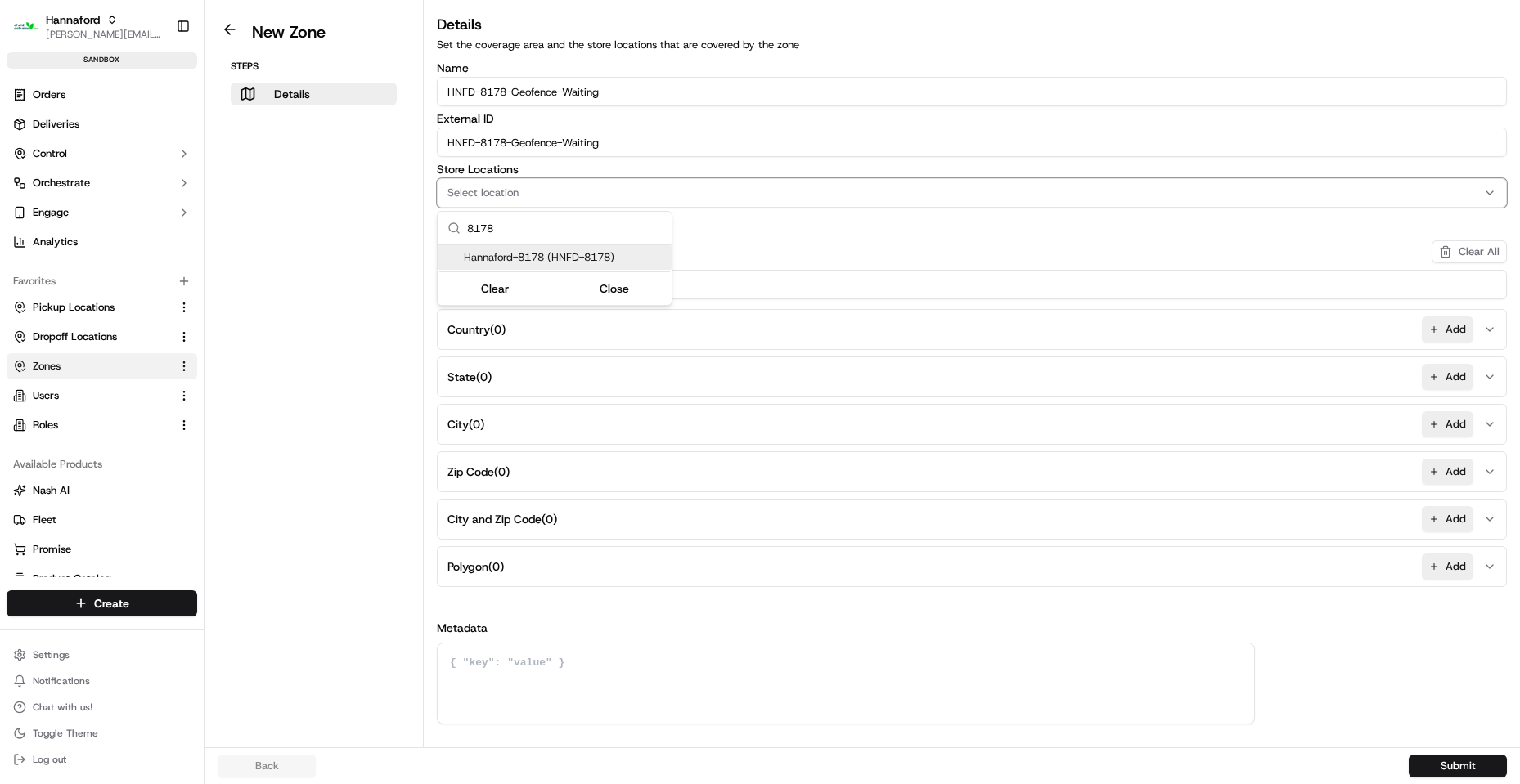
type input "8178"
click at [614, 263] on span "Hannaford-8178 (HNFD-8178)" at bounding box center [564, 257] width 202 height 15
click at [606, 285] on button "Close" at bounding box center [615, 289] width 112 height 23
drag, startPoint x: 1432, startPoint y: 562, endPoint x: 1249, endPoint y: 460, distance: 209.5
click at [1432, 561] on button "Add" at bounding box center [1447, 567] width 51 height 27
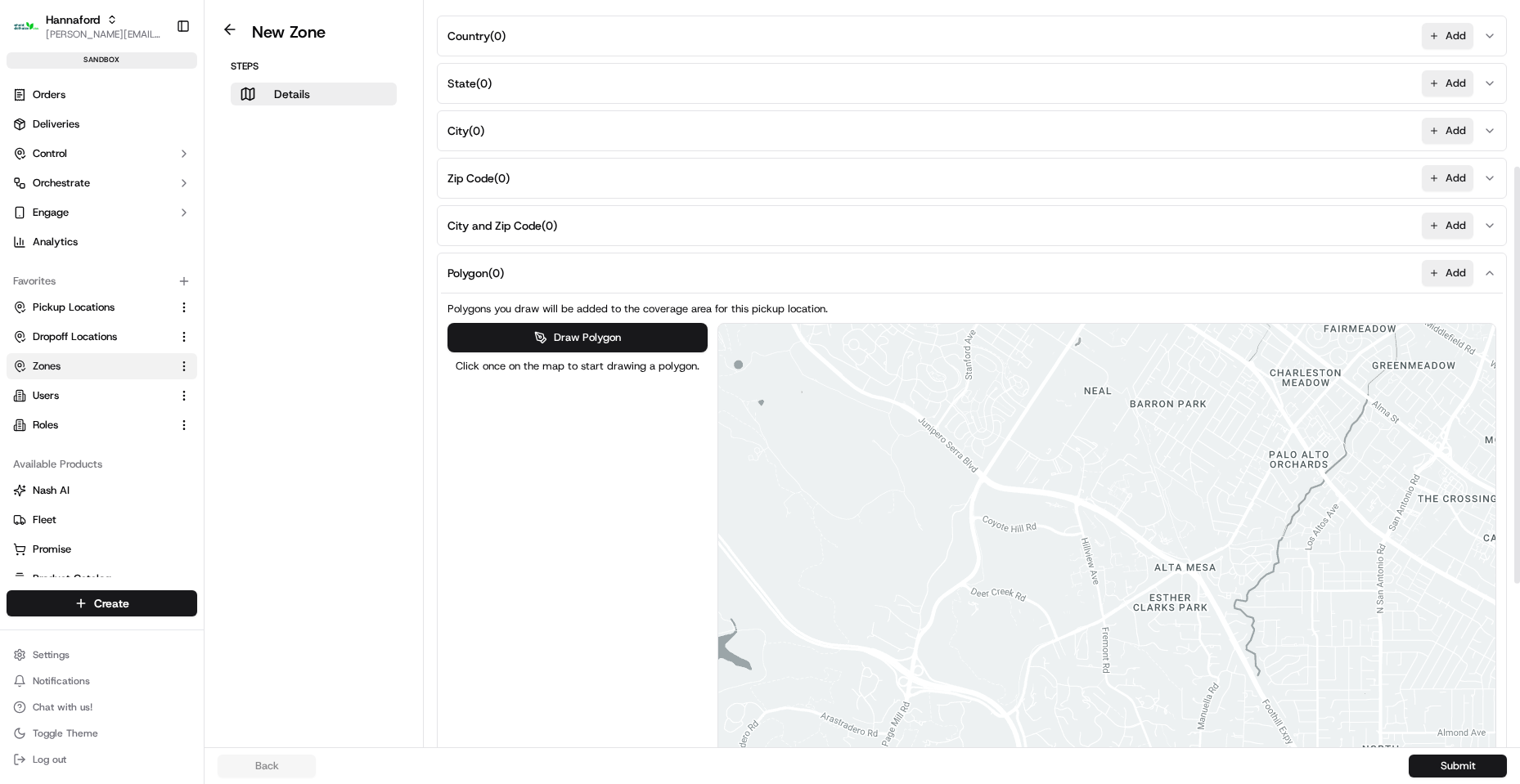
scroll to position [582, 0]
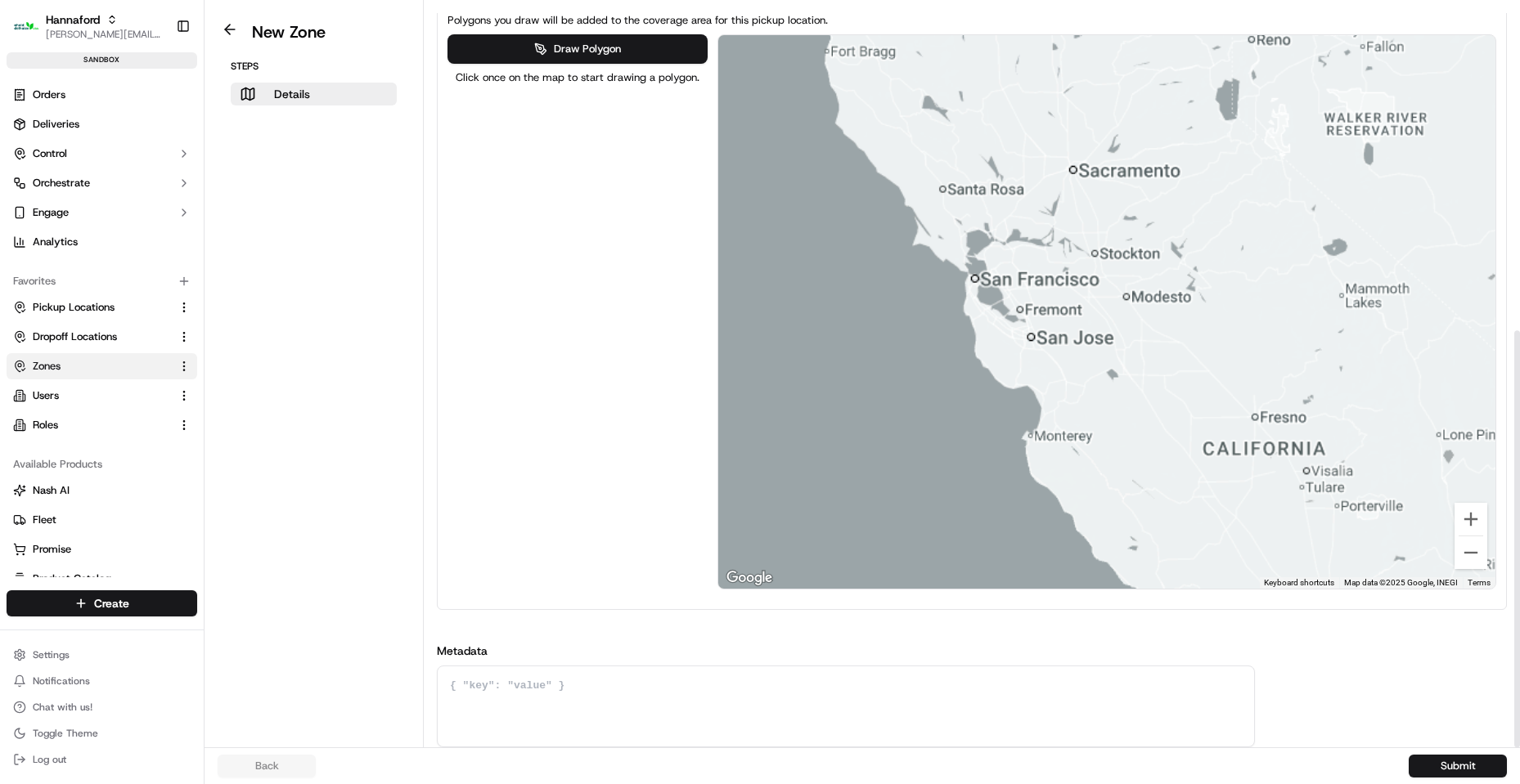
drag, startPoint x: 1169, startPoint y: 306, endPoint x: 779, endPoint y: 351, distance: 392.6
click at [783, 349] on div at bounding box center [1107, 312] width 778 height 553
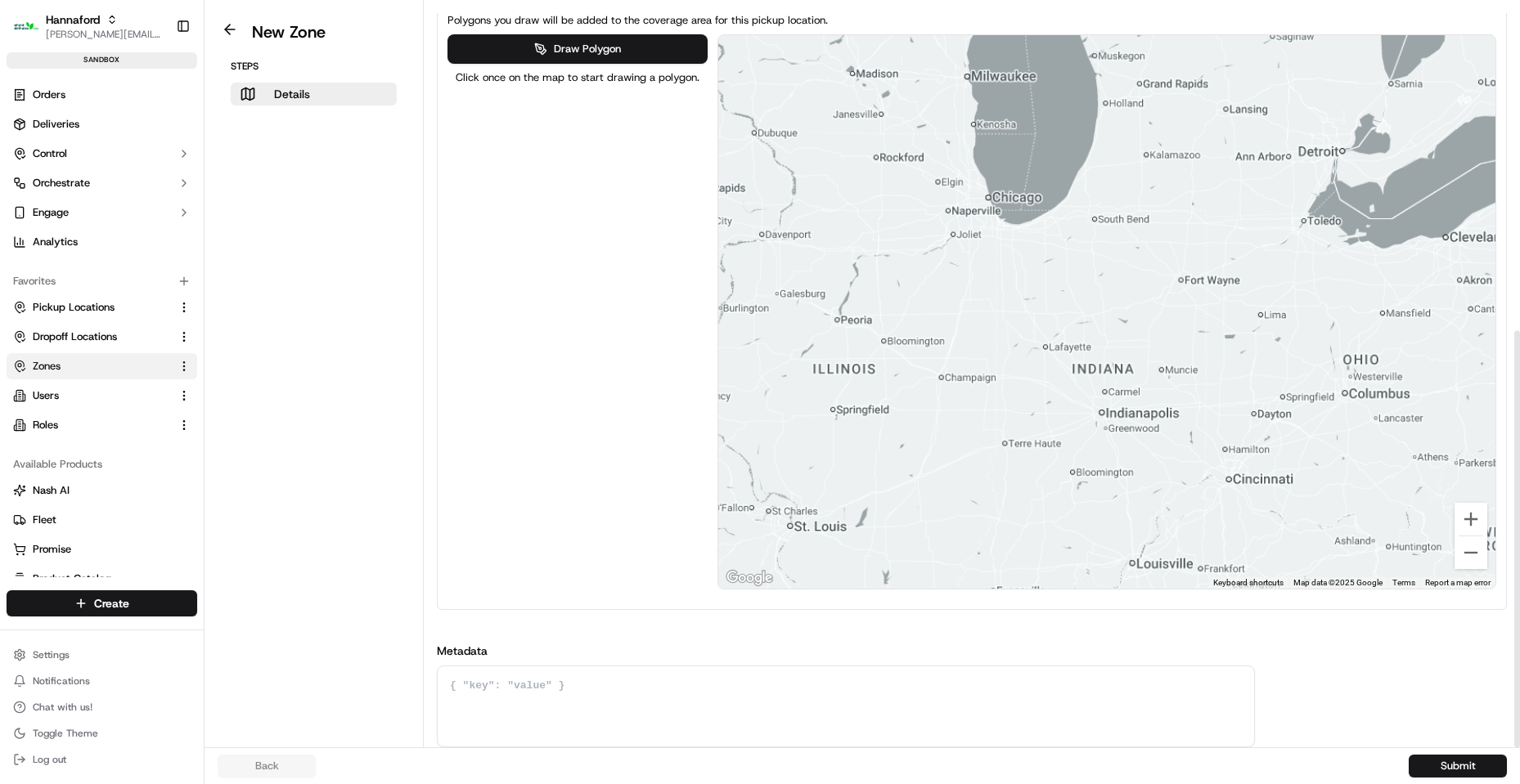
drag, startPoint x: 1310, startPoint y: 335, endPoint x: 790, endPoint y: 347, distance: 520.1
click at [832, 346] on div at bounding box center [1107, 312] width 778 height 553
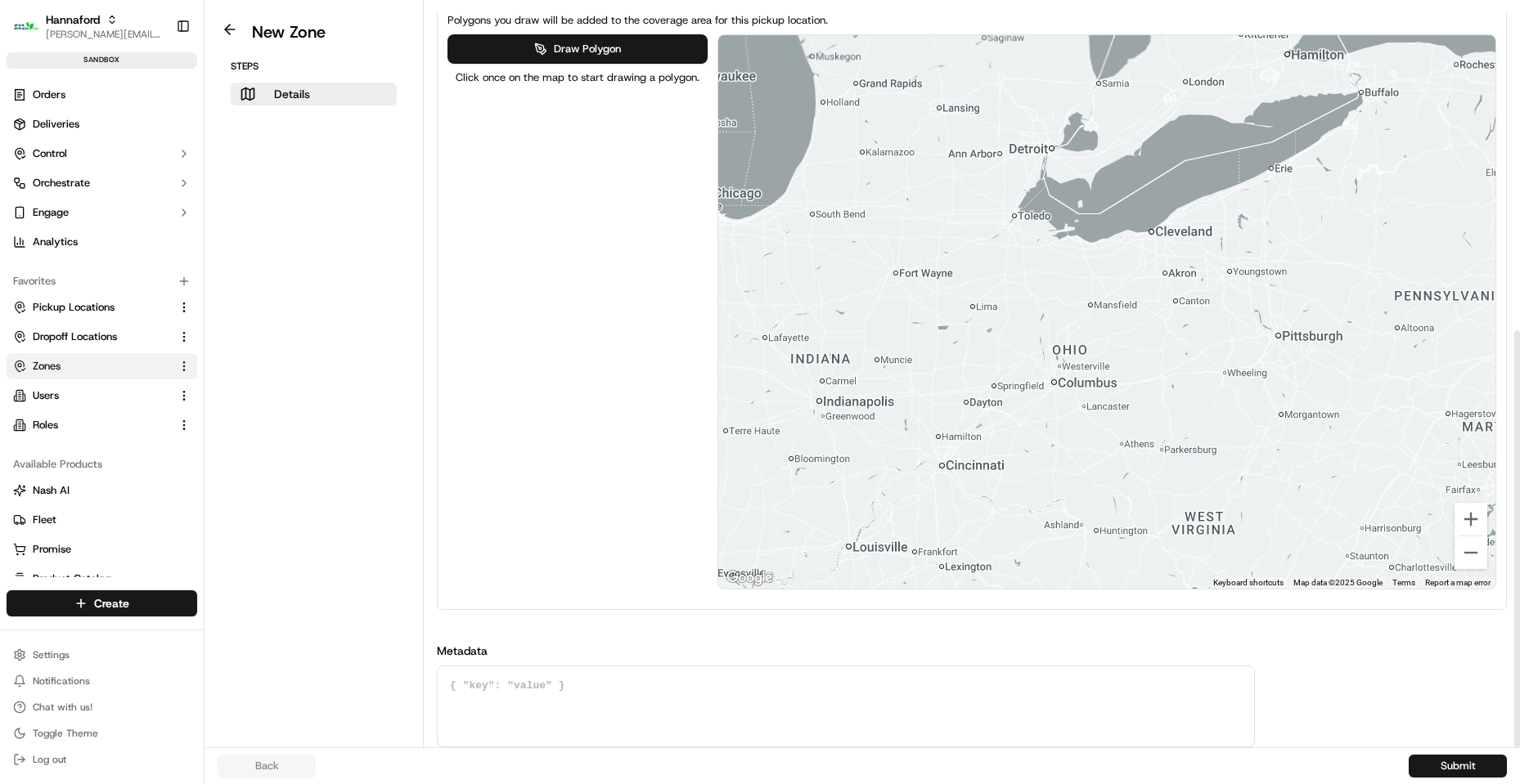
drag, startPoint x: 1202, startPoint y: 322, endPoint x: 1002, endPoint y: 348, distance: 201.7
click at [977, 347] on div at bounding box center [1107, 312] width 778 height 553
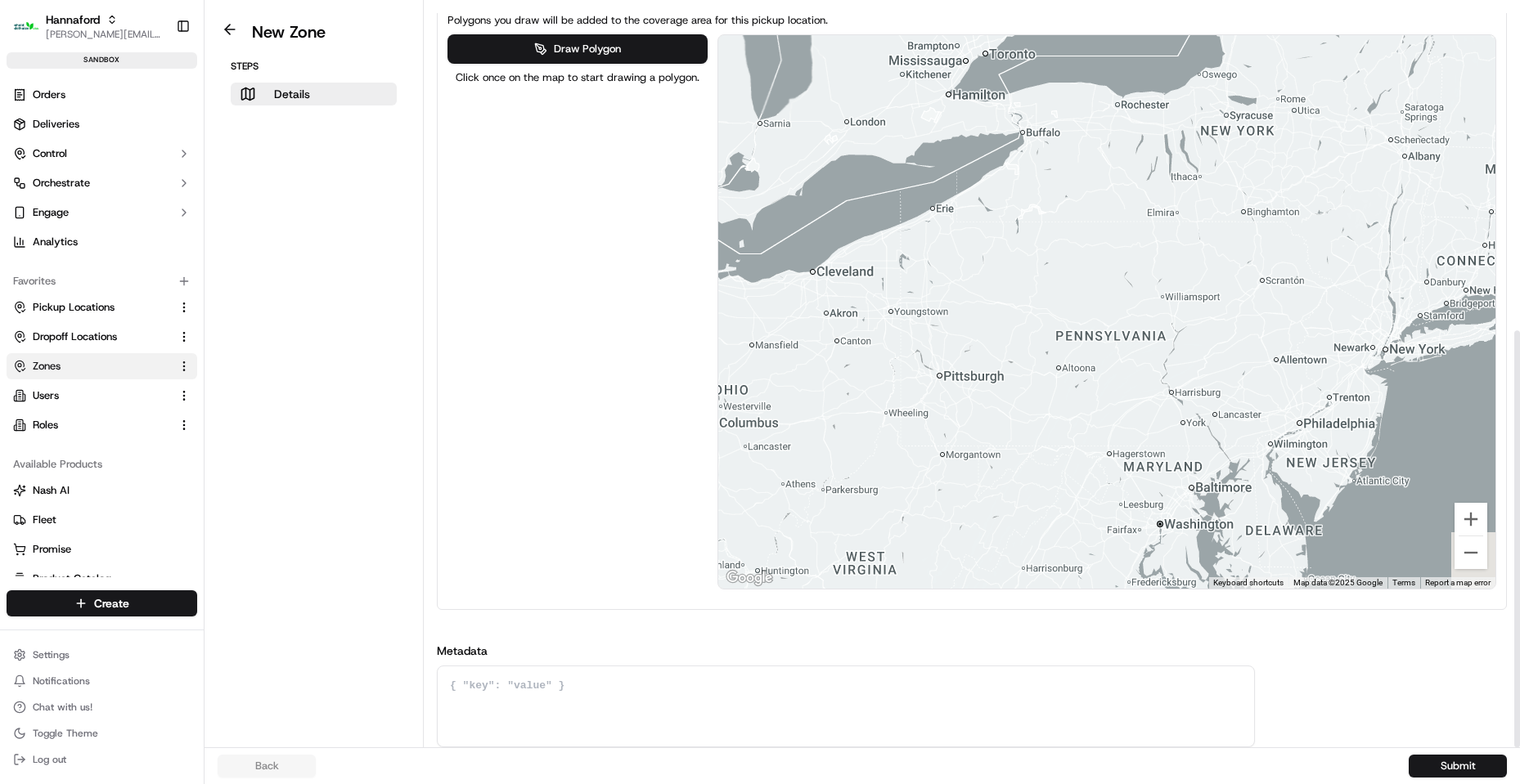
drag, startPoint x: 1106, startPoint y: 337, endPoint x: 932, endPoint y: 346, distance: 174.2
click at [932, 346] on div at bounding box center [1107, 312] width 778 height 553
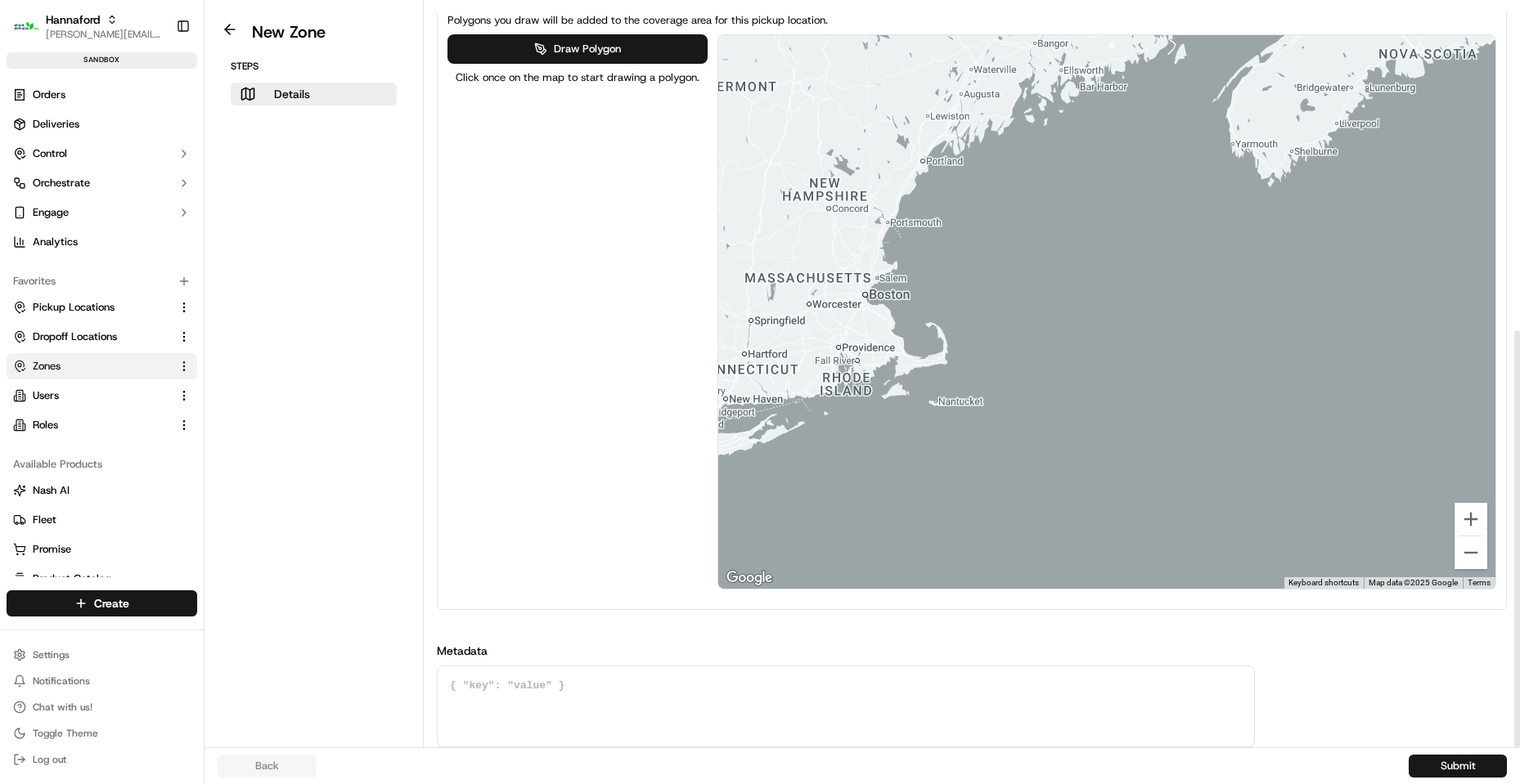
drag, startPoint x: 1015, startPoint y: 343, endPoint x: 1028, endPoint y: 363, distance: 23.9
click at [1165, 408] on div at bounding box center [1107, 312] width 778 height 553
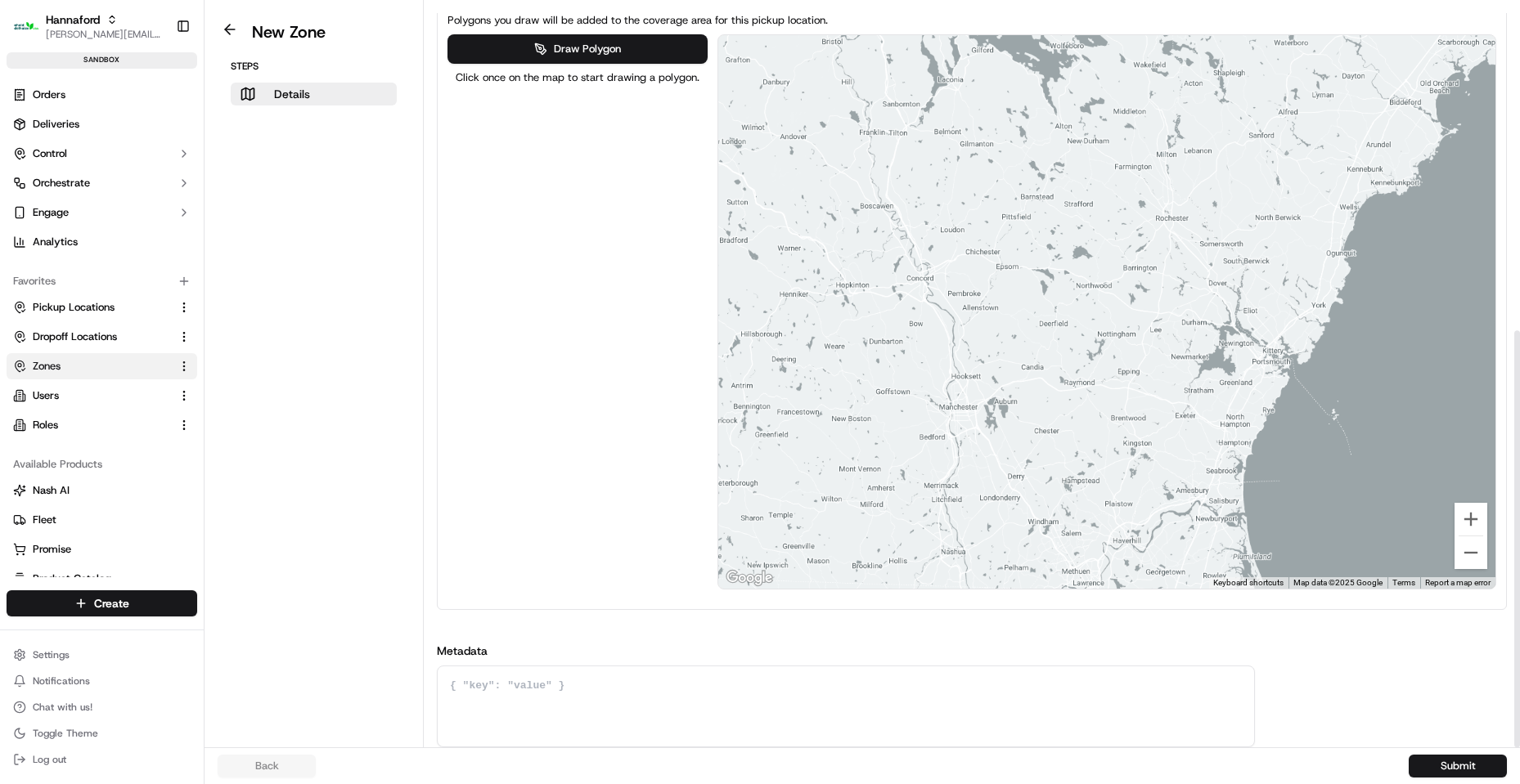
drag, startPoint x: 952, startPoint y: 156, endPoint x: 1166, endPoint y: 260, distance: 237.9
click at [1172, 259] on div at bounding box center [1107, 312] width 778 height 553
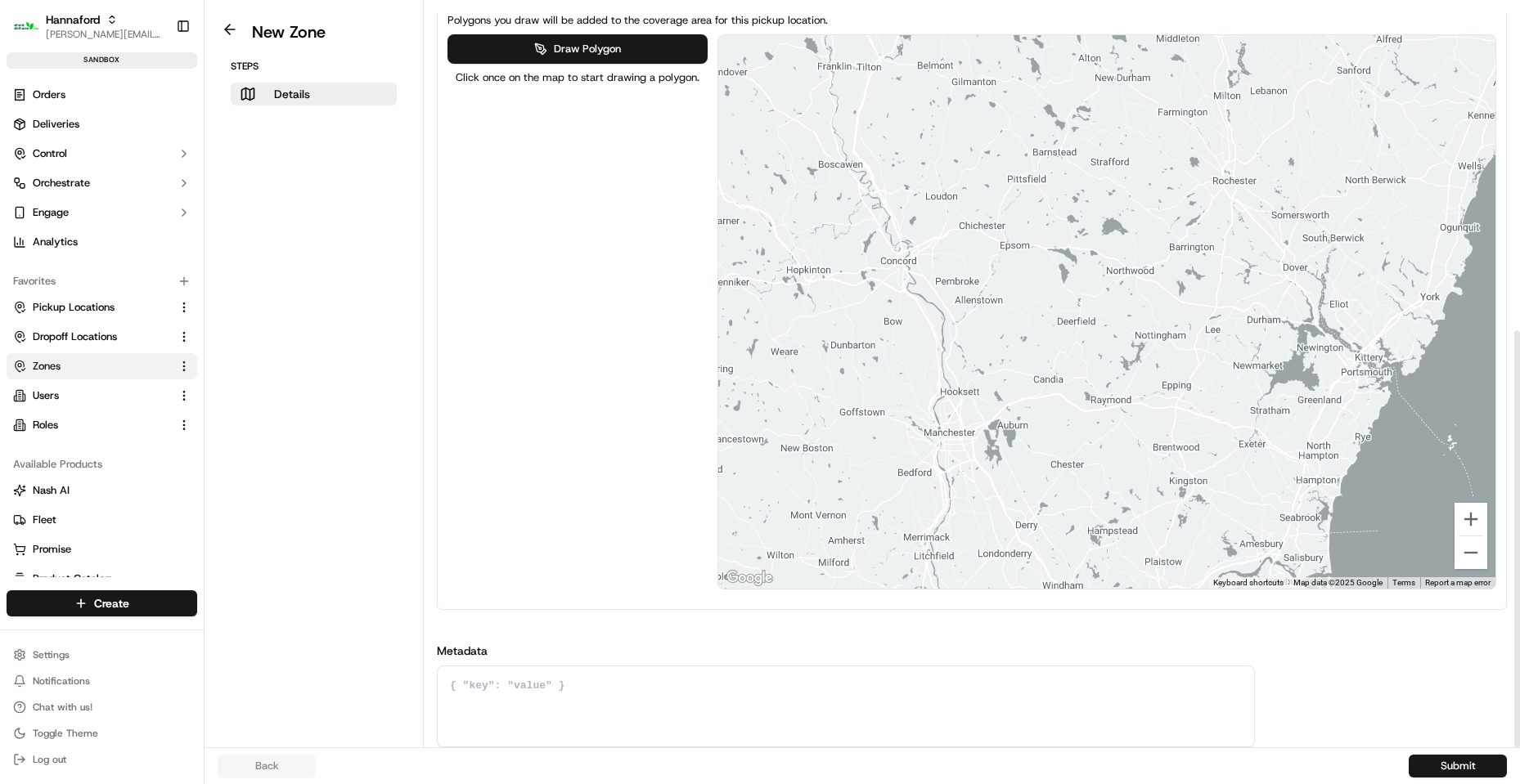
drag, startPoint x: 1080, startPoint y: 318, endPoint x: 1098, endPoint y: 318, distance: 18.0
click at [1100, 318] on div at bounding box center [1107, 312] width 778 height 553
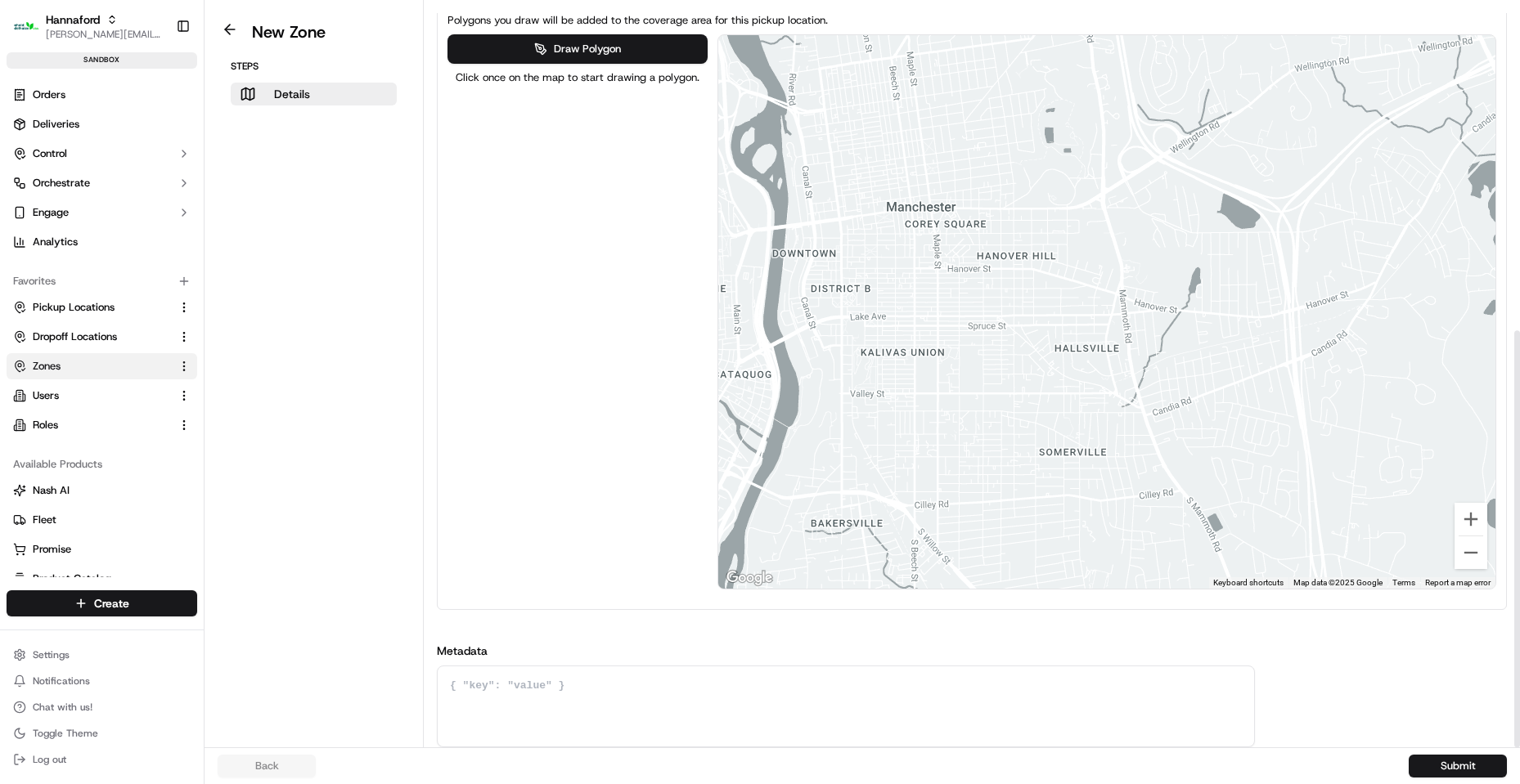
drag, startPoint x: 1171, startPoint y: 218, endPoint x: 1122, endPoint y: 305, distance: 99.8
click at [1123, 307] on div at bounding box center [1107, 312] width 778 height 553
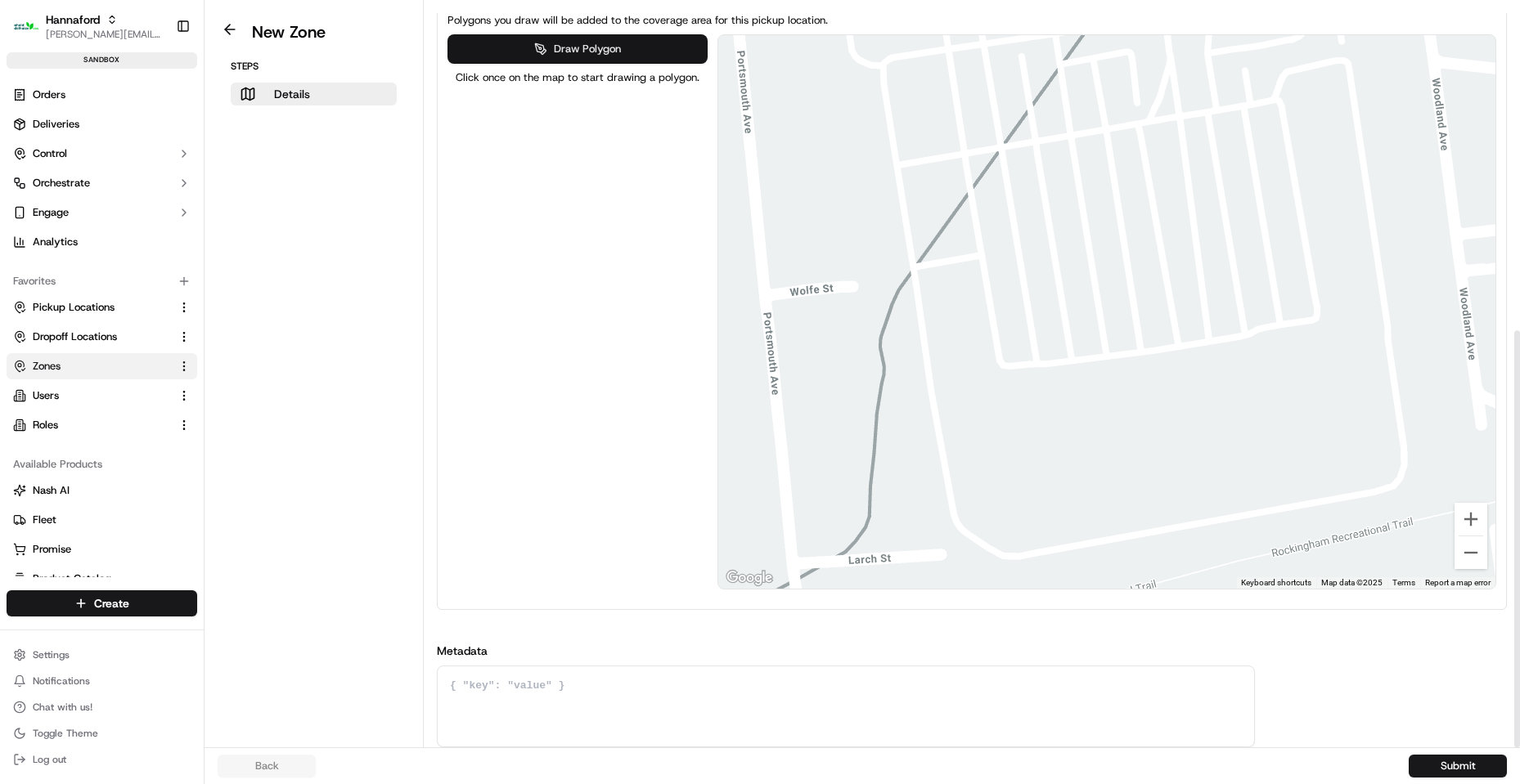
drag, startPoint x: 602, startPoint y: 52, endPoint x: 618, endPoint y: 52, distance: 16.0
click at [605, 50] on button "Draw Polygon" at bounding box center [577, 49] width 260 height 29
click at [1073, 334] on div at bounding box center [1107, 312] width 778 height 553
drag, startPoint x: 1088, startPoint y: 332, endPoint x: 1081, endPoint y: 309, distance: 24.0
click at [1088, 331] on div at bounding box center [1107, 312] width 778 height 553
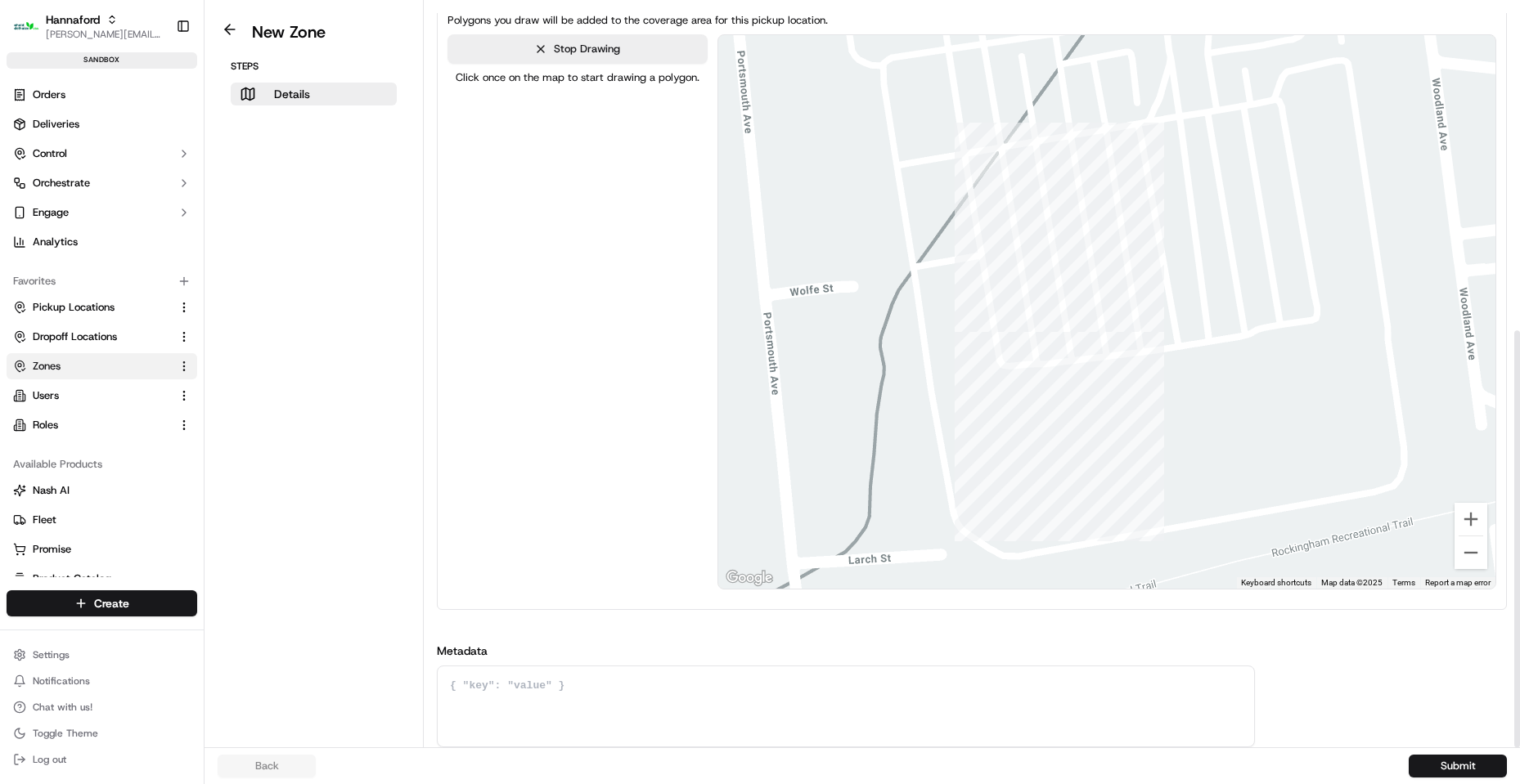
click at [1087, 332] on div at bounding box center [1107, 312] width 778 height 553
click at [1074, 269] on div at bounding box center [1107, 312] width 778 height 553
click at [1061, 271] on div at bounding box center [1107, 312] width 778 height 553
click at [1073, 336] on div at bounding box center [1107, 312] width 778 height 553
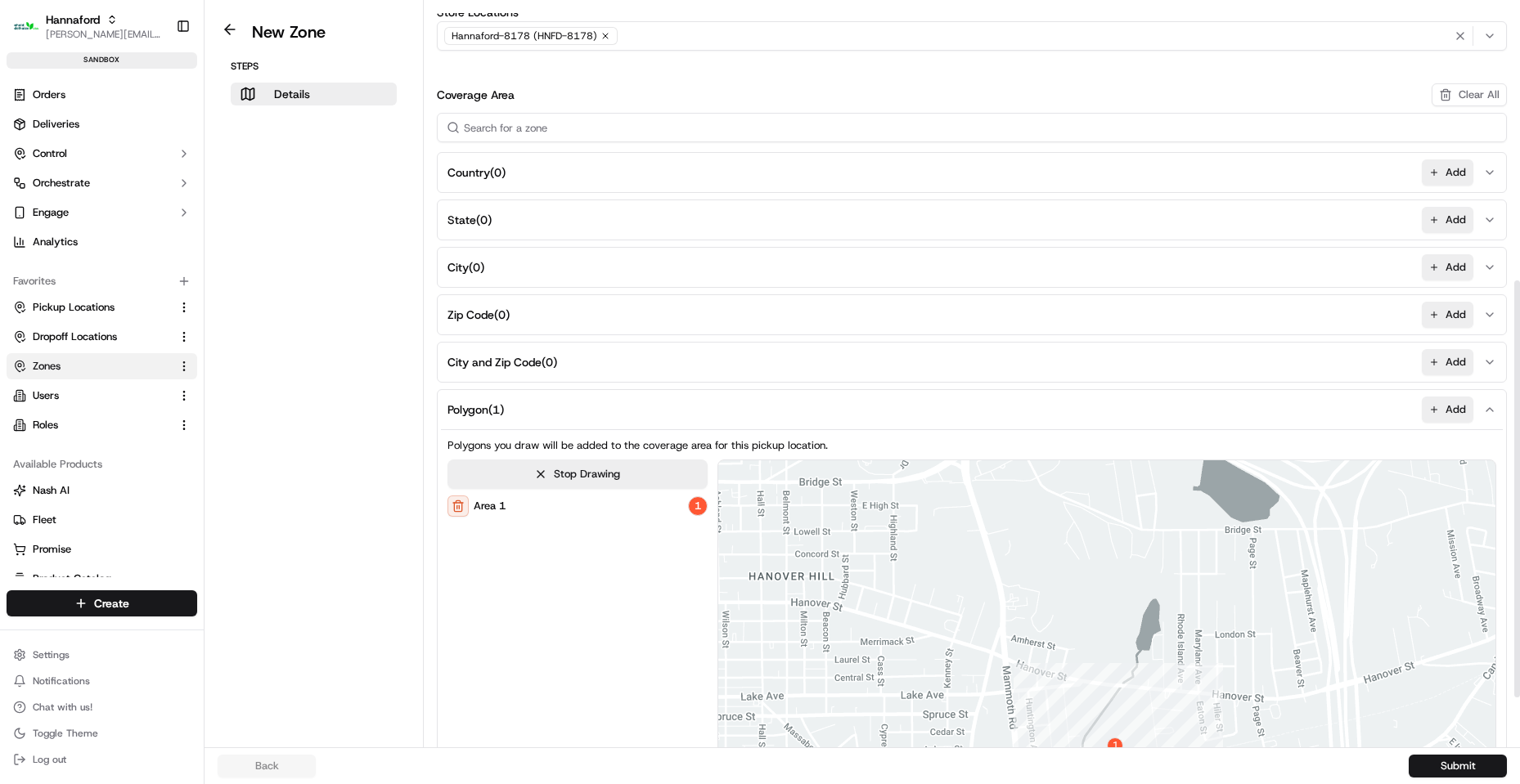
scroll to position [0, 0]
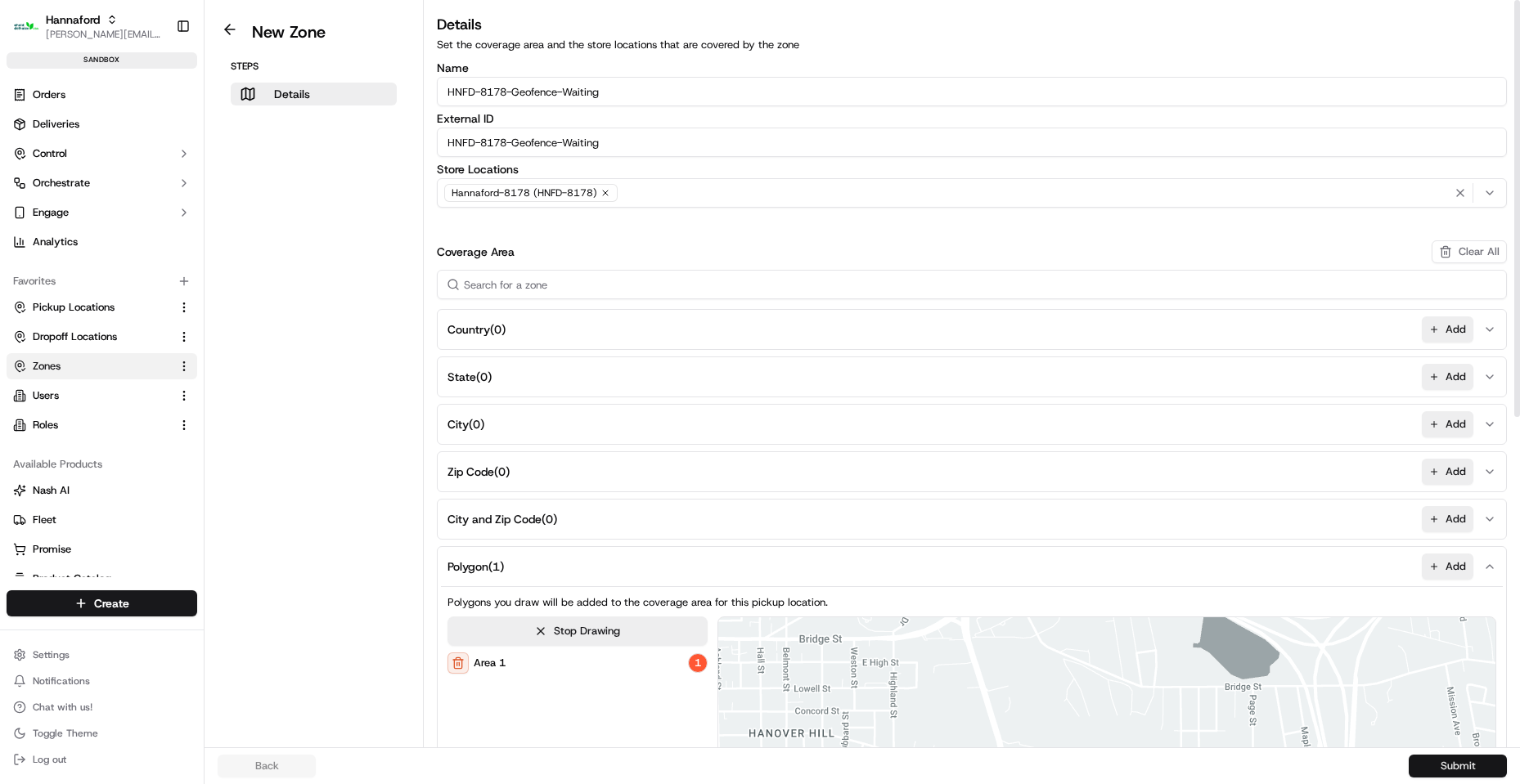
click at [1458, 764] on button "Submit" at bounding box center [1457, 766] width 98 height 23
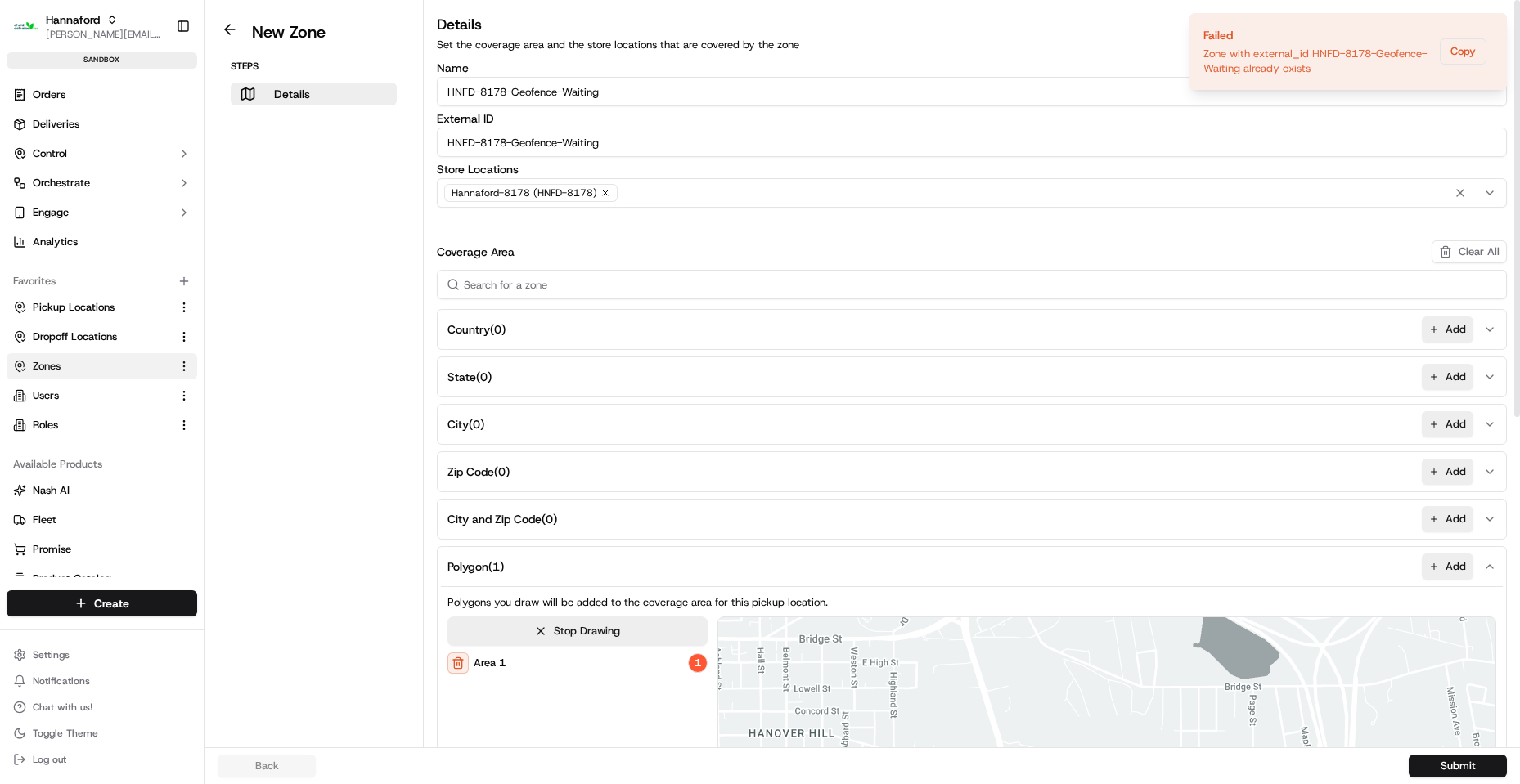
click at [600, 88] on input "HNFD-8178-Geofence-Waiting" at bounding box center [972, 91] width 1070 height 29
type input "HNFD-8178-Geofence-Arrived"
click at [653, 141] on input "HNFD-8178-Geofence-Waiting" at bounding box center [972, 141] width 1070 height 29
paste input "Arrived"
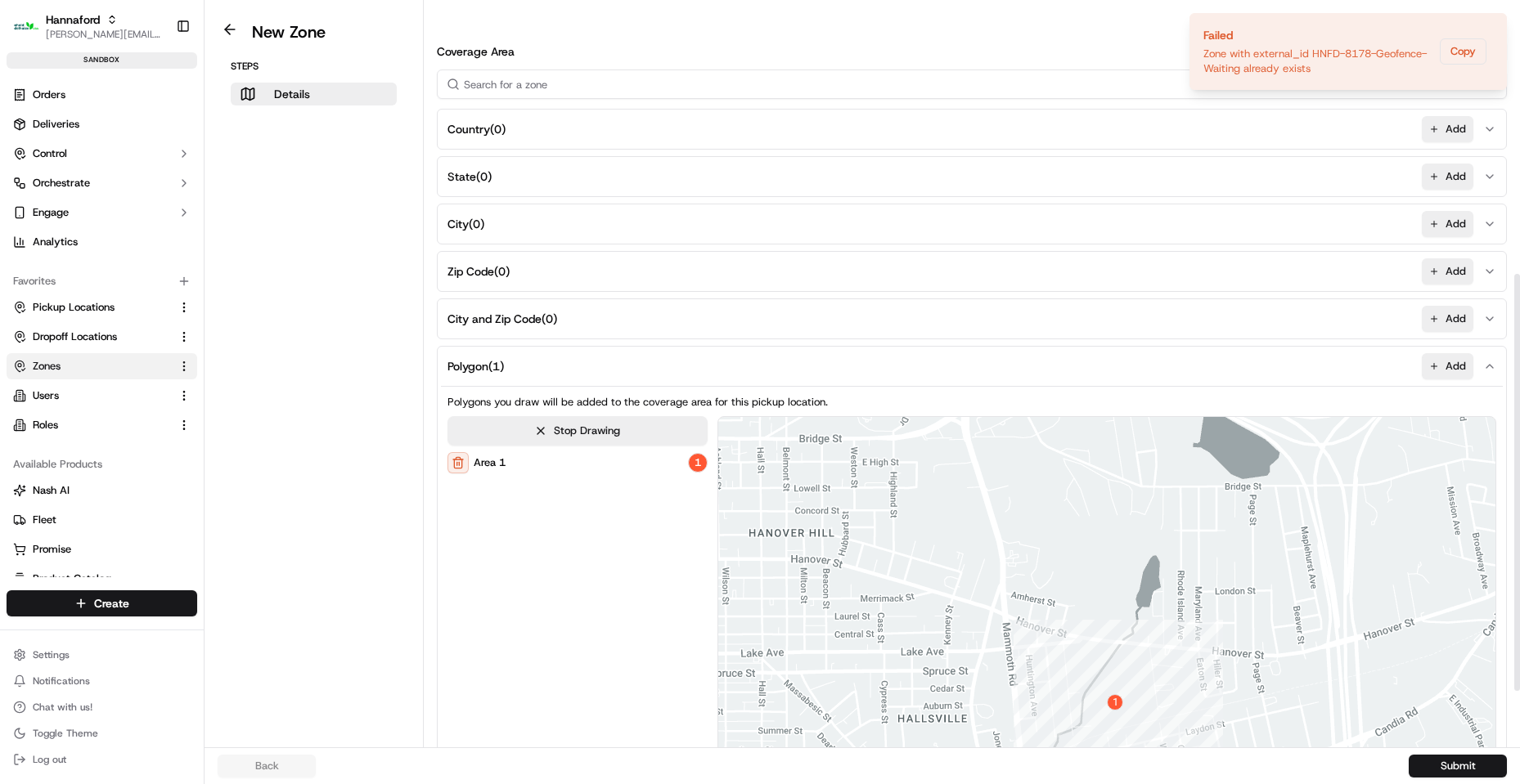
scroll to position [582, 0]
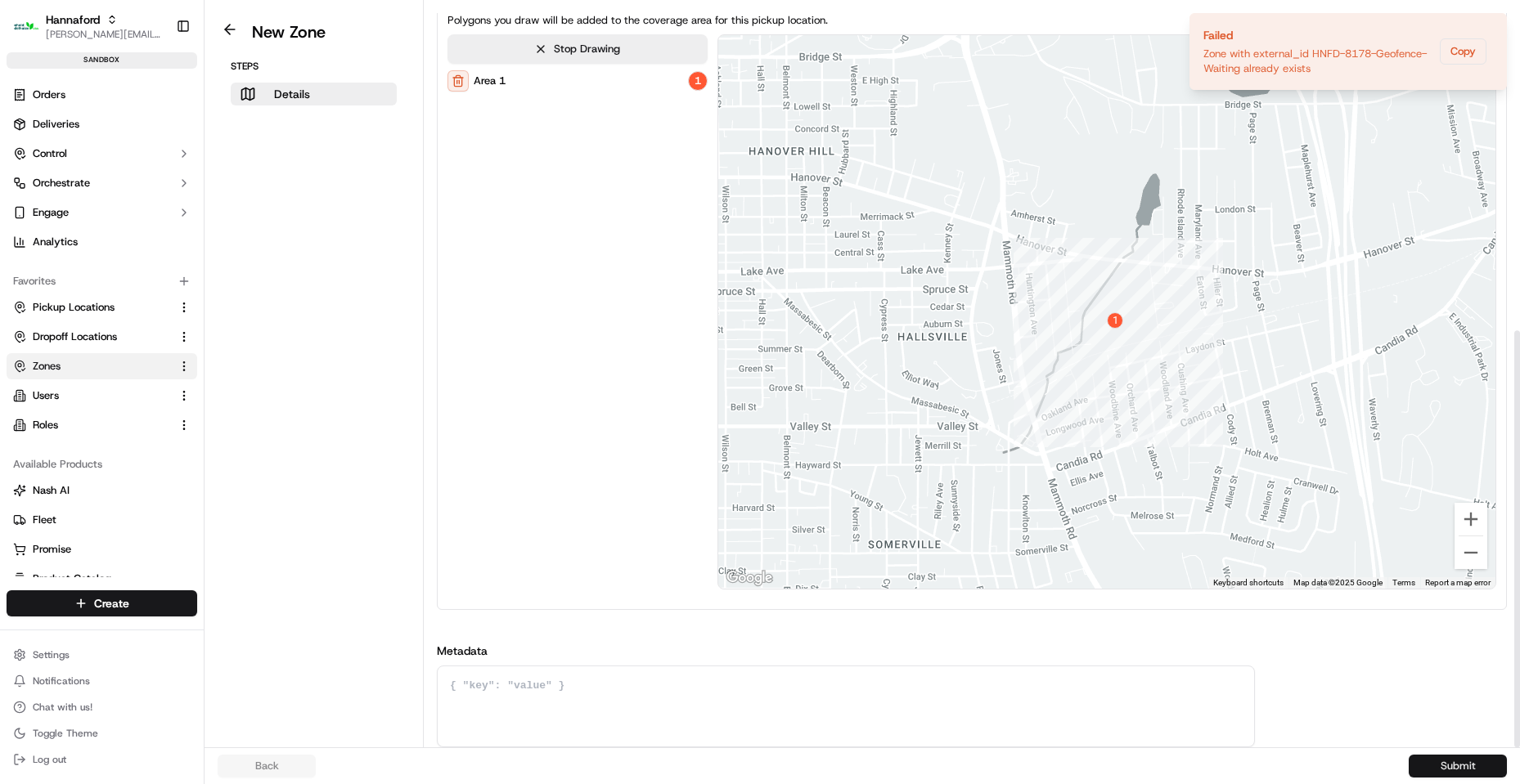
type input "HNFD-8178-Geofence-Arrived"
click at [1488, 777] on button "Submit" at bounding box center [1457, 766] width 98 height 23
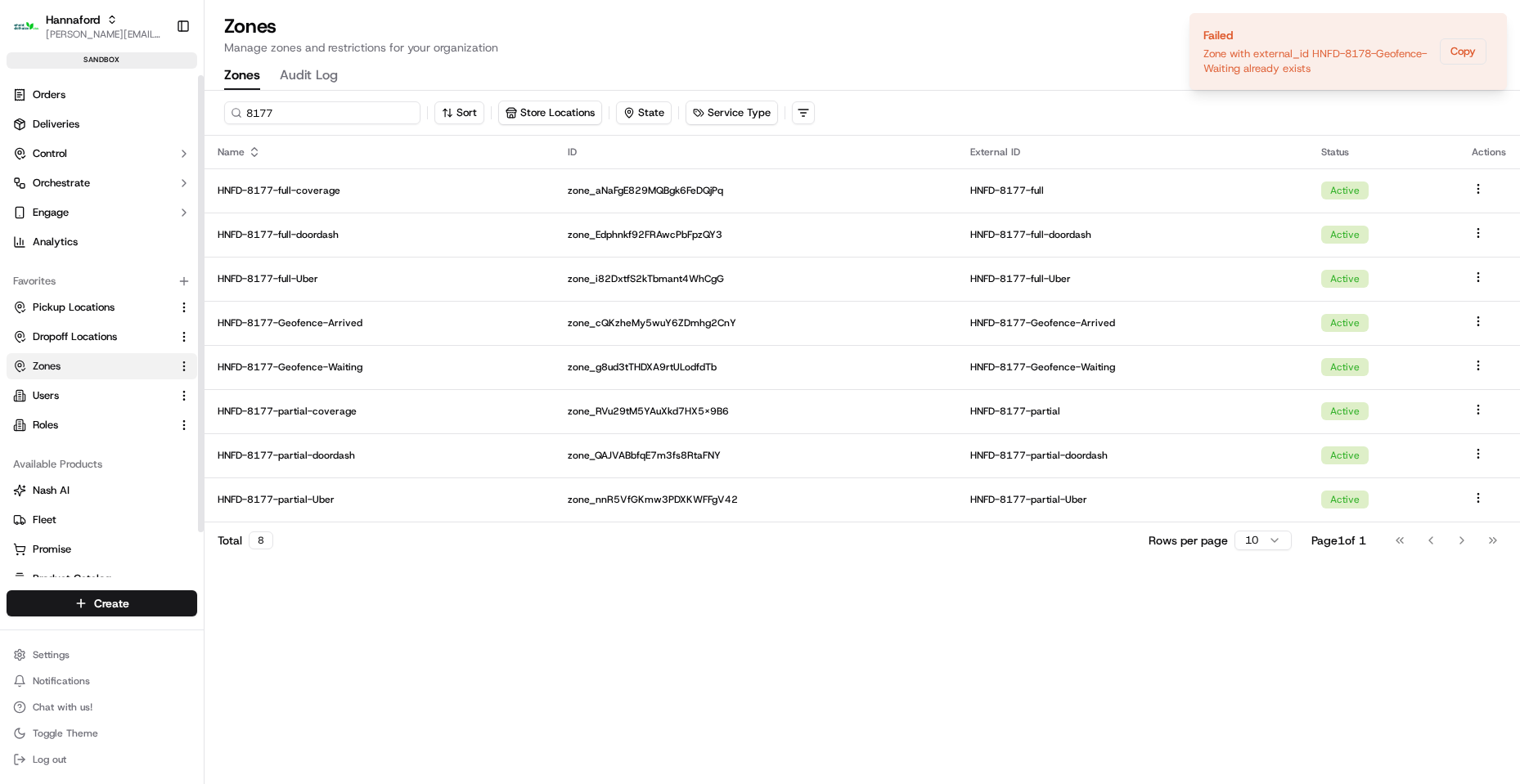
click at [306, 121] on input "8177" at bounding box center [322, 113] width 196 height 23
click at [306, 121] on input "8178" at bounding box center [322, 113] width 196 height 23
type input "8180"
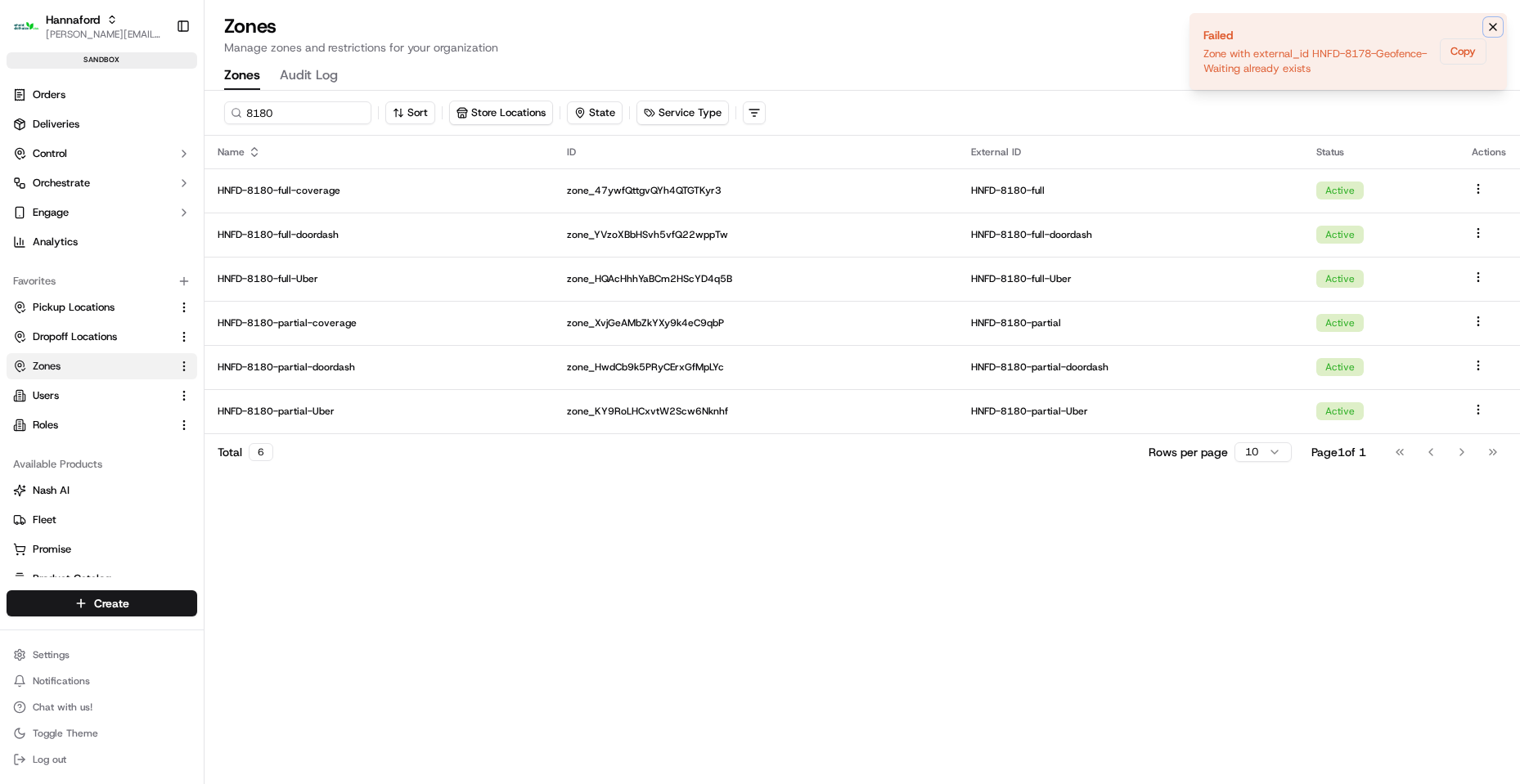
click at [1489, 22] on icon "Notifications (F8)" at bounding box center [1493, 27] width 13 height 13
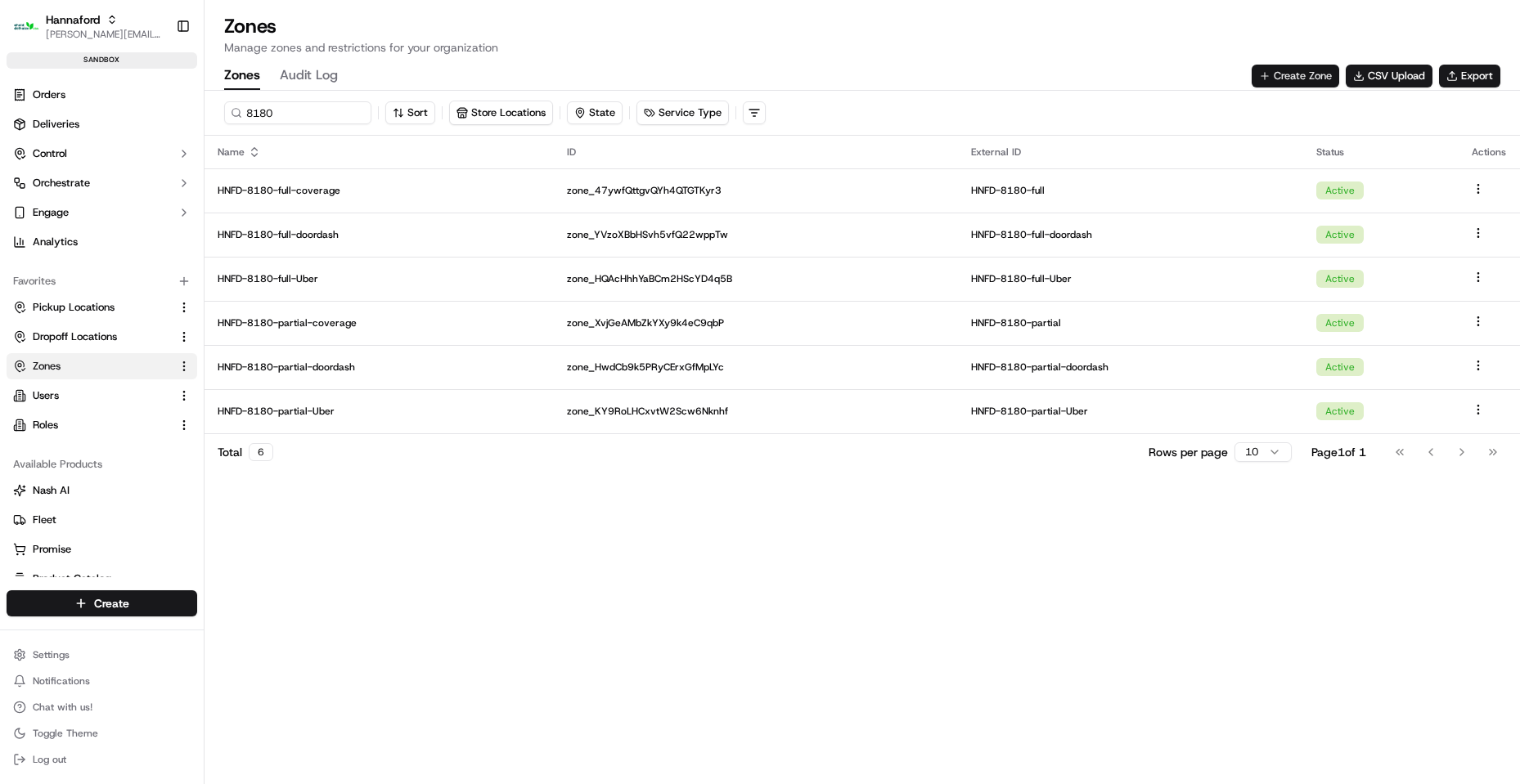
click at [1314, 65] on button "Create Zone" at bounding box center [1295, 76] width 88 height 23
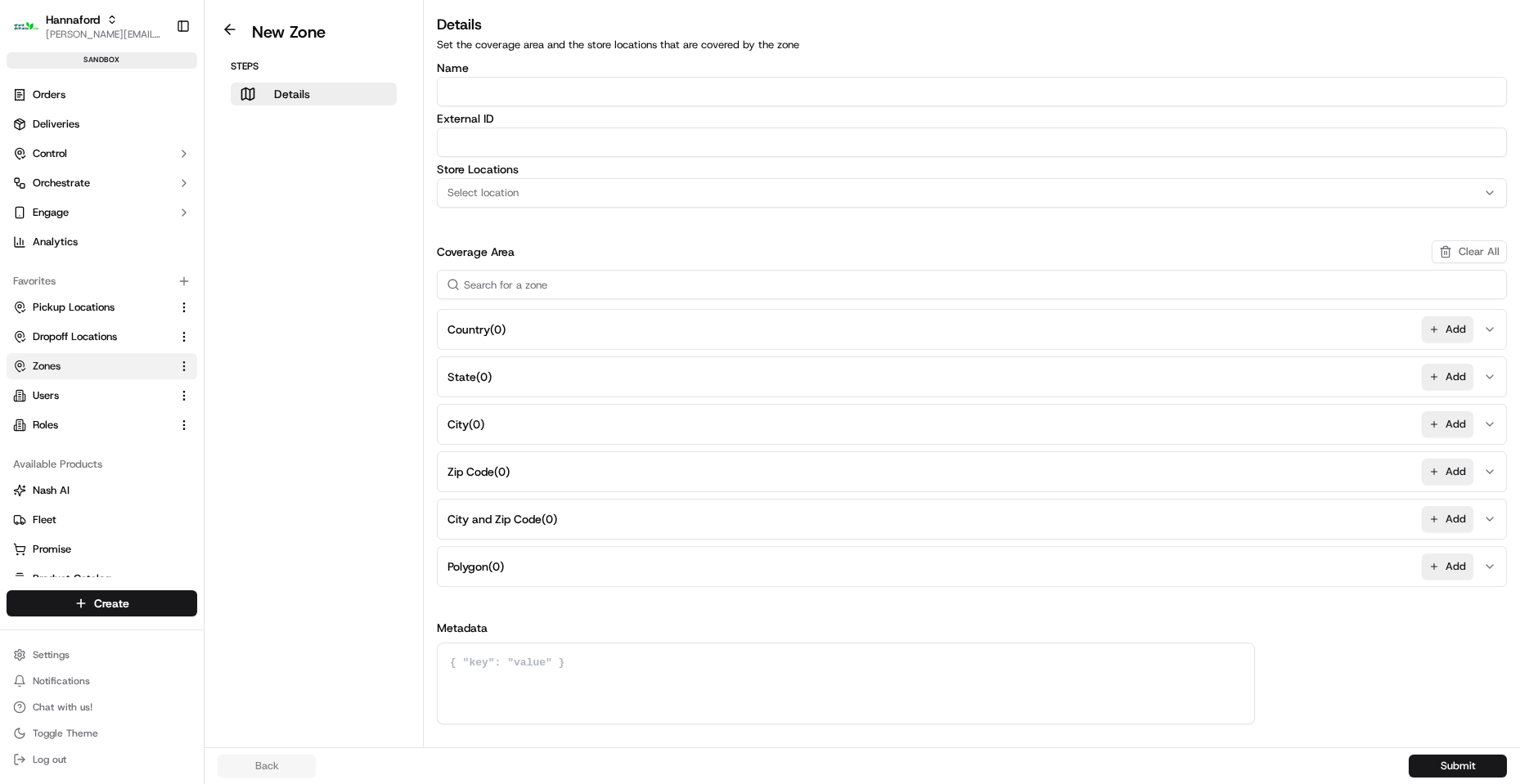
drag, startPoint x: 515, startPoint y: 88, endPoint x: 507, endPoint y: 98, distance: 12.8
click at [516, 88] on input "Name" at bounding box center [972, 91] width 1070 height 29
paste input "HNFD-8178-Geofence-Arrived"
click at [503, 90] on input "HNFD-8178-Geofence-Arrived" at bounding box center [972, 91] width 1070 height 29
type input "HNFD-8180-Geofence-Arrived"
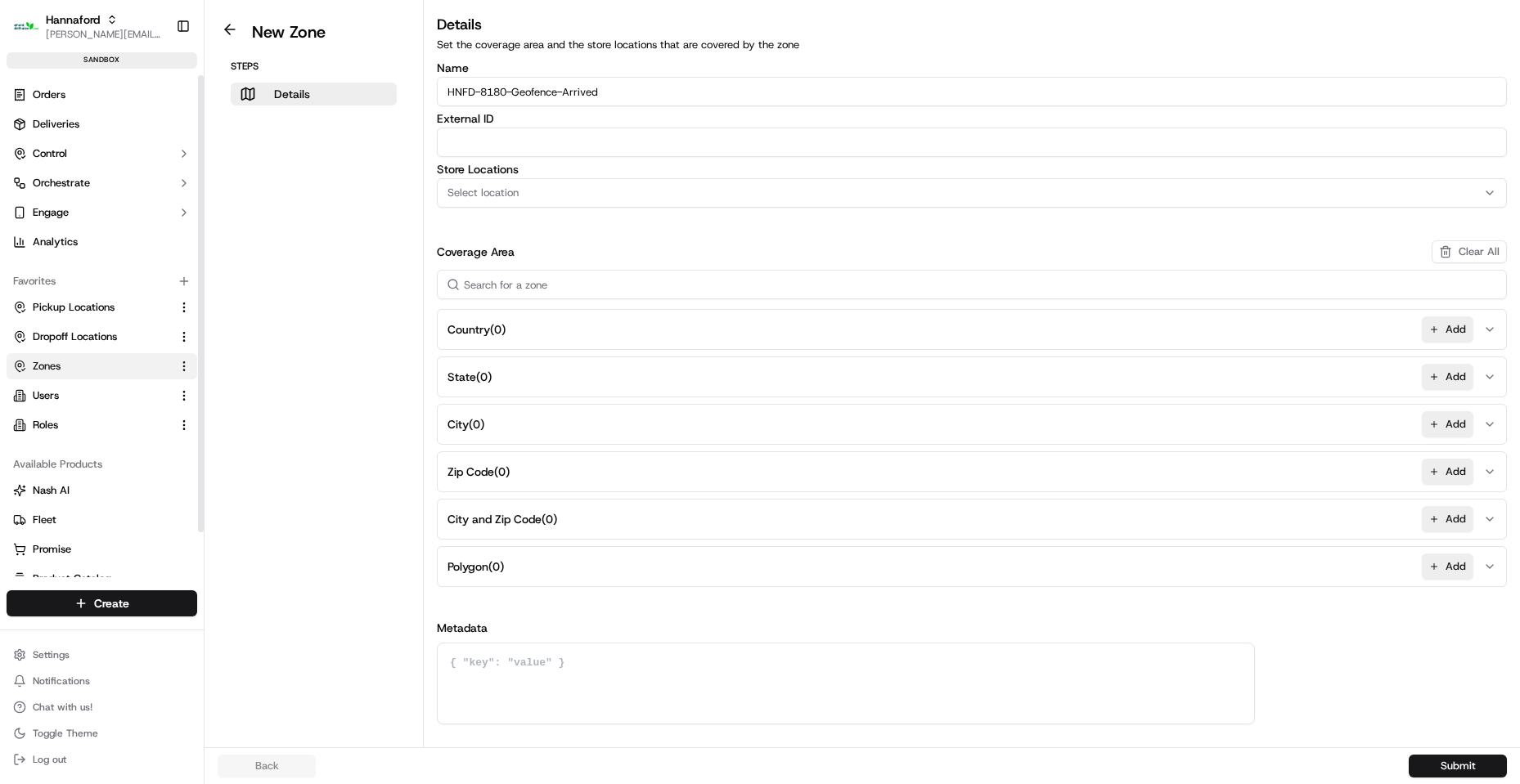
paste input "HNFD-8180-Geofence-Arrived"
type input "HNFD-8180-Geofence-Arrived"
click at [695, 95] on input "HNFD-8180-Geofence-Arrived" at bounding box center [972, 91] width 1070 height 29
click at [584, 170] on label "Store Locations" at bounding box center [972, 169] width 1070 height 11
click at [575, 190] on div "Select location" at bounding box center [972, 193] width 1062 height 15
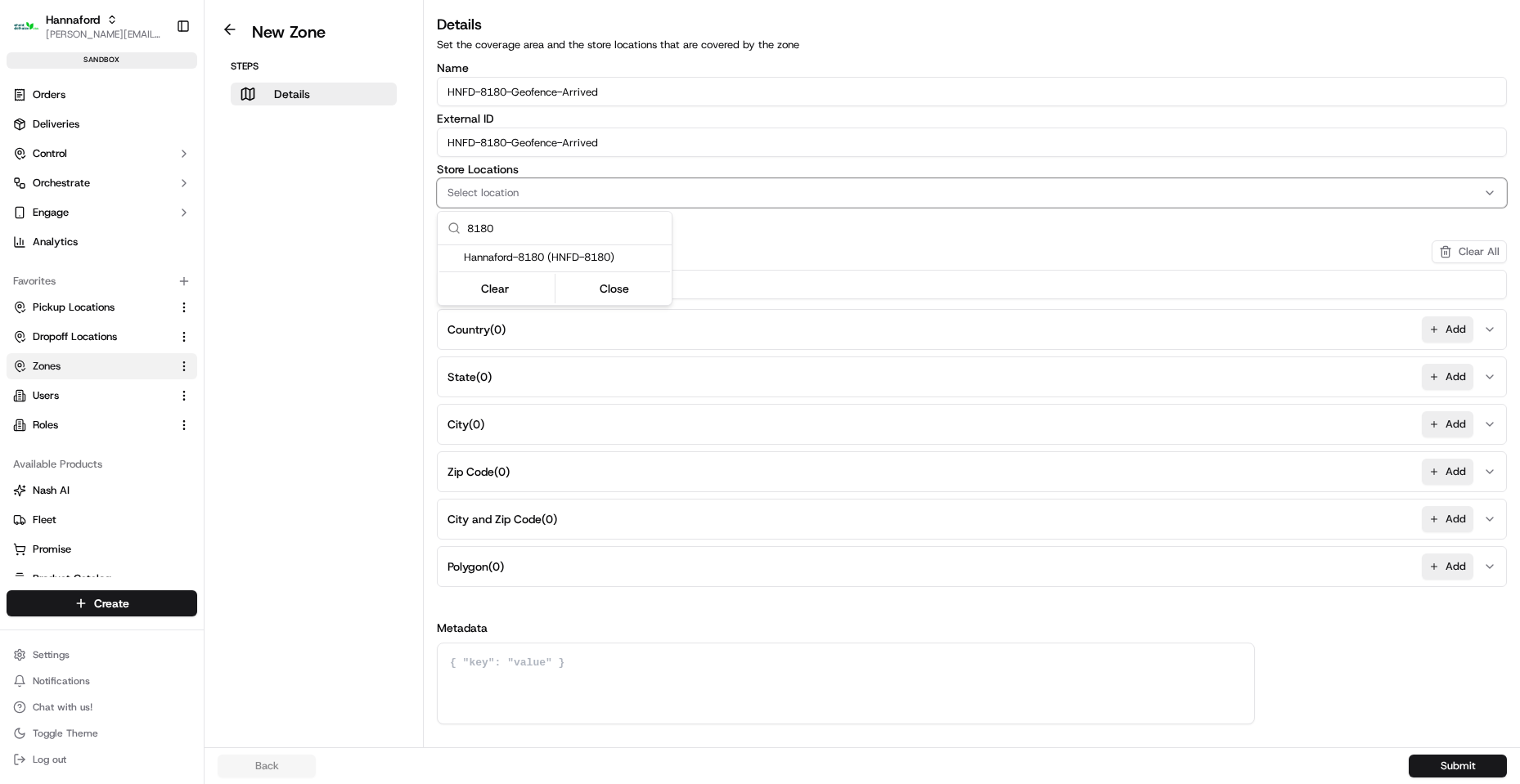
type input "8180"
click at [578, 262] on span "Hannaford-8180 (HNFD-8180)" at bounding box center [564, 257] width 202 height 15
drag, startPoint x: 621, startPoint y: 293, endPoint x: 1042, endPoint y: 585, distance: 512.4
click at [621, 292] on button "Close" at bounding box center [615, 289] width 112 height 23
drag, startPoint x: 1447, startPoint y: 572, endPoint x: 1422, endPoint y: 552, distance: 32.0
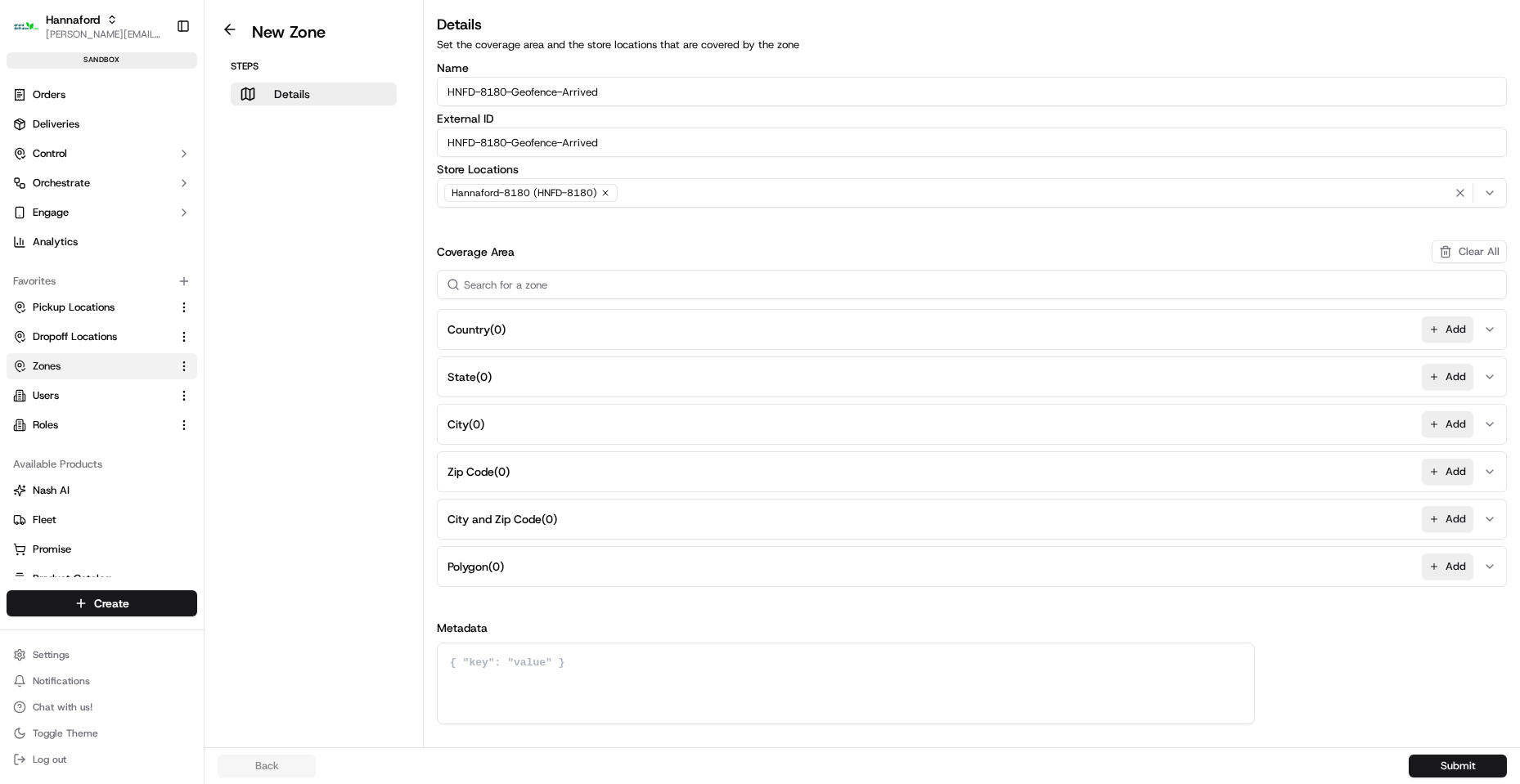
click at [1447, 571] on button "Add" at bounding box center [1447, 567] width 51 height 27
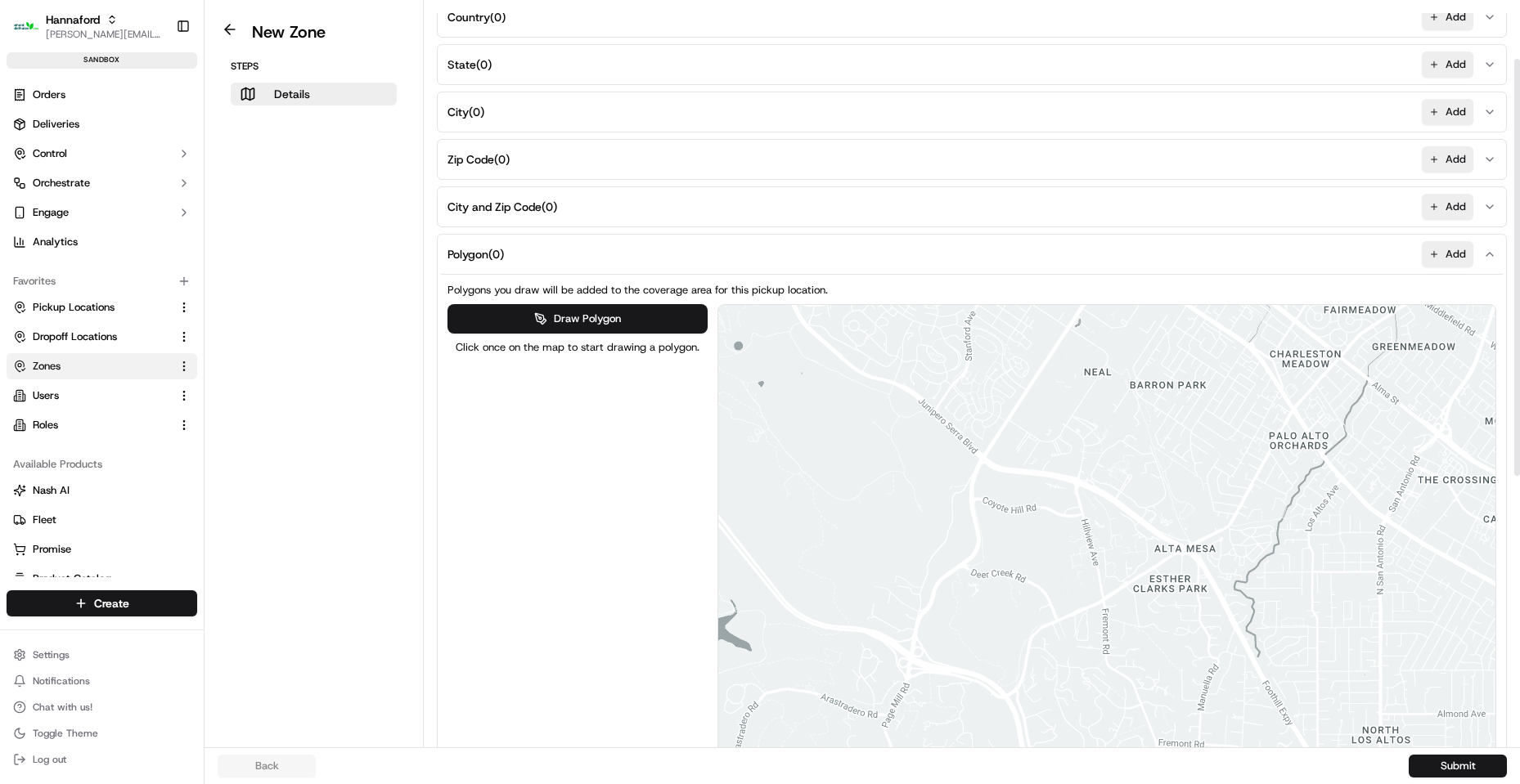
scroll to position [327, 0]
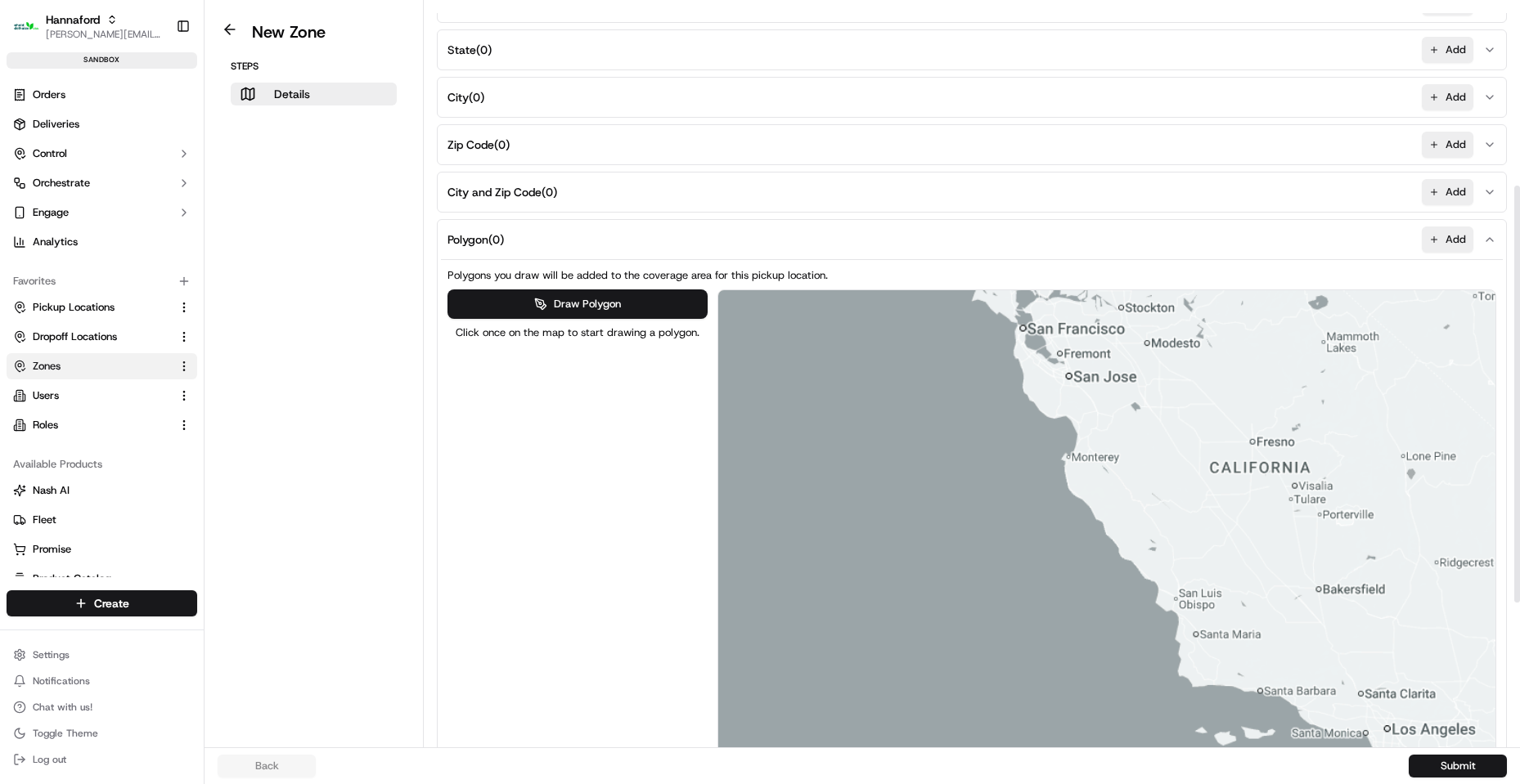
drag, startPoint x: 1288, startPoint y: 399, endPoint x: 690, endPoint y: 391, distance: 598.1
click at [624, 366] on div "Draw Polygon Click once on the map to start drawing a polygon. ← Move left → Mo…" at bounding box center [972, 567] width 1049 height 555
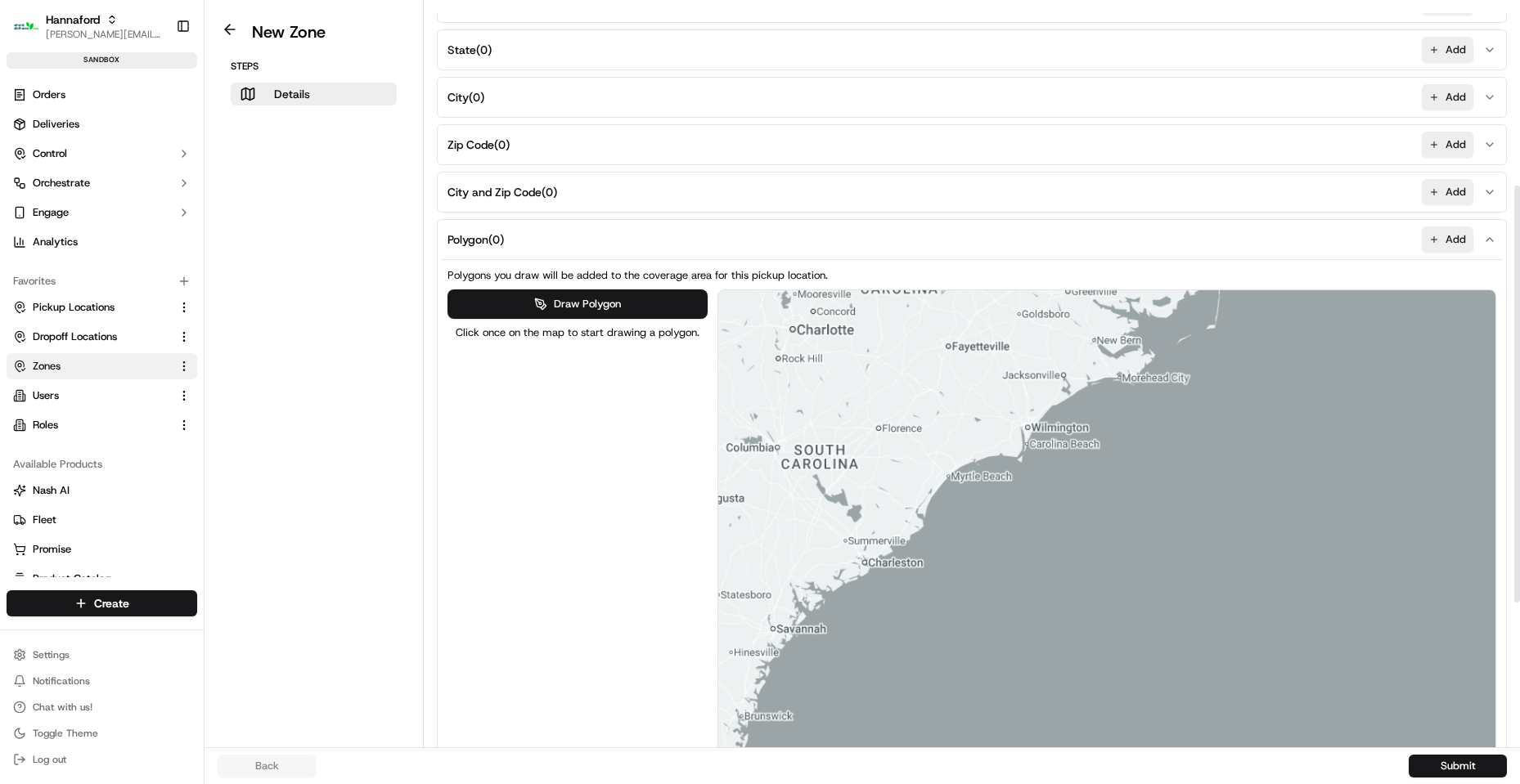
drag, startPoint x: 1237, startPoint y: 445, endPoint x: 1335, endPoint y: 563, distance: 153.4
click at [1335, 562] on div at bounding box center [1107, 567] width 778 height 553
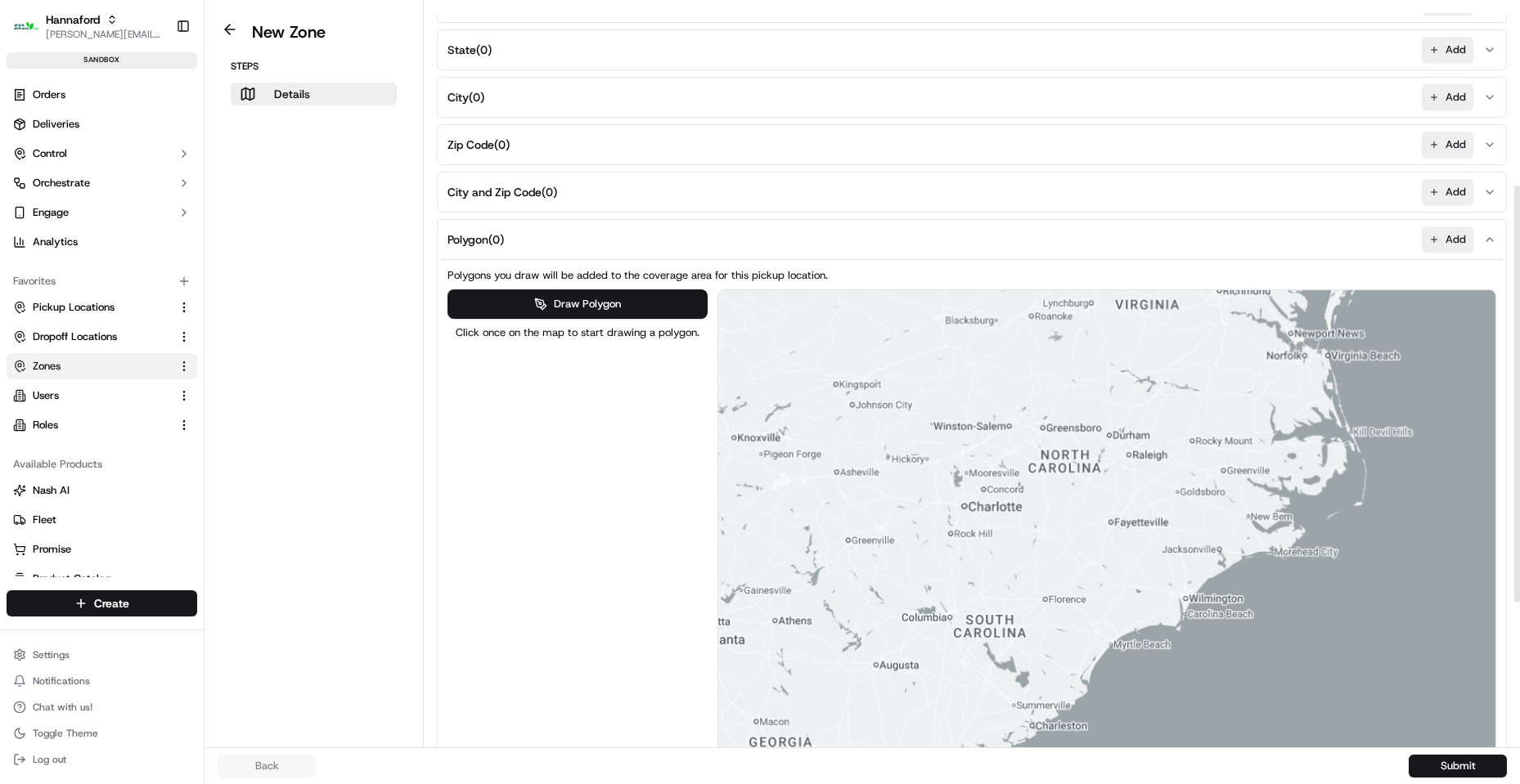
drag, startPoint x: 1253, startPoint y: 515, endPoint x: 1251, endPoint y: 478, distance: 37.1
click at [1251, 478] on div at bounding box center [1107, 567] width 778 height 553
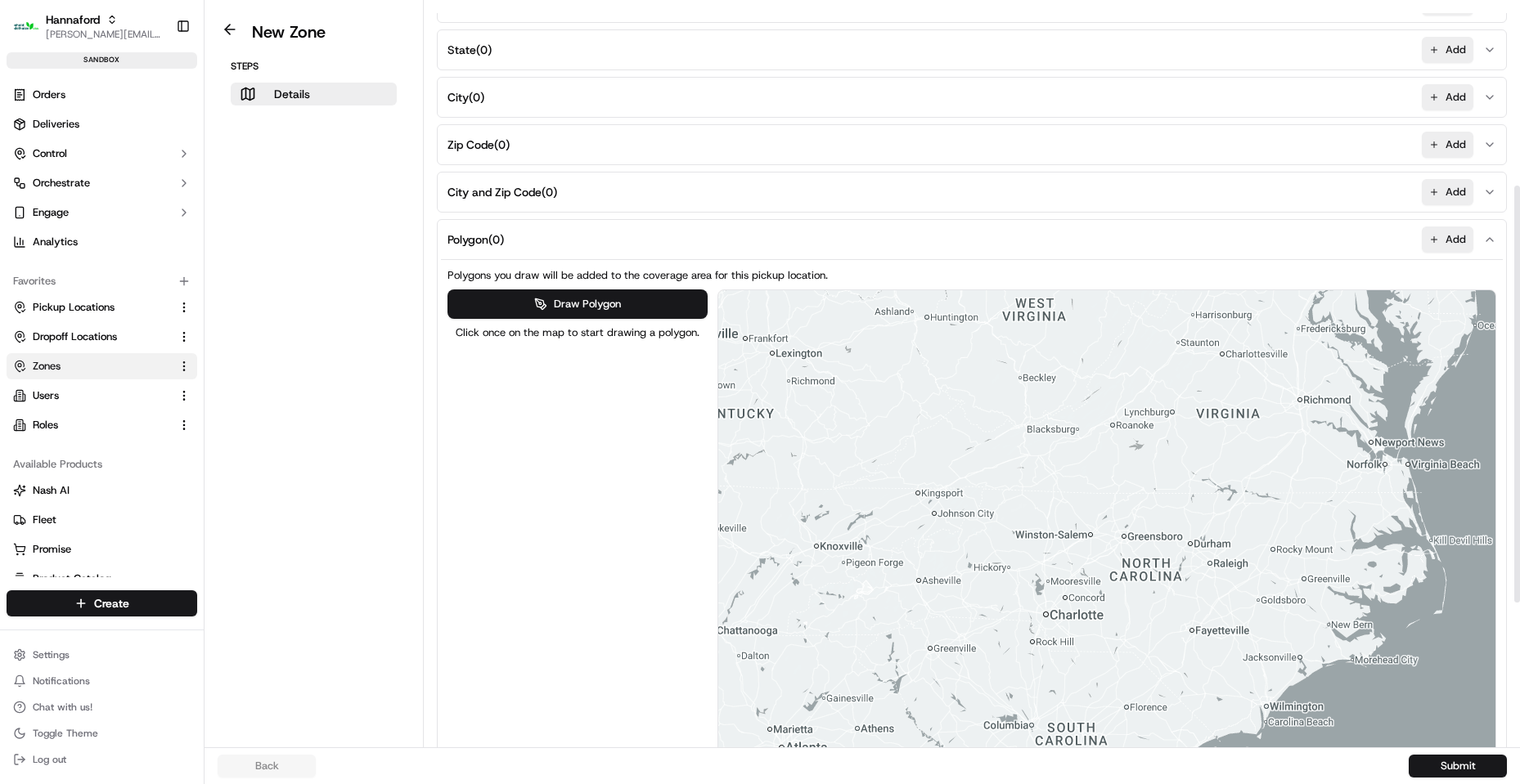
drag, startPoint x: 1191, startPoint y: 351, endPoint x: 1270, endPoint y: 461, distance: 135.4
click at [1270, 461] on div at bounding box center [1107, 567] width 778 height 553
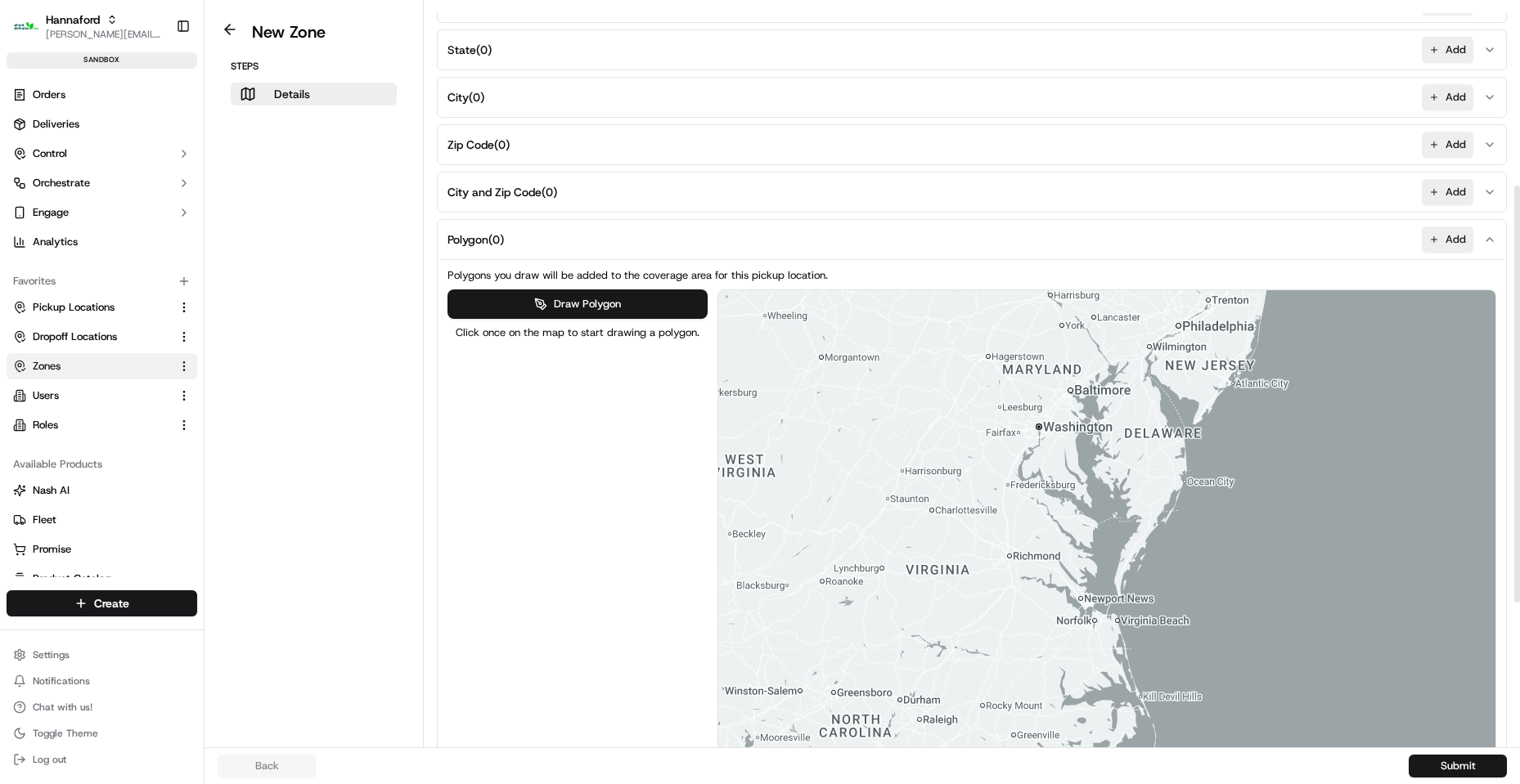
drag, startPoint x: 1335, startPoint y: 491, endPoint x: 1045, endPoint y: 643, distance: 327.4
click at [1045, 643] on div at bounding box center [1107, 567] width 778 height 553
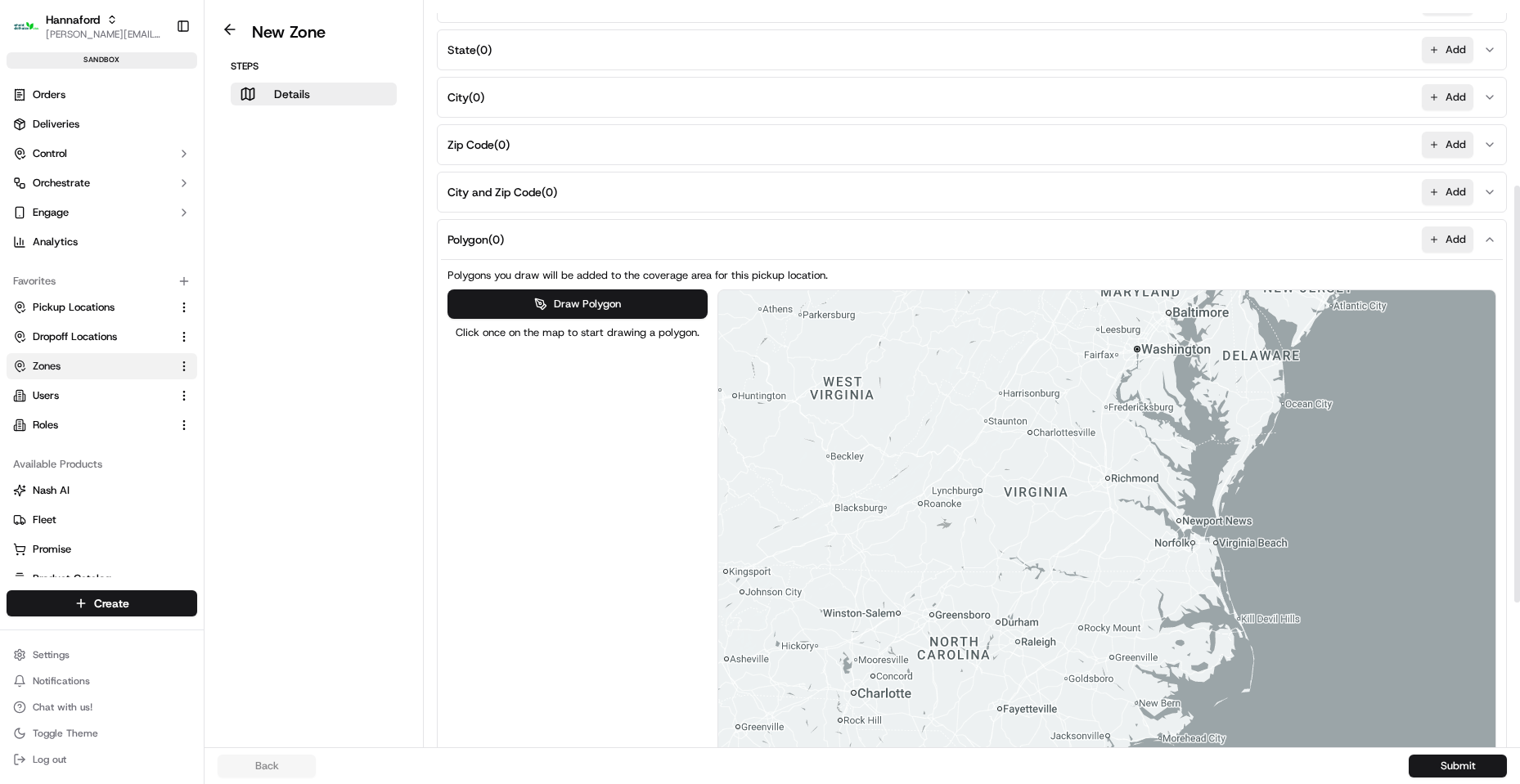
drag, startPoint x: 1107, startPoint y: 509, endPoint x: 1205, endPoint y: 430, distance: 125.9
click at [1205, 430] on div at bounding box center [1107, 567] width 778 height 553
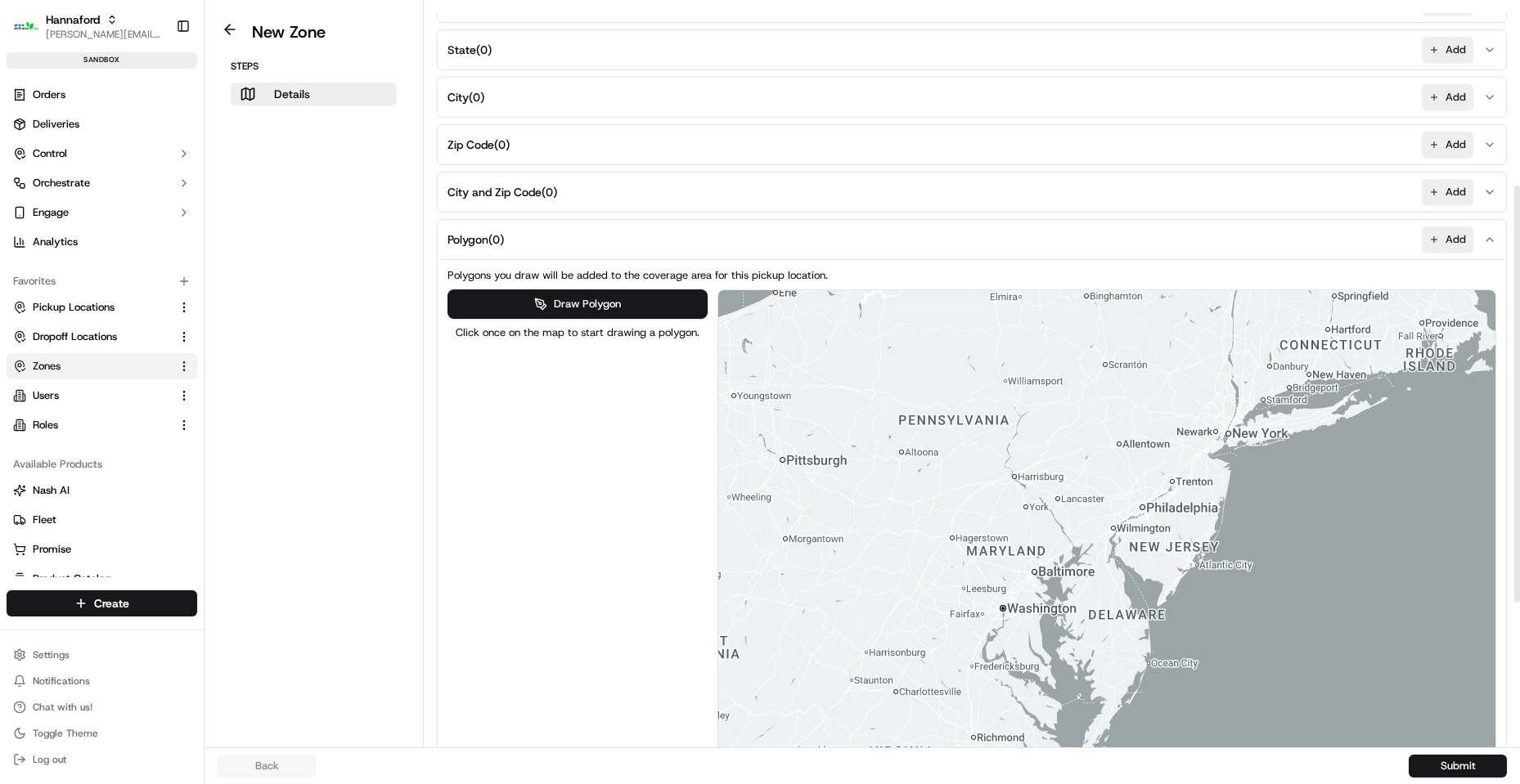
drag, startPoint x: 1129, startPoint y: 531, endPoint x: 1017, endPoint y: 769, distance: 263.0
click at [1017, 769] on div "New Zone Steps Details Details Set the coverage area and the store locations th…" at bounding box center [861, 392] width 1315 height 784
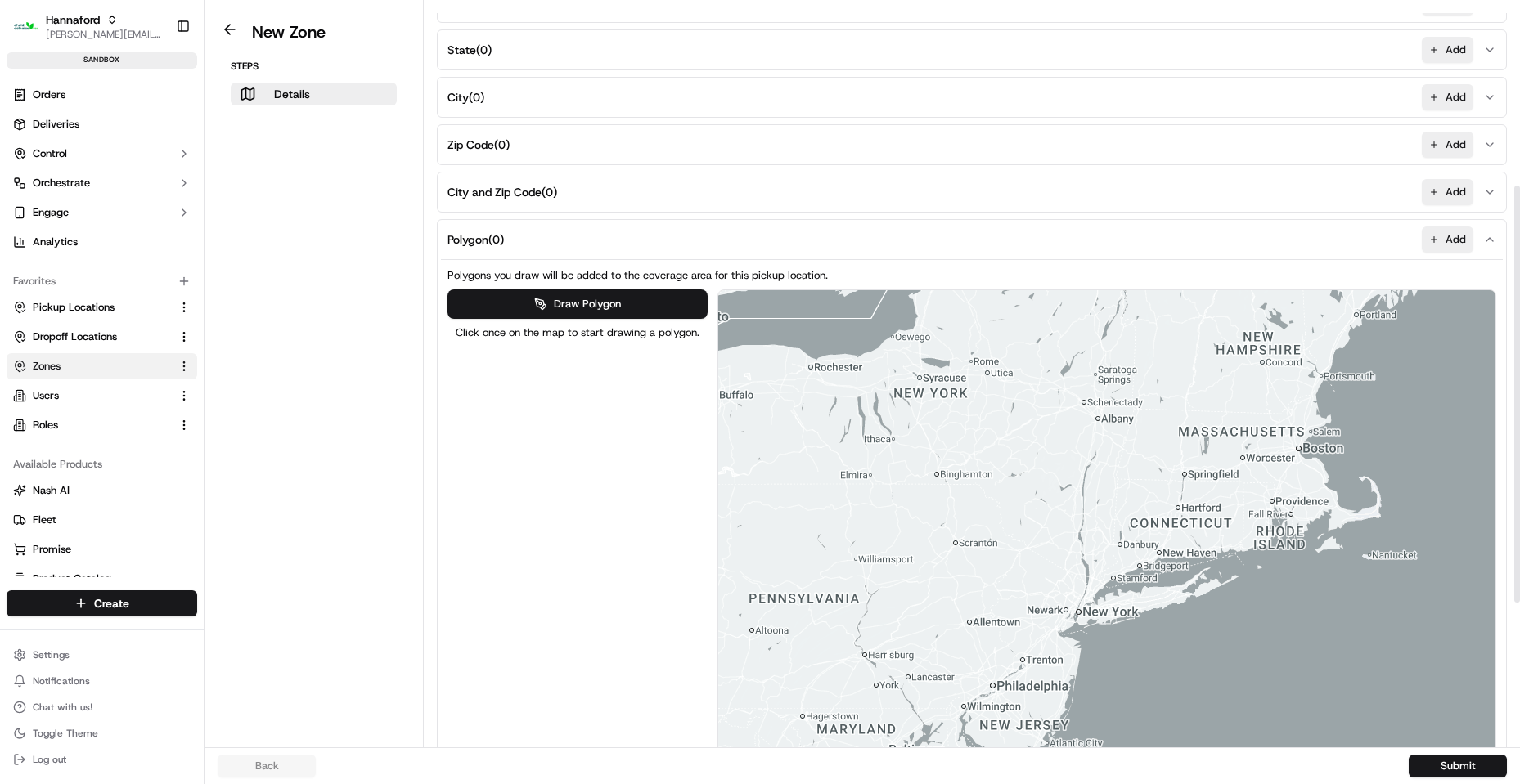
drag, startPoint x: 1150, startPoint y: 450, endPoint x: 1004, endPoint y: 624, distance: 227.1
click at [1004, 627] on div at bounding box center [1107, 567] width 778 height 553
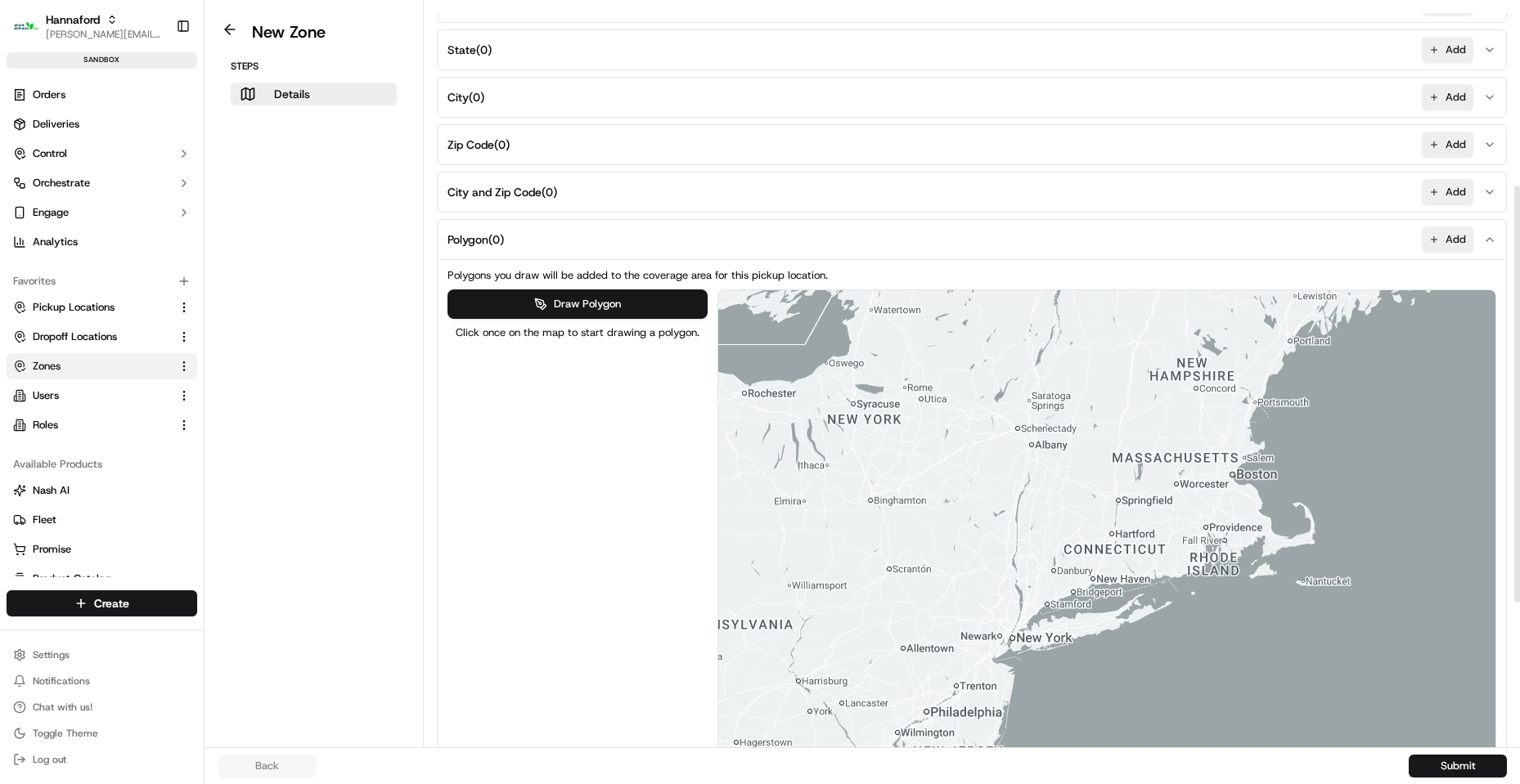
drag, startPoint x: 1173, startPoint y: 473, endPoint x: 1106, endPoint y: 492, distance: 69.6
click at [1106, 494] on div at bounding box center [1107, 567] width 778 height 553
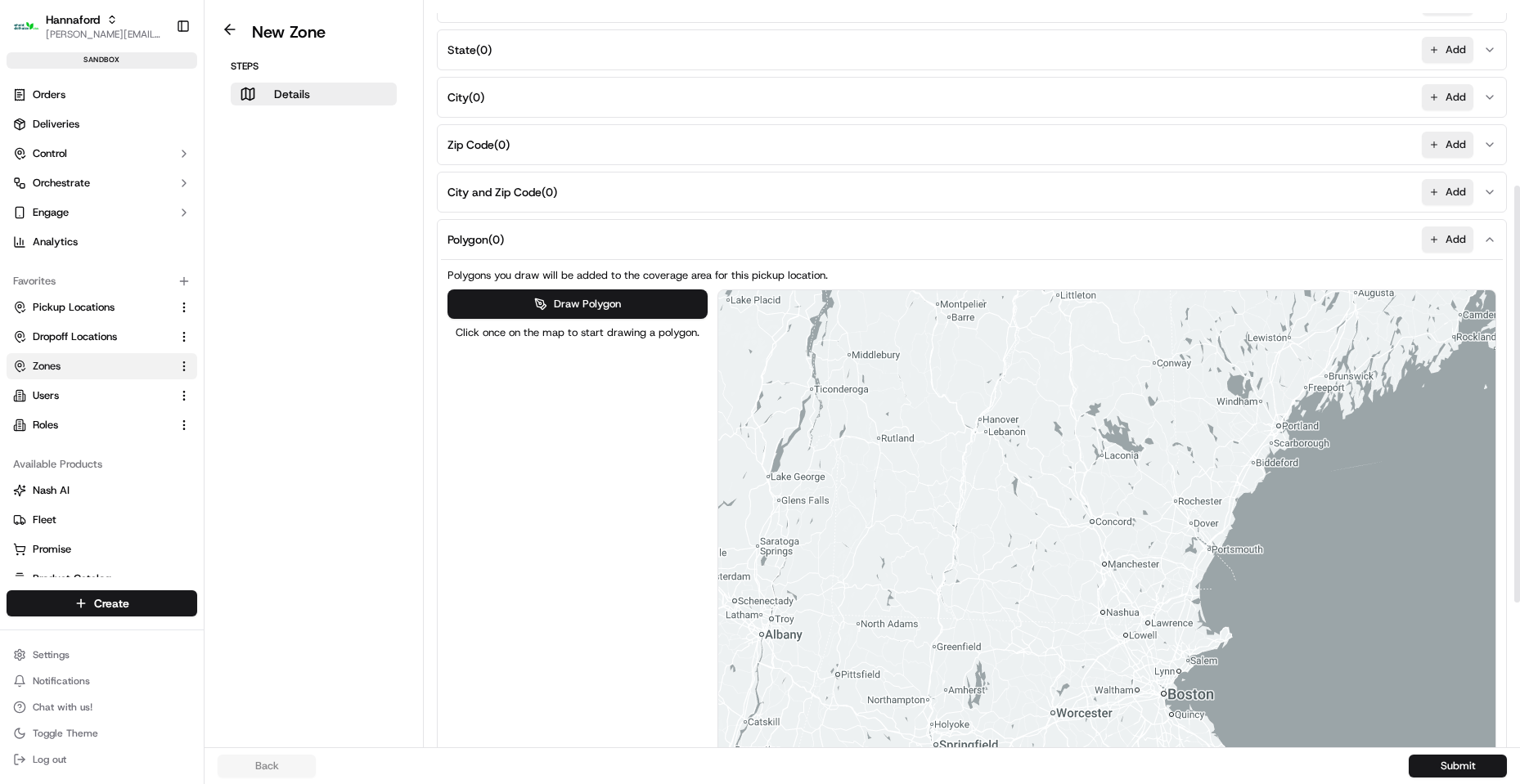
drag, startPoint x: 1146, startPoint y: 377, endPoint x: 984, endPoint y: 598, distance: 274.0
click at [984, 598] on div at bounding box center [1107, 567] width 778 height 553
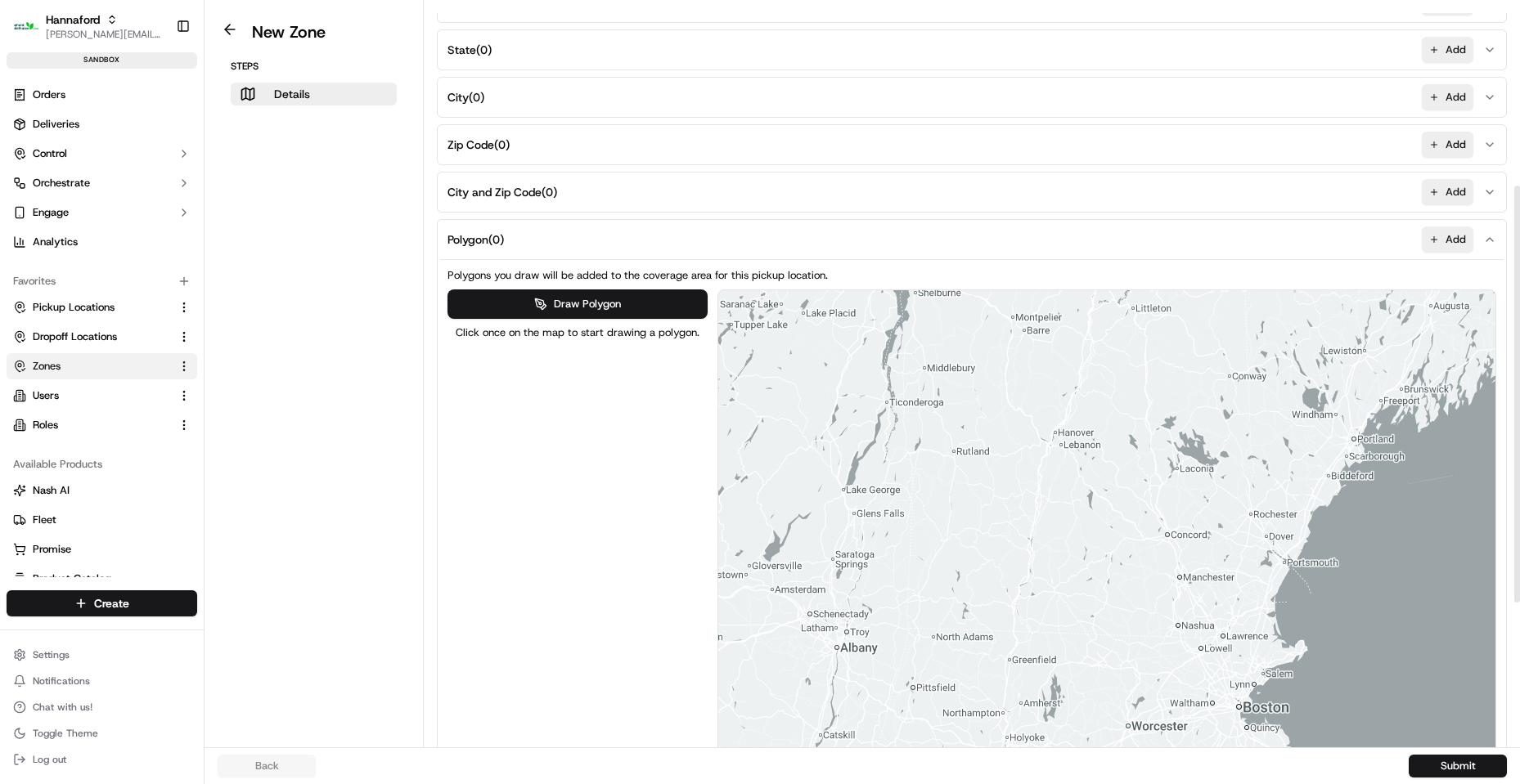
drag, startPoint x: 1047, startPoint y: 474, endPoint x: 1131, endPoint y: 520, distance: 95.8
click at [1131, 520] on div at bounding box center [1107, 567] width 778 height 553
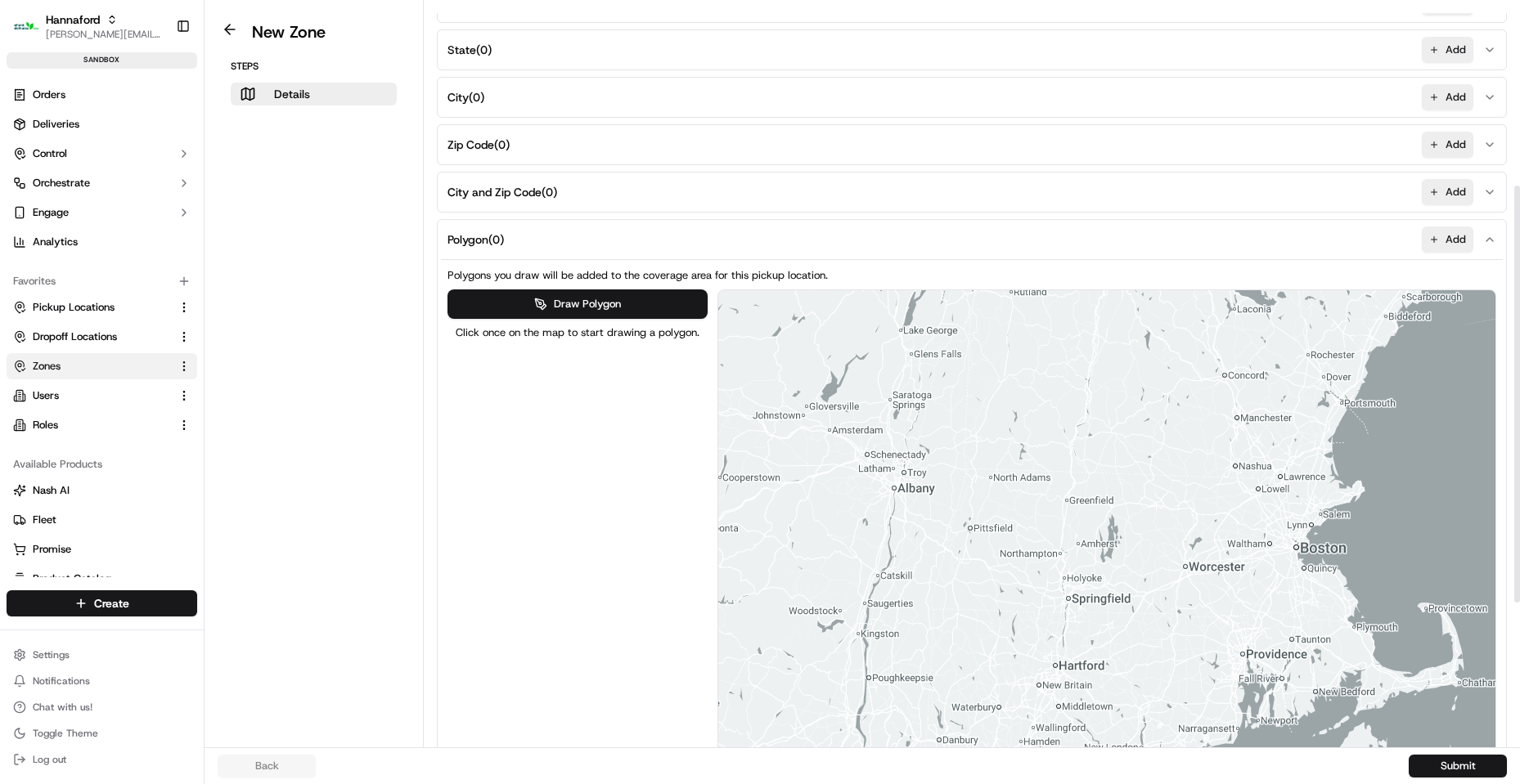
drag, startPoint x: 1126, startPoint y: 514, endPoint x: 1184, endPoint y: 368, distance: 157.1
click at [1184, 368] on div at bounding box center [1107, 567] width 778 height 553
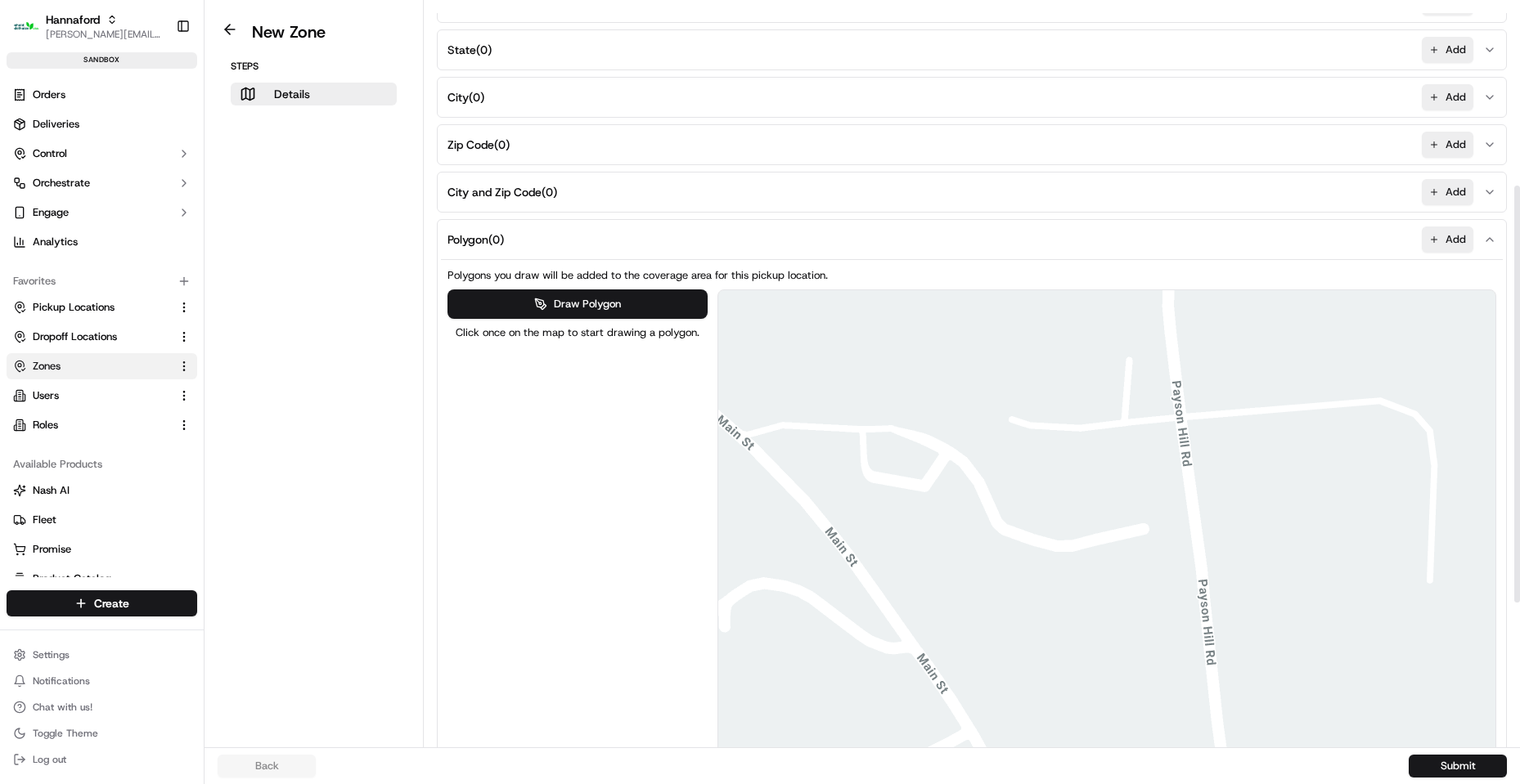
drag, startPoint x: 974, startPoint y: 316, endPoint x: 1046, endPoint y: 542, distance: 237.2
click at [1049, 547] on div at bounding box center [1107, 567] width 778 height 553
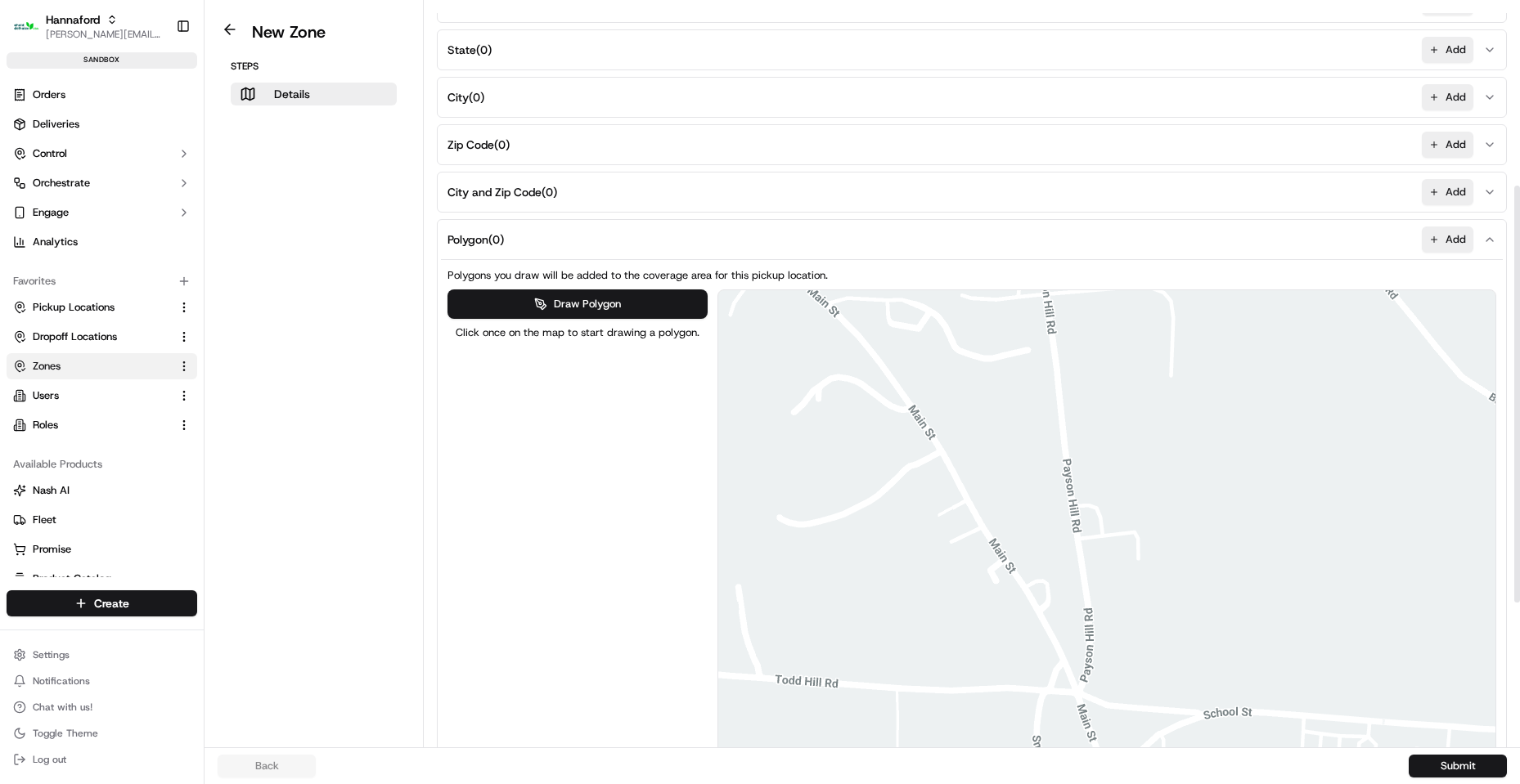
drag, startPoint x: 1076, startPoint y: 580, endPoint x: 1100, endPoint y: 681, distance: 103.8
click at [1099, 683] on div at bounding box center [1107, 567] width 778 height 553
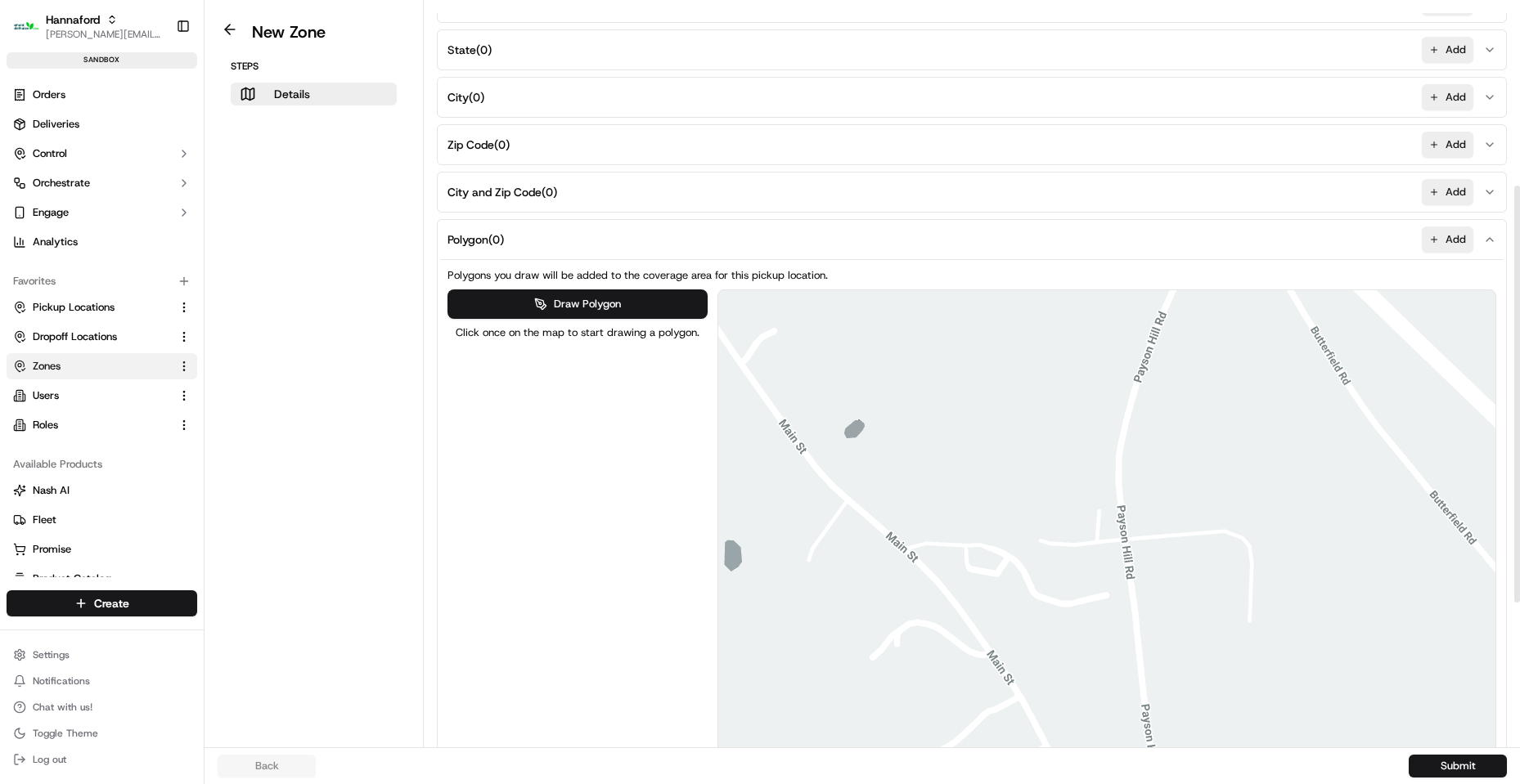
drag, startPoint x: 1028, startPoint y: 546, endPoint x: 1056, endPoint y: 561, distance: 31.8
click at [1059, 567] on div at bounding box center [1107, 567] width 778 height 553
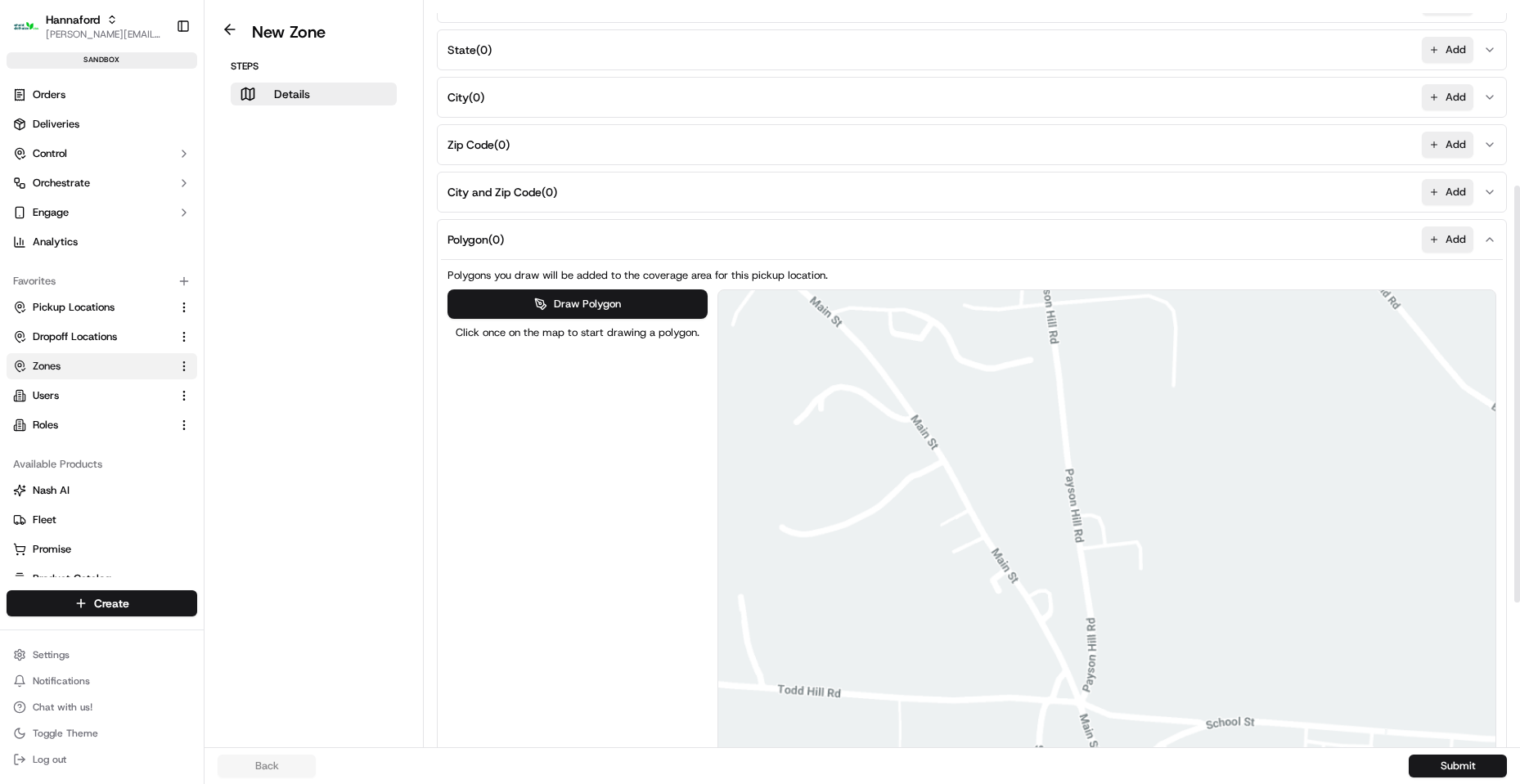
drag, startPoint x: 1034, startPoint y: 521, endPoint x: 1006, endPoint y: 386, distance: 137.9
click at [1006, 386] on div at bounding box center [1107, 567] width 778 height 553
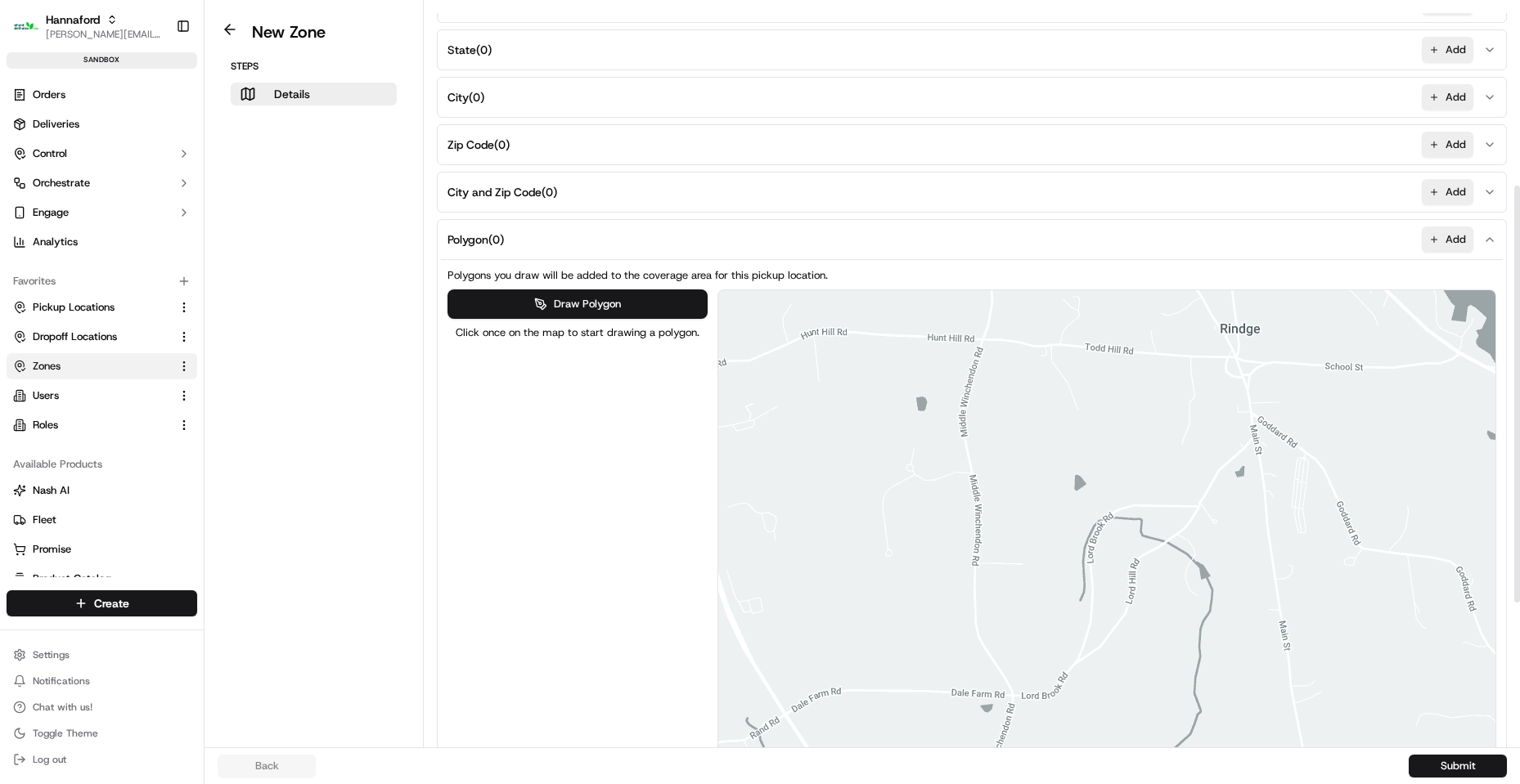
drag, startPoint x: 962, startPoint y: 465, endPoint x: 1102, endPoint y: 344, distance: 185.0
click at [1113, 336] on div at bounding box center [1107, 567] width 778 height 553
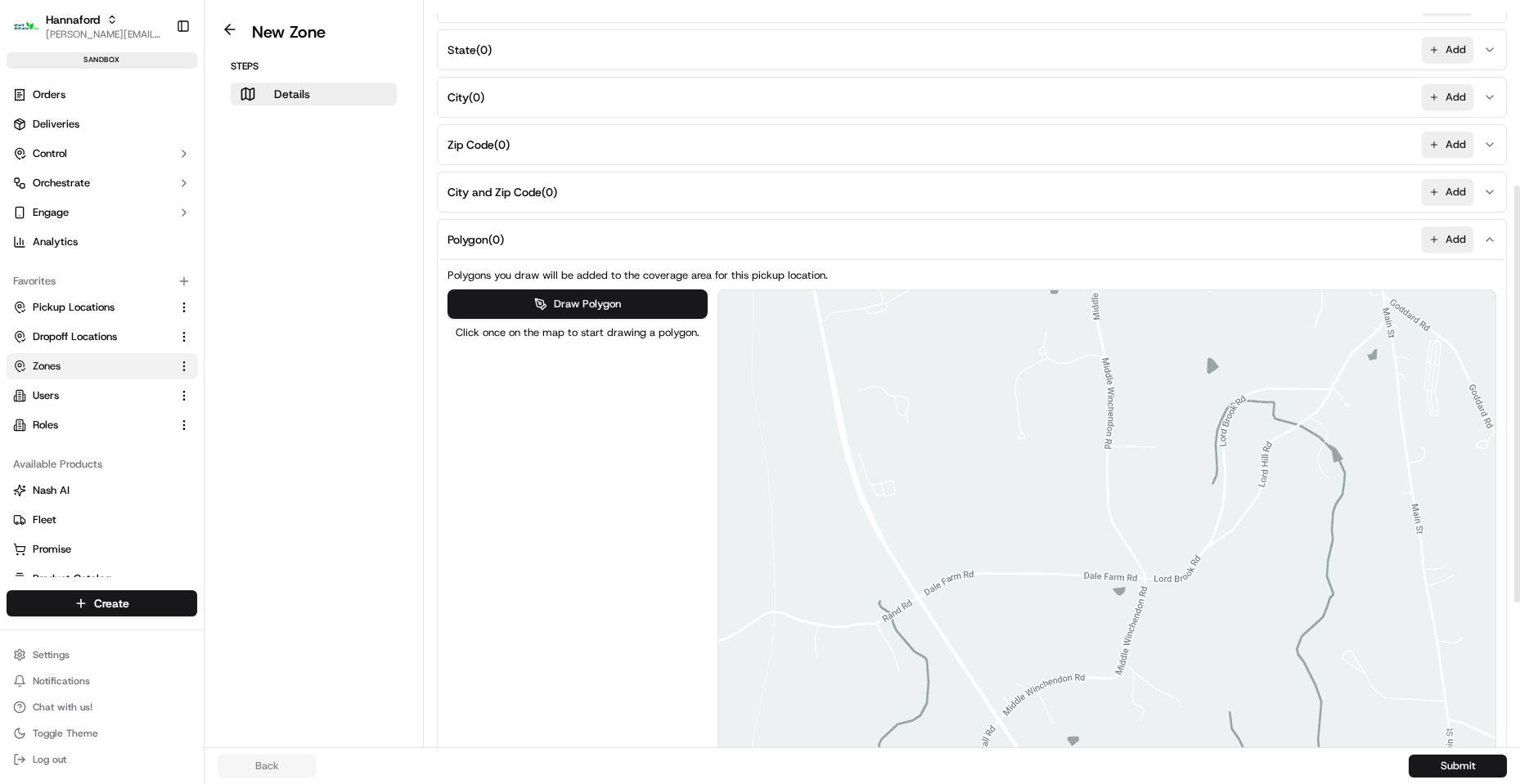
drag, startPoint x: 1106, startPoint y: 619, endPoint x: 1061, endPoint y: 532, distance: 97.9
click at [1160, 557] on div at bounding box center [1107, 567] width 778 height 553
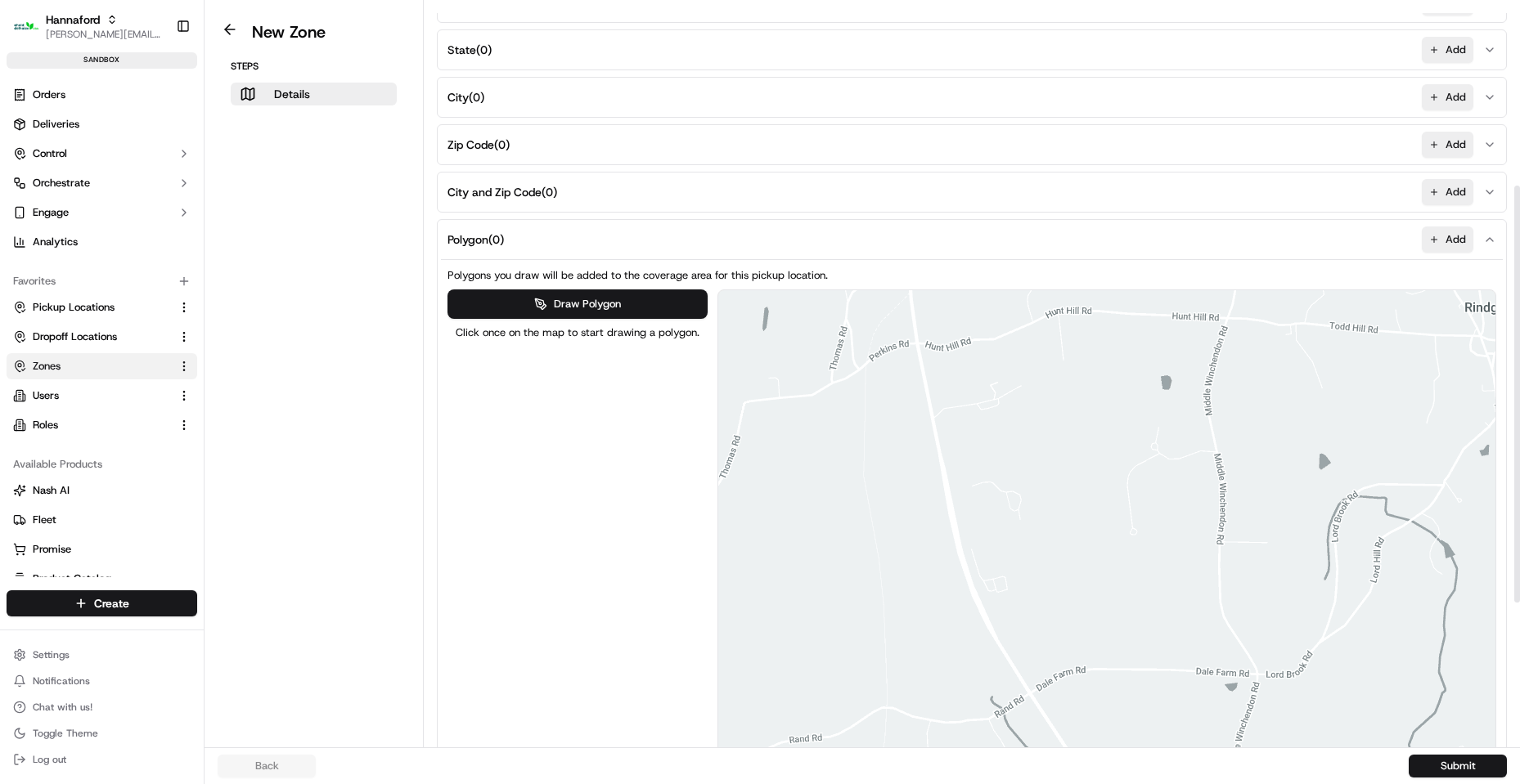
drag, startPoint x: 867, startPoint y: 424, endPoint x: 971, endPoint y: 524, distance: 144.3
click at [975, 527] on div at bounding box center [1107, 567] width 778 height 553
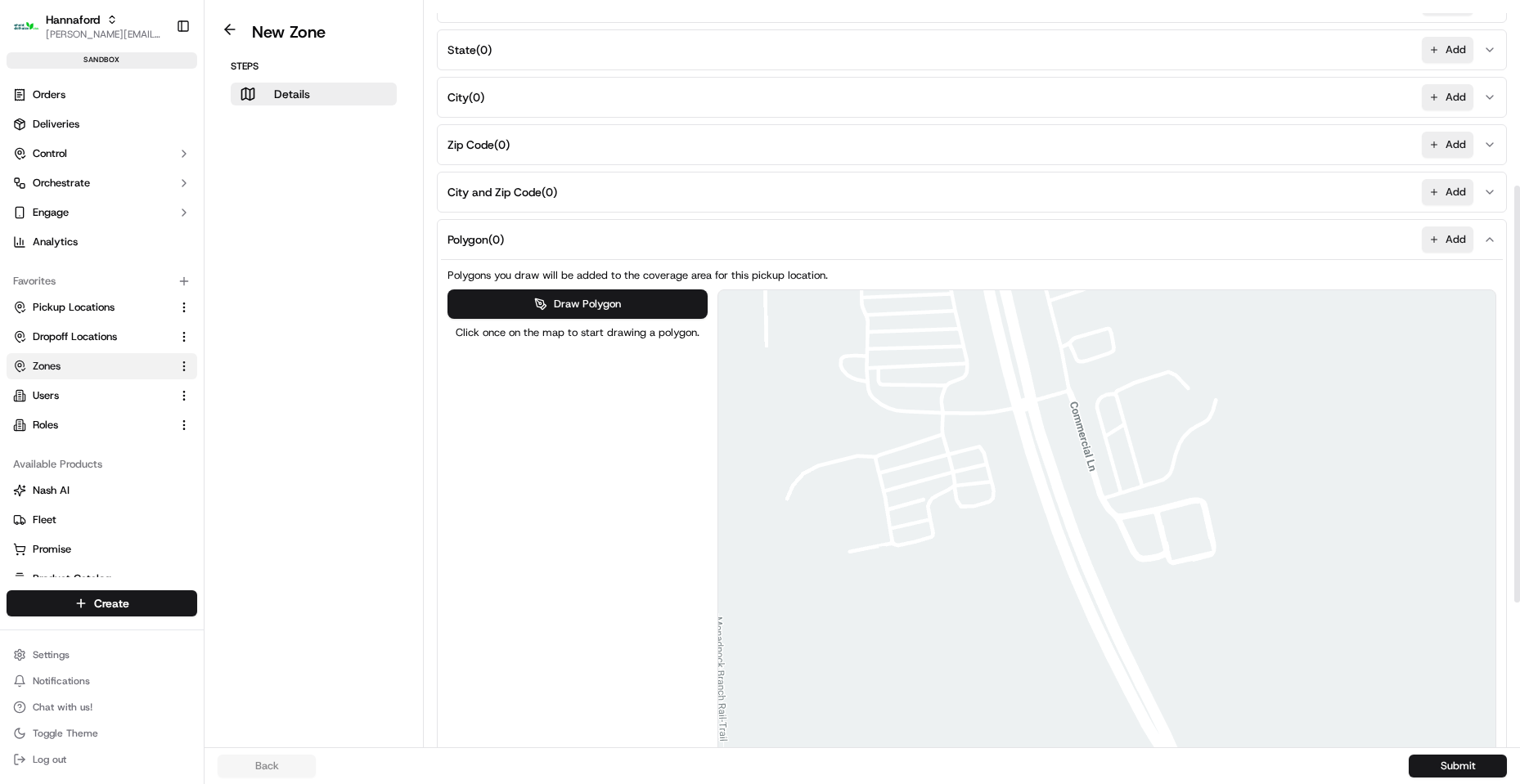
drag, startPoint x: 1009, startPoint y: 627, endPoint x: 952, endPoint y: 360, distance: 273.0
click at [954, 354] on div at bounding box center [1107, 567] width 778 height 553
drag, startPoint x: 965, startPoint y: 413, endPoint x: 607, endPoint y: 496, distance: 367.5
click at [1017, 449] on div at bounding box center [1107, 567] width 778 height 553
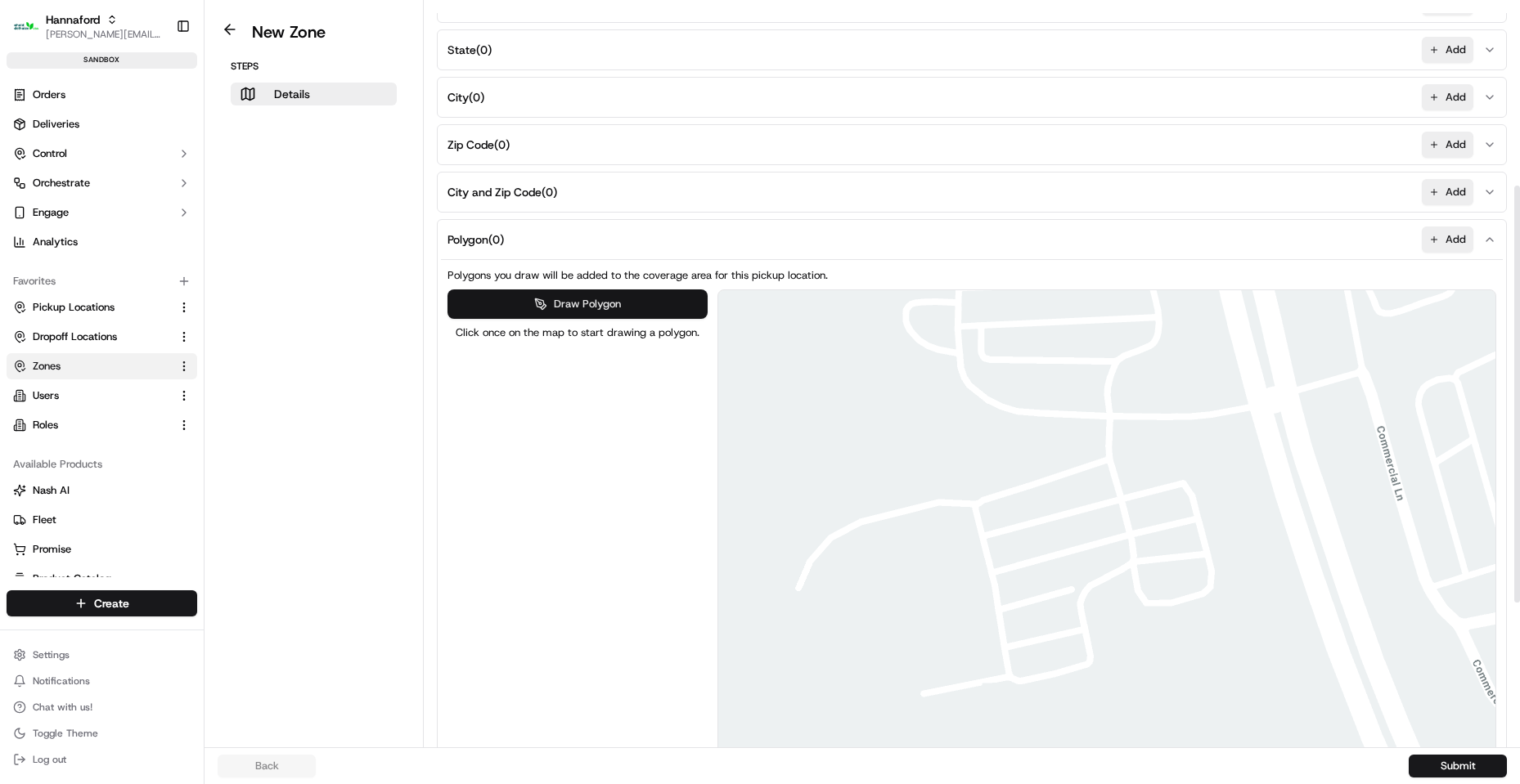
click at [599, 298] on button "Draw Polygon" at bounding box center [577, 303] width 260 height 29
drag, startPoint x: 905, startPoint y: 716, endPoint x: 922, endPoint y: 712, distance: 17.5
click at [908, 713] on div at bounding box center [1106, 567] width 778 height 553
click at [906, 724] on div at bounding box center [1106, 567] width 778 height 553
drag, startPoint x: 1114, startPoint y: 672, endPoint x: 1127, endPoint y: 571, distance: 101.8
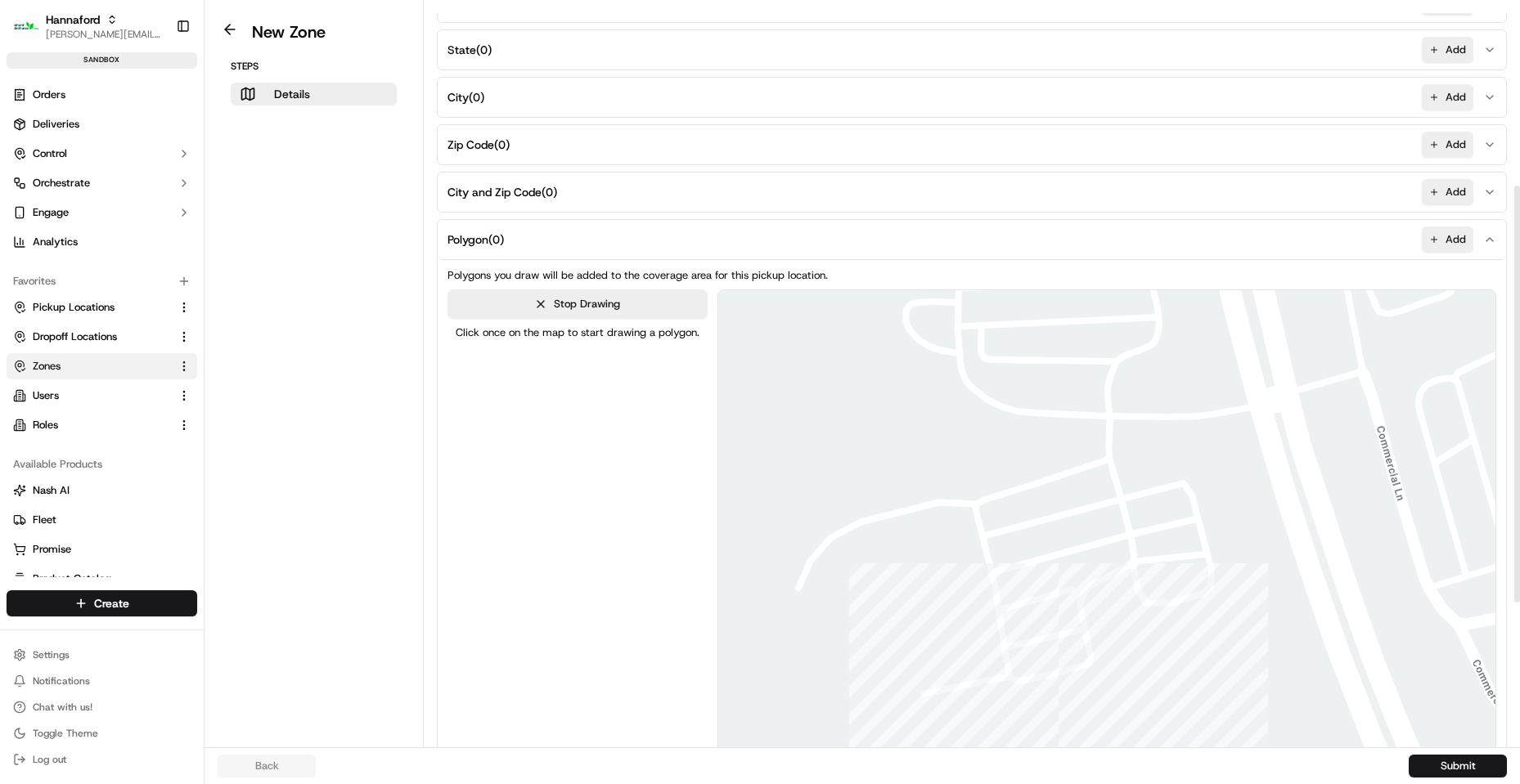
click at [1115, 671] on div at bounding box center [1106, 567] width 778 height 553
click at [1127, 574] on div at bounding box center [1106, 567] width 778 height 553
click at [1088, 448] on div at bounding box center [1106, 567] width 778 height 553
click at [836, 499] on div at bounding box center [1106, 567] width 778 height 553
click at [905, 724] on div at bounding box center [1106, 567] width 778 height 553
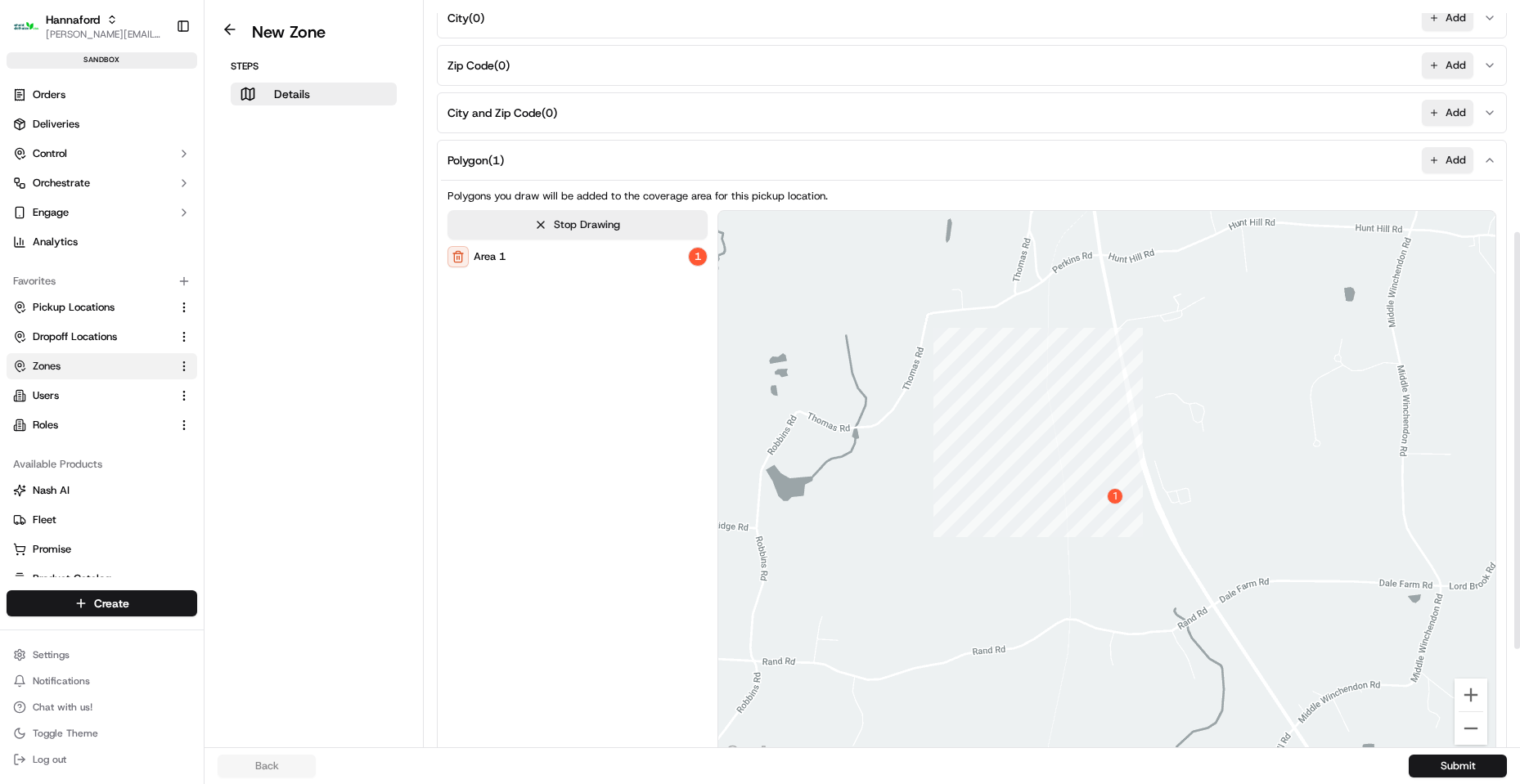
scroll to position [408, 0]
click at [1487, 767] on button "Submit" at bounding box center [1457, 766] width 98 height 23
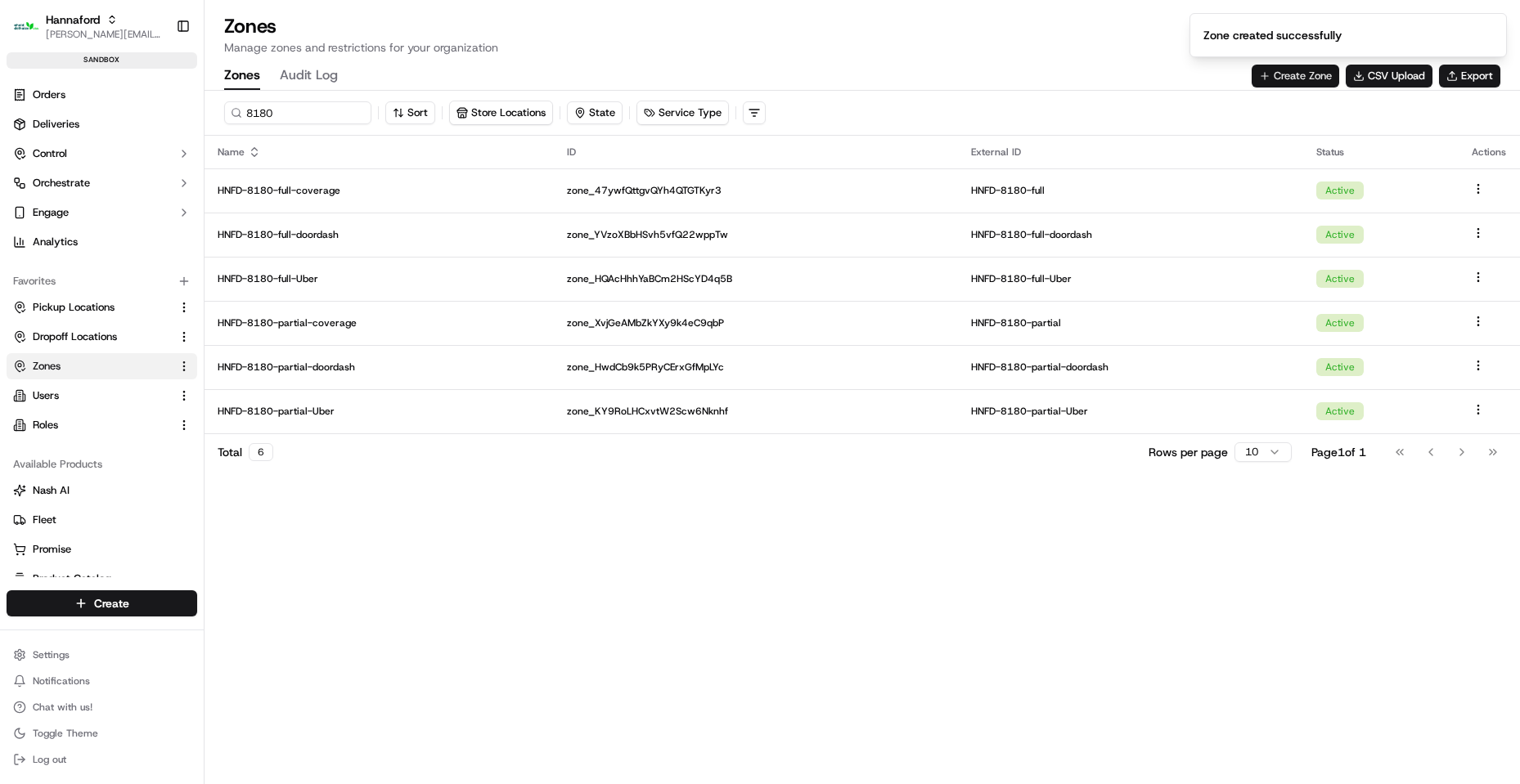
click at [1291, 71] on button "Create Zone" at bounding box center [1295, 76] width 88 height 23
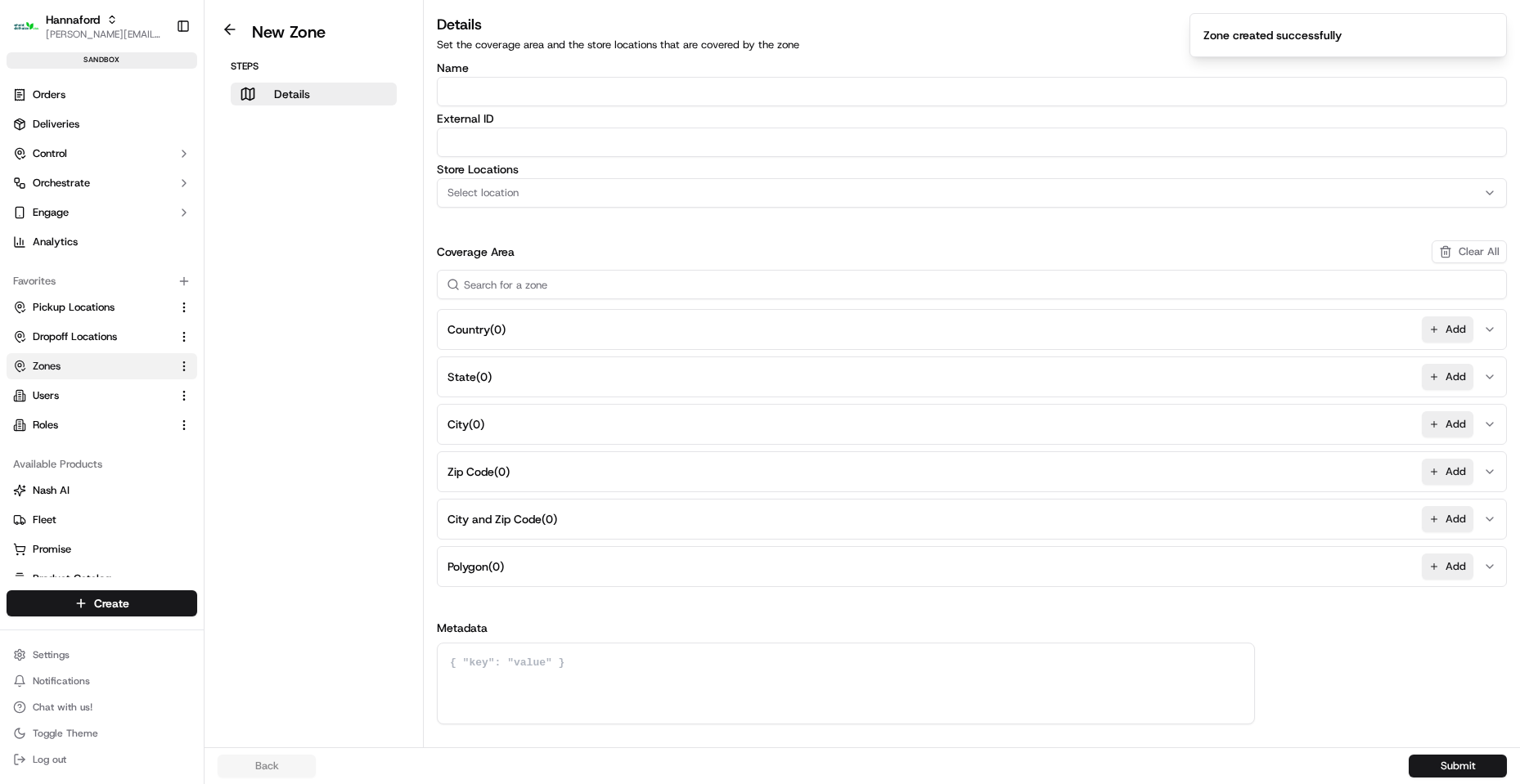
click at [603, 85] on input "Name" at bounding box center [972, 91] width 1070 height 29
paste input "HNFD-8180-Geofence-Arrived"
click at [575, 83] on input "HNFD-8180-Geofence-Arrived" at bounding box center [972, 91] width 1070 height 29
drag, startPoint x: 574, startPoint y: 82, endPoint x: 586, endPoint y: 76, distance: 13.4
click at [574, 81] on input "HNFD-8180-Geofence-Arrived" at bounding box center [972, 91] width 1070 height 29
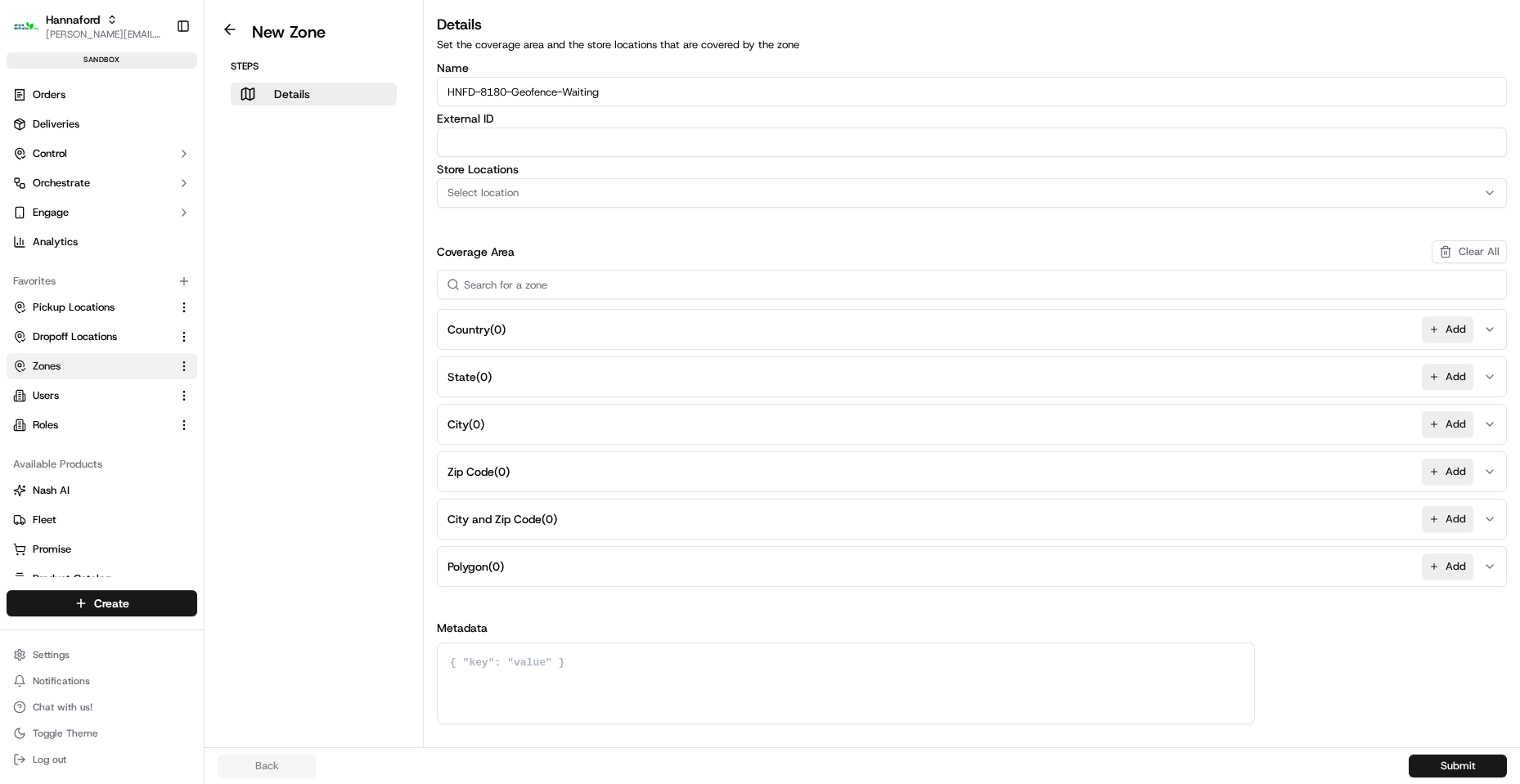
type input "HNFD-8180-Geofence-Waiting"
paste input "HNFD-8180-Geofence-Waiting"
type input "HNFD-8180-Geofence-Waiting"
click at [605, 182] on button "Select location" at bounding box center [972, 193] width 1070 height 29
type input "8180"
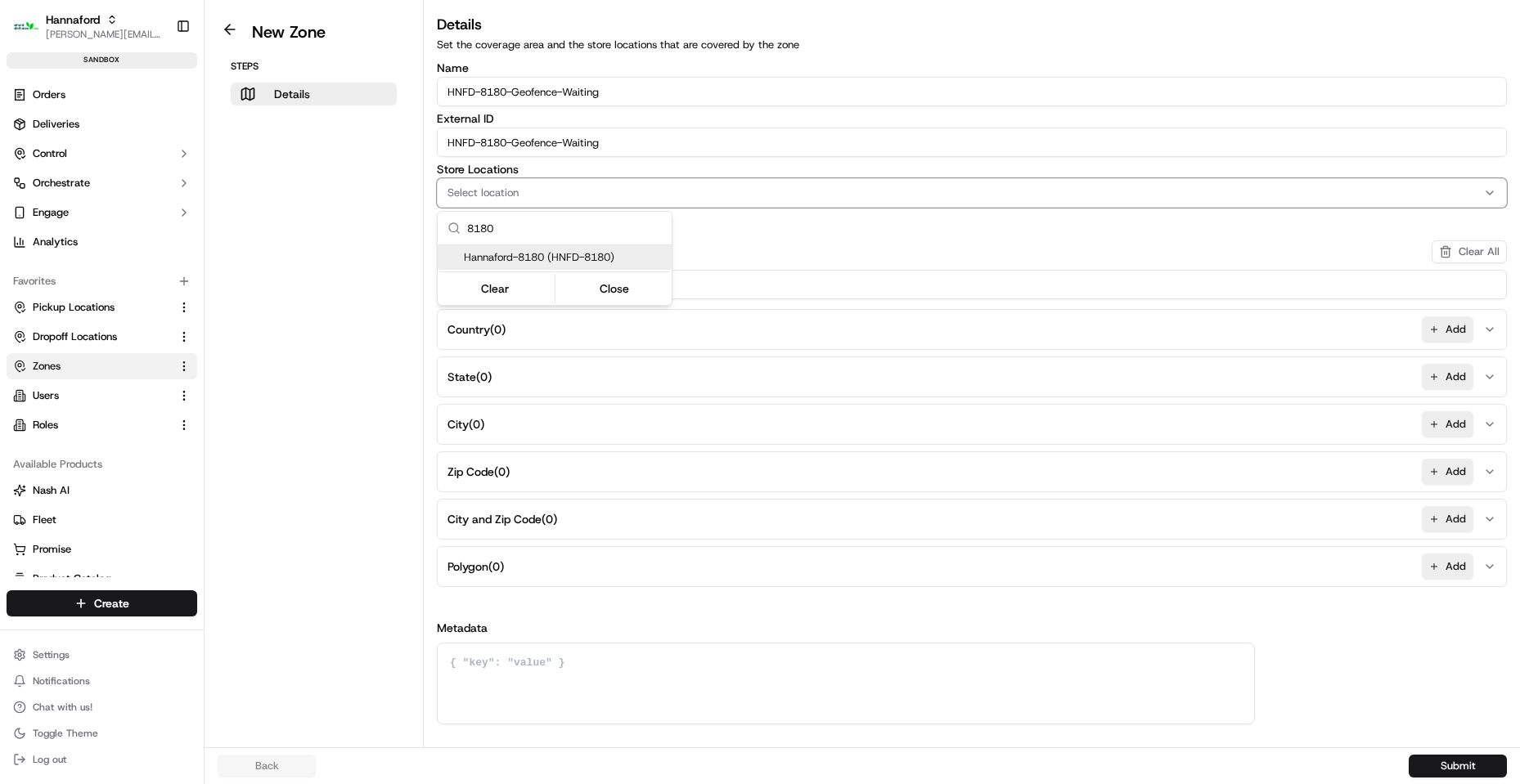
click at [573, 256] on span "Hannaford-8180 (HNFD-8180)" at bounding box center [564, 257] width 202 height 15
drag, startPoint x: 615, startPoint y: 293, endPoint x: 648, endPoint y: 302, distance: 34.2
click at [616, 291] on button "Close" at bounding box center [615, 289] width 112 height 23
click at [1447, 564] on button "Add" at bounding box center [1447, 567] width 51 height 27
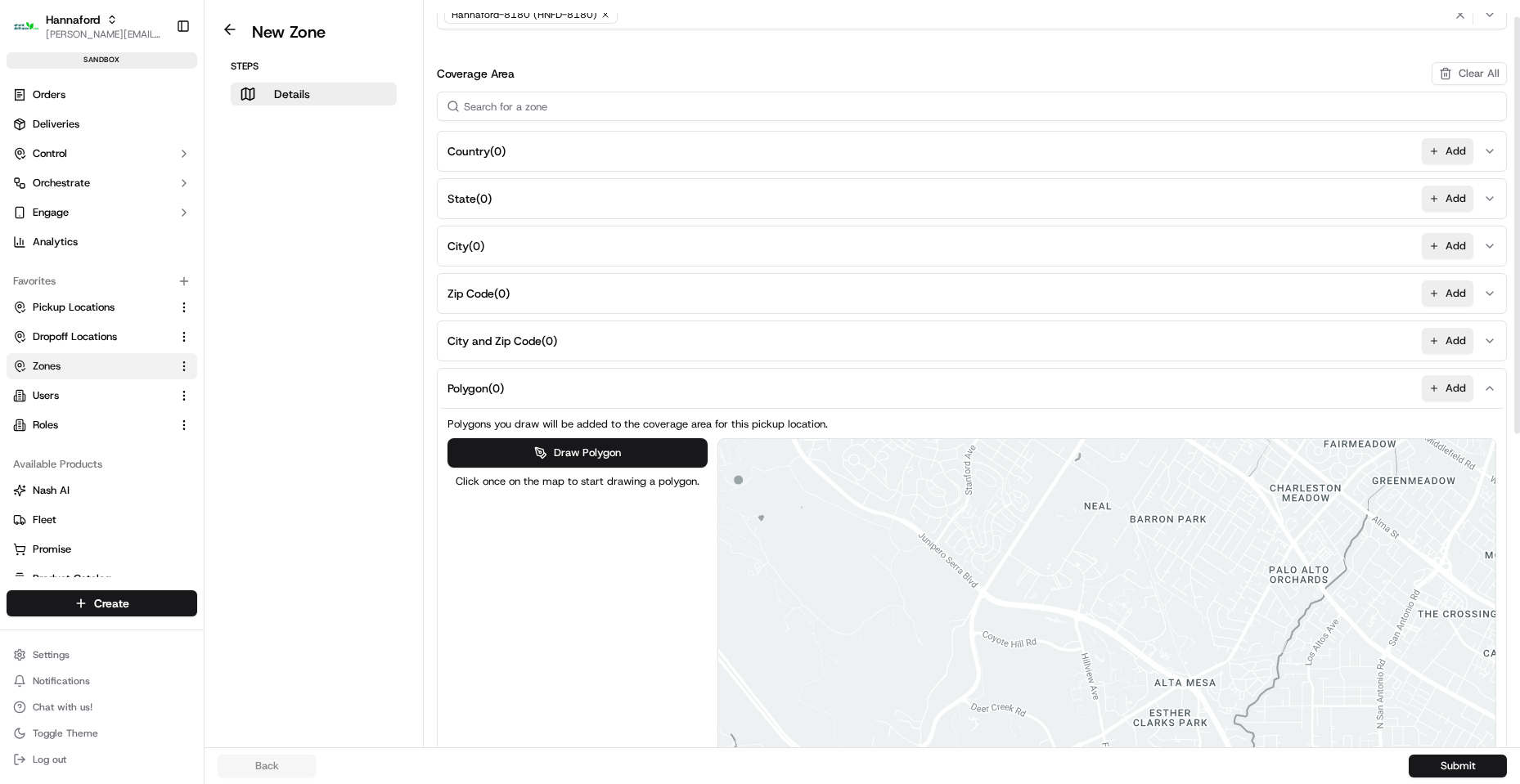
scroll to position [408, 0]
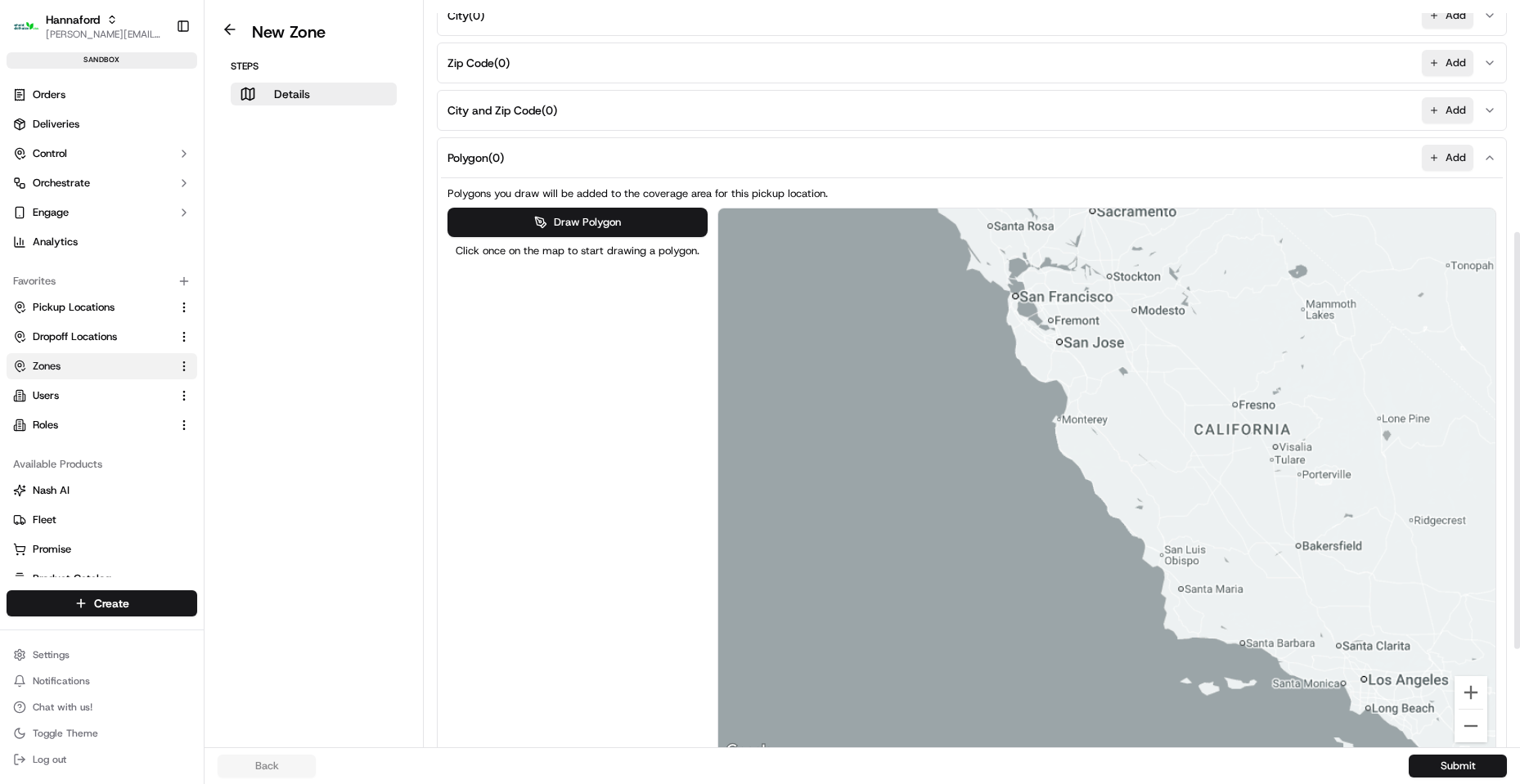
drag, startPoint x: 1334, startPoint y: 392, endPoint x: 908, endPoint y: 415, distance: 426.6
click at [882, 400] on div at bounding box center [1107, 485] width 778 height 553
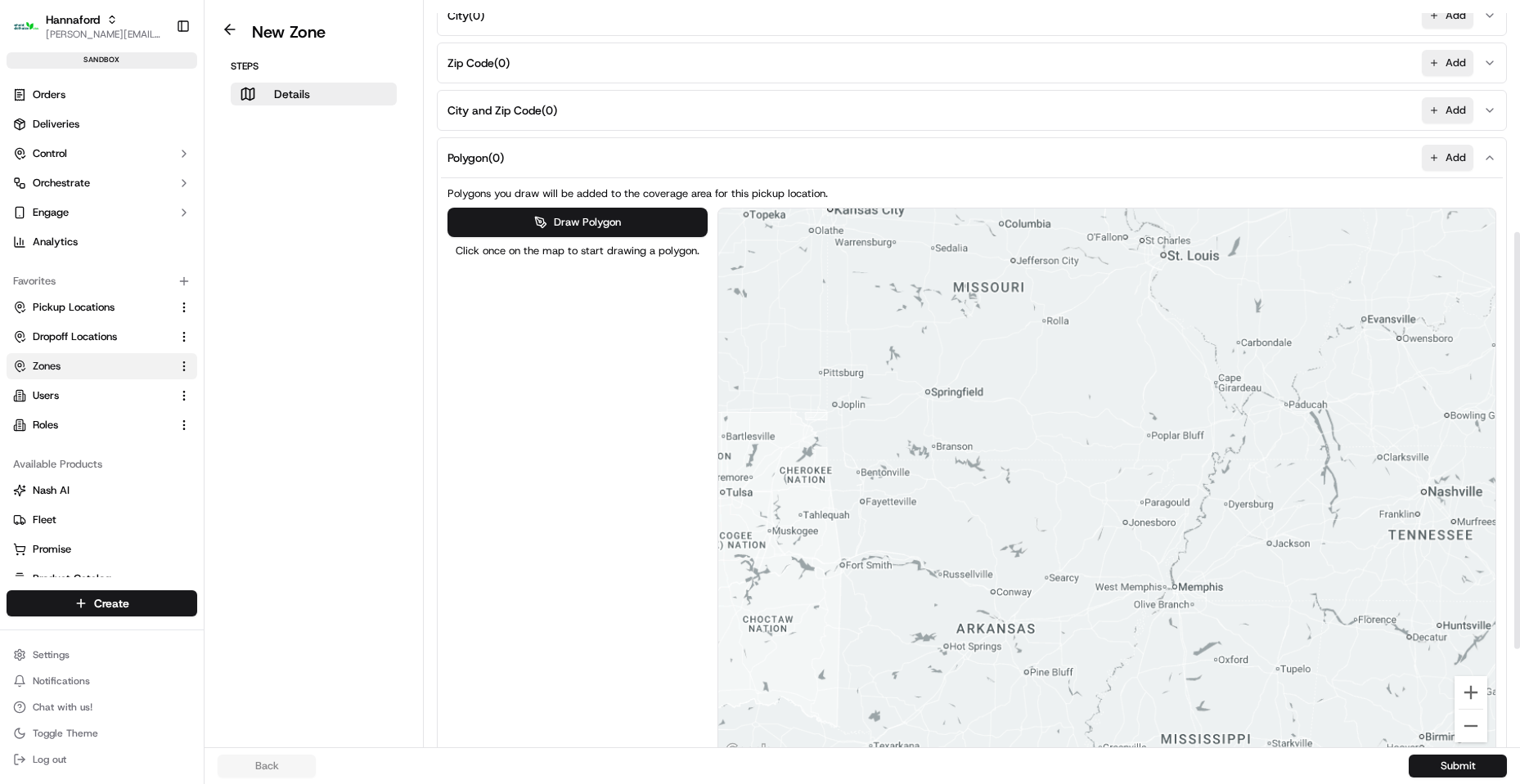
drag, startPoint x: 1232, startPoint y: 456, endPoint x: 855, endPoint y: 605, distance: 405.4
click at [876, 594] on div at bounding box center [1107, 485] width 778 height 553
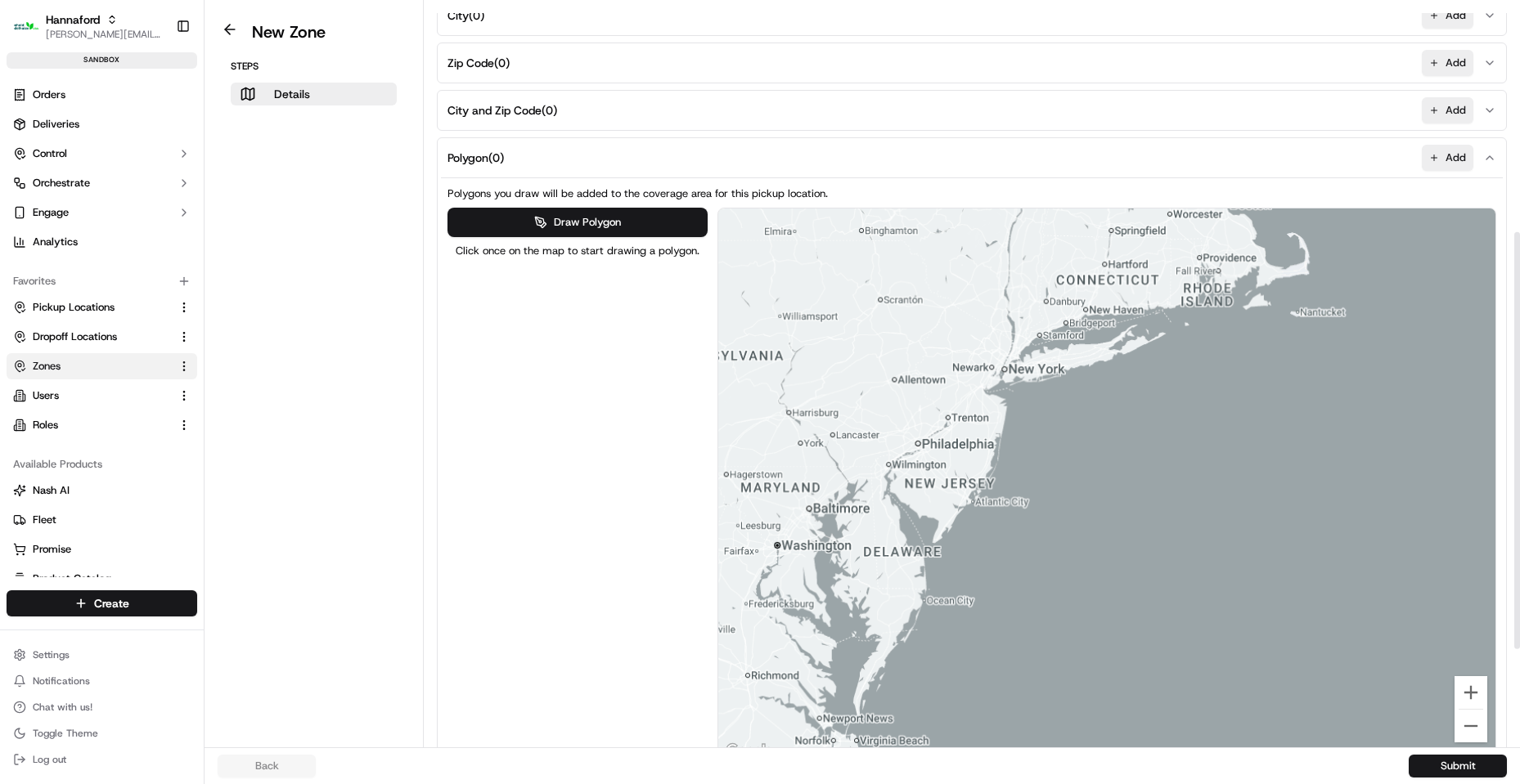
drag, startPoint x: 1101, startPoint y: 550, endPoint x: 910, endPoint y: 546, distance: 191.0
click at [910, 533] on div at bounding box center [1107, 485] width 778 height 553
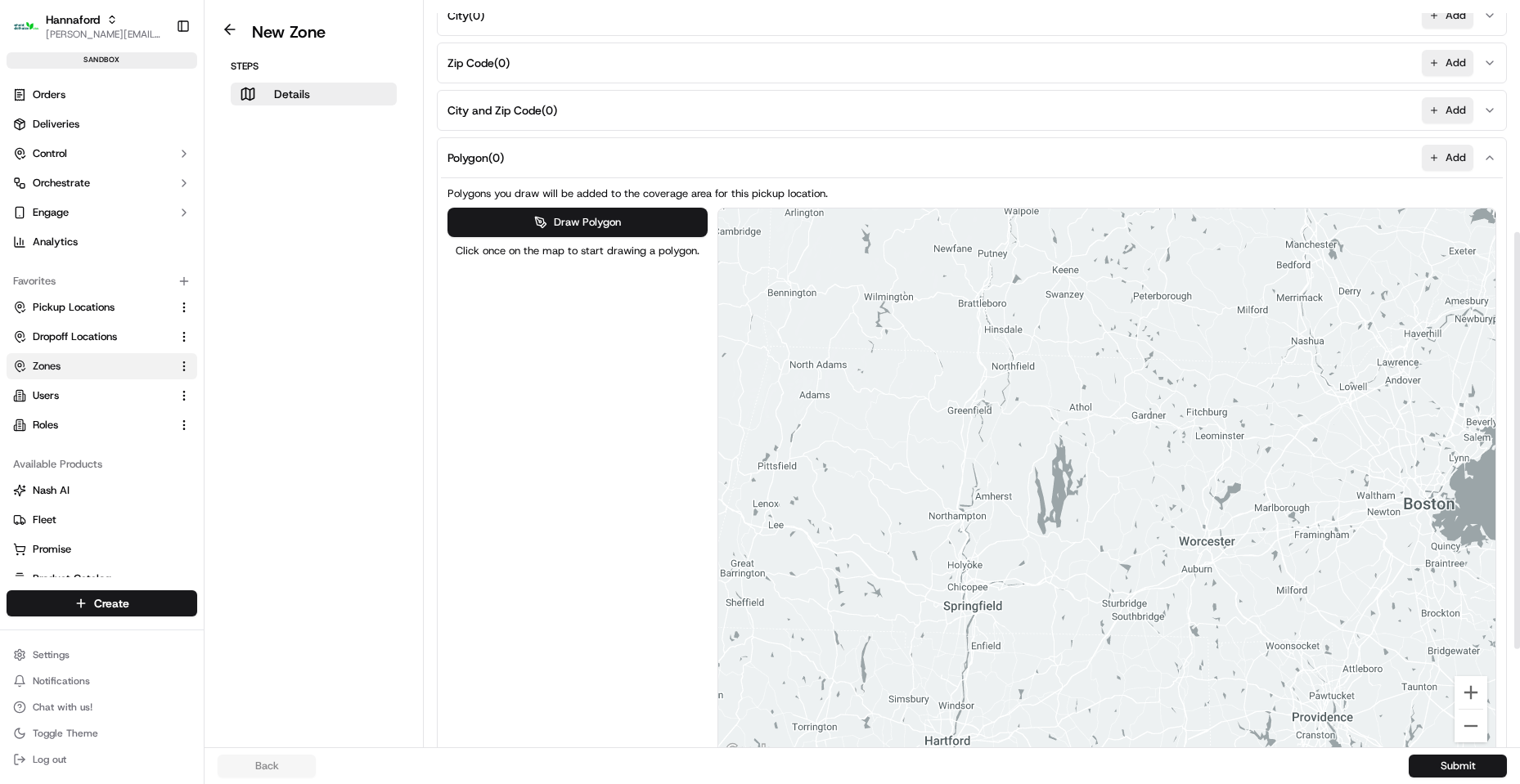
drag, startPoint x: 1039, startPoint y: 334, endPoint x: 1151, endPoint y: 446, distance: 158.4
click at [1151, 446] on div at bounding box center [1107, 485] width 778 height 553
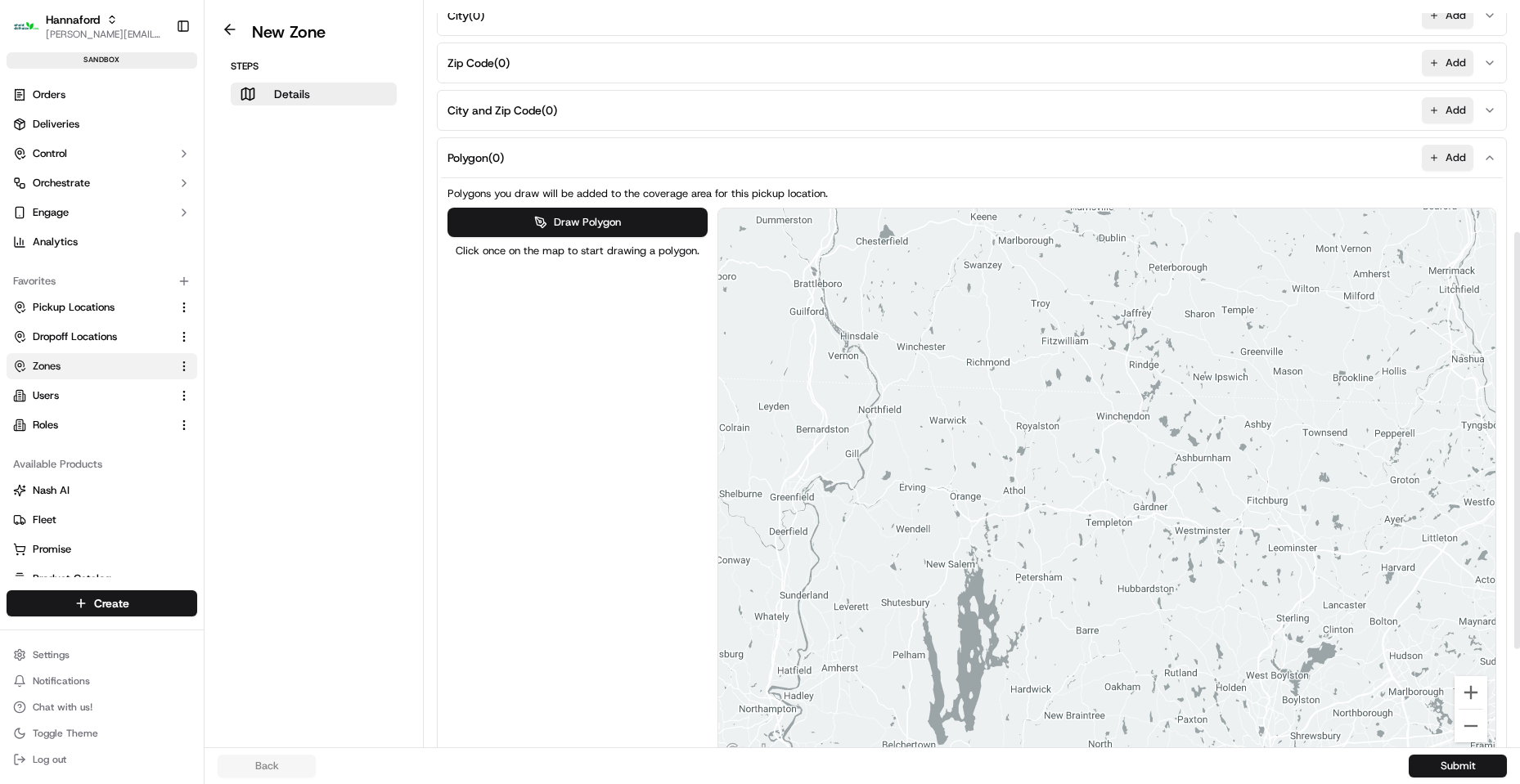
drag, startPoint x: 1201, startPoint y: 367, endPoint x: 1106, endPoint y: 386, distance: 96.9
click at [1106, 386] on div at bounding box center [1107, 485] width 778 height 553
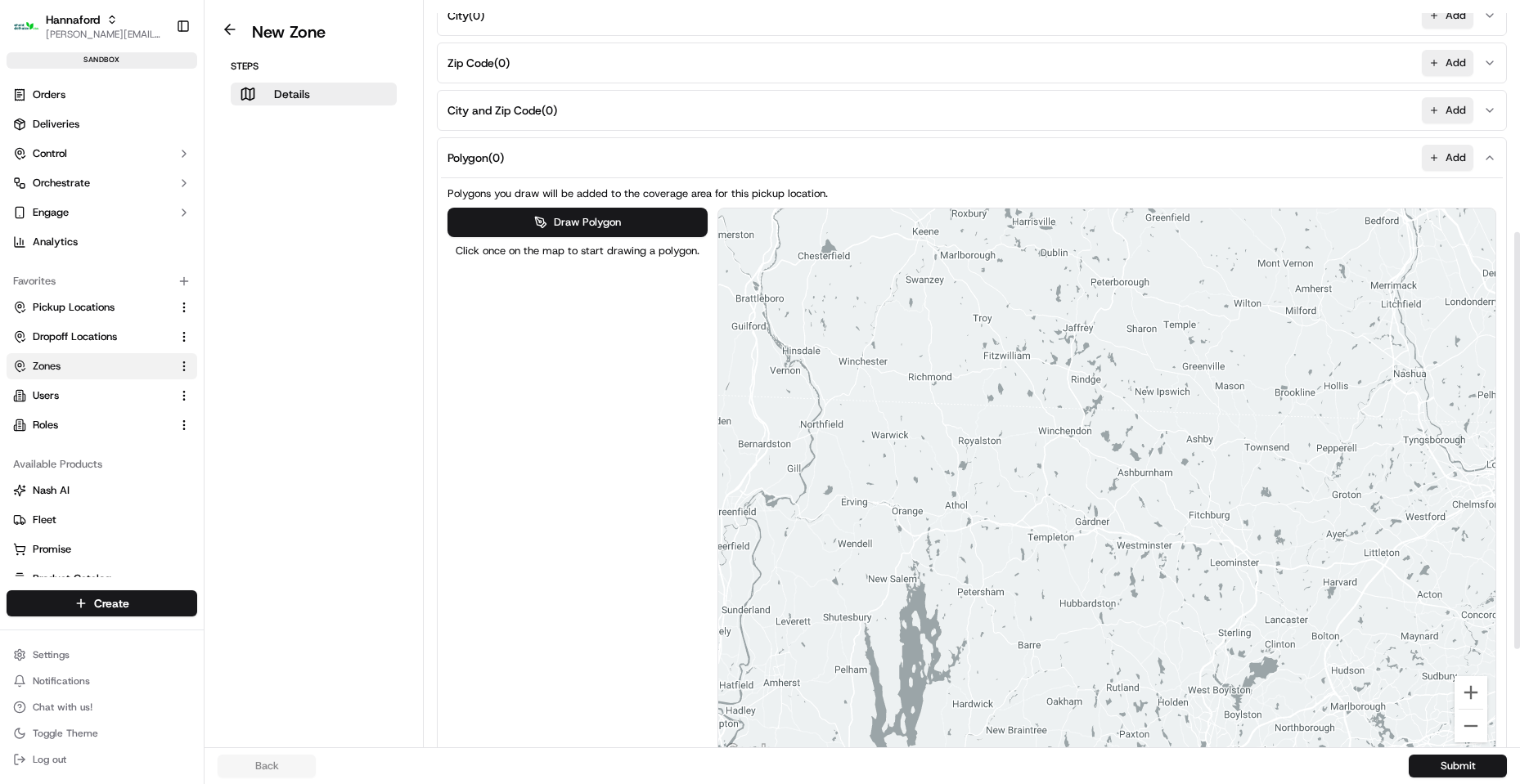
drag, startPoint x: 1162, startPoint y: 361, endPoint x: 1125, endPoint y: 381, distance: 42.1
click at [1125, 381] on div at bounding box center [1107, 485] width 778 height 553
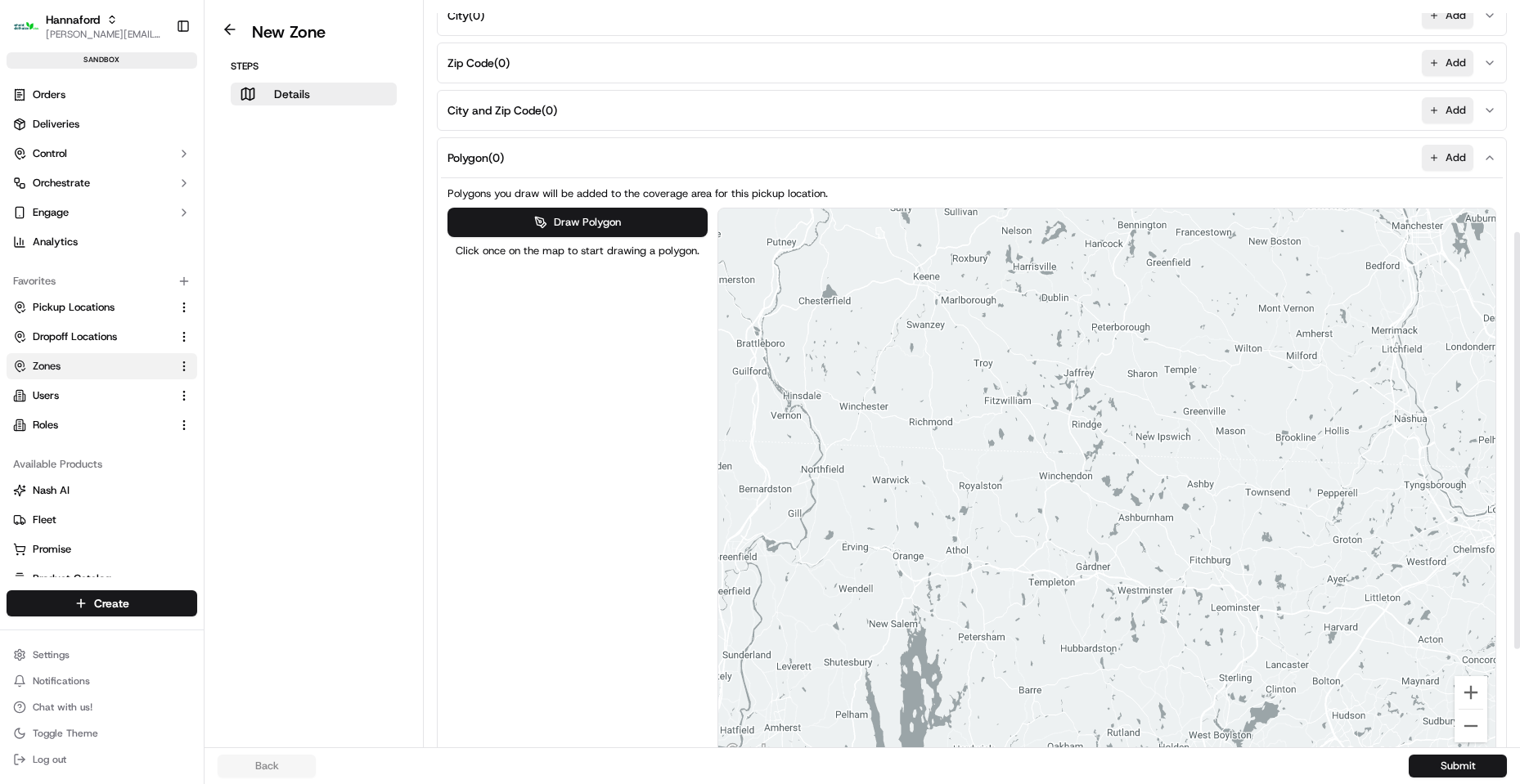
drag, startPoint x: 1084, startPoint y: 383, endPoint x: 1088, endPoint y: 413, distance: 30.3
click at [1091, 415] on div at bounding box center [1107, 485] width 778 height 553
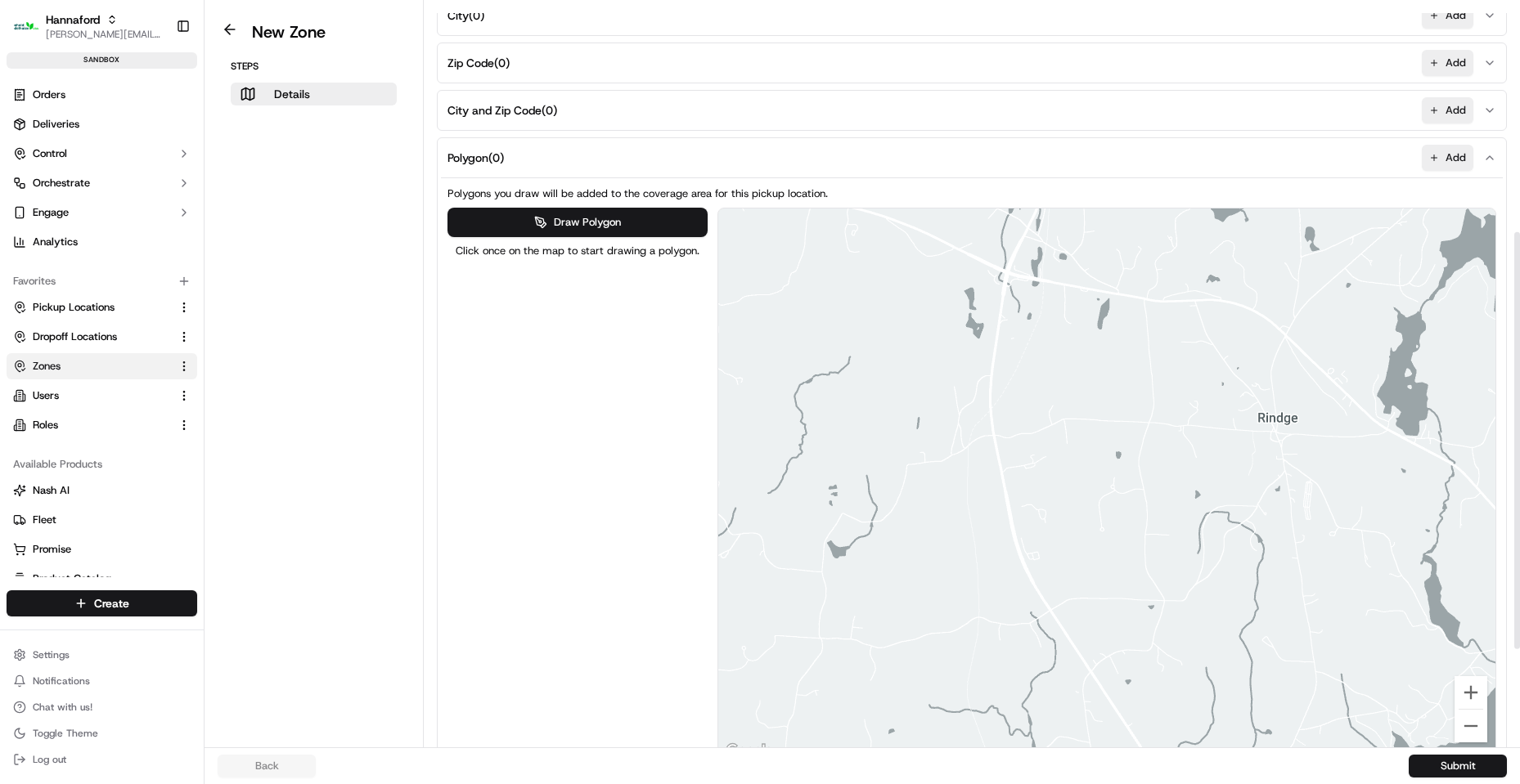
drag, startPoint x: 1008, startPoint y: 468, endPoint x: 1012, endPoint y: 479, distance: 11.7
click at [1012, 479] on div at bounding box center [1107, 485] width 778 height 553
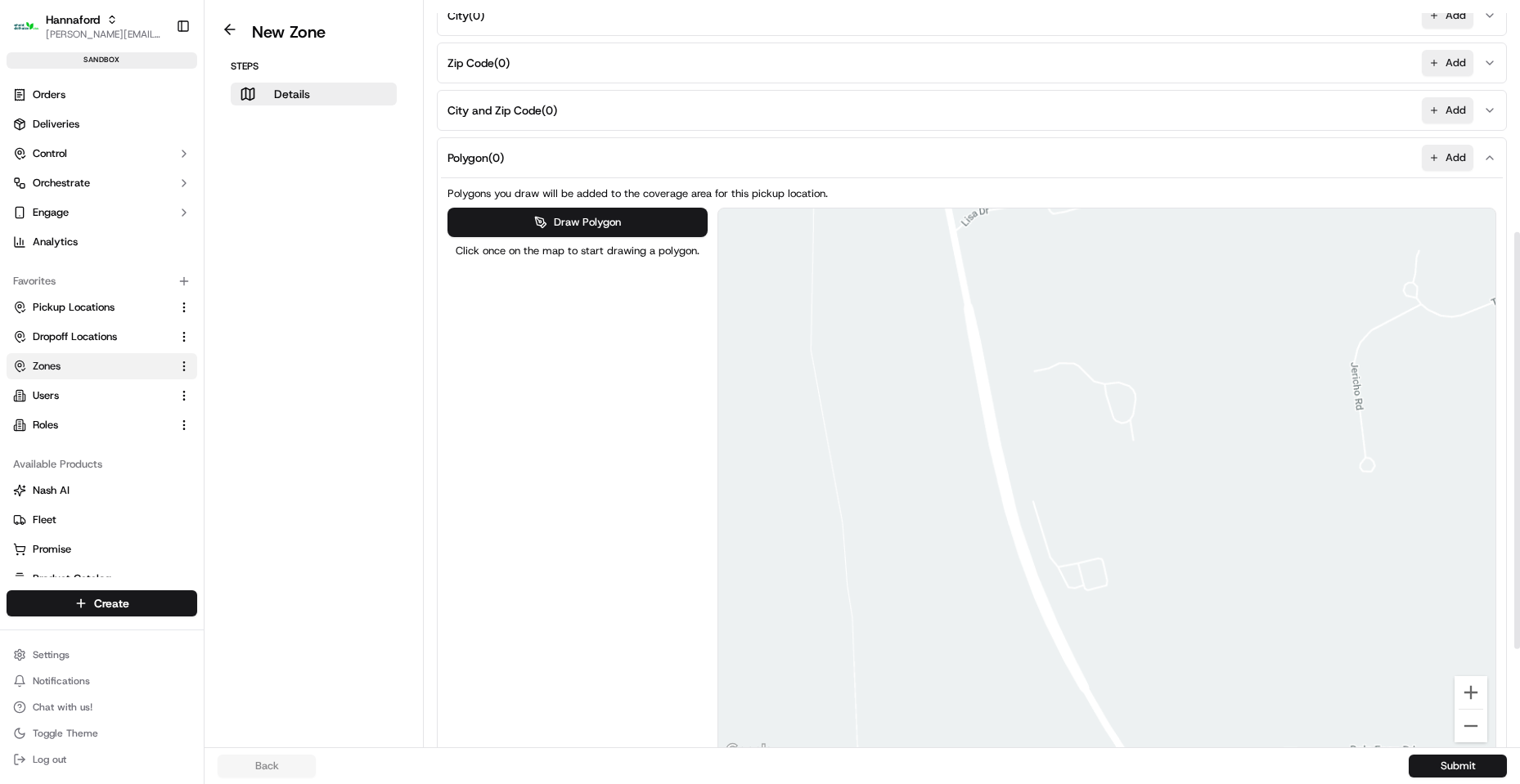
drag, startPoint x: 1038, startPoint y: 596, endPoint x: 1081, endPoint y: 451, distance: 151.2
click at [1081, 451] on div at bounding box center [1107, 485] width 778 height 553
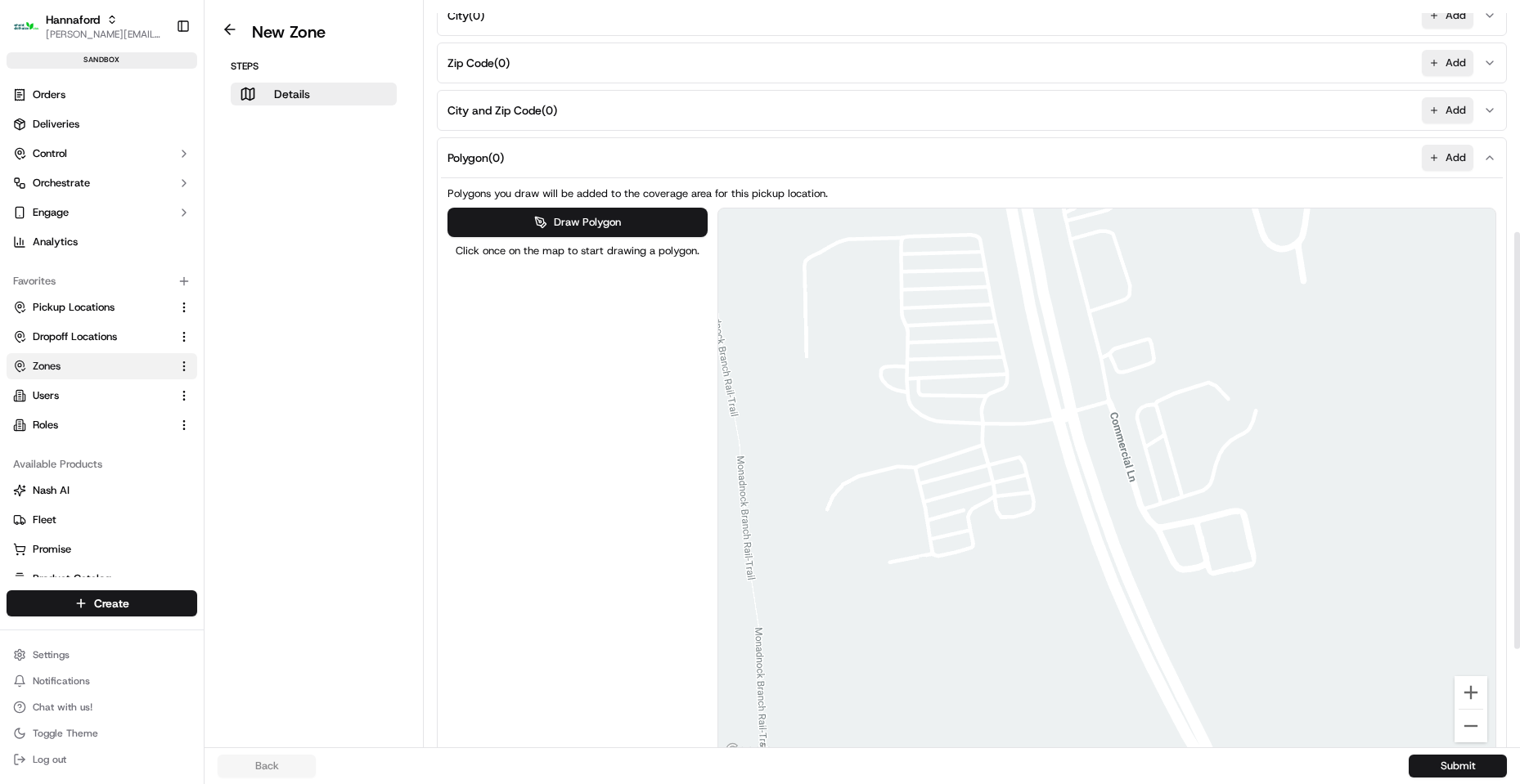
drag, startPoint x: 1016, startPoint y: 573, endPoint x: 1103, endPoint y: 479, distance: 128.1
click at [1103, 479] on div at bounding box center [1107, 485] width 778 height 553
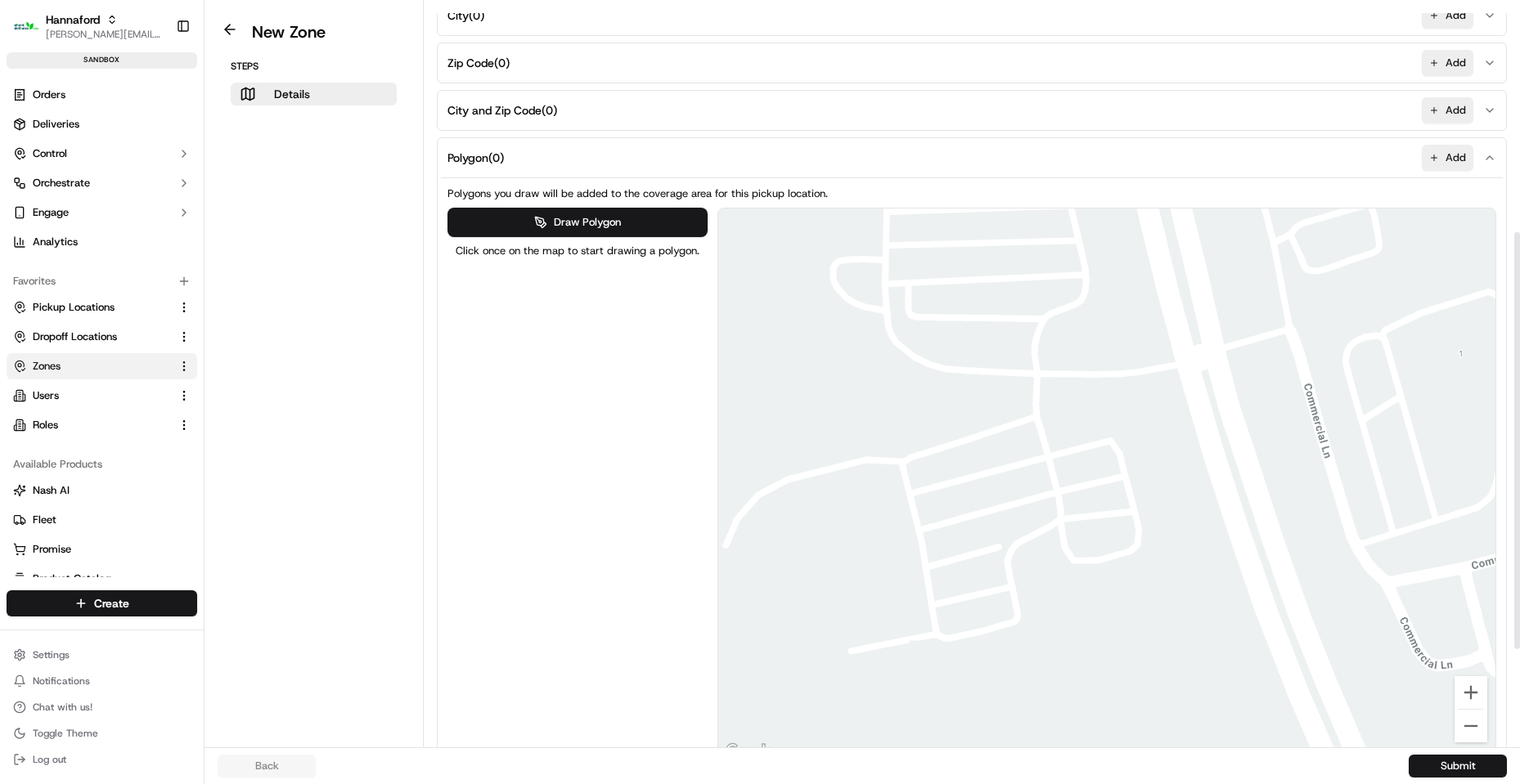
drag, startPoint x: 959, startPoint y: 506, endPoint x: 1014, endPoint y: 489, distance: 57.6
click at [1014, 489] on div at bounding box center [1107, 485] width 778 height 553
click at [557, 224] on button "Draw Polygon" at bounding box center [577, 222] width 260 height 29
click at [966, 434] on div at bounding box center [1107, 485] width 778 height 553
click at [963, 418] on div at bounding box center [1107, 485] width 778 height 553
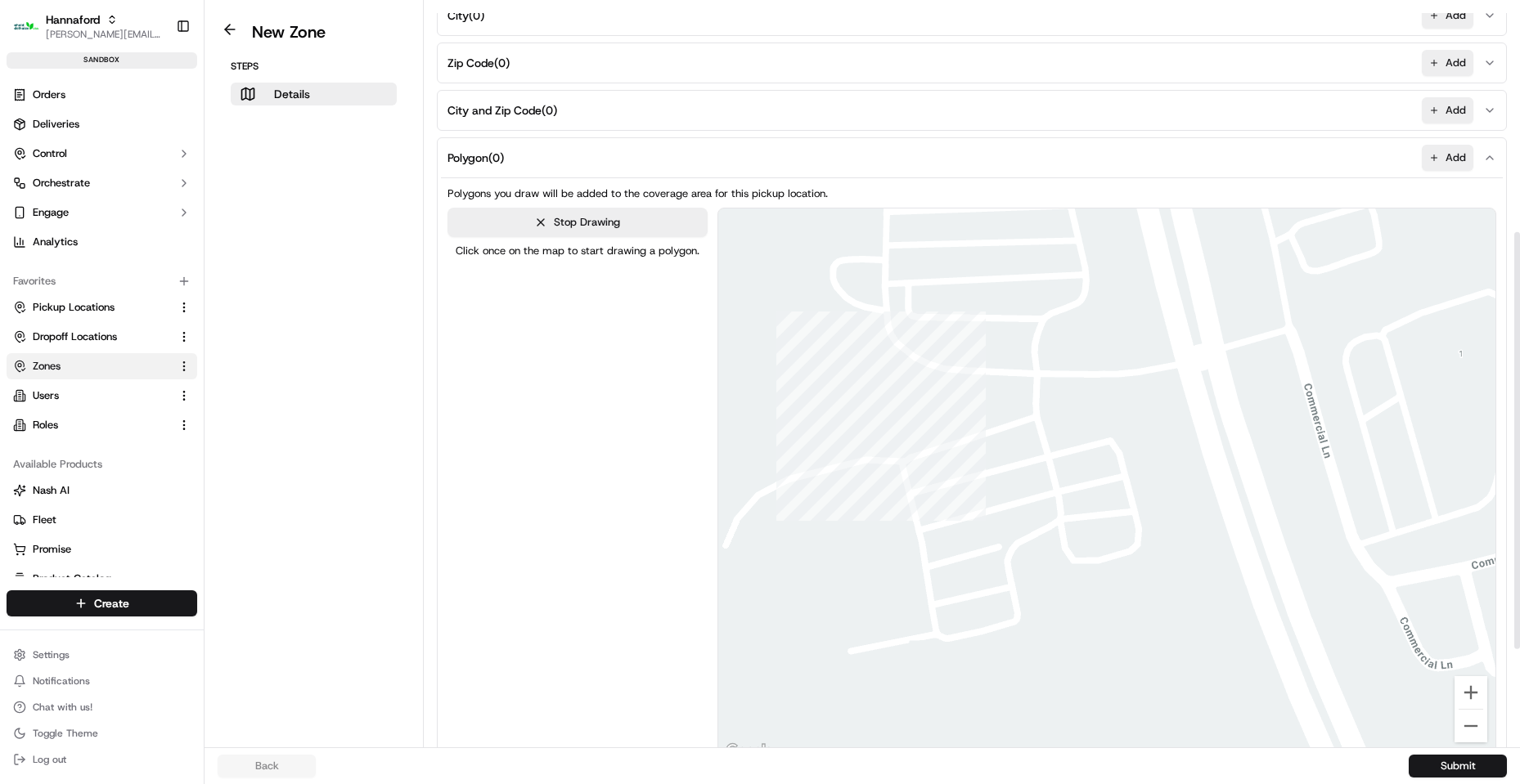
drag, startPoint x: 910, startPoint y: 430, endPoint x: 916, endPoint y: 445, distance: 16.2
click at [911, 434] on div at bounding box center [1107, 485] width 778 height 553
click at [918, 452] on div at bounding box center [1107, 485] width 778 height 553
click at [968, 436] on div at bounding box center [1107, 485] width 778 height 553
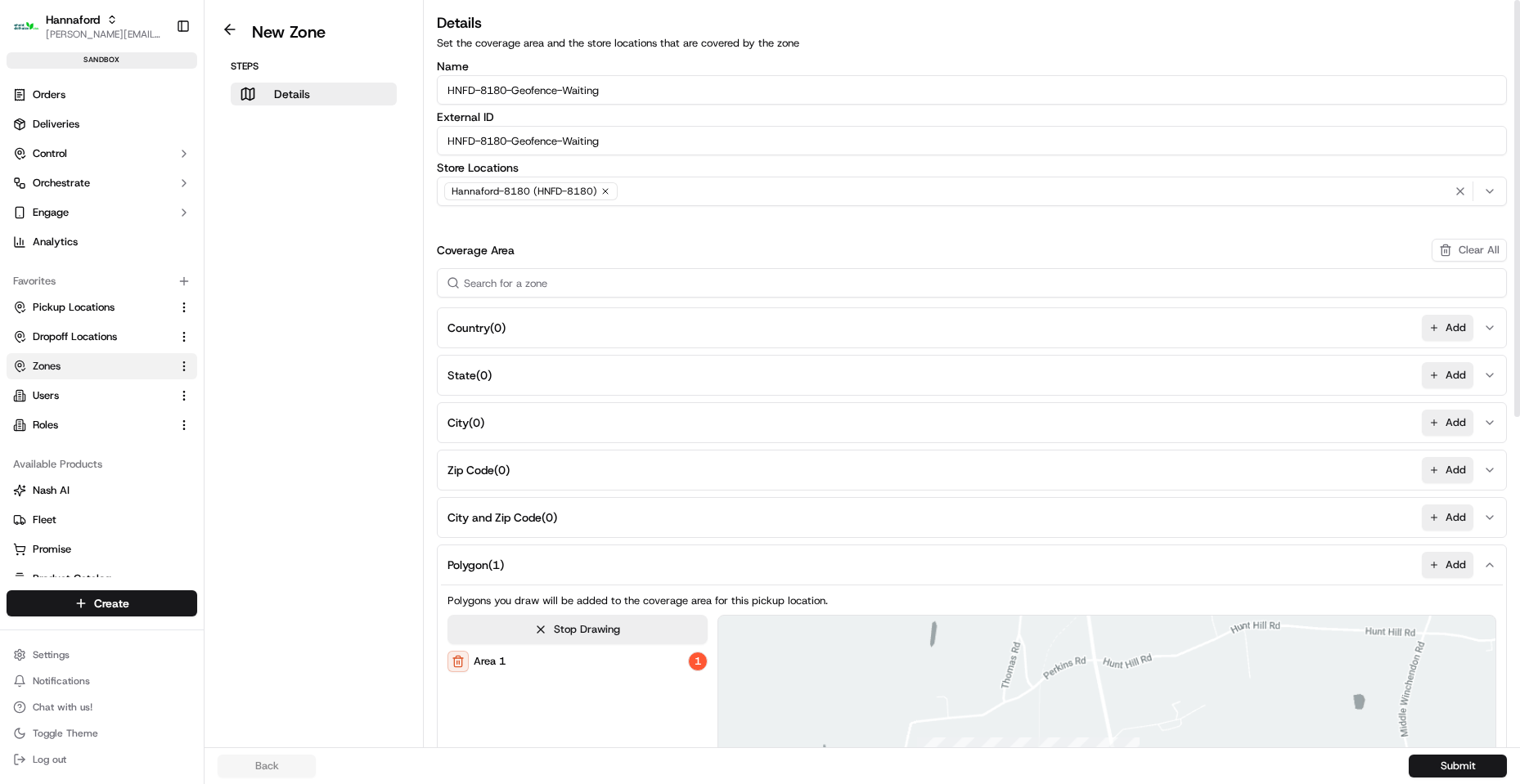
scroll to position [0, 0]
click at [1463, 760] on button "Submit" at bounding box center [1457, 766] width 98 height 23
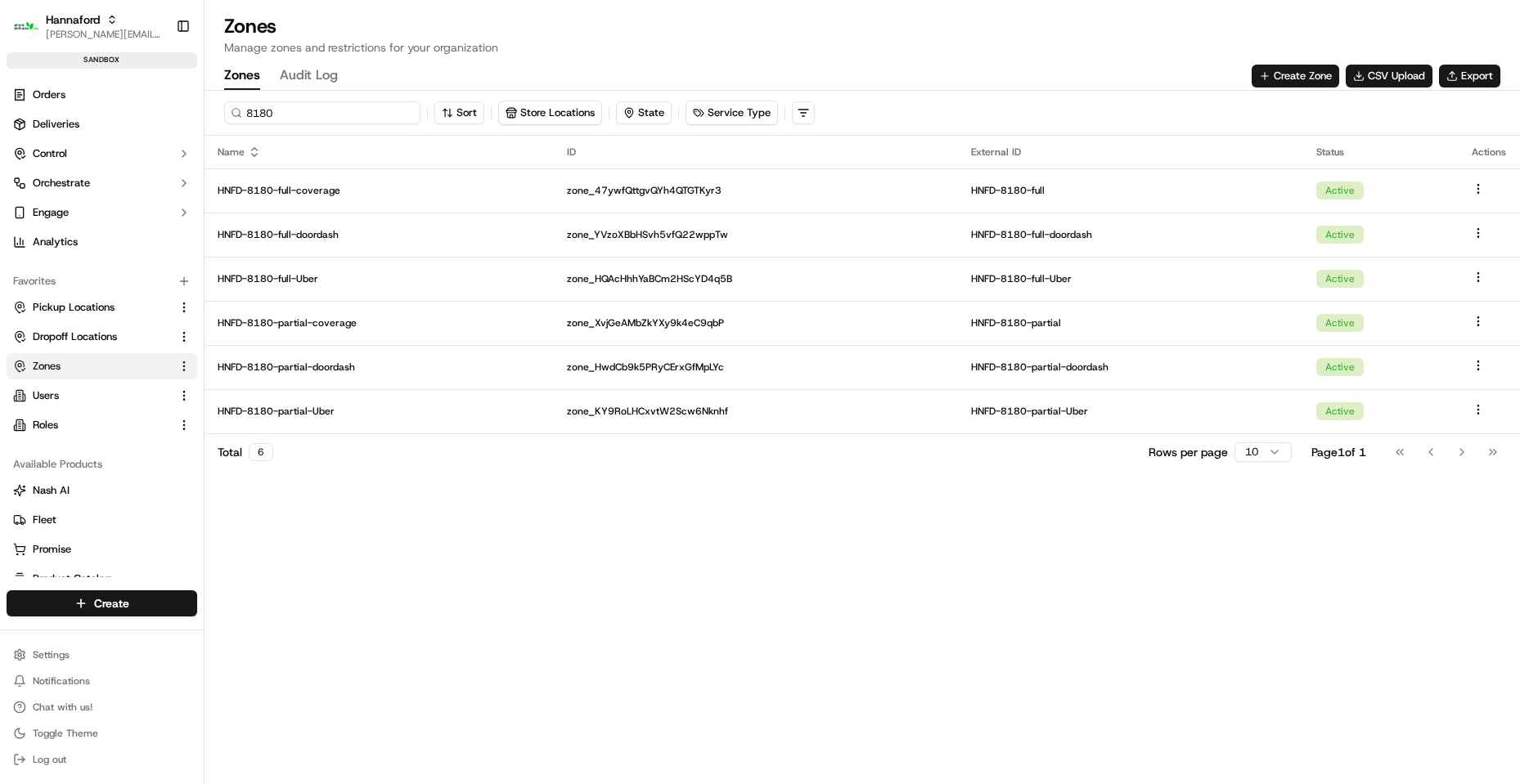
click at [327, 117] on input "8180" at bounding box center [322, 113] width 196 height 23
drag, startPoint x: 259, startPoint y: 74, endPoint x: 300, endPoint y: 98, distance: 47.5
click at [259, 72] on div "Zones Audit Log" at bounding box center [280, 75] width 114 height 27
click at [327, 72] on button "Audit Log" at bounding box center [309, 75] width 58 height 27
drag, startPoint x: 237, startPoint y: 75, endPoint x: 265, endPoint y: 104, distance: 40.3
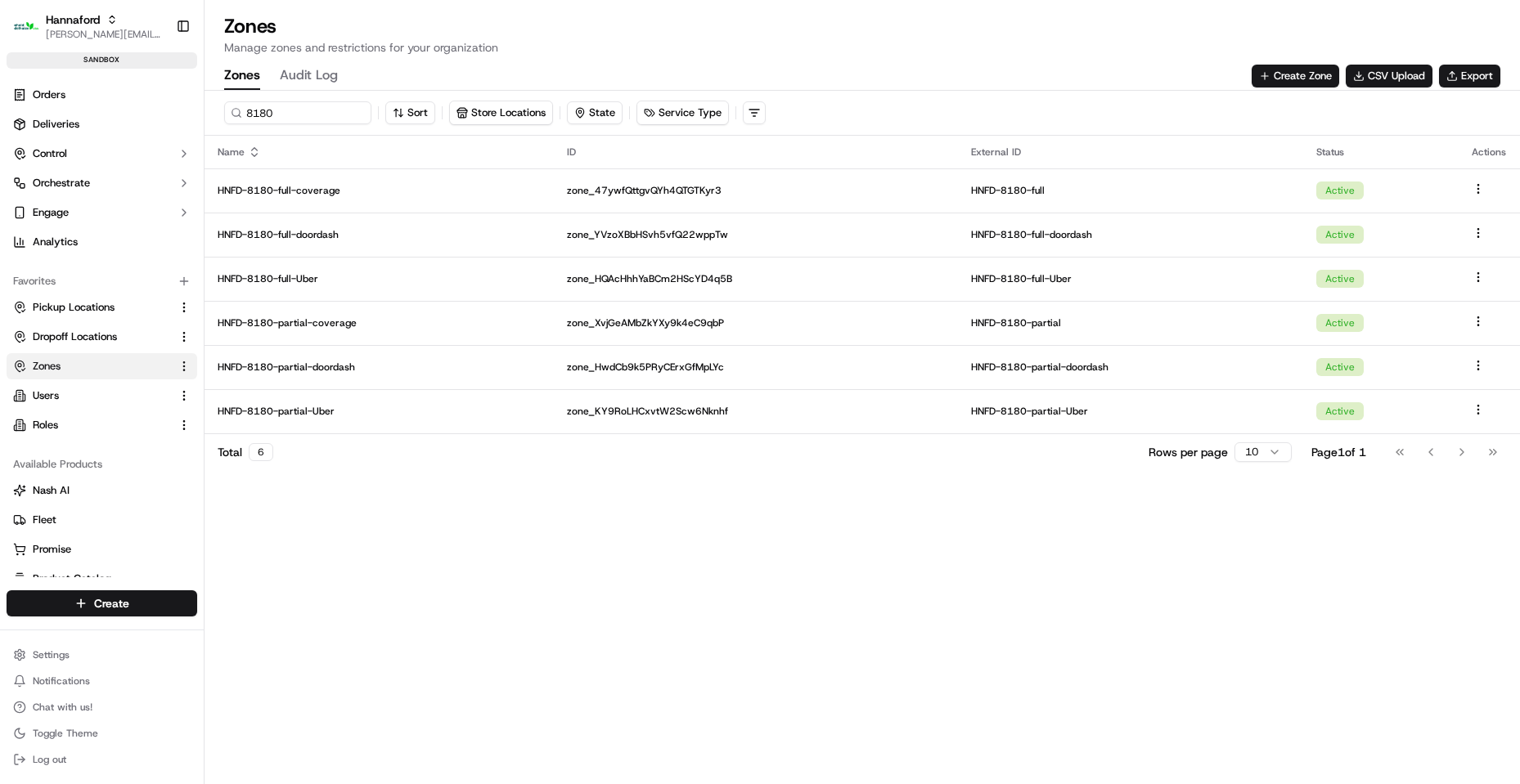
click at [238, 74] on button "Zones" at bounding box center [241, 75] width 36 height 27
drag, startPoint x: 282, startPoint y: 114, endPoint x: 295, endPoint y: 117, distance: 13.3
click at [290, 117] on input "8180" at bounding box center [322, 113] width 196 height 23
click at [110, 369] on link "Zones" at bounding box center [92, 366] width 158 height 15
